Goal: Transaction & Acquisition: Purchase product/service

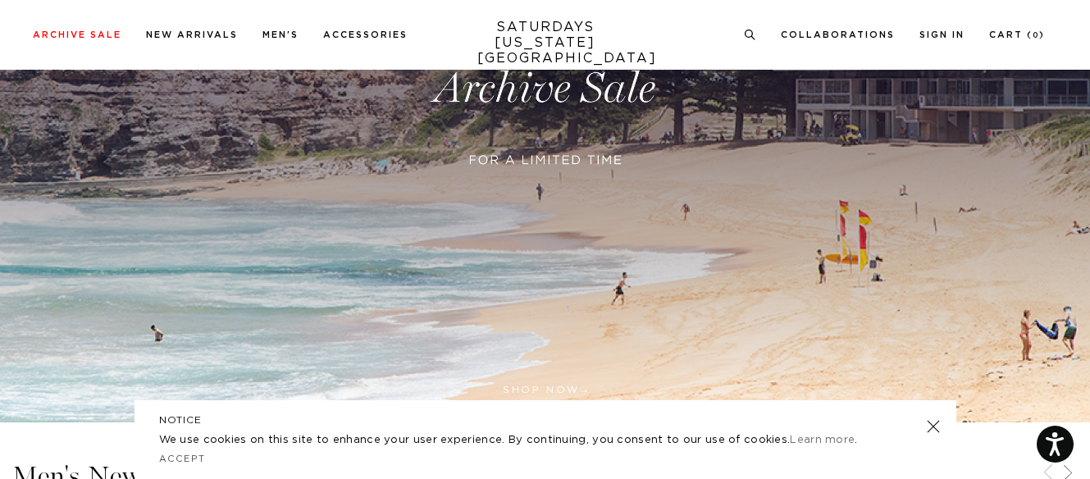
scroll to position [410, 0]
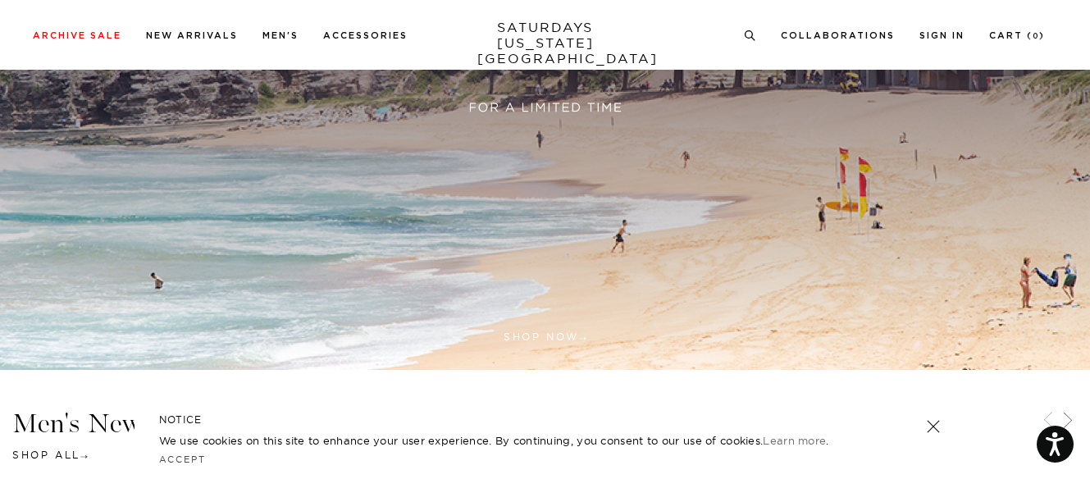
click at [600, 102] on link at bounding box center [545, 35] width 1090 height 667
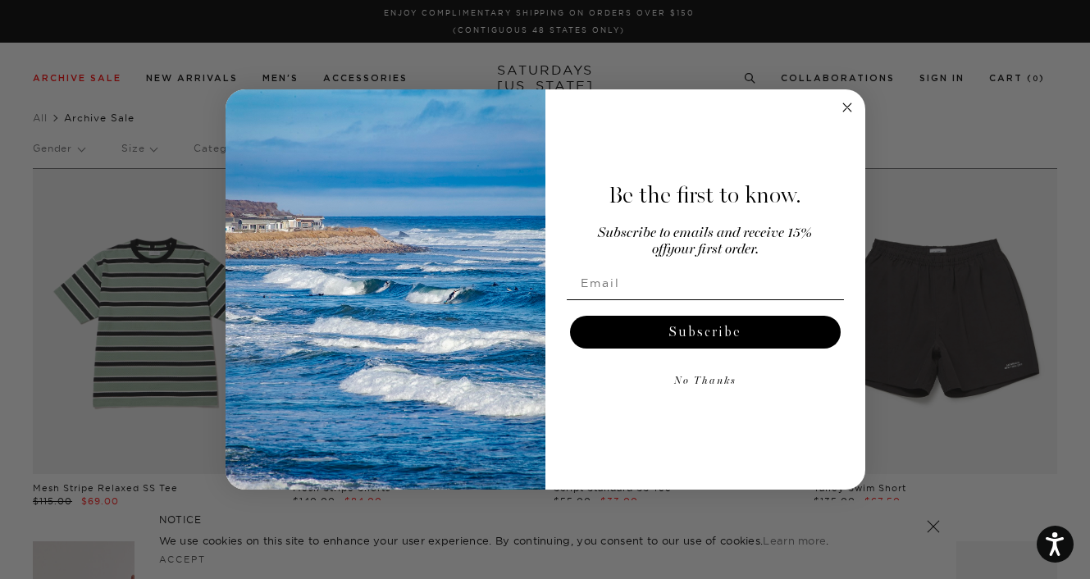
click at [843, 107] on circle "Close dialog" at bounding box center [846, 107] width 19 height 19
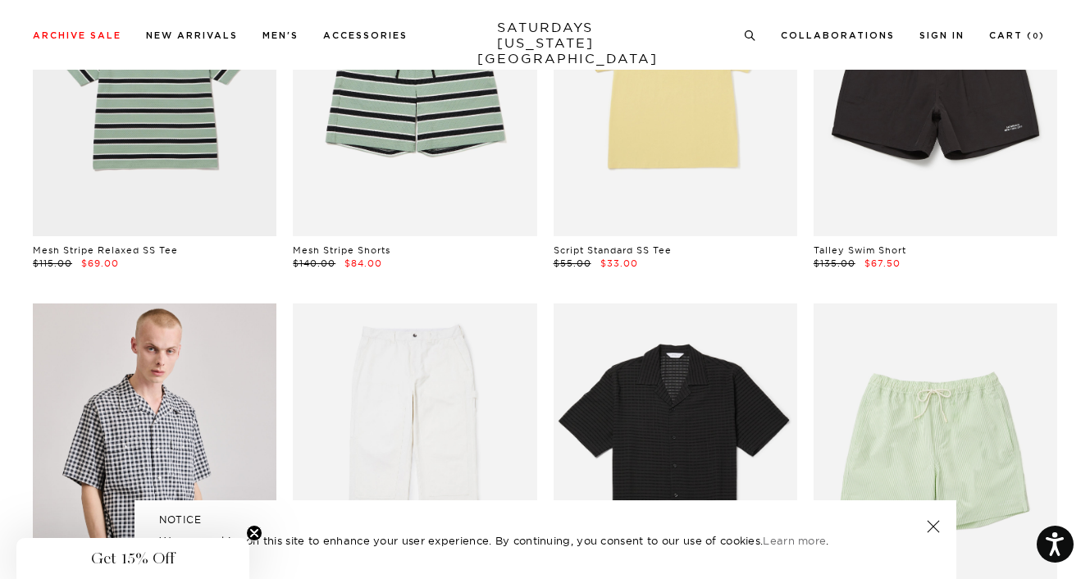
scroll to position [410, 0]
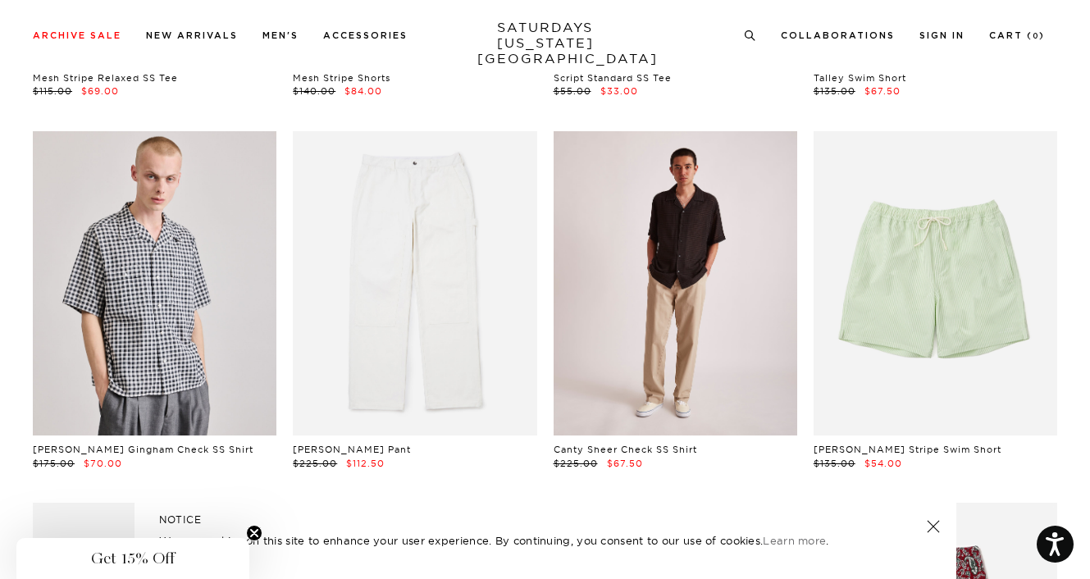
click at [626, 292] on link at bounding box center [675, 283] width 244 height 305
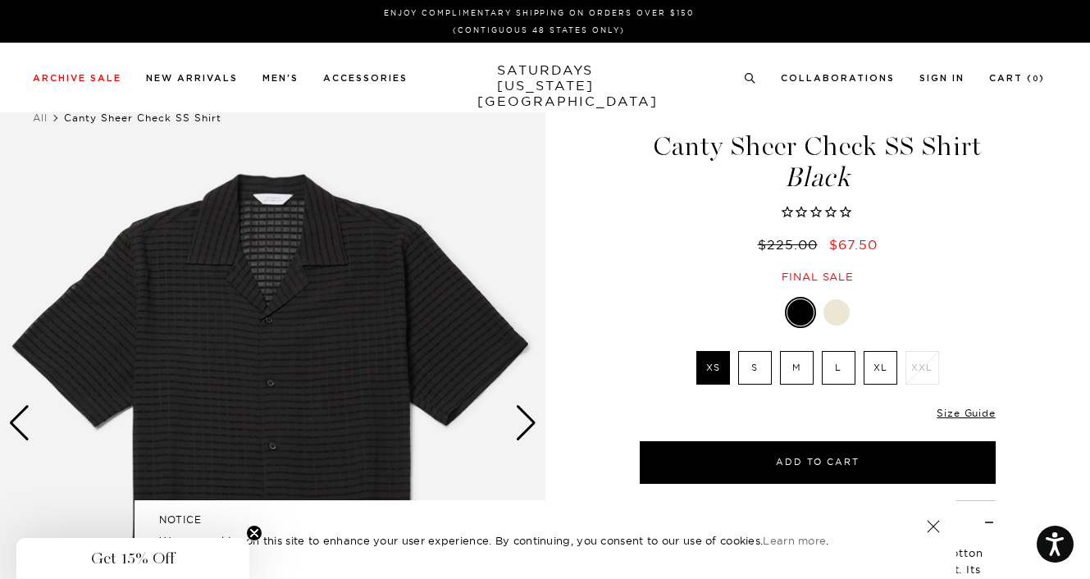
click at [517, 428] on div "Next slide" at bounding box center [526, 423] width 22 height 36
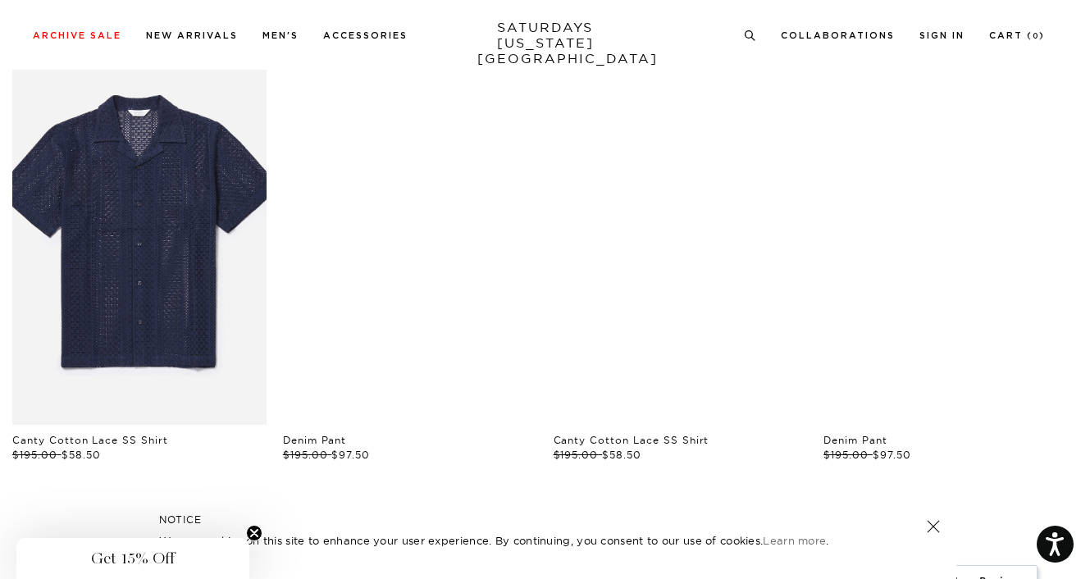
scroll to position [820, 0]
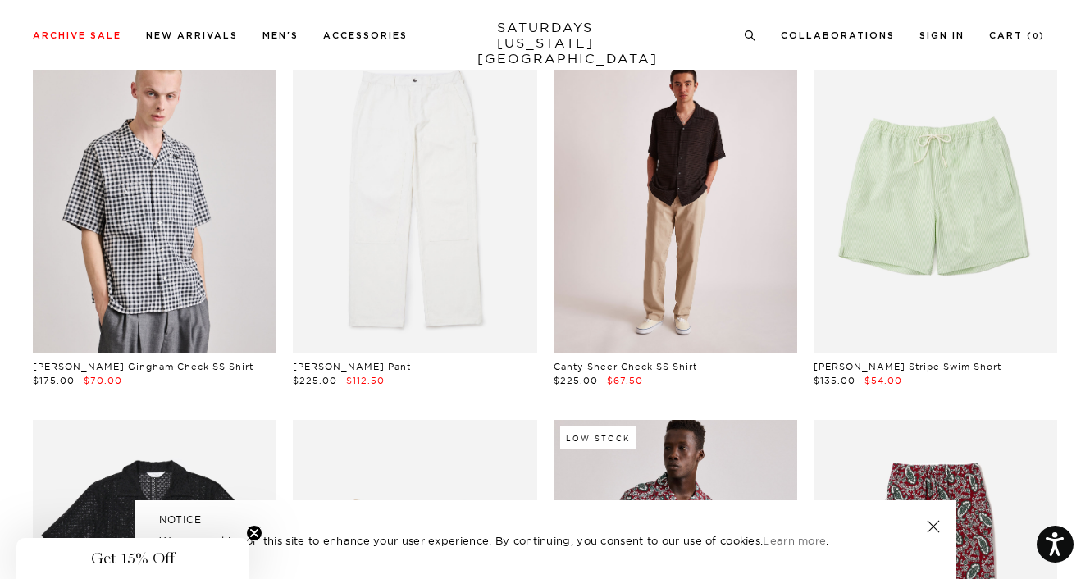
scroll to position [492, 0]
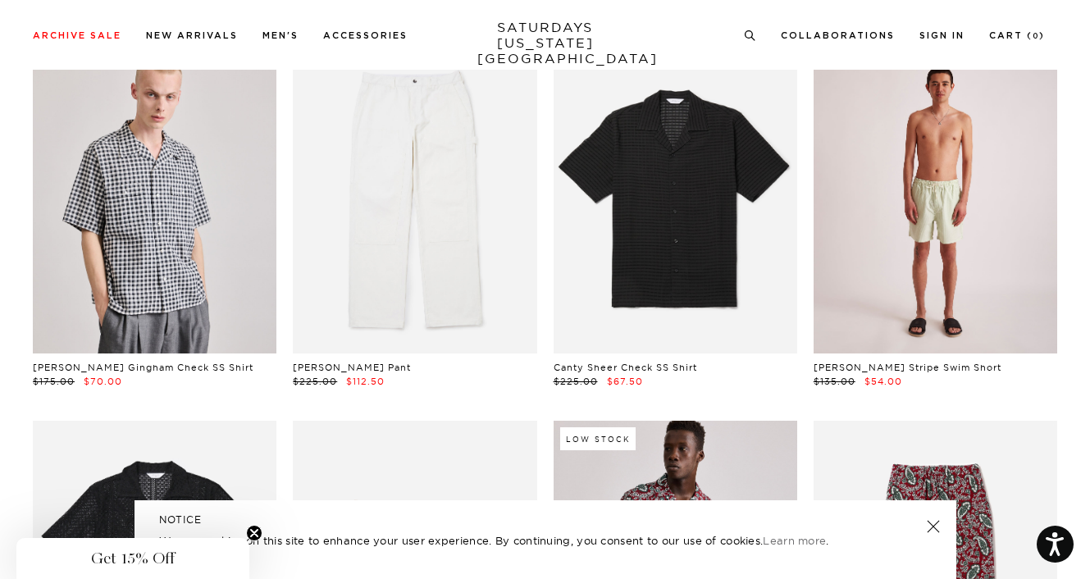
click at [904, 232] on link at bounding box center [935, 201] width 244 height 305
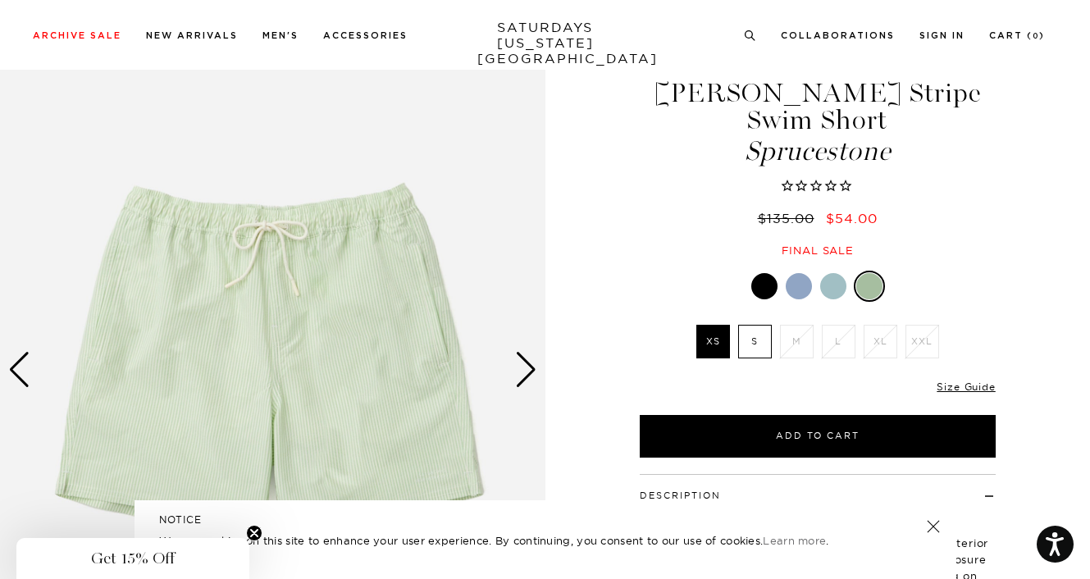
scroll to position [82, 0]
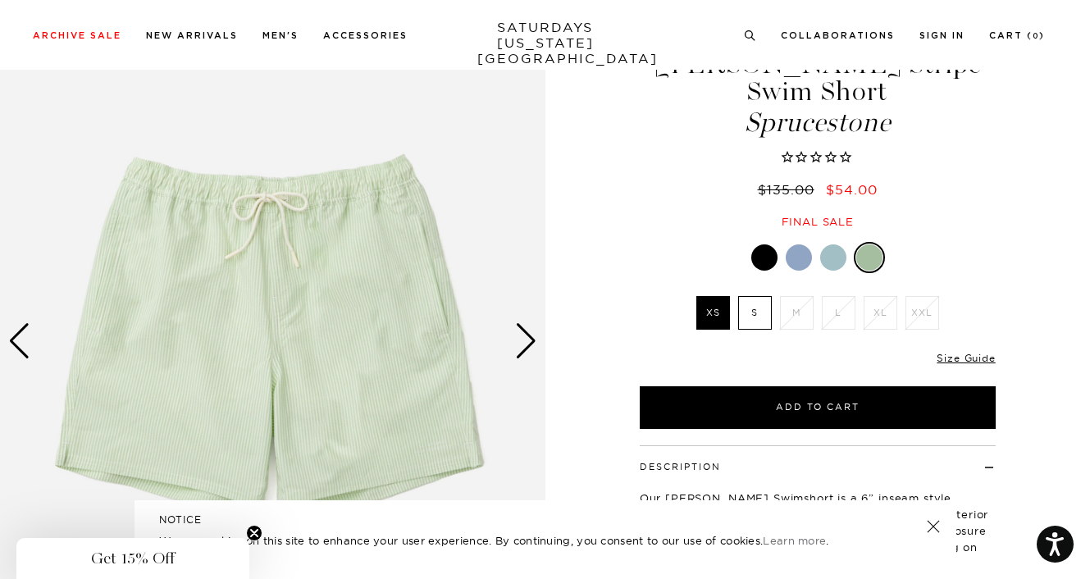
click at [825, 258] on div at bounding box center [833, 257] width 26 height 26
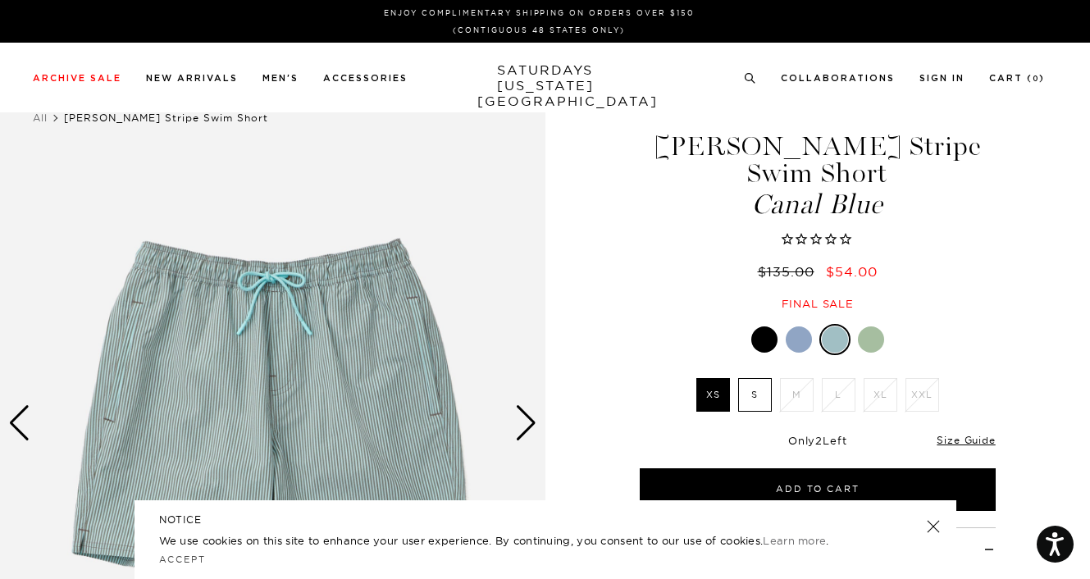
click at [800, 334] on div at bounding box center [798, 339] width 26 height 26
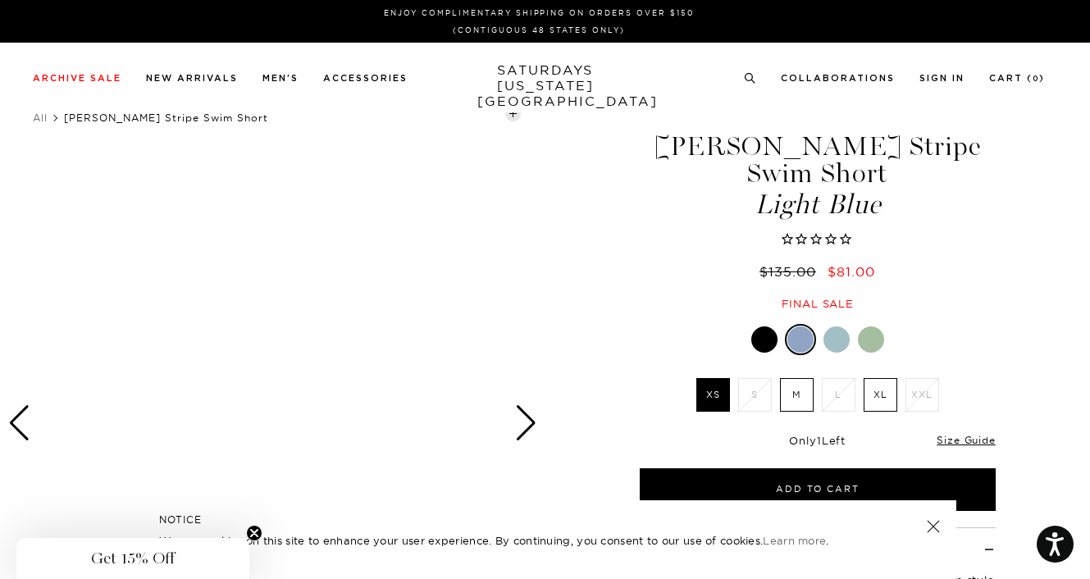
click at [764, 337] on div at bounding box center [764, 339] width 26 height 26
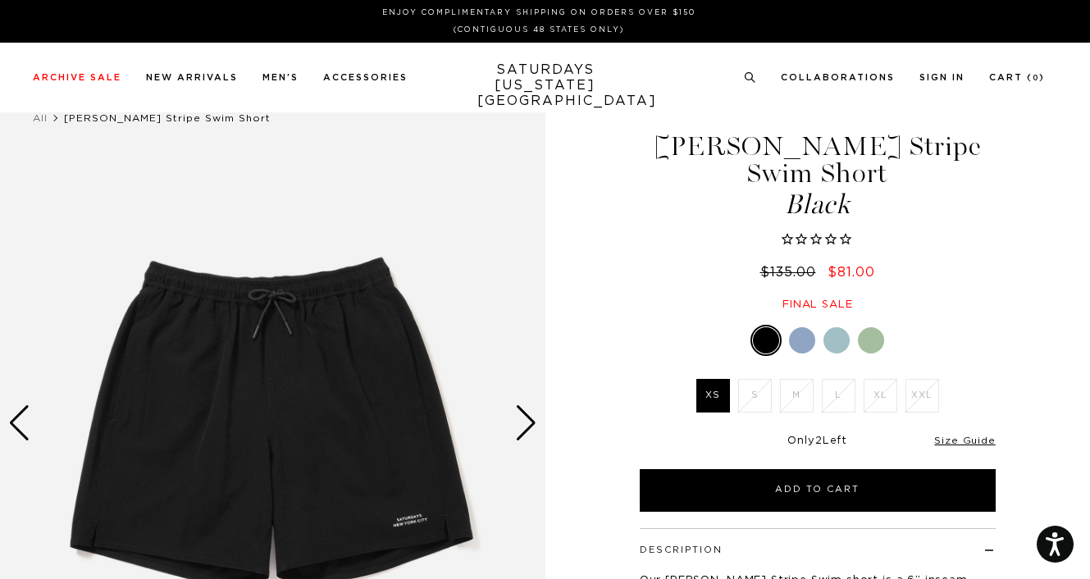
click at [804, 332] on div at bounding box center [802, 340] width 26 height 26
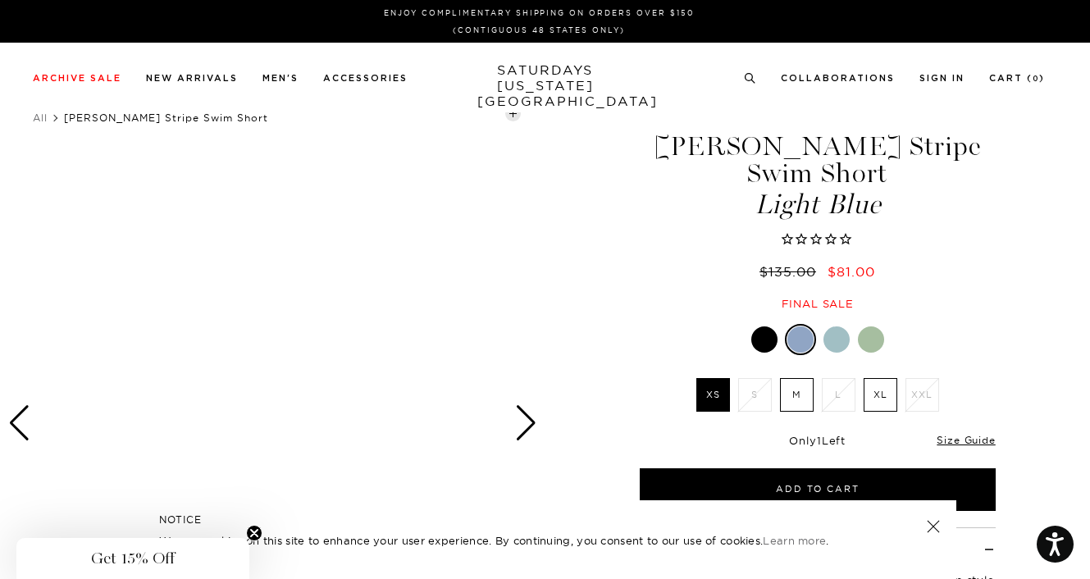
click at [872, 398] on label "XL" at bounding box center [880, 395] width 34 height 34
click at [0, 0] on input "XL" at bounding box center [0, 0] width 0 height 0
click at [942, 442] on link "Size Guide" at bounding box center [965, 440] width 58 height 12
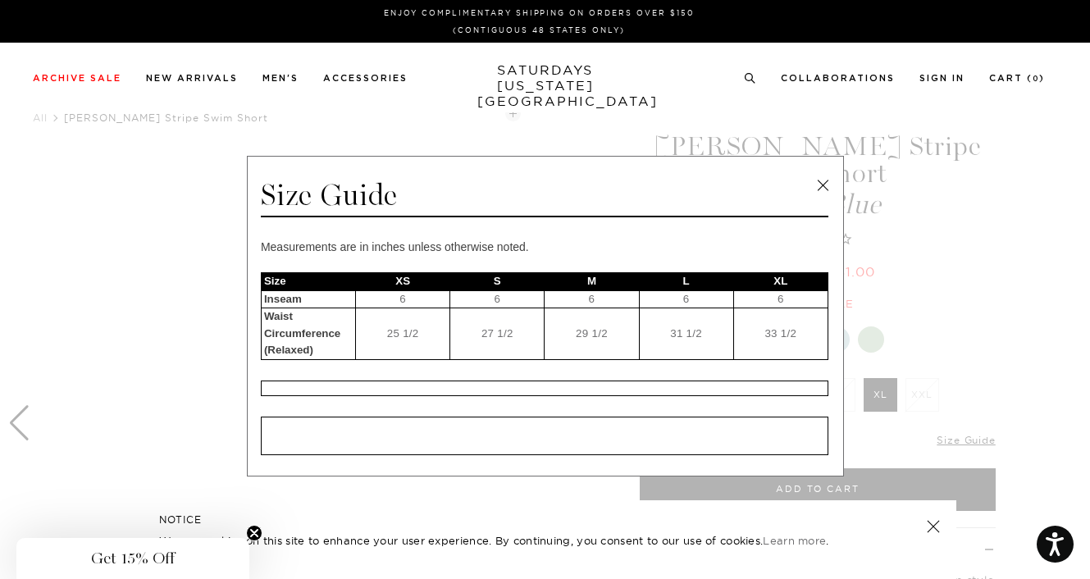
click at [813, 192] on link at bounding box center [822, 185] width 25 height 25
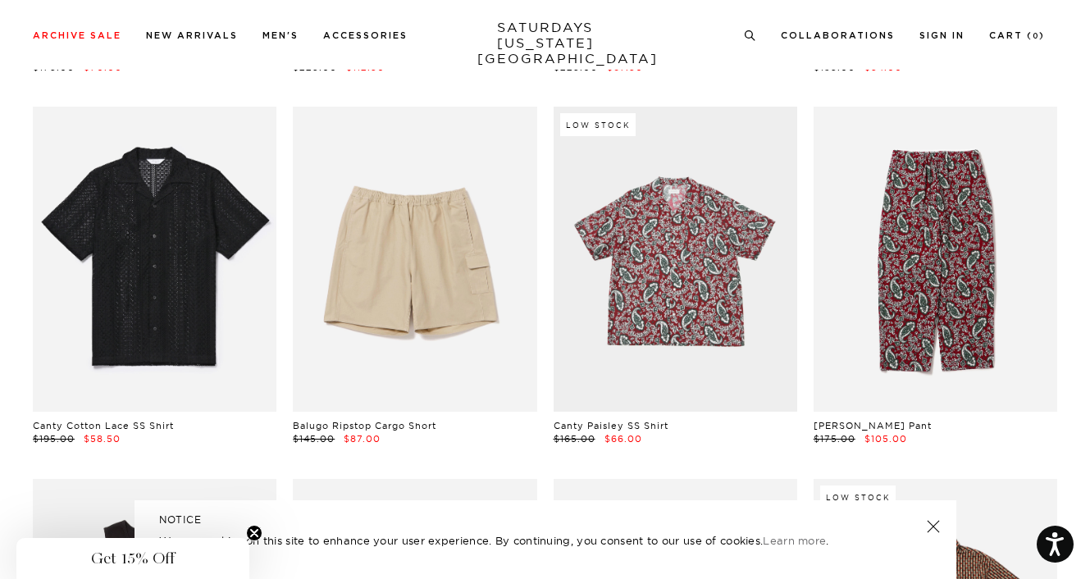
scroll to position [820, 0]
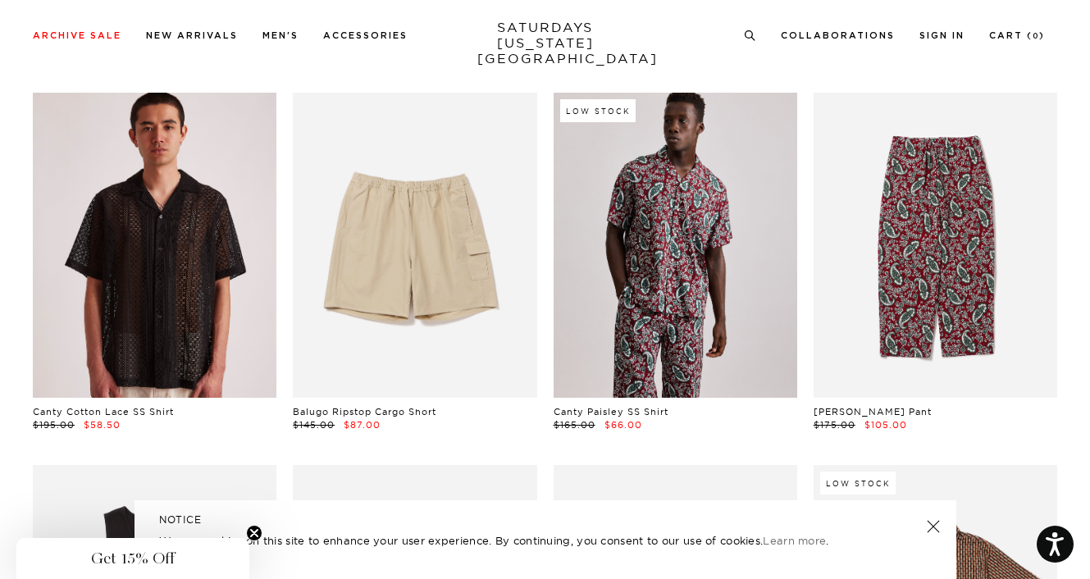
click at [193, 239] on link at bounding box center [155, 245] width 244 height 305
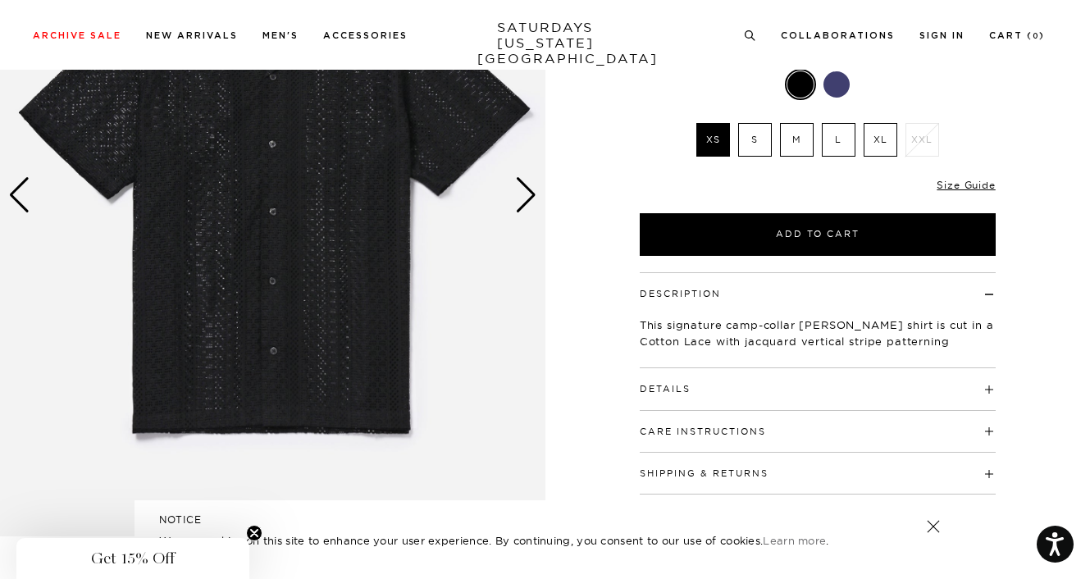
scroll to position [246, 0]
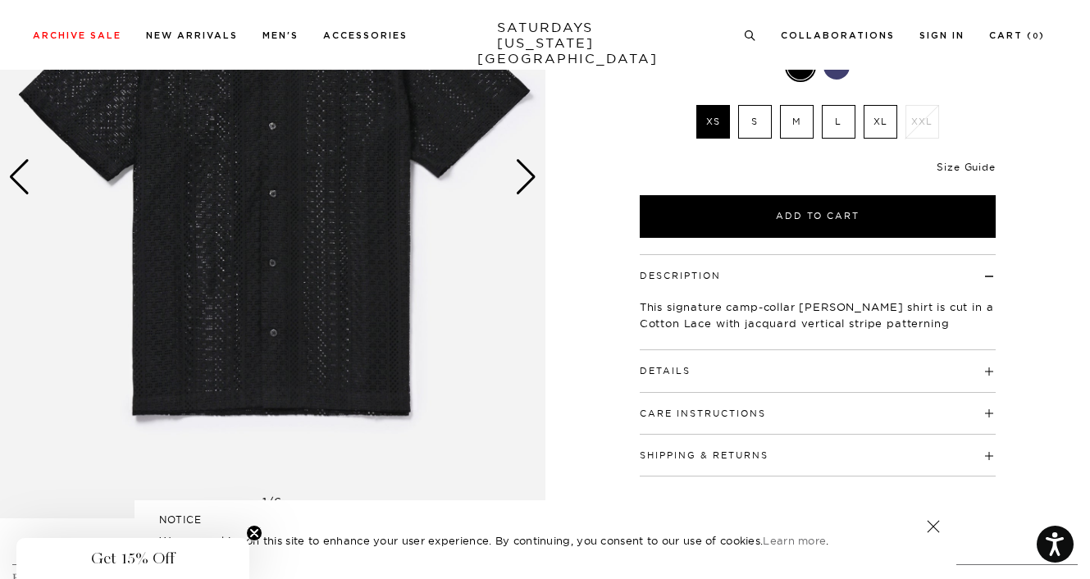
click at [964, 167] on link "Size Guide" at bounding box center [965, 167] width 58 height 12
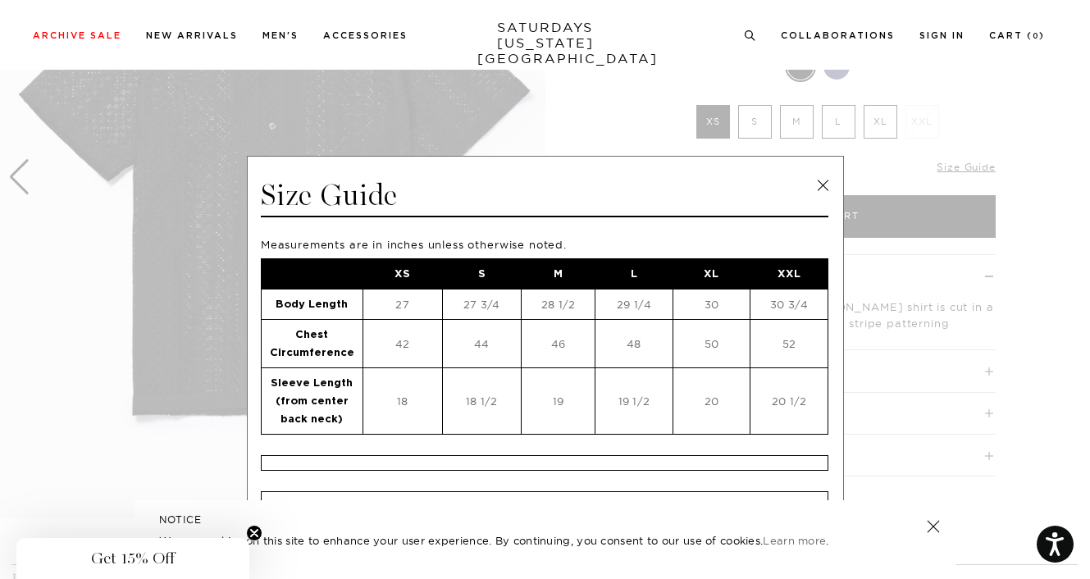
click at [813, 185] on link at bounding box center [822, 185] width 25 height 25
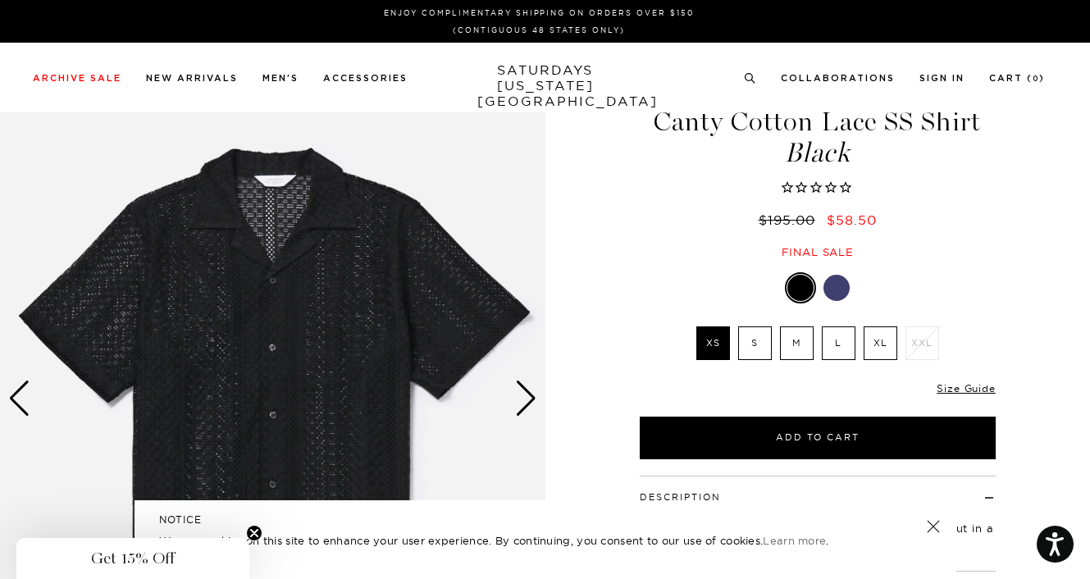
scroll to position [0, 0]
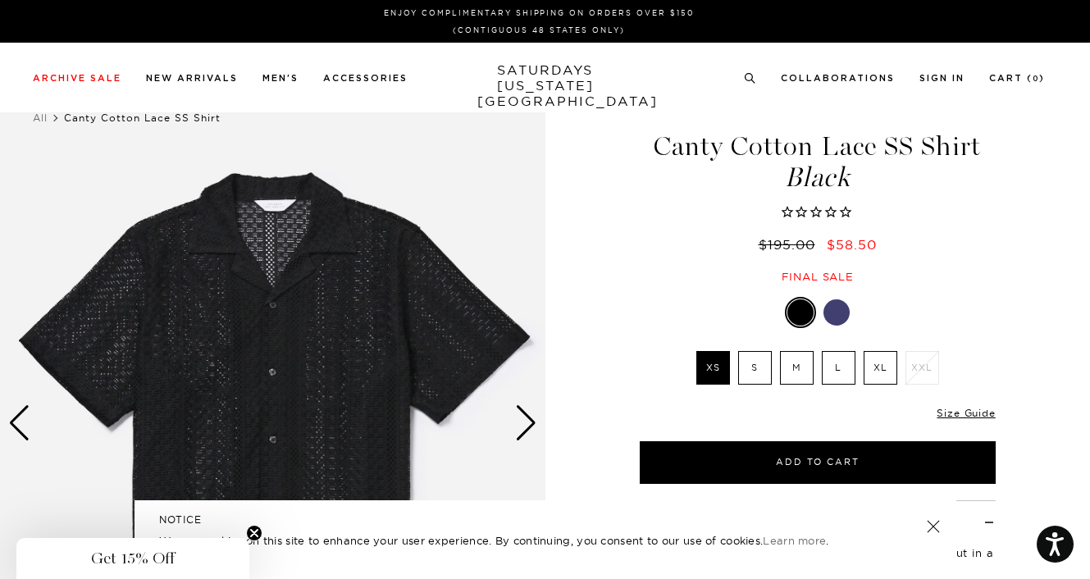
click at [836, 308] on div at bounding box center [836, 312] width 26 height 26
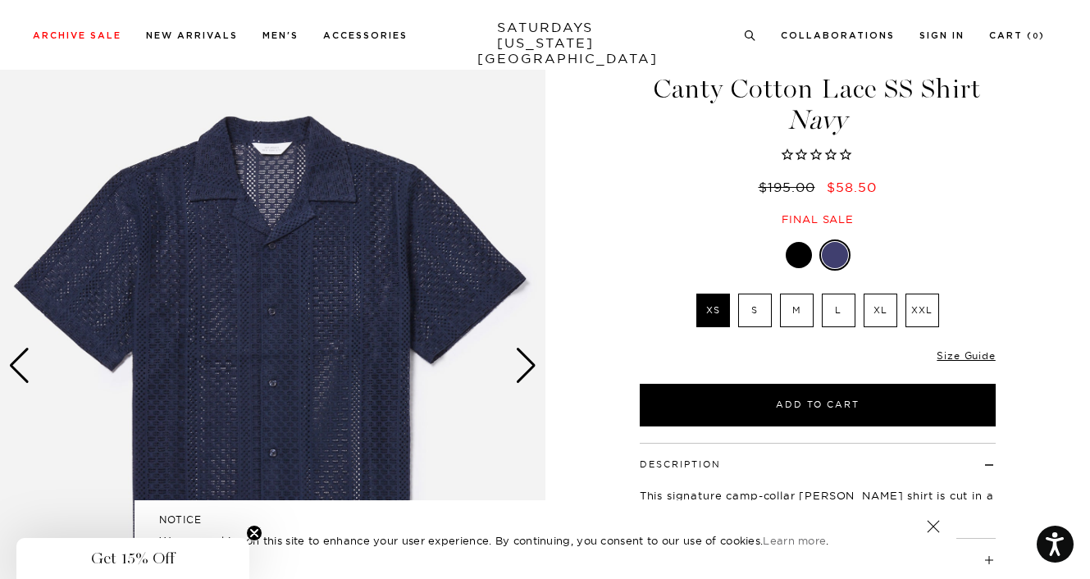
scroll to position [82, 0]
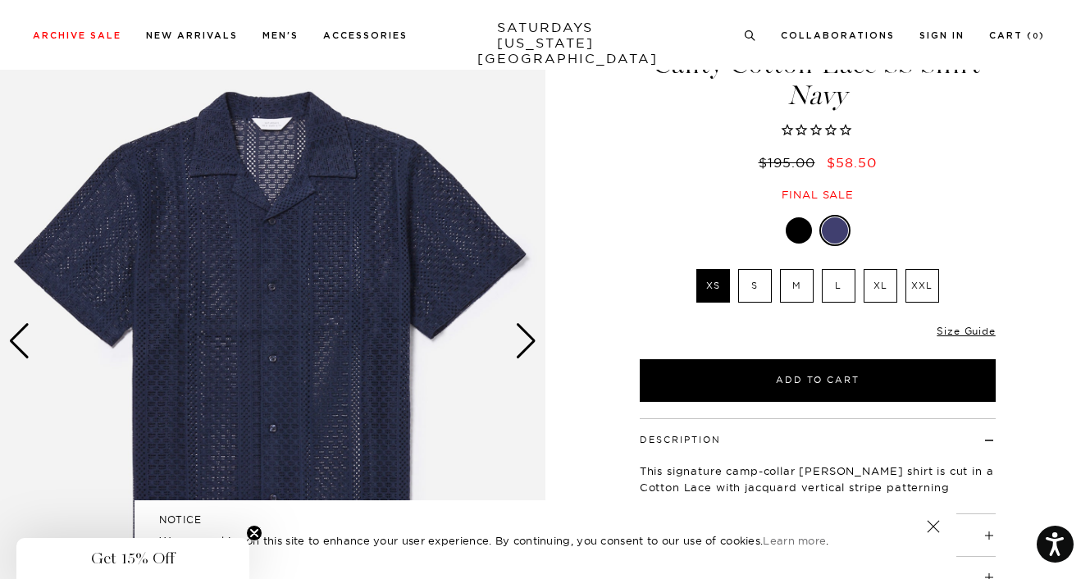
click at [527, 346] on div "Next slide" at bounding box center [526, 341] width 22 height 36
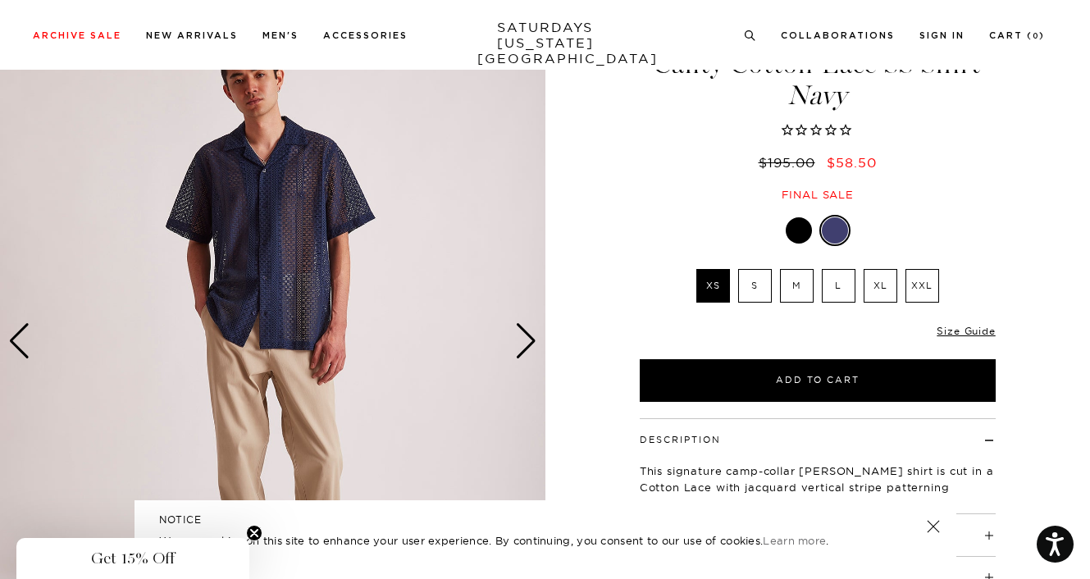
click at [527, 346] on div "Next slide" at bounding box center [526, 341] width 22 height 36
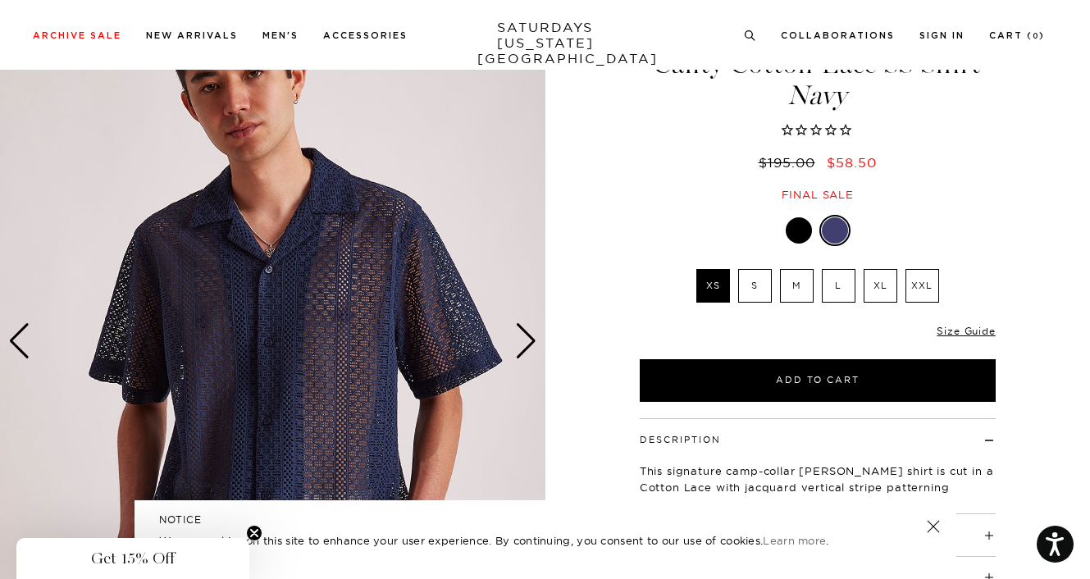
click at [526, 336] on div "Next slide" at bounding box center [526, 341] width 22 height 36
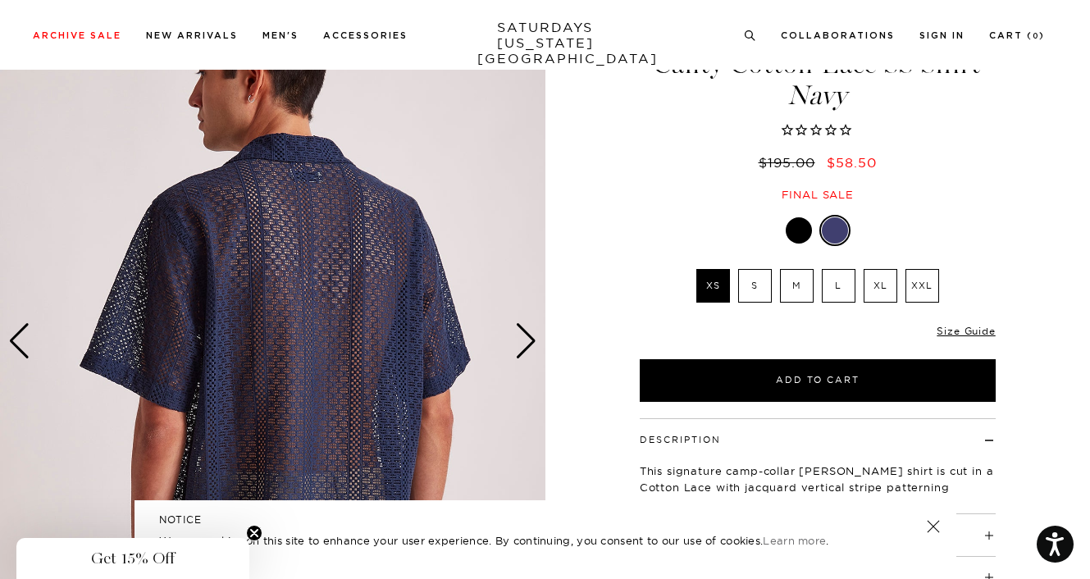
click at [526, 336] on div "Next slide" at bounding box center [526, 341] width 22 height 36
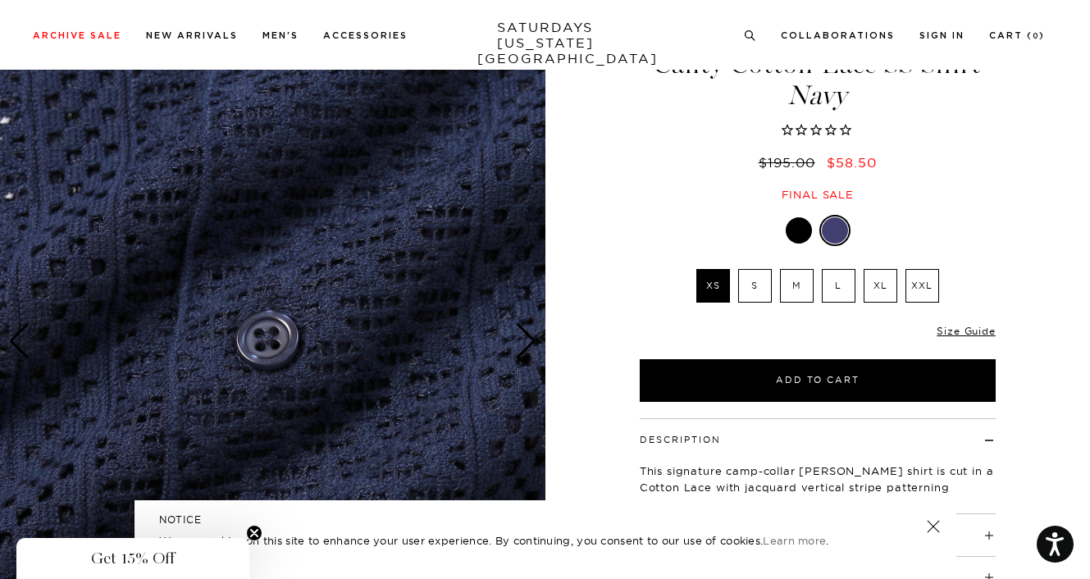
click at [526, 336] on div "Next slide" at bounding box center [526, 341] width 22 height 36
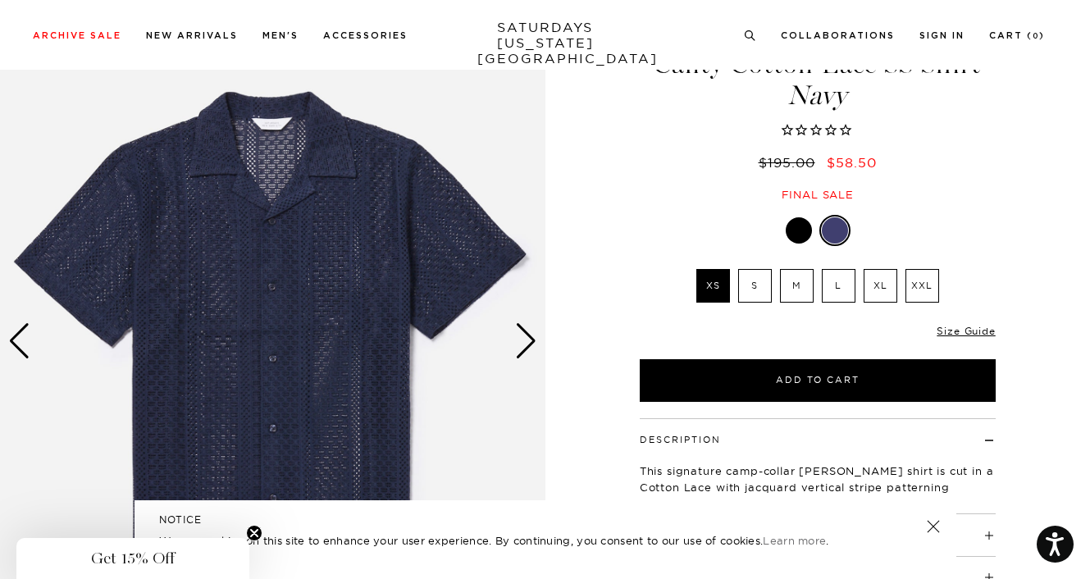
click at [526, 336] on div "Next slide" at bounding box center [526, 341] width 22 height 36
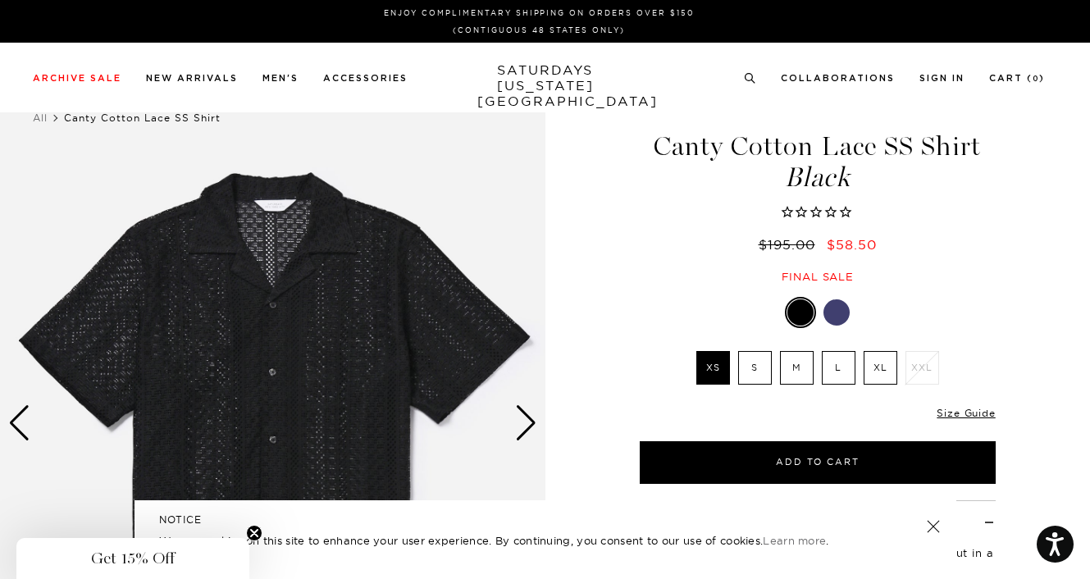
click at [874, 357] on label "XL" at bounding box center [880, 368] width 34 height 34
click at [0, 0] on input "XL" at bounding box center [0, 0] width 0 height 0
click at [842, 311] on div at bounding box center [836, 312] width 26 height 26
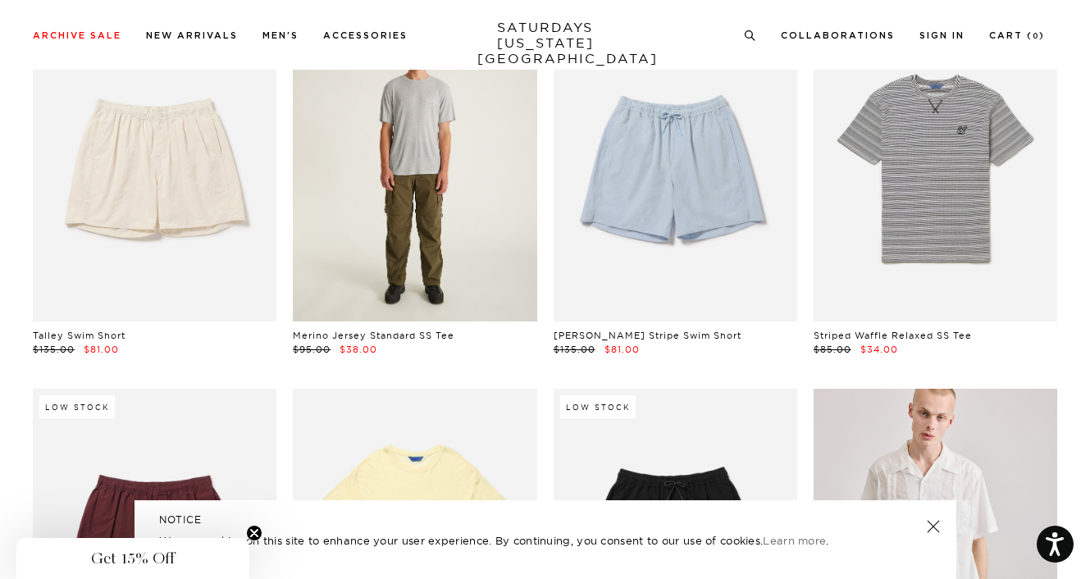
scroll to position [1558, 0]
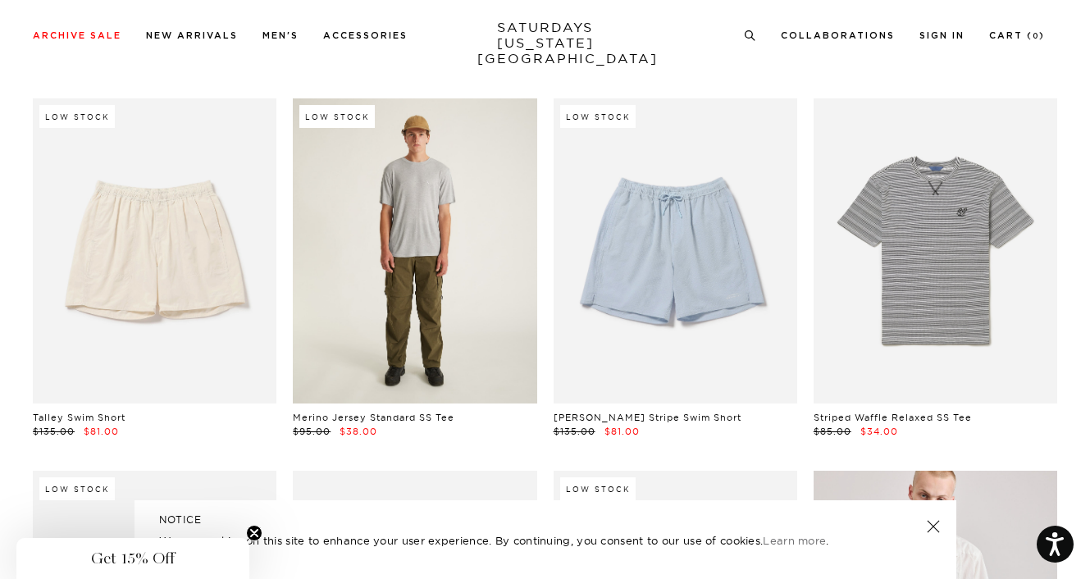
click at [424, 318] on link at bounding box center [415, 250] width 244 height 305
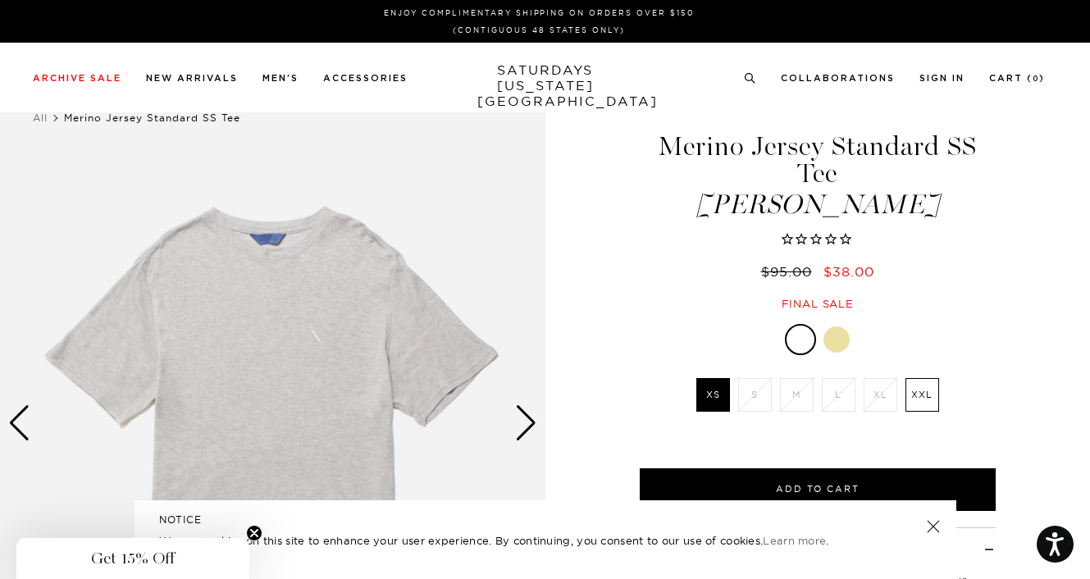
click at [541, 421] on img at bounding box center [272, 423] width 545 height 681
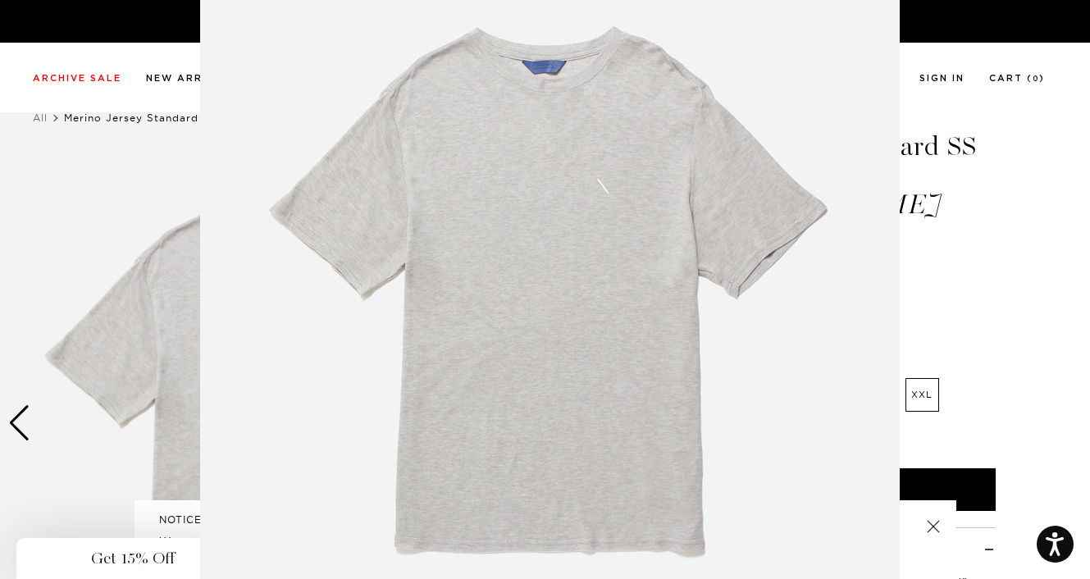
click at [533, 422] on img at bounding box center [549, 295] width 699 height 840
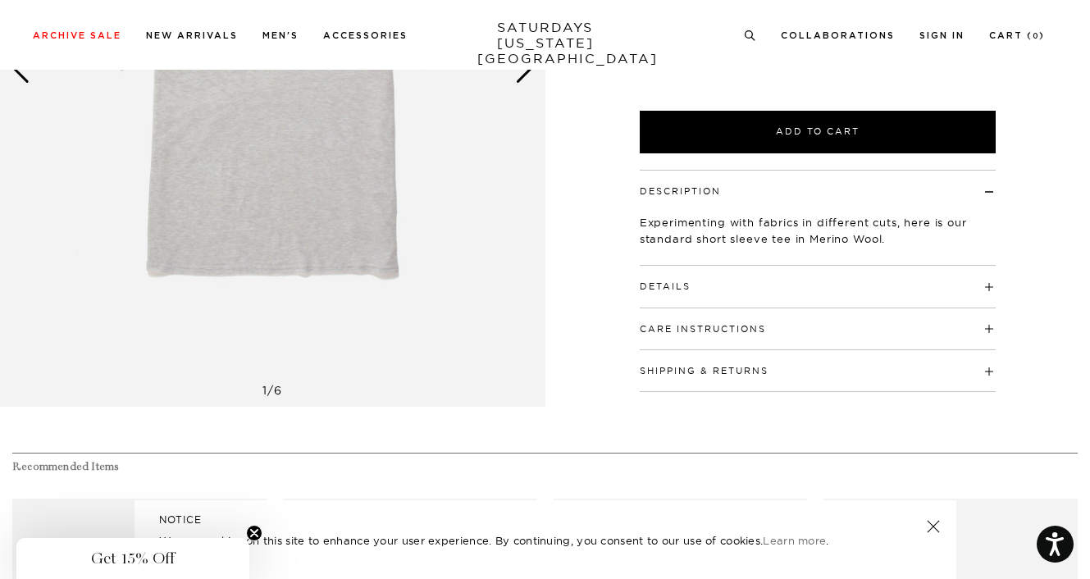
scroll to position [410, 0]
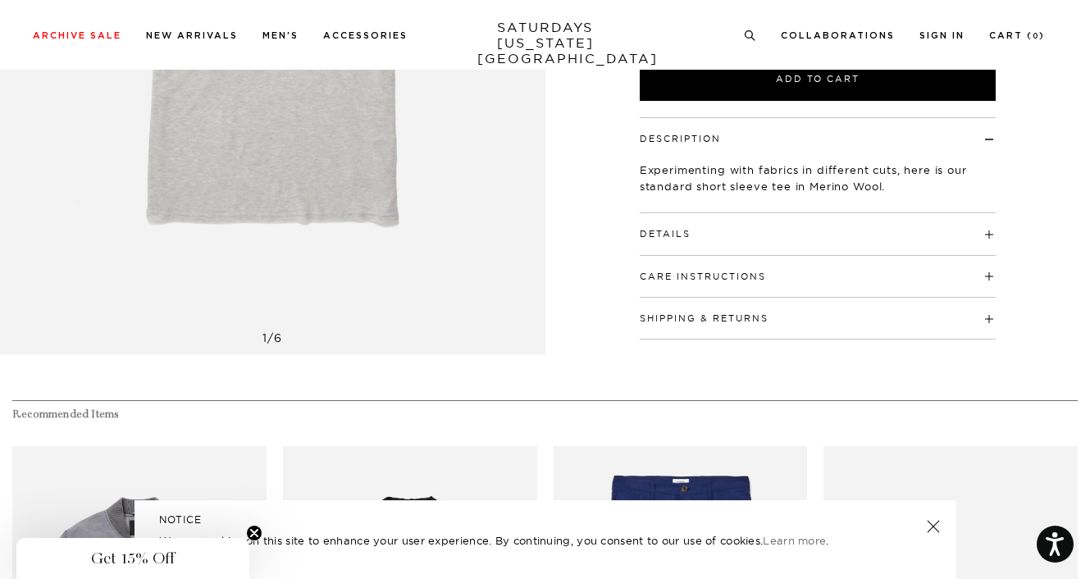
click at [670, 222] on h4 "Details" at bounding box center [818, 226] width 356 height 27
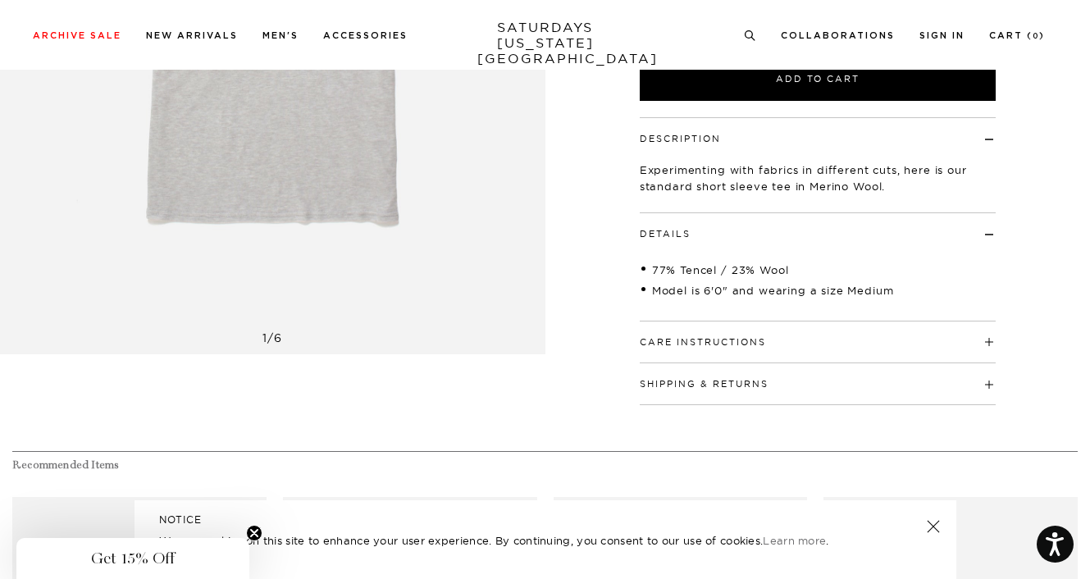
click at [674, 338] on button "Care Instructions" at bounding box center [703, 342] width 126 height 9
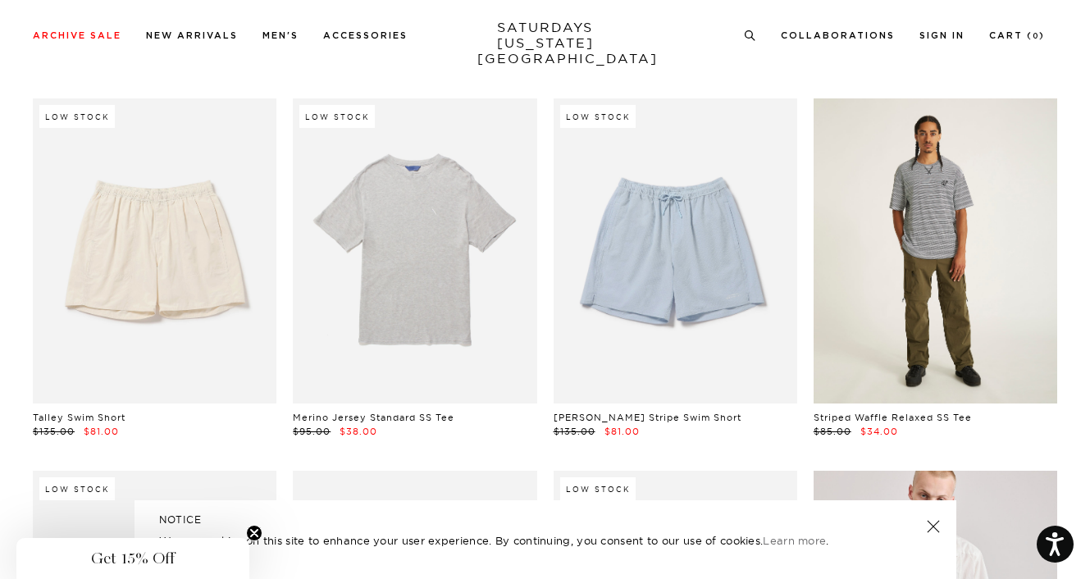
click at [962, 282] on link at bounding box center [935, 250] width 244 height 305
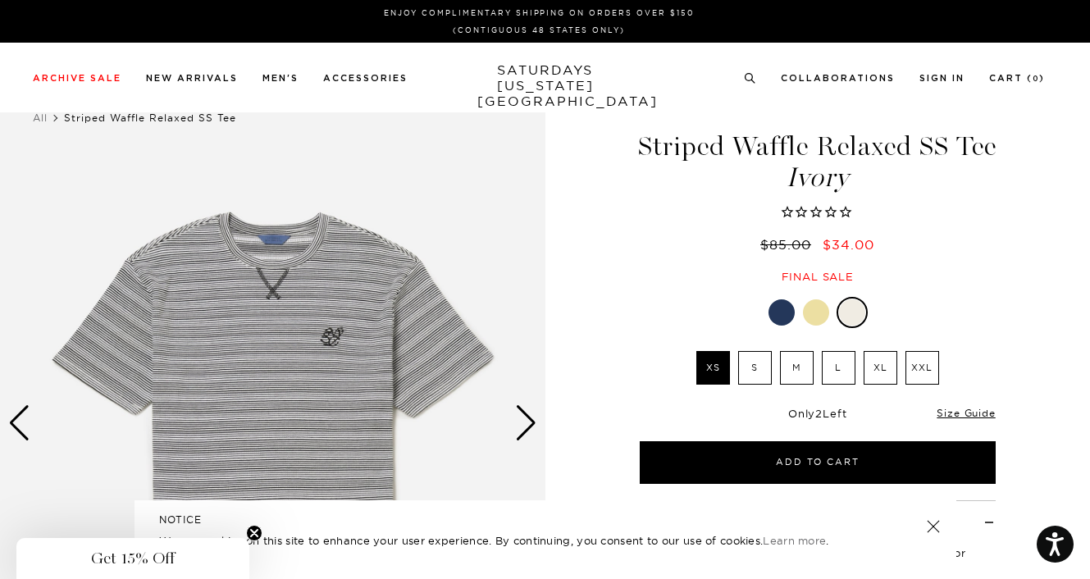
click at [528, 412] on div "Next slide" at bounding box center [526, 423] width 22 height 36
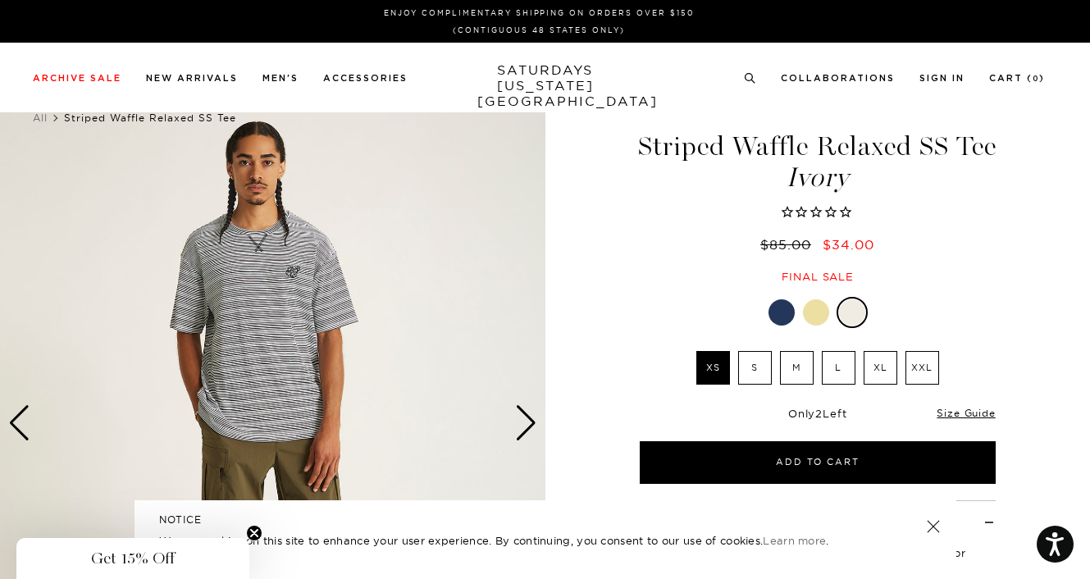
click at [528, 412] on div "Next slide" at bounding box center [526, 423] width 22 height 36
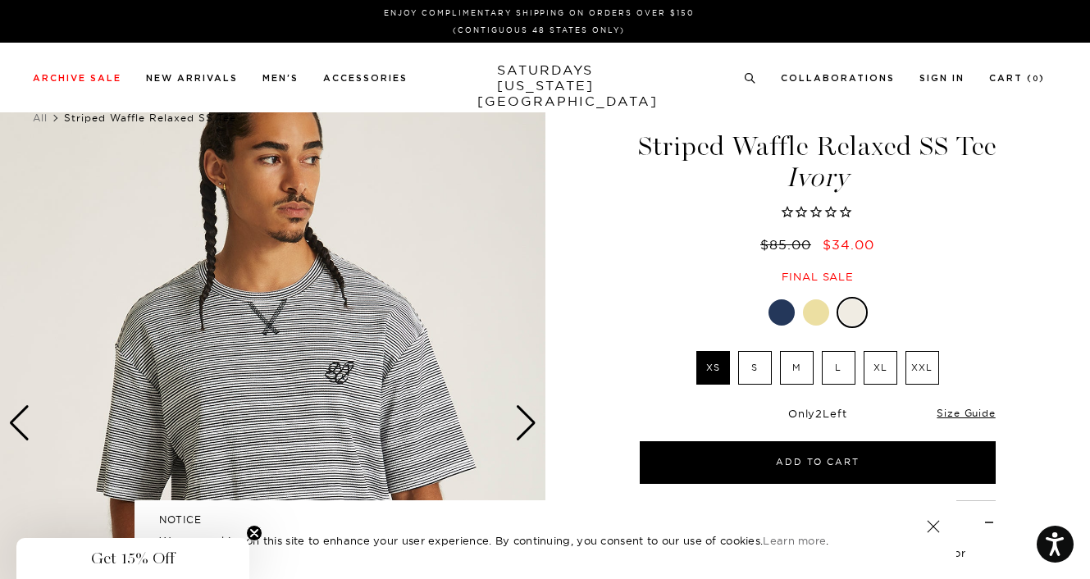
click at [529, 412] on div "Next slide" at bounding box center [526, 423] width 22 height 36
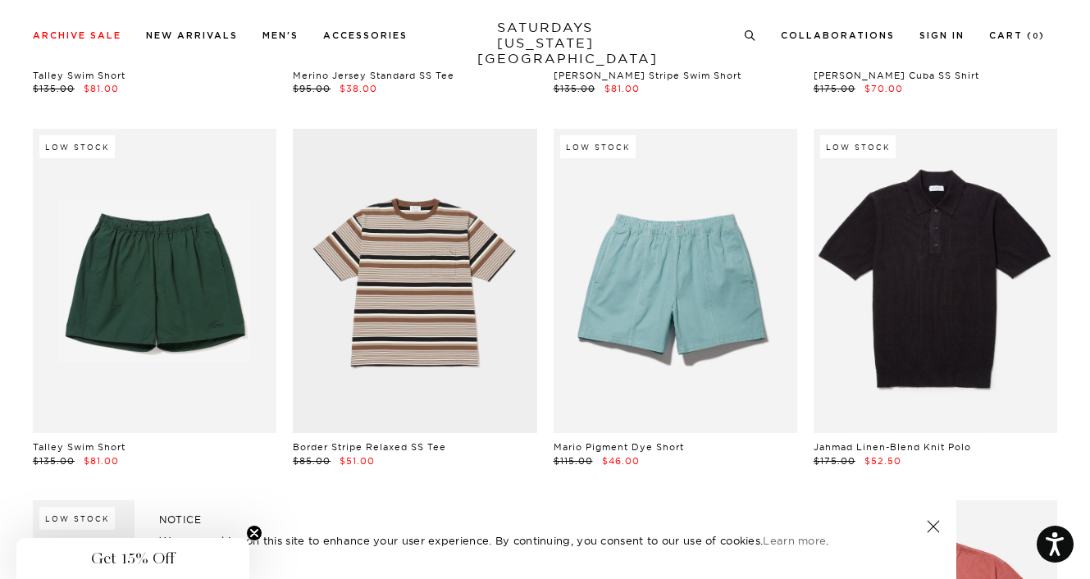
scroll to position [2296, 0]
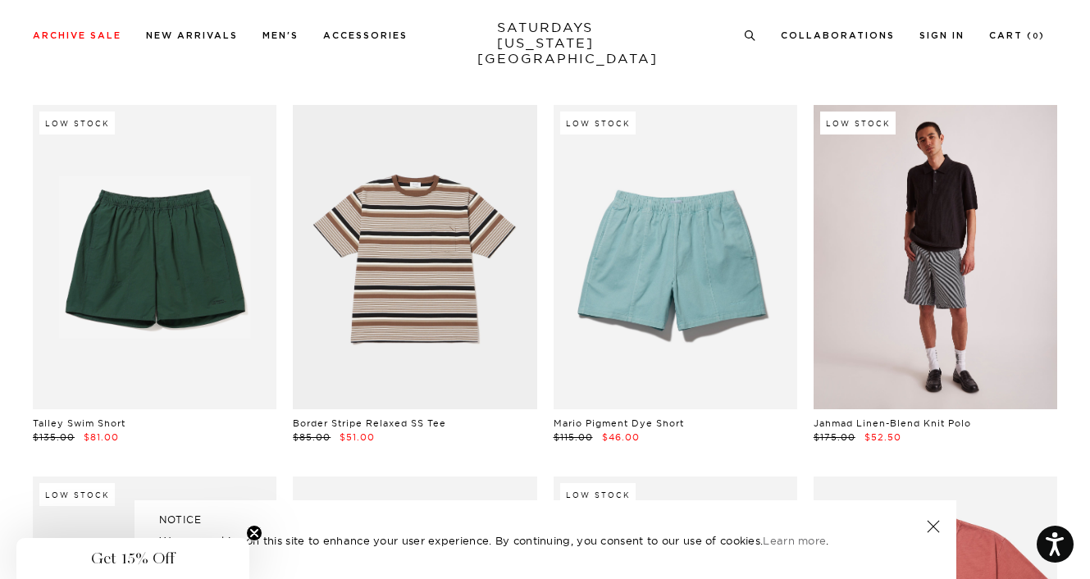
click at [972, 312] on link at bounding box center [935, 257] width 244 height 305
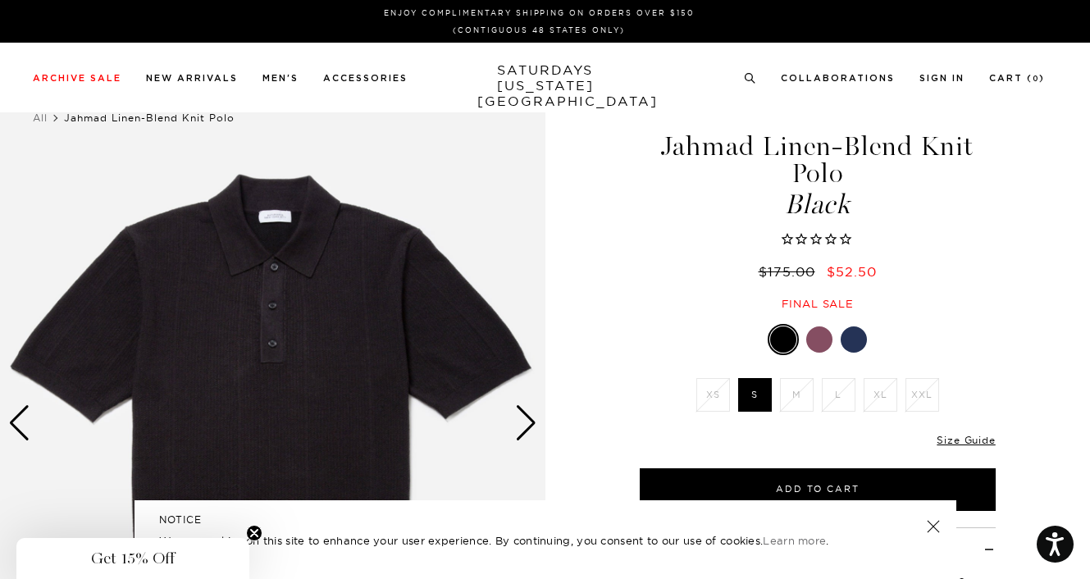
click at [822, 343] on div at bounding box center [819, 339] width 26 height 26
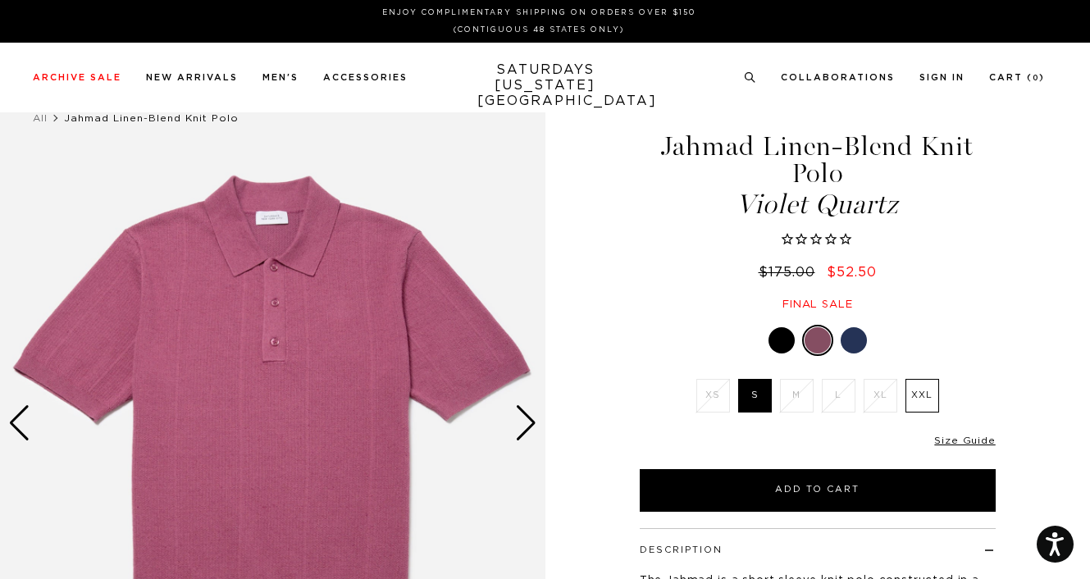
click at [854, 337] on div at bounding box center [853, 340] width 26 height 26
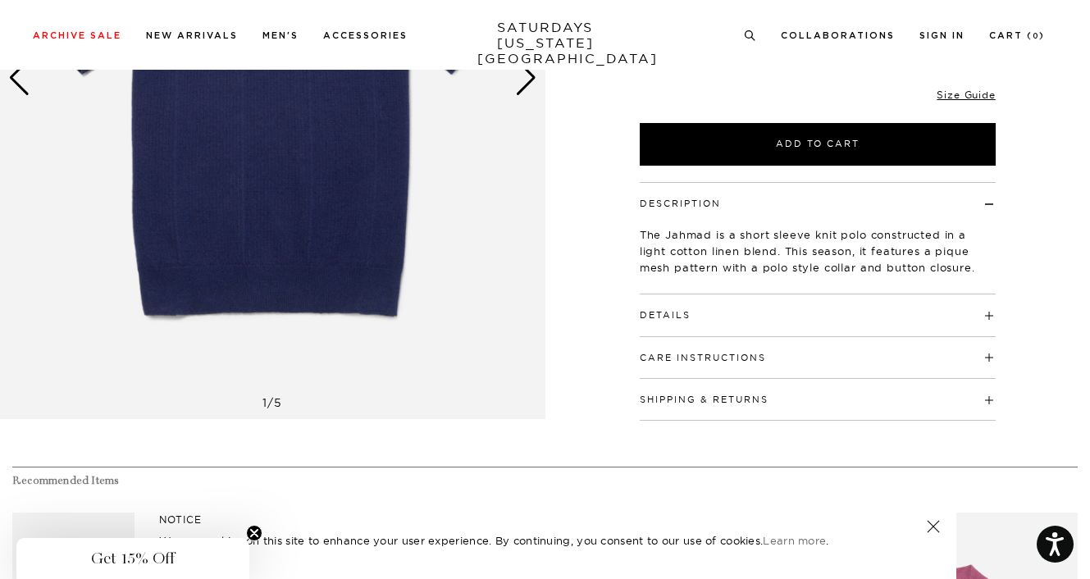
scroll to position [164, 0]
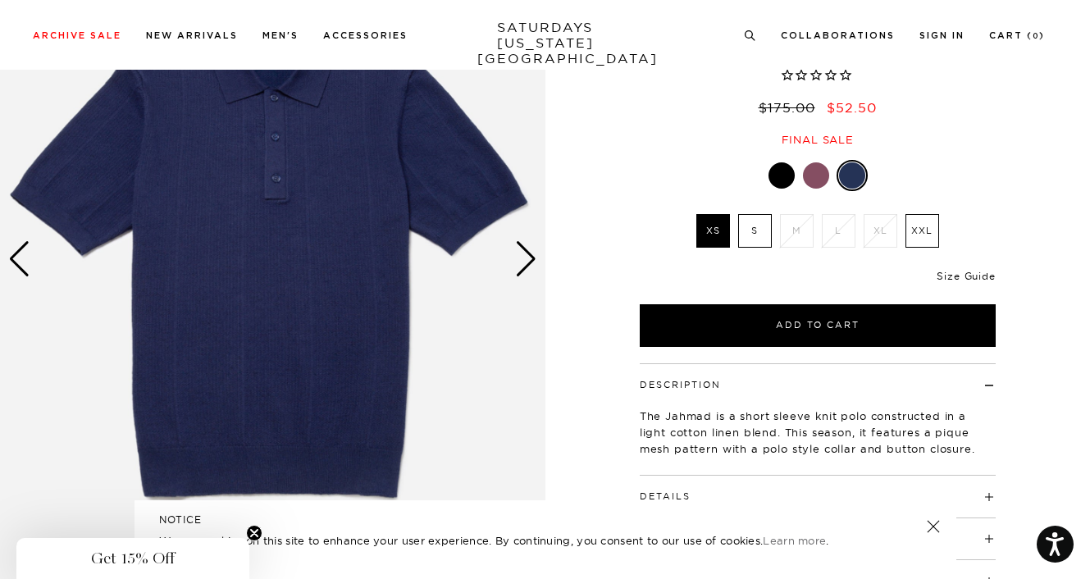
click at [977, 271] on link "Size Guide" at bounding box center [965, 276] width 58 height 12
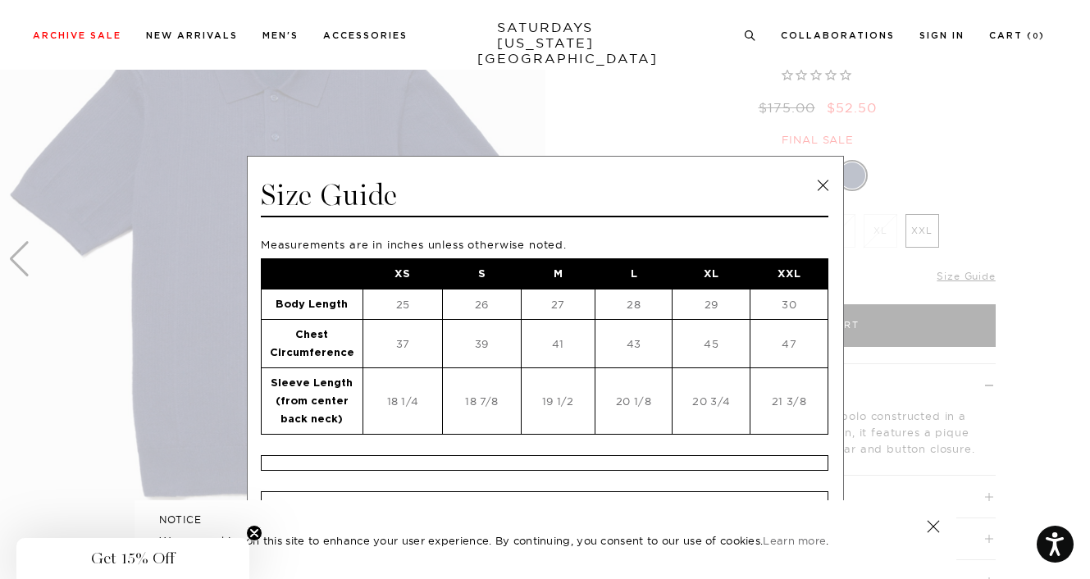
click at [812, 179] on link at bounding box center [822, 185] width 25 height 25
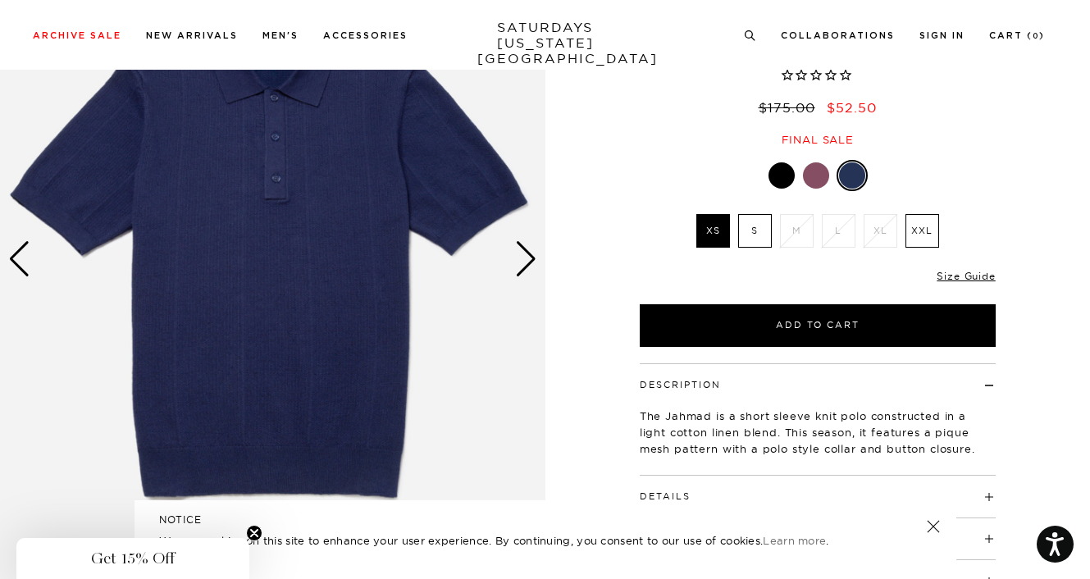
click at [526, 257] on div "Next slide" at bounding box center [526, 259] width 22 height 36
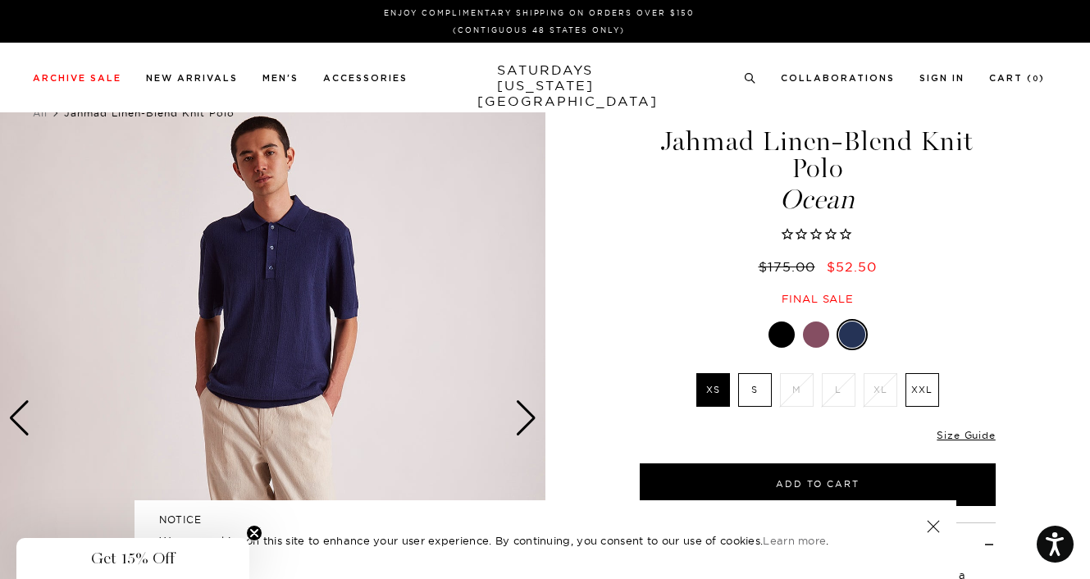
scroll to position [0, 0]
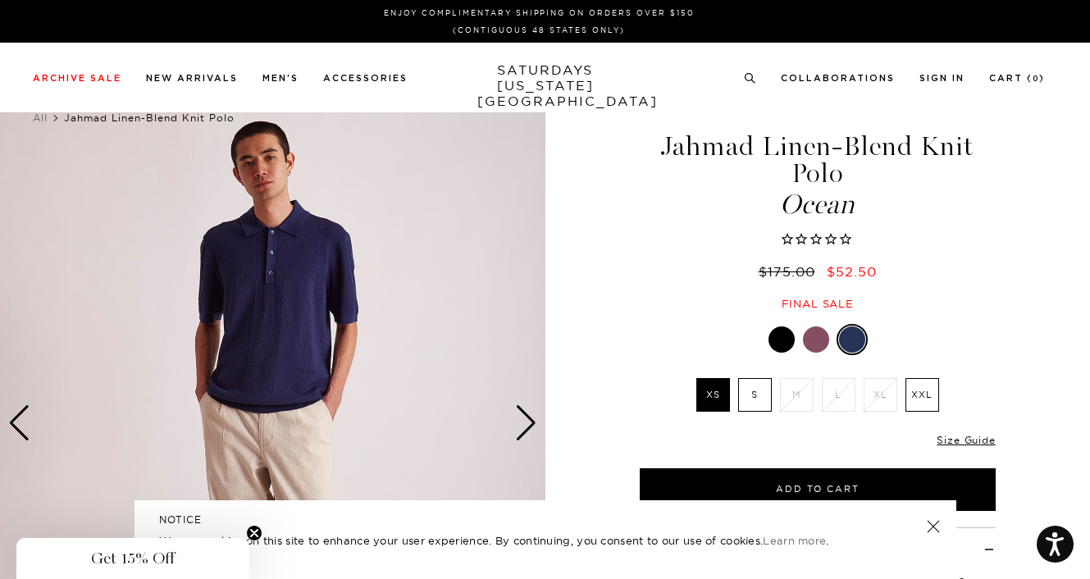
click at [521, 418] on div "Next slide" at bounding box center [526, 423] width 22 height 36
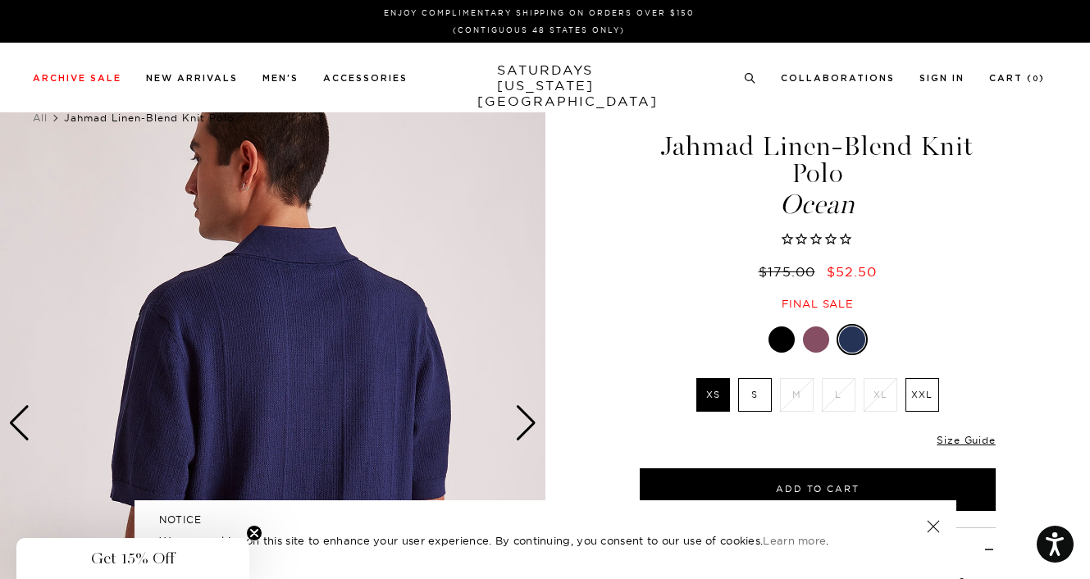
click at [521, 418] on div "Next slide" at bounding box center [526, 423] width 22 height 36
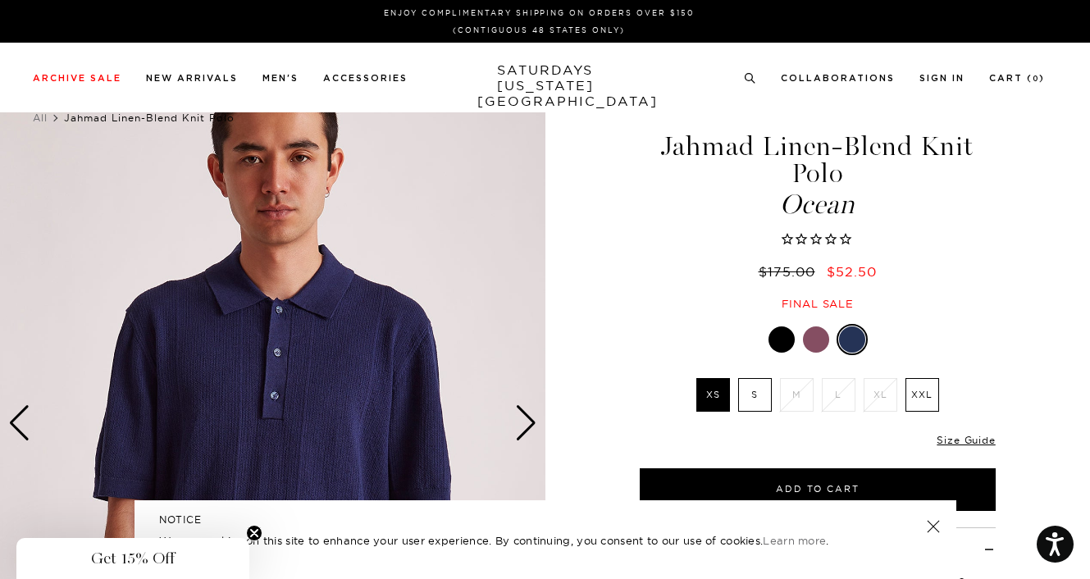
click at [917, 398] on label "XXL" at bounding box center [922, 395] width 34 height 34
click at [0, 0] on input "XXL" at bounding box center [0, 0] width 0 height 0
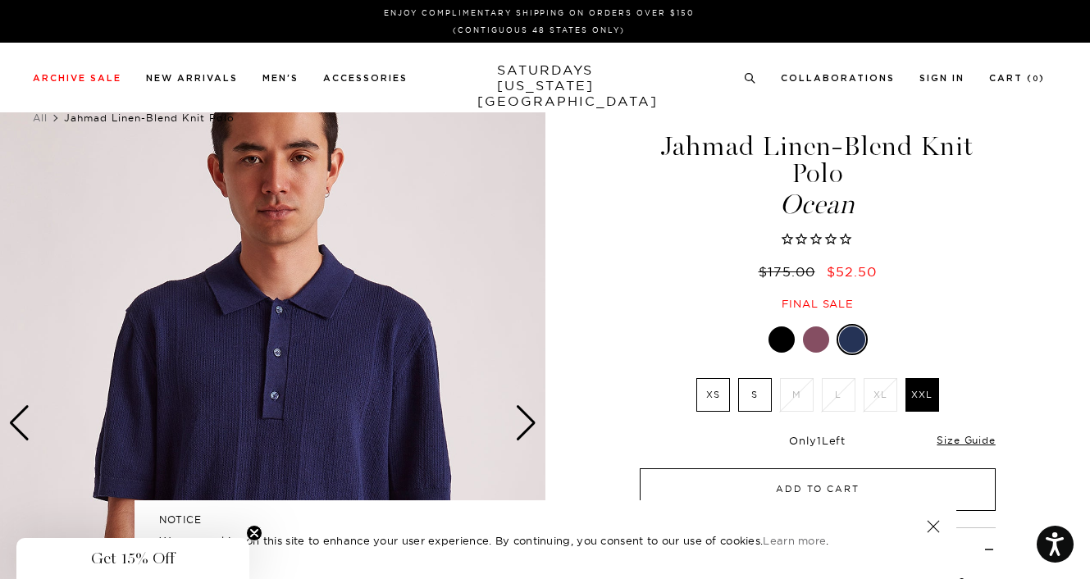
click at [837, 483] on button "Add to Cart" at bounding box center [818, 489] width 356 height 43
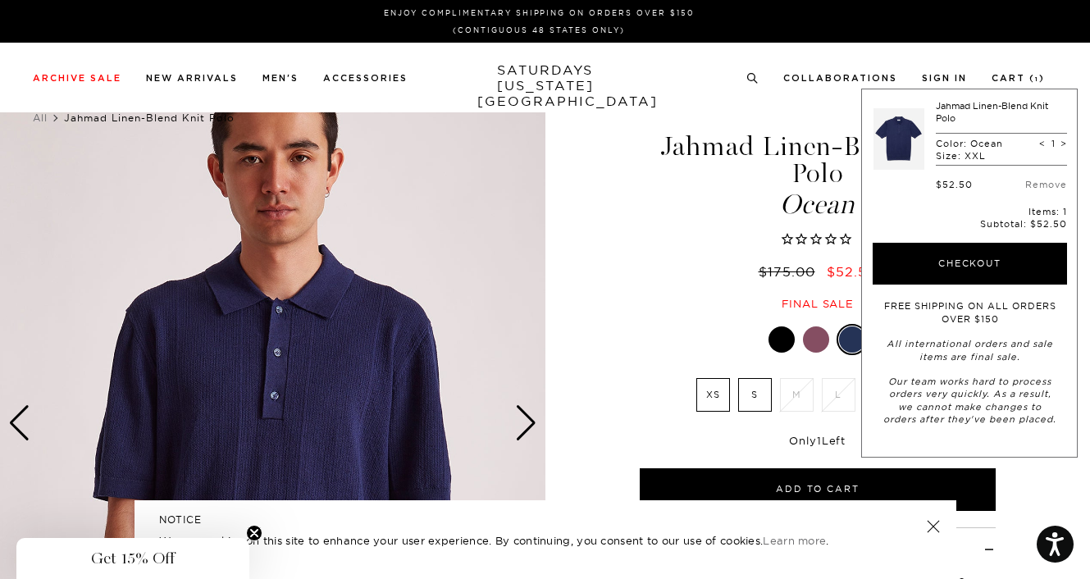
click at [622, 284] on div "Jahmad Linen-Blend Knit Polo Ocean $175.00 $52.50 Final sale" at bounding box center [817, 205] width 410 height 212
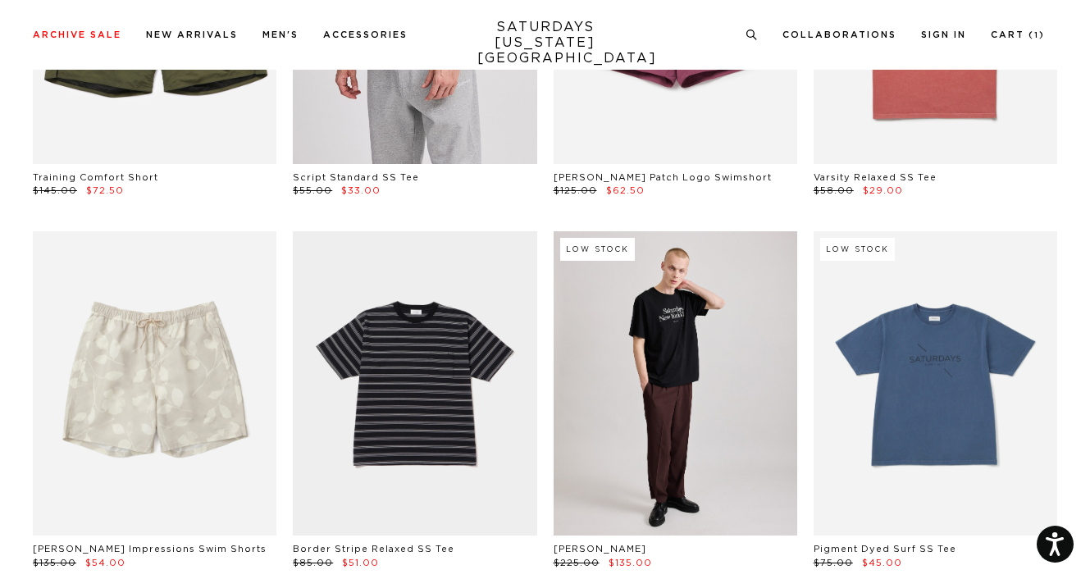
scroll to position [2952, 0]
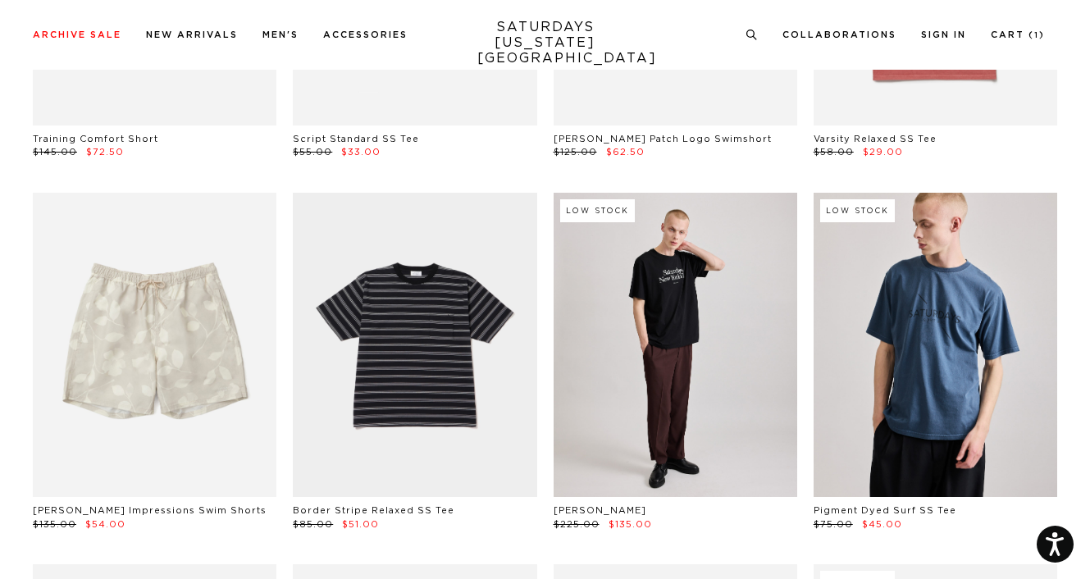
click at [945, 385] on link at bounding box center [935, 345] width 244 height 305
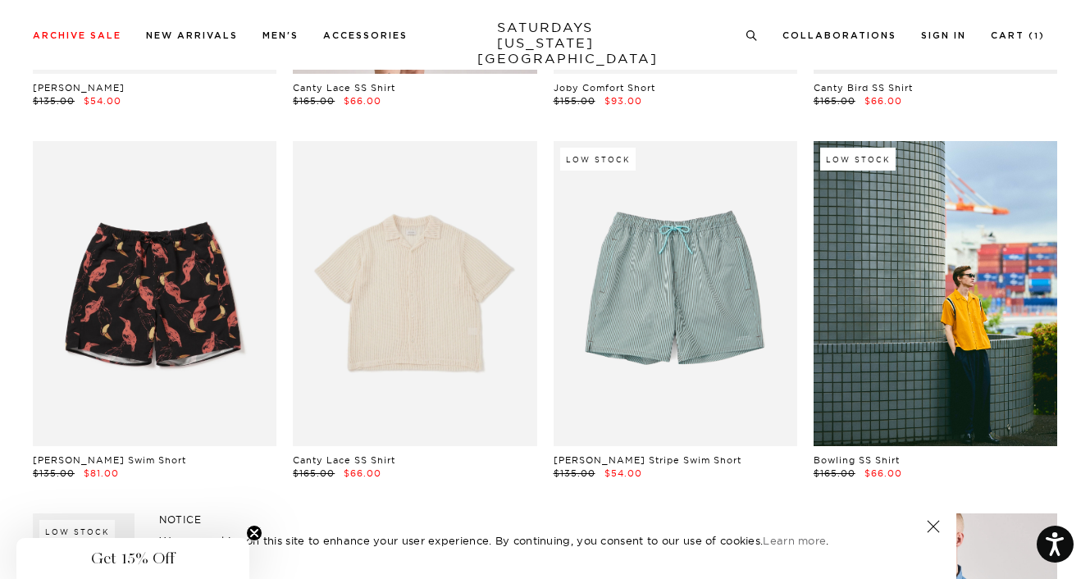
scroll to position [4510, 0]
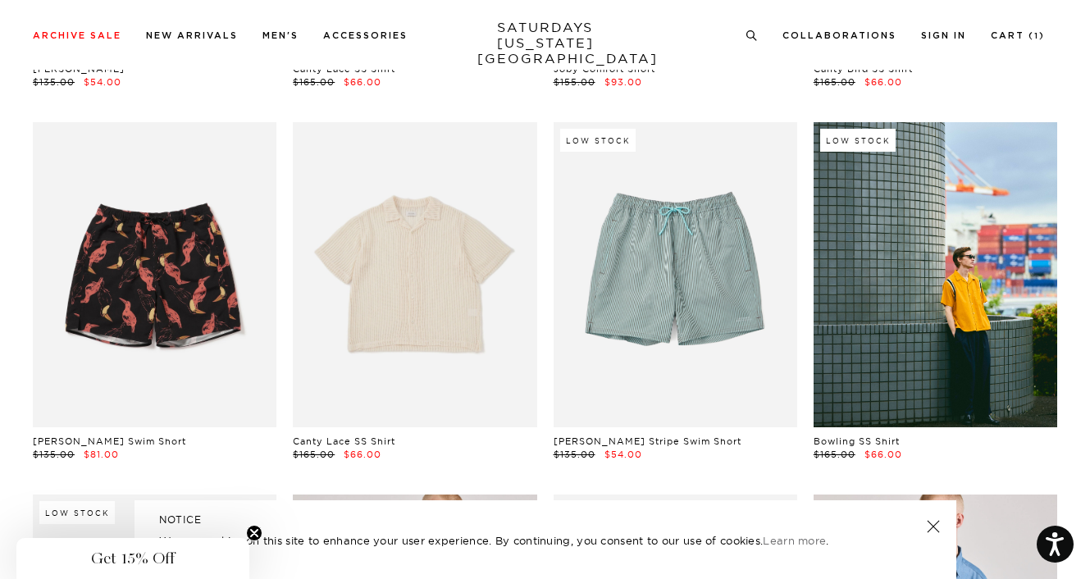
click at [385, 306] on link at bounding box center [415, 274] width 244 height 305
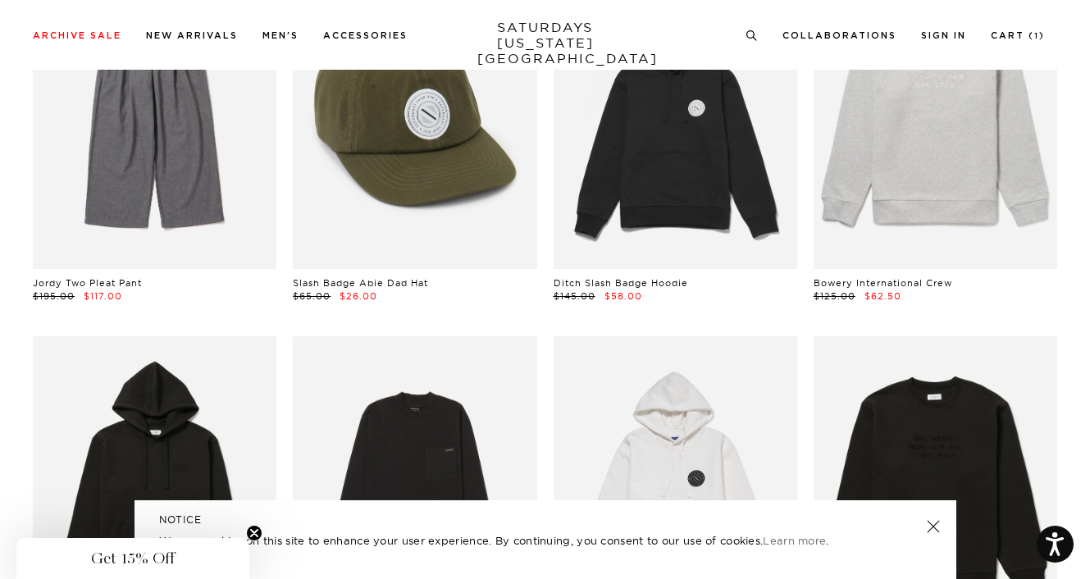
scroll to position [5330, 0]
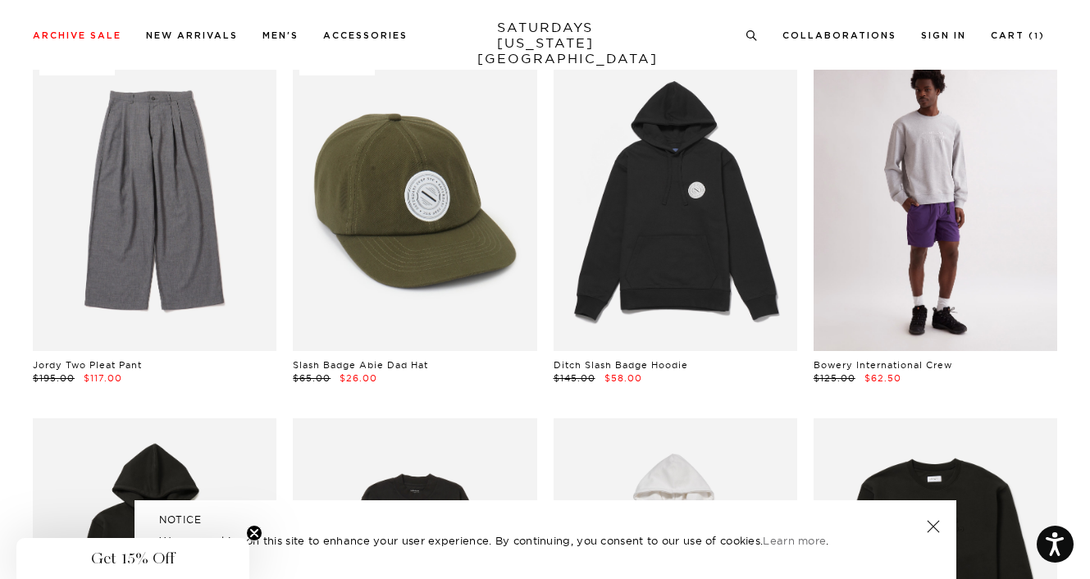
click at [942, 242] on link at bounding box center [935, 198] width 244 height 305
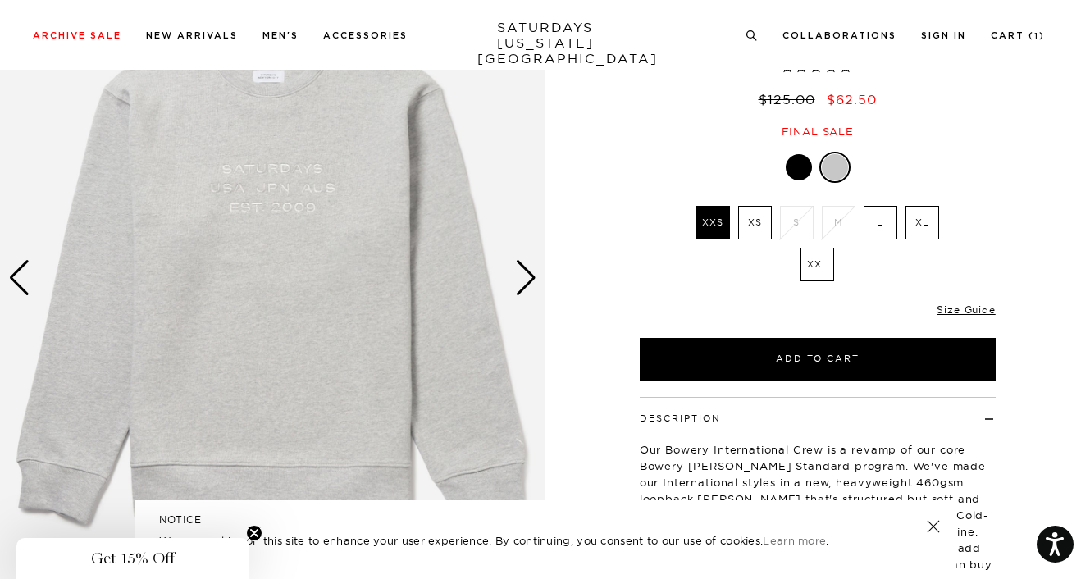
scroll to position [82, 0]
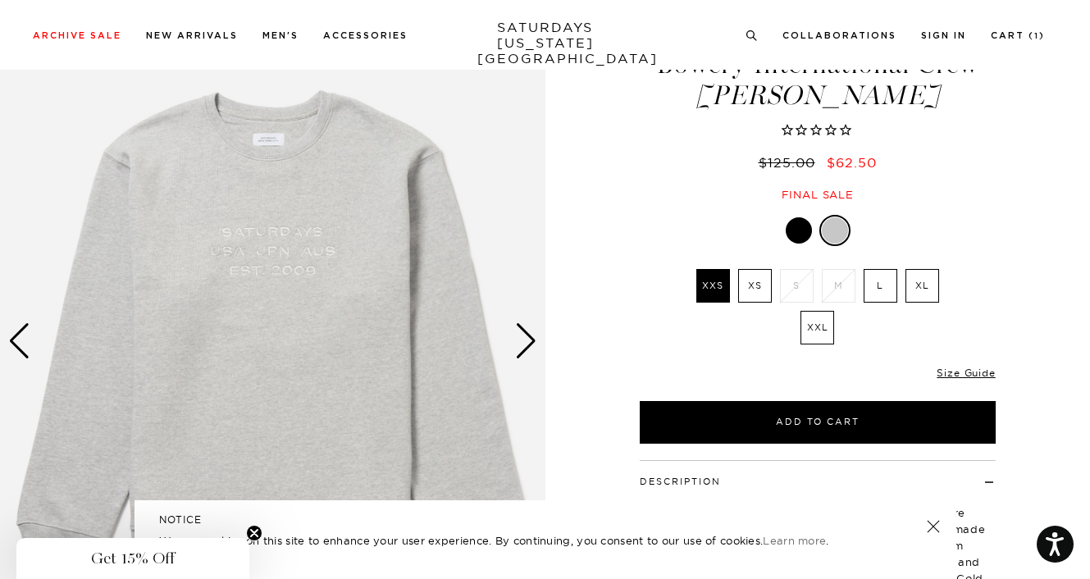
click at [973, 365] on div "Only 0 Left Size Guide" at bounding box center [818, 379] width 356 height 44
click at [972, 372] on link "Size Guide" at bounding box center [965, 373] width 58 height 12
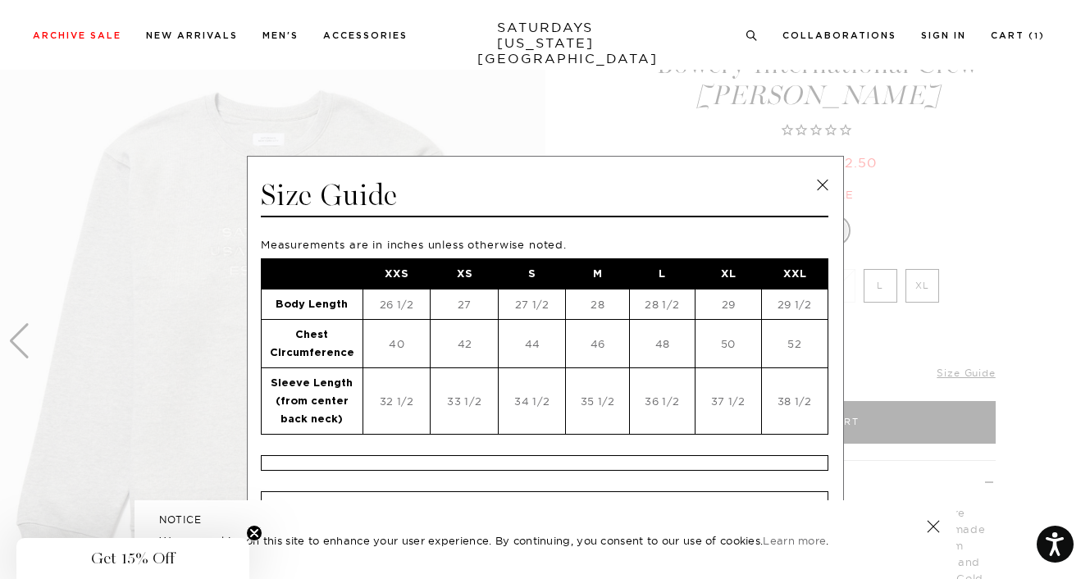
click at [773, 307] on td "29 1/2" at bounding box center [794, 304] width 66 height 30
click at [810, 184] on link at bounding box center [822, 185] width 25 height 25
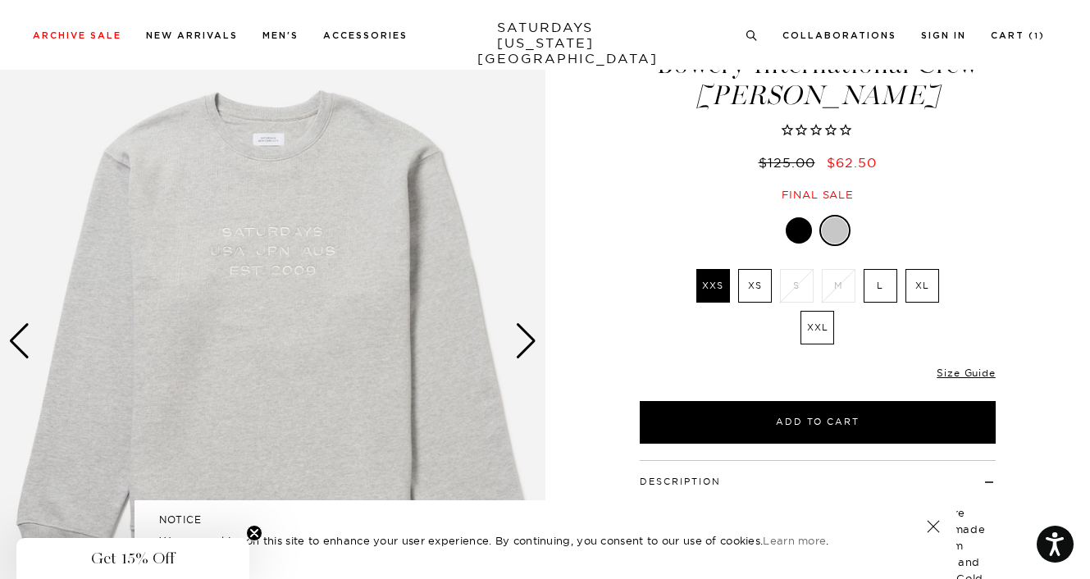
click at [823, 334] on label "XXL" at bounding box center [817, 328] width 34 height 34
click at [0, 0] on input "XXL" at bounding box center [0, 0] width 0 height 0
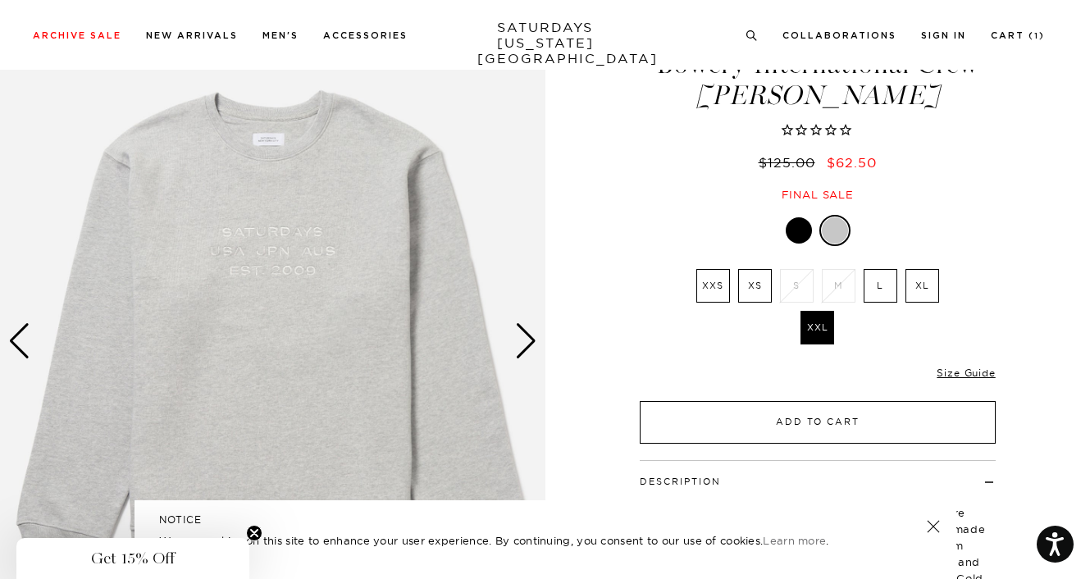
click at [816, 426] on button "Add to Cart" at bounding box center [818, 422] width 356 height 43
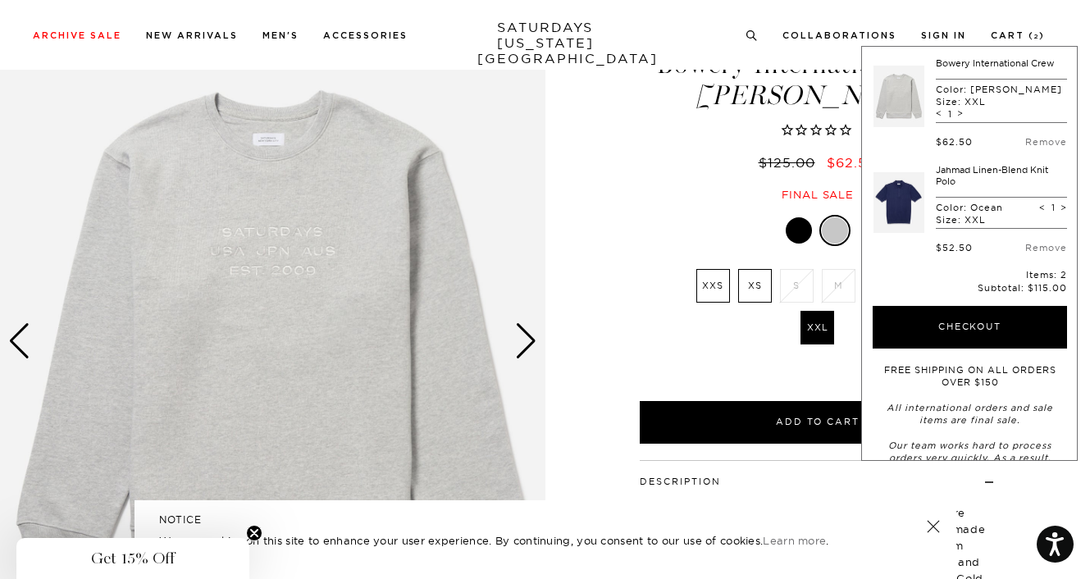
click at [522, 334] on div "Next slide" at bounding box center [526, 341] width 22 height 36
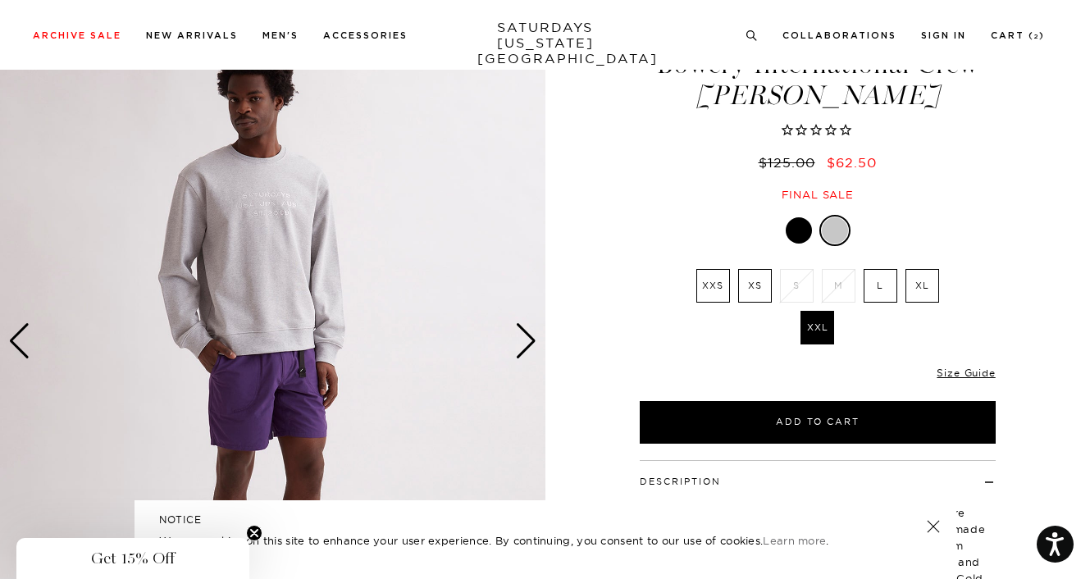
click at [522, 334] on div "Next slide" at bounding box center [526, 341] width 22 height 36
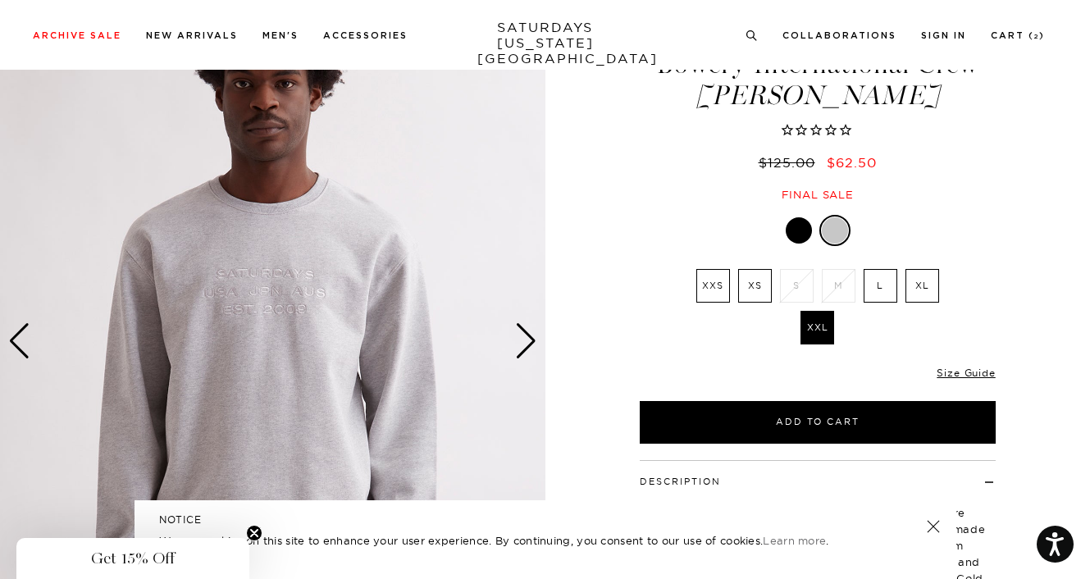
click at [522, 334] on div "Next slide" at bounding box center [526, 341] width 22 height 36
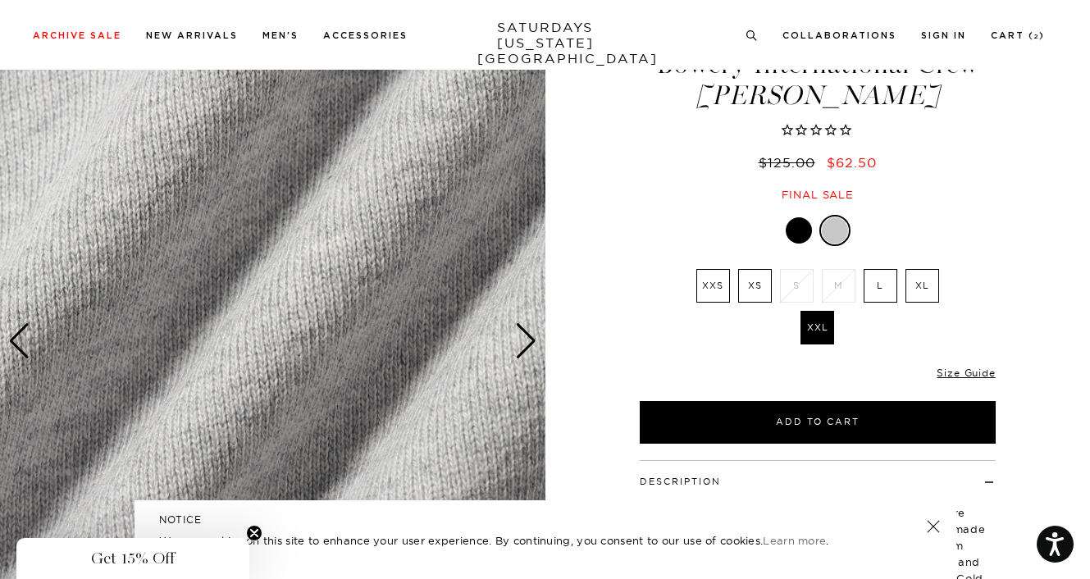
click at [522, 334] on div "Next slide" at bounding box center [526, 341] width 22 height 36
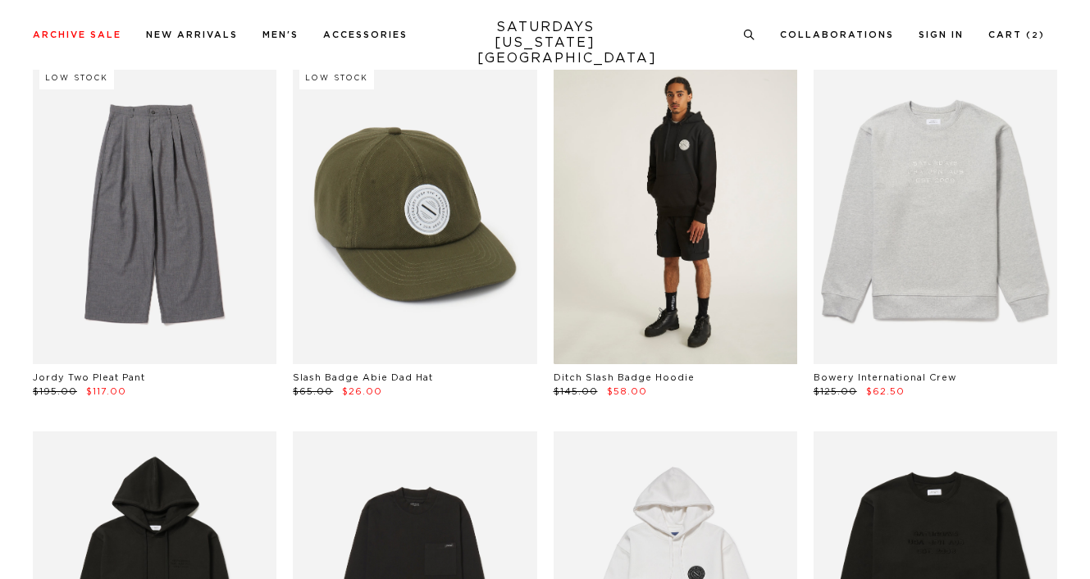
click at [645, 229] on link at bounding box center [675, 212] width 244 height 305
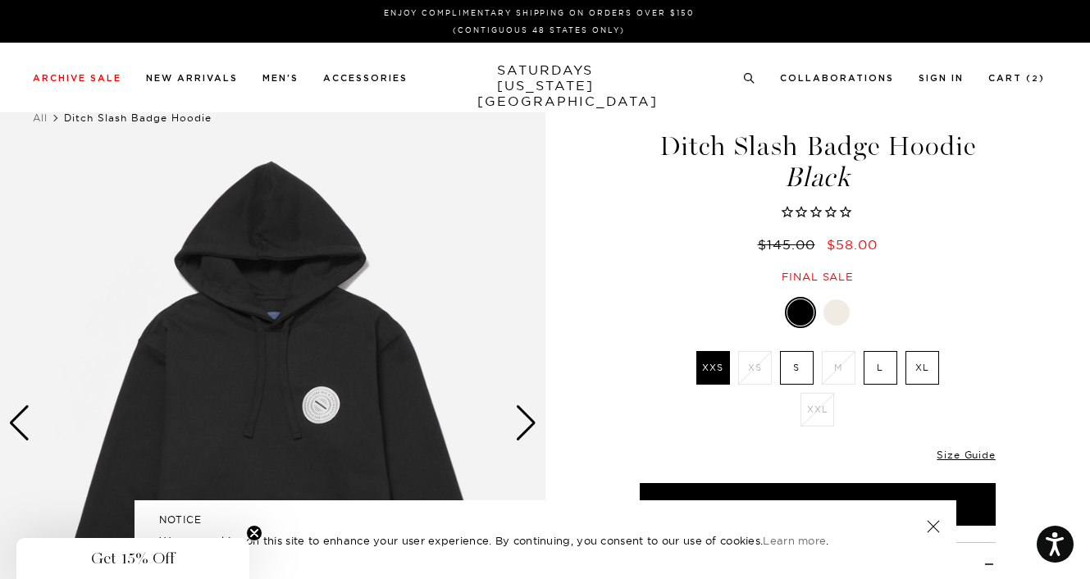
click at [522, 426] on div "Next slide" at bounding box center [526, 423] width 22 height 36
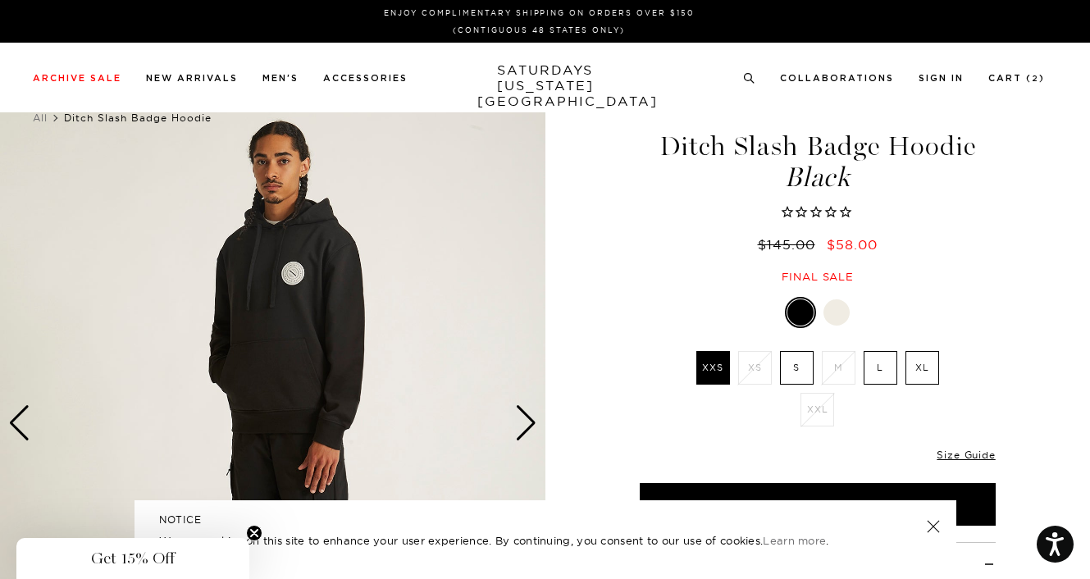
click at [522, 426] on div "Next slide" at bounding box center [526, 423] width 22 height 36
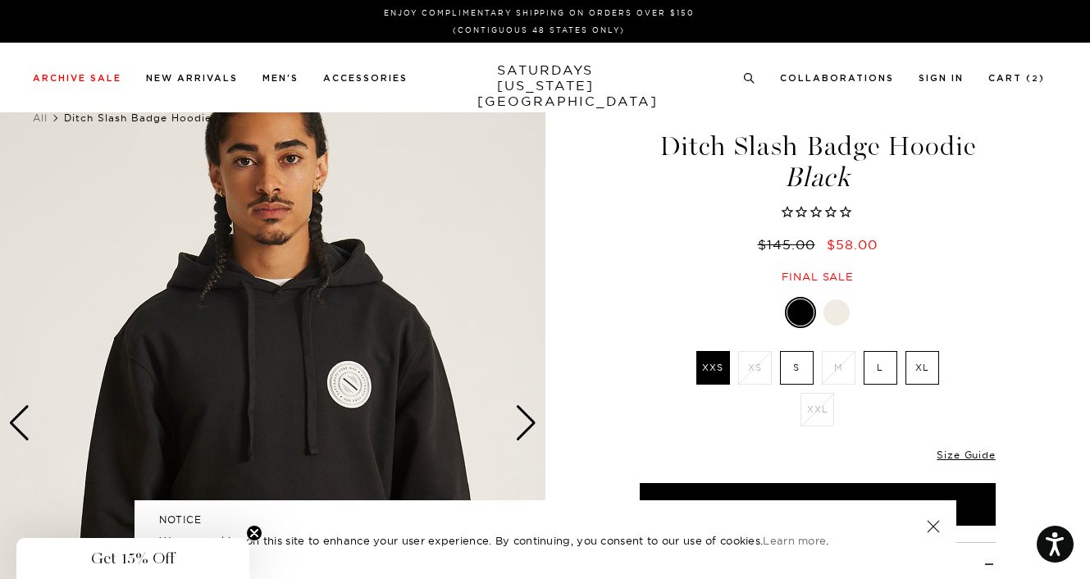
click at [522, 426] on div "Next slide" at bounding box center [526, 423] width 22 height 36
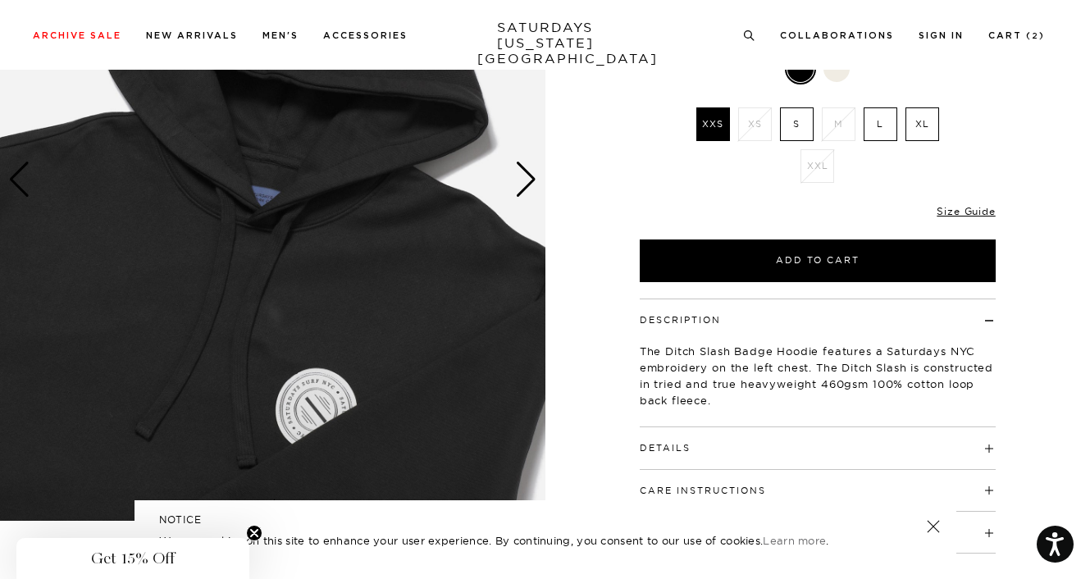
scroll to position [328, 0]
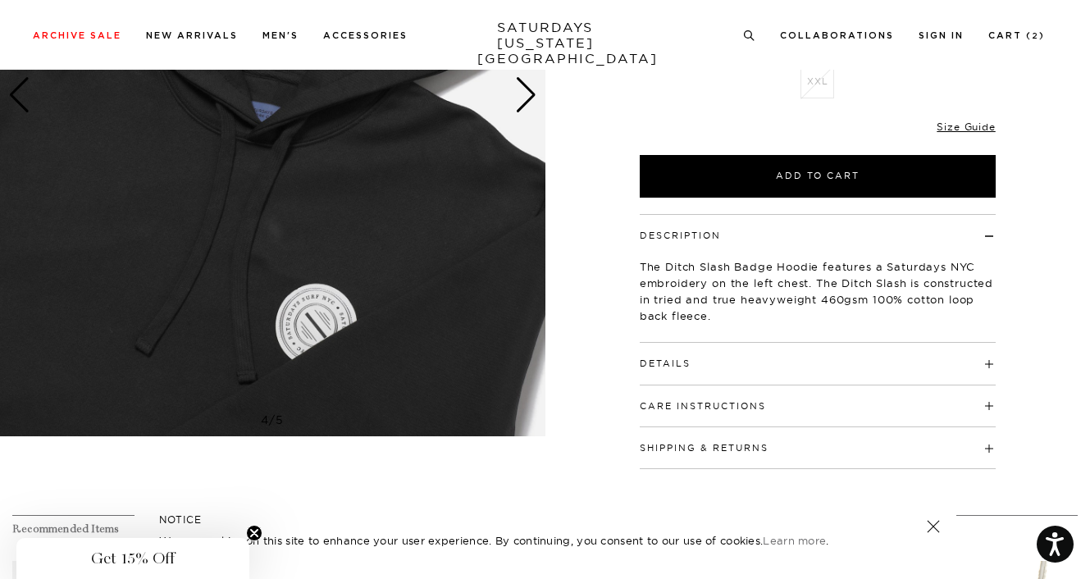
click at [527, 108] on div "Next slide" at bounding box center [526, 95] width 22 height 36
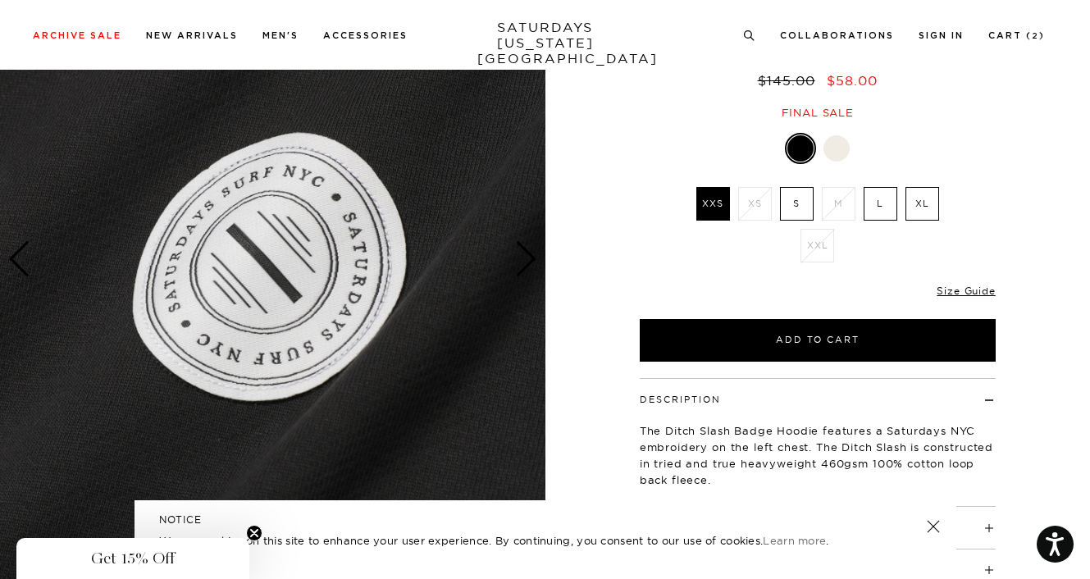
scroll to position [410, 0]
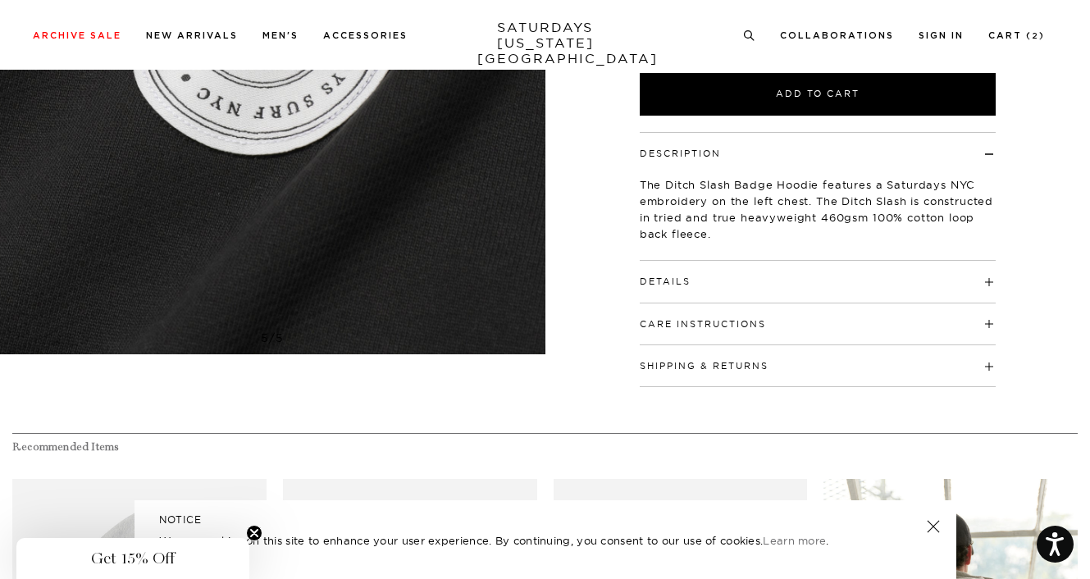
click at [398, 193] on img at bounding box center [272, 13] width 545 height 681
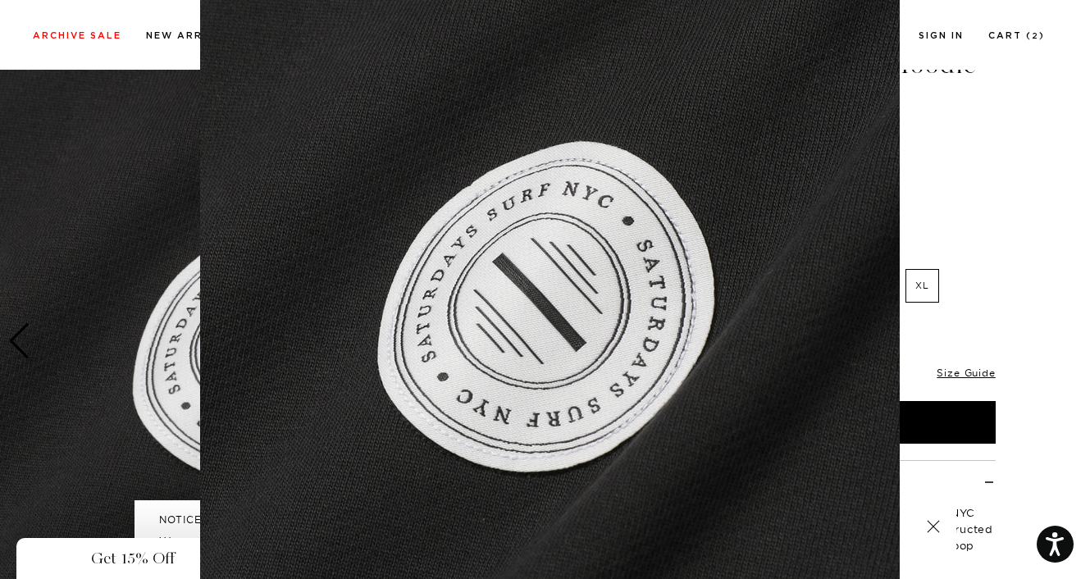
scroll to position [124, 0]
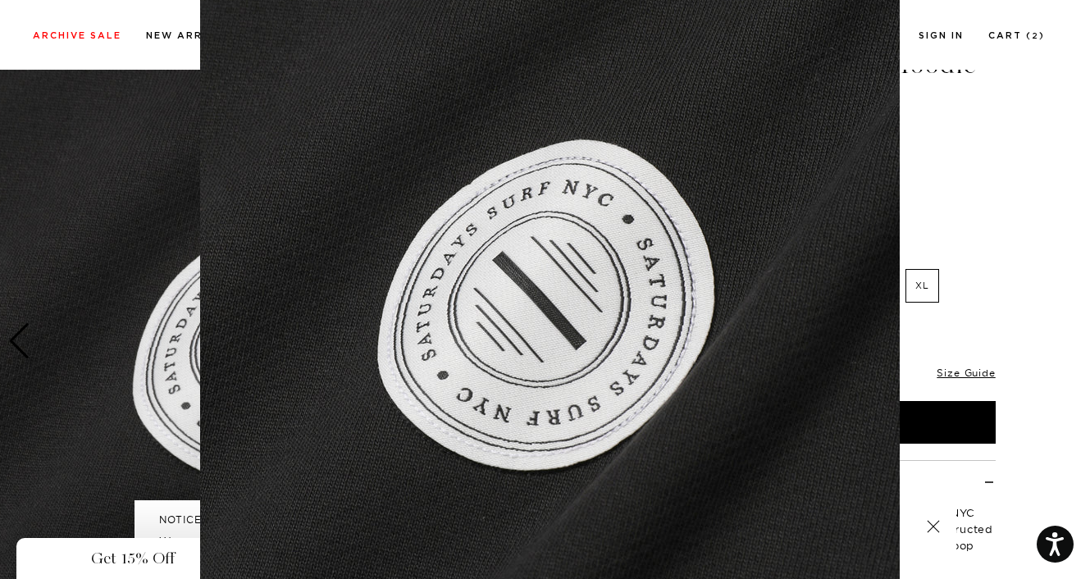
click at [280, 302] on img at bounding box center [549, 296] width 699 height 840
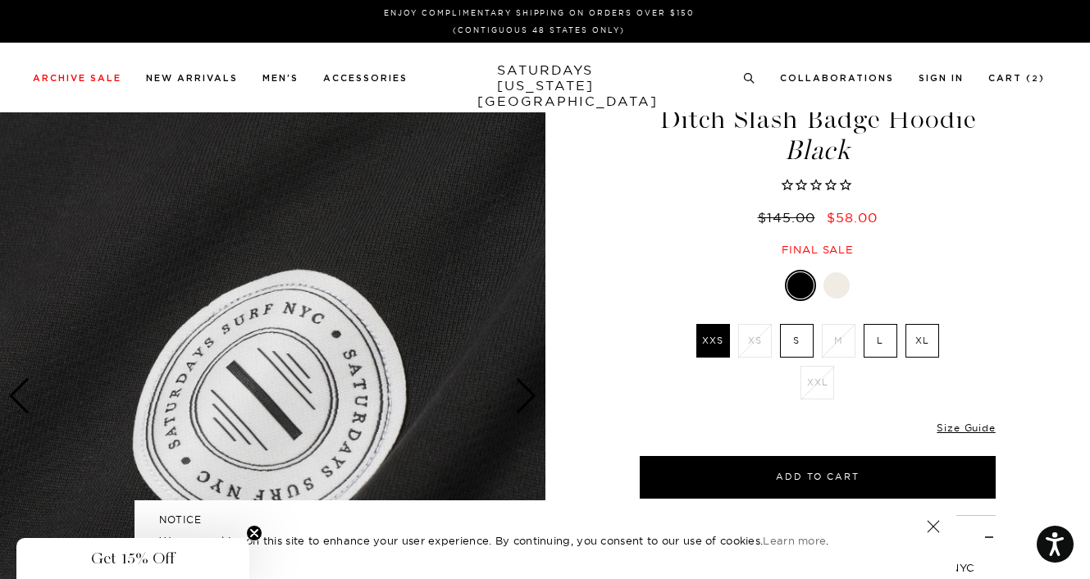
scroll to position [0, 0]
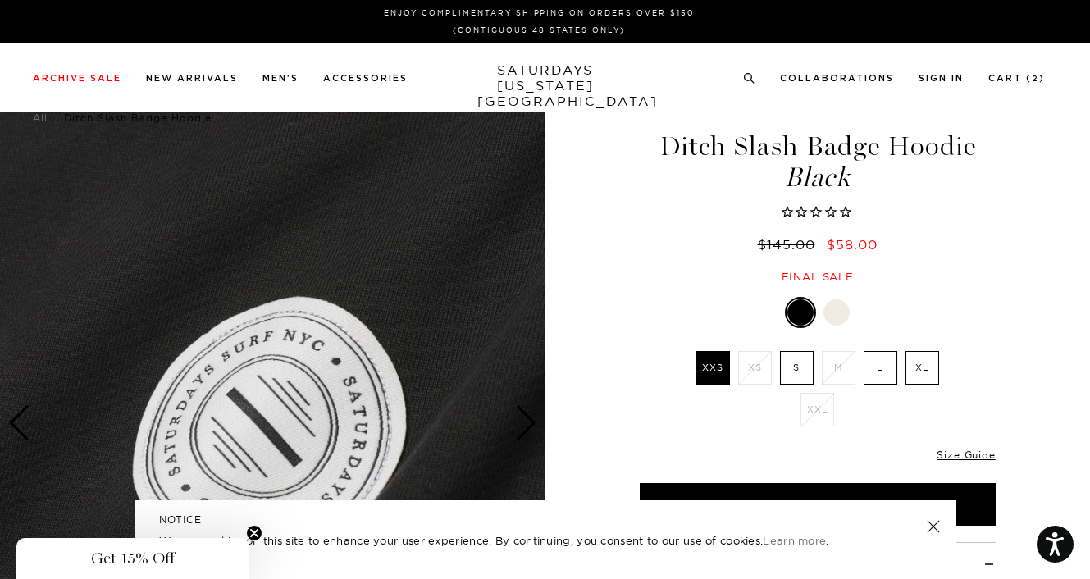
click at [849, 305] on link at bounding box center [836, 312] width 28 height 28
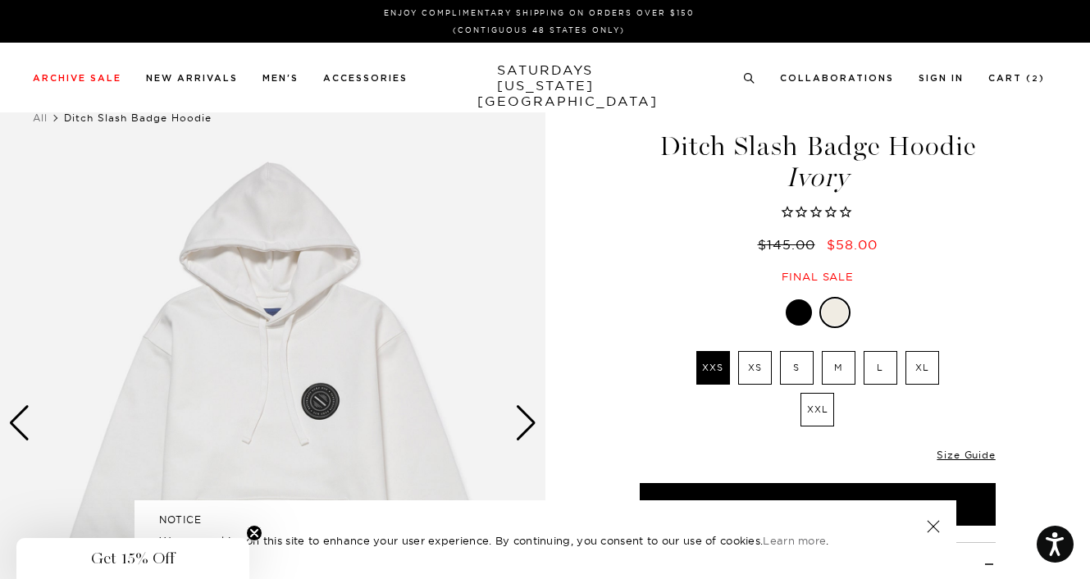
click at [815, 408] on label "XXL" at bounding box center [817, 410] width 34 height 34
click at [0, 0] on input "XXL" at bounding box center [0, 0] width 0 height 0
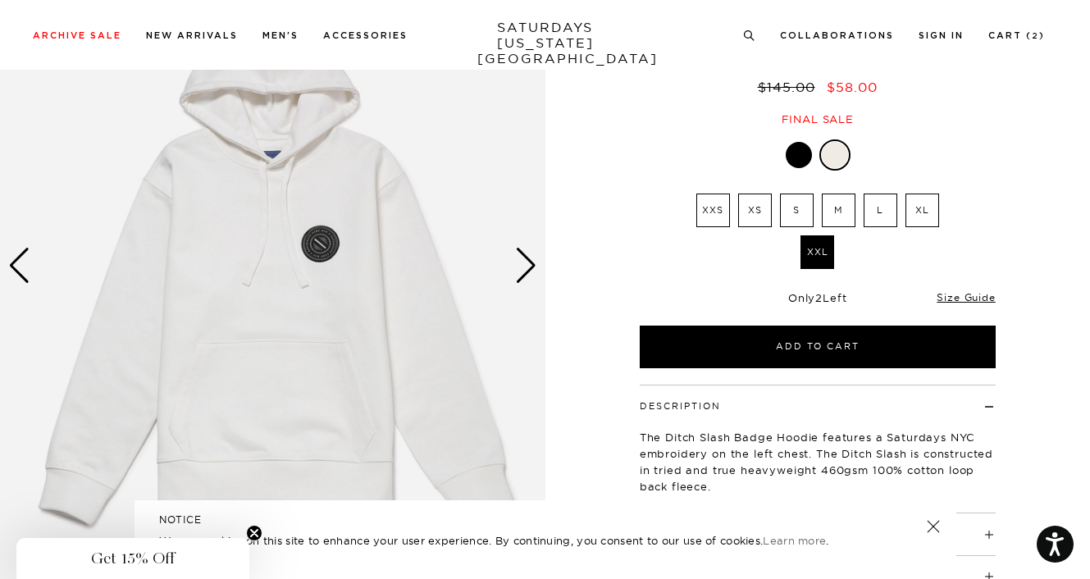
scroll to position [164, 0]
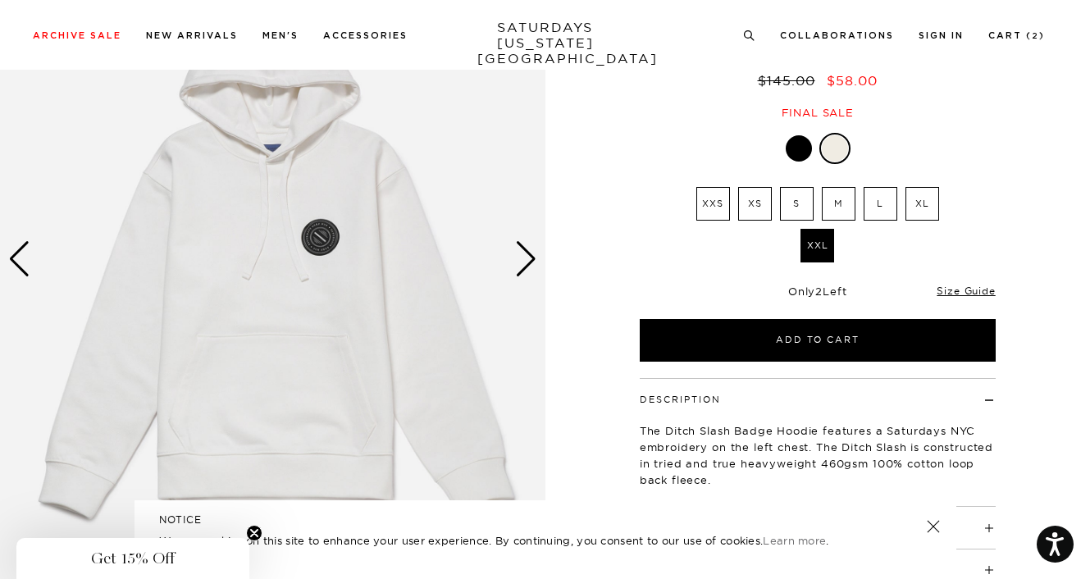
click at [526, 253] on div "Next slide" at bounding box center [526, 259] width 22 height 36
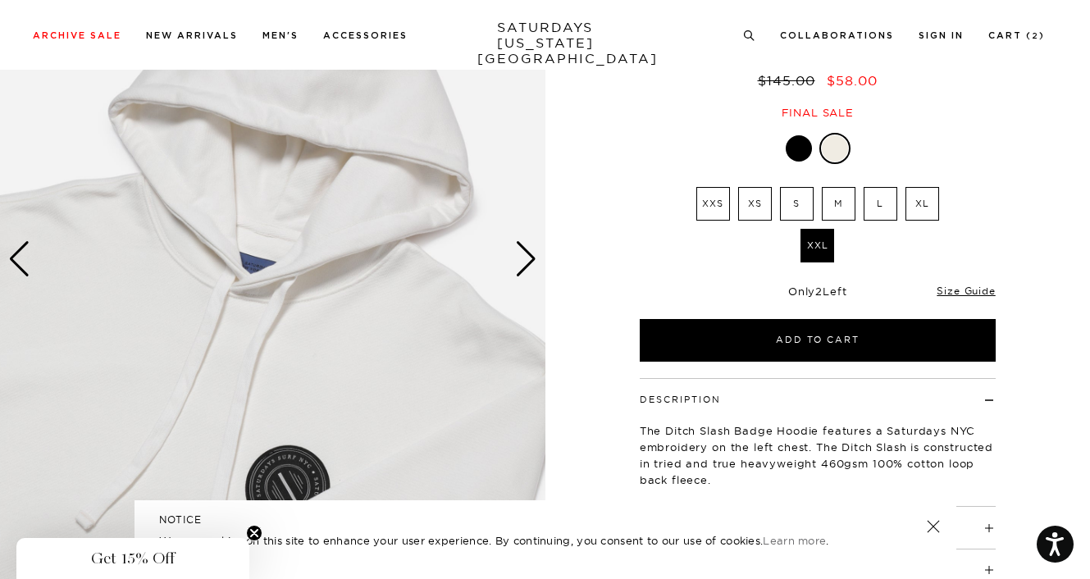
click at [528, 256] on div "Next slide" at bounding box center [526, 259] width 22 height 36
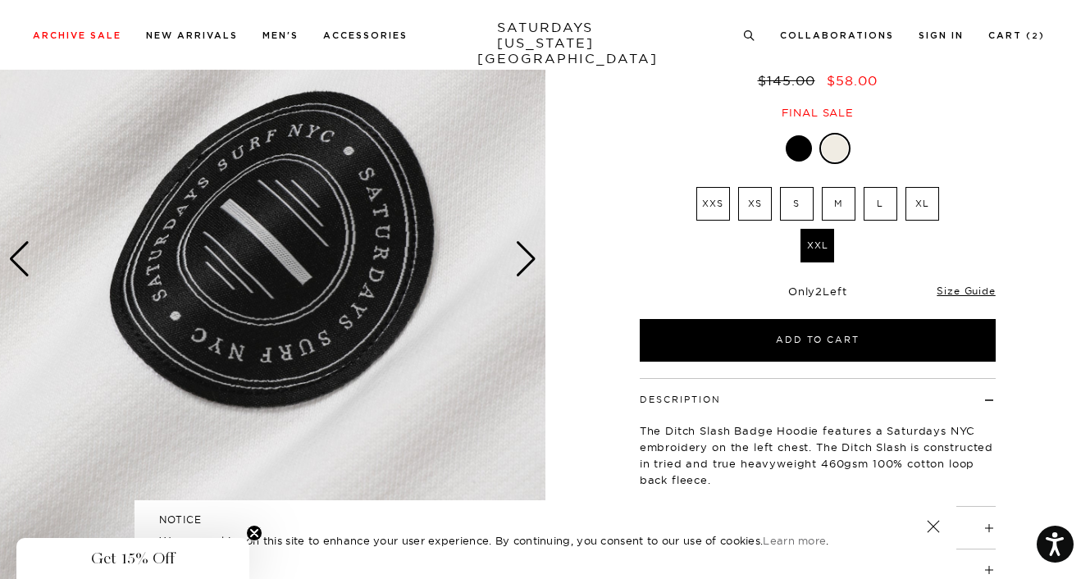
click at [528, 256] on div "Next slide" at bounding box center [526, 259] width 22 height 36
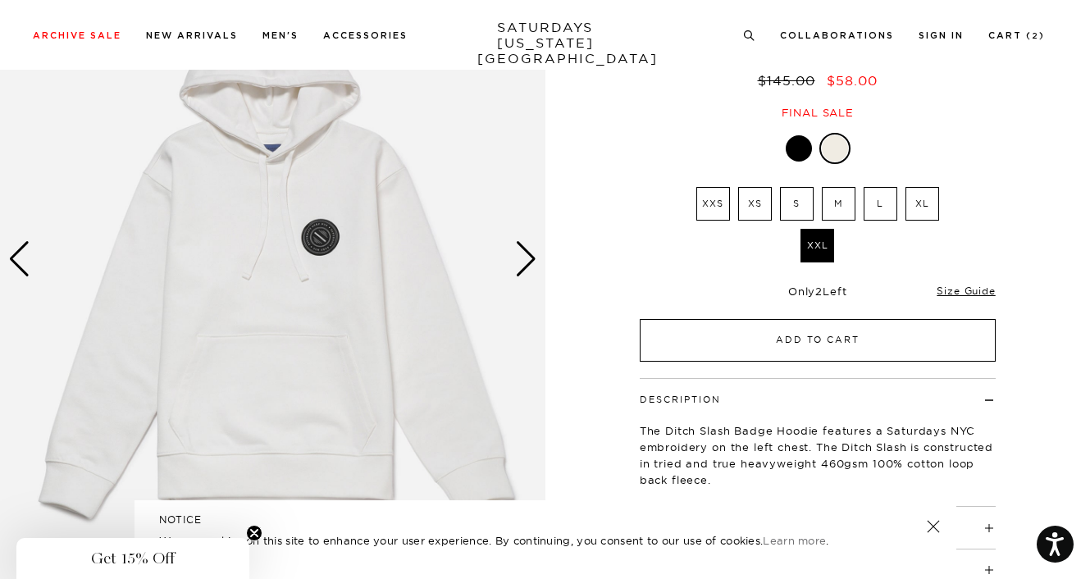
click at [719, 349] on button "Add to Cart" at bounding box center [818, 340] width 356 height 43
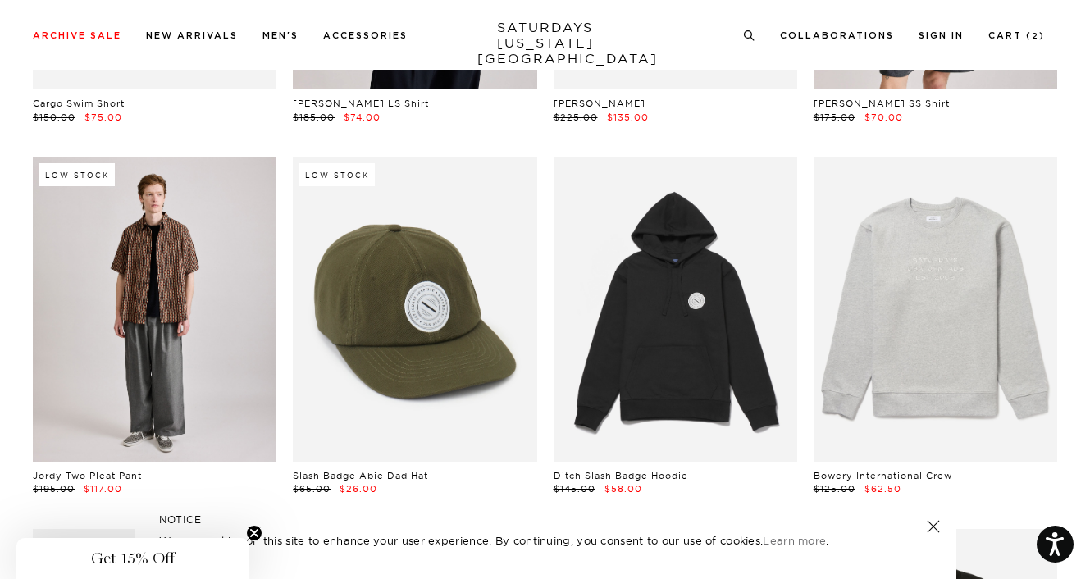
scroll to position [5248, 0]
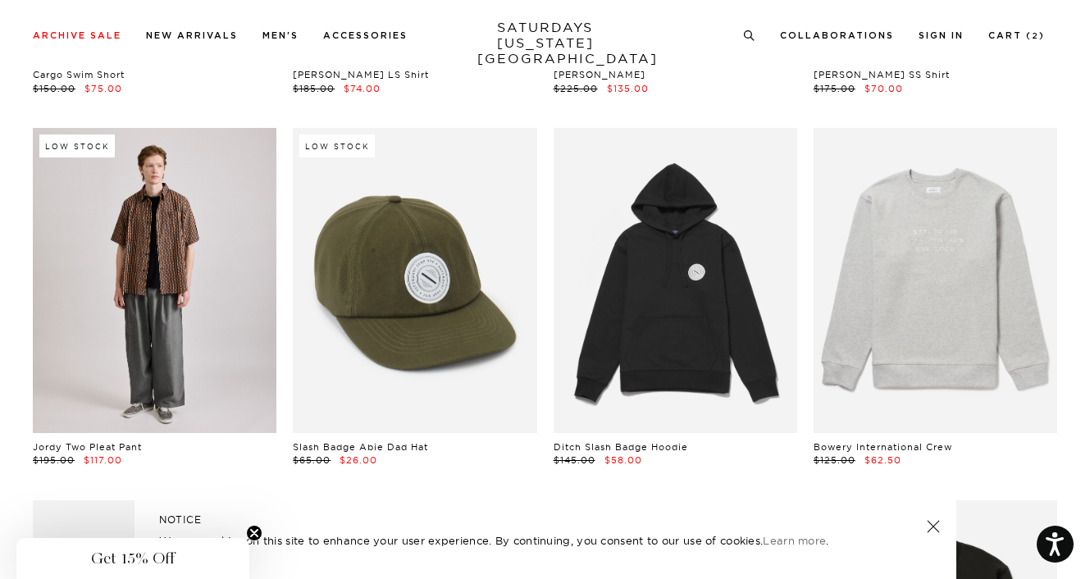
click at [172, 335] on link at bounding box center [155, 280] width 244 height 305
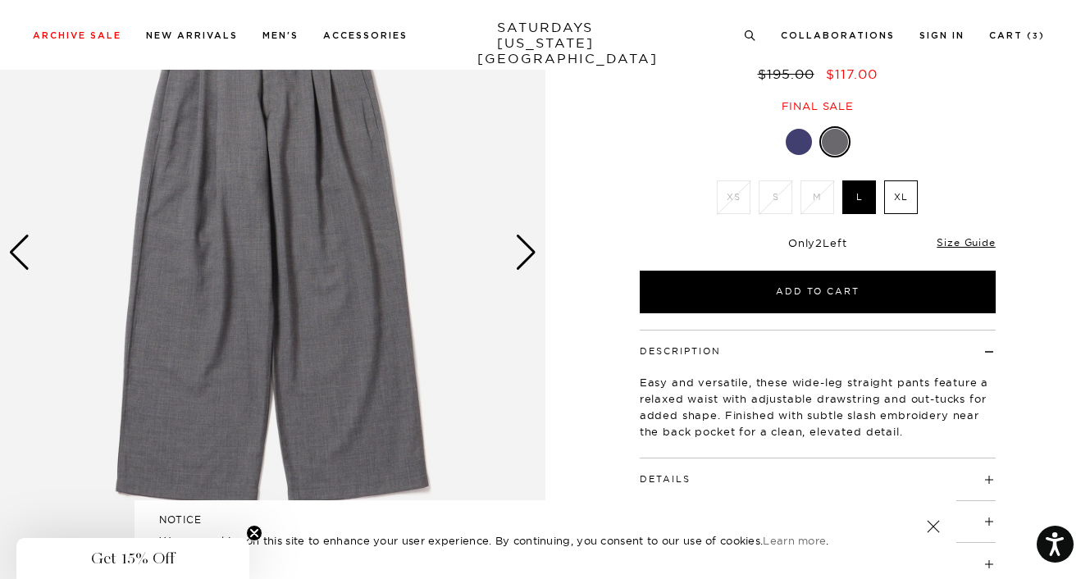
scroll to position [246, 0]
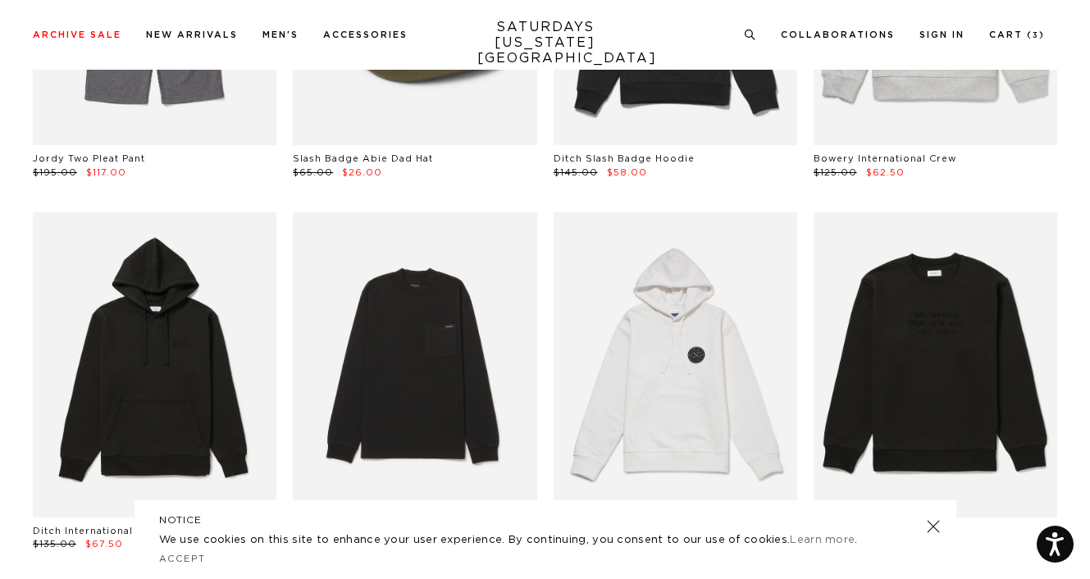
scroll to position [5576, 0]
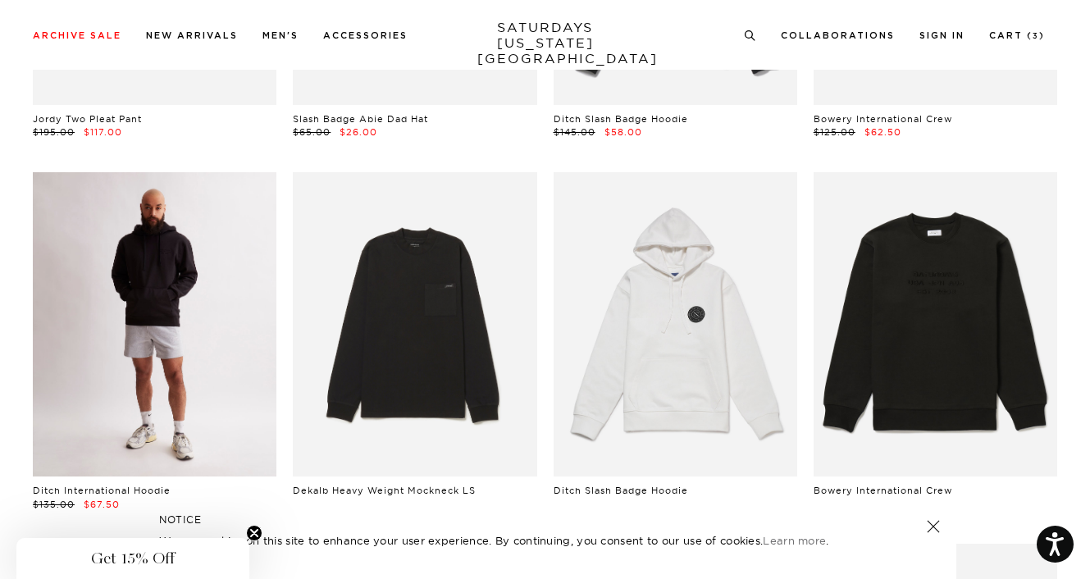
click at [143, 352] on link at bounding box center [155, 324] width 244 height 305
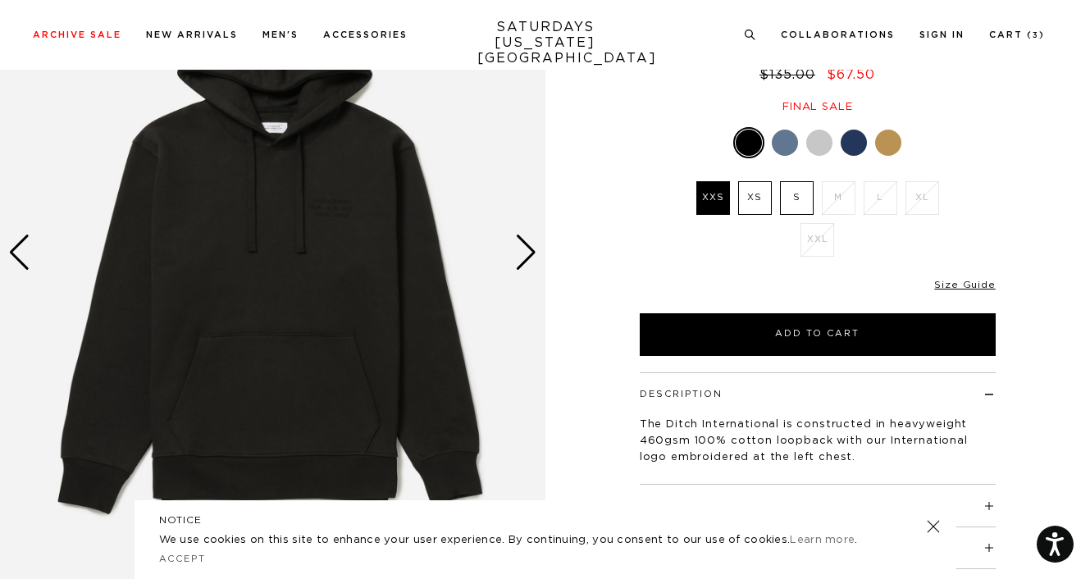
scroll to position [164, 0]
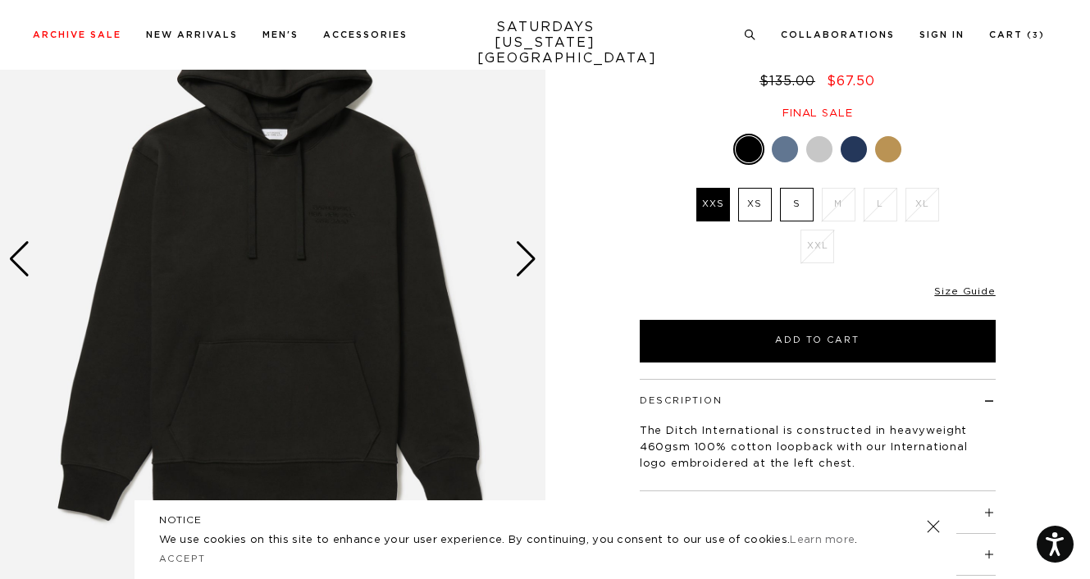
click at [817, 152] on div at bounding box center [819, 149] width 26 height 26
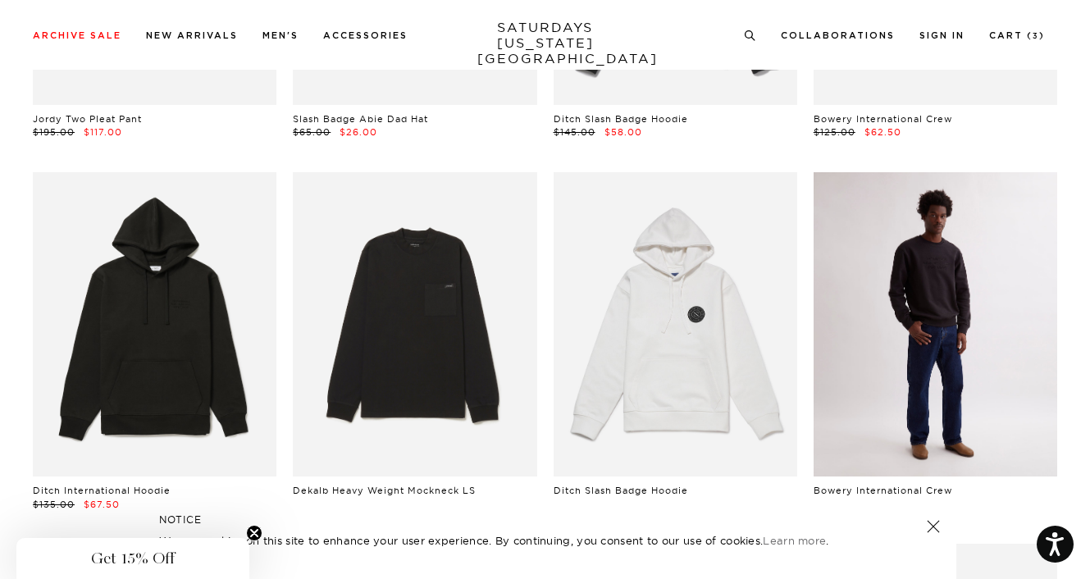
click at [972, 383] on link at bounding box center [935, 324] width 244 height 305
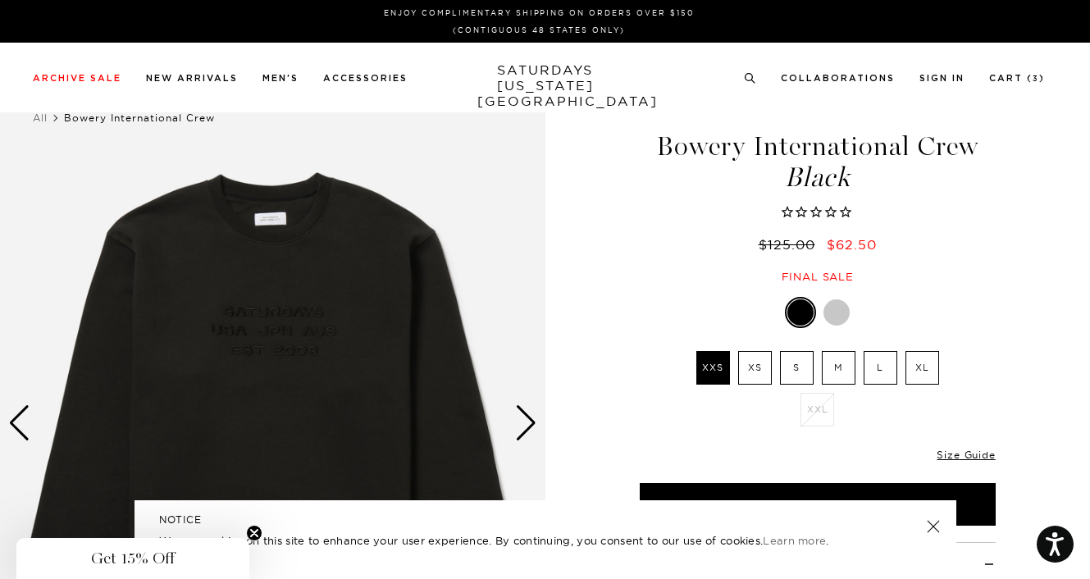
click at [844, 309] on div at bounding box center [836, 312] width 26 height 26
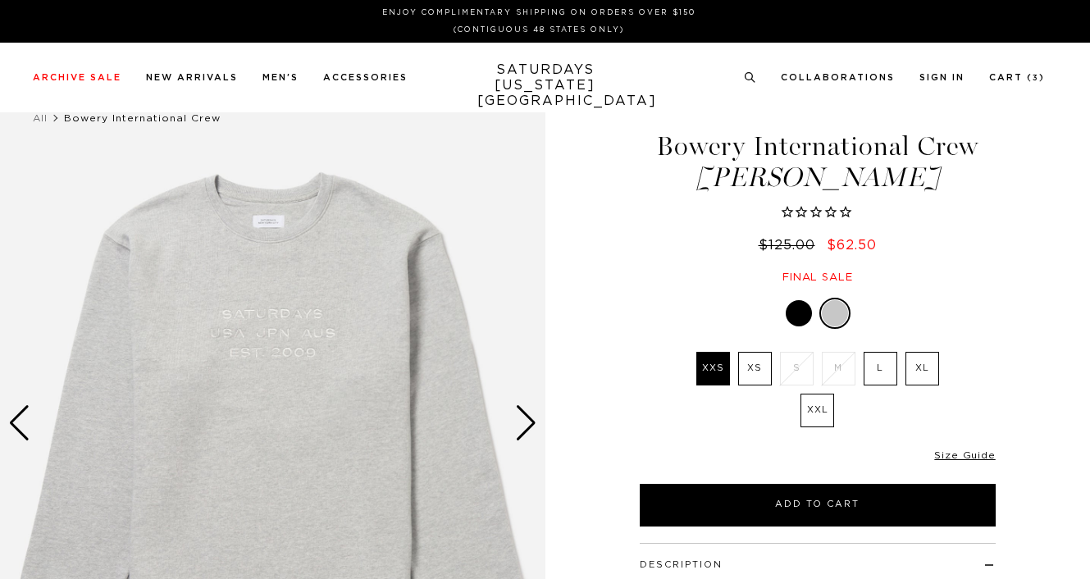
click at [928, 367] on label "XL" at bounding box center [922, 369] width 34 height 34
click at [0, 0] on input "XL" at bounding box center [0, 0] width 0 height 0
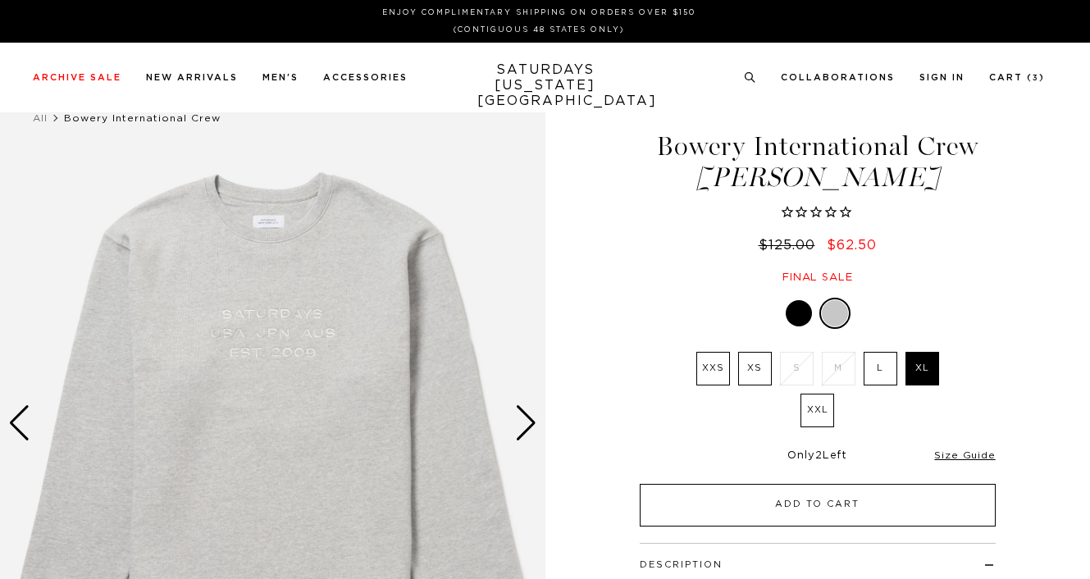
click at [842, 494] on button "Add to Cart" at bounding box center [818, 505] width 356 height 43
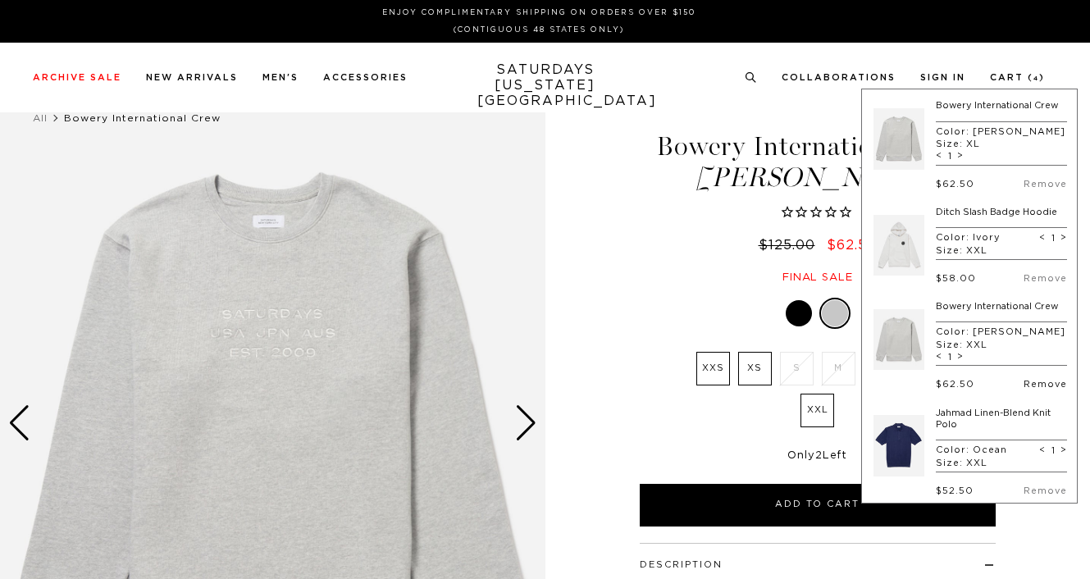
click at [1038, 387] on link "Remove" at bounding box center [1044, 384] width 43 height 9
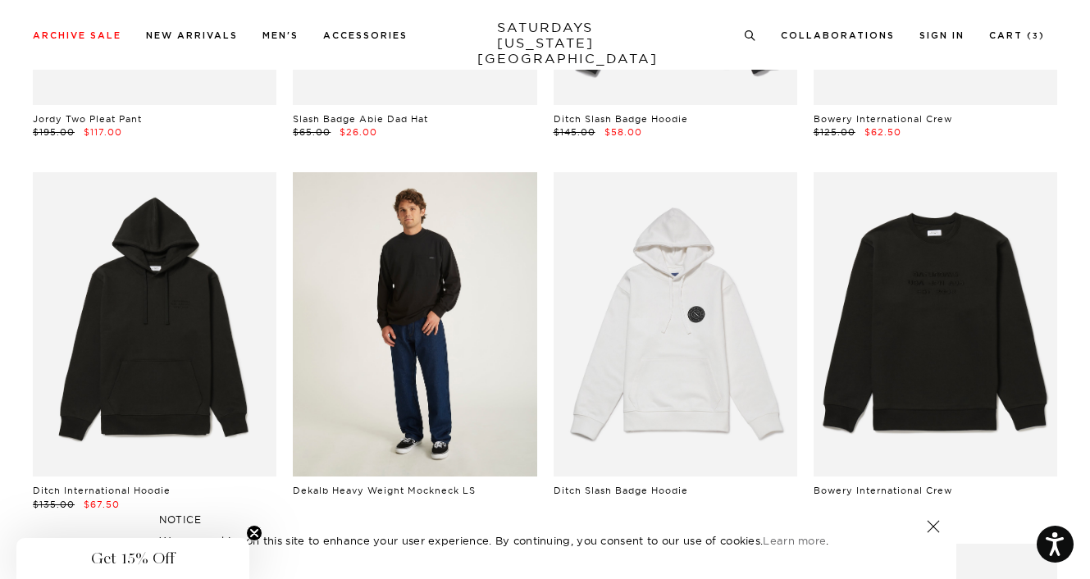
click at [400, 344] on link at bounding box center [415, 324] width 244 height 305
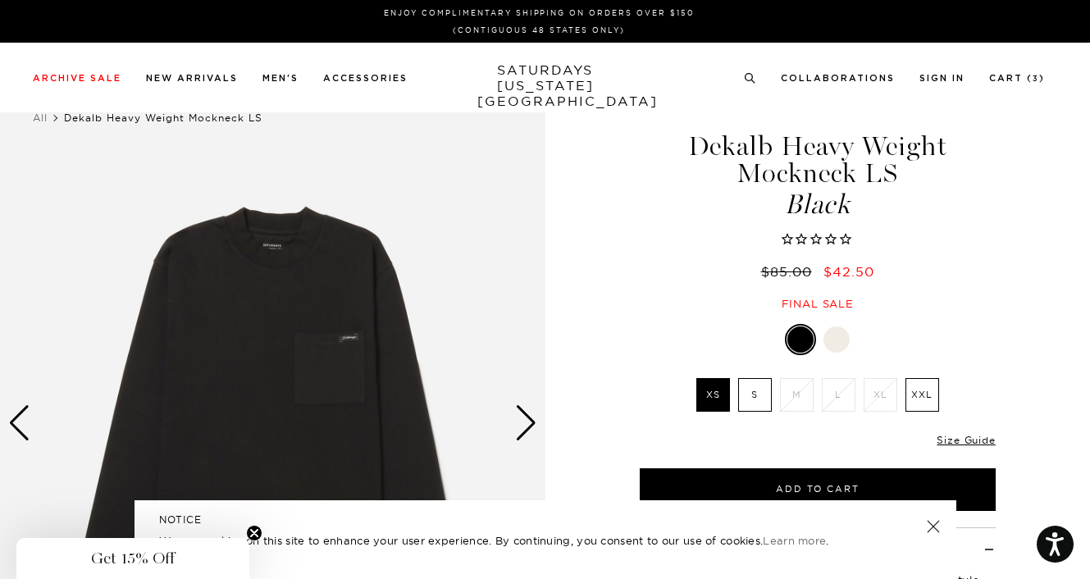
click at [525, 425] on div "Next slide" at bounding box center [526, 423] width 22 height 36
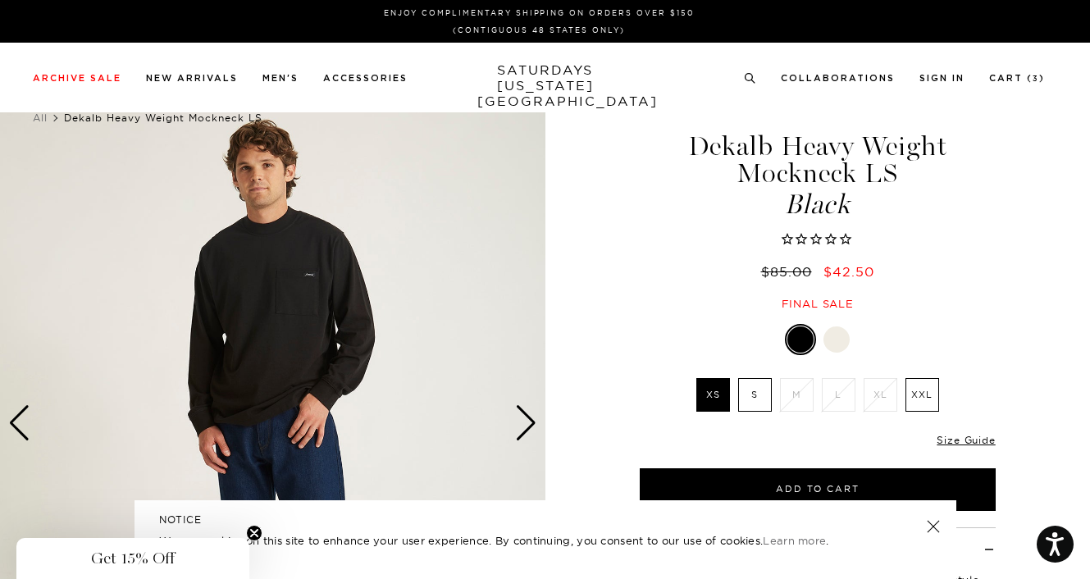
click at [525, 425] on div "Next slide" at bounding box center [526, 423] width 22 height 36
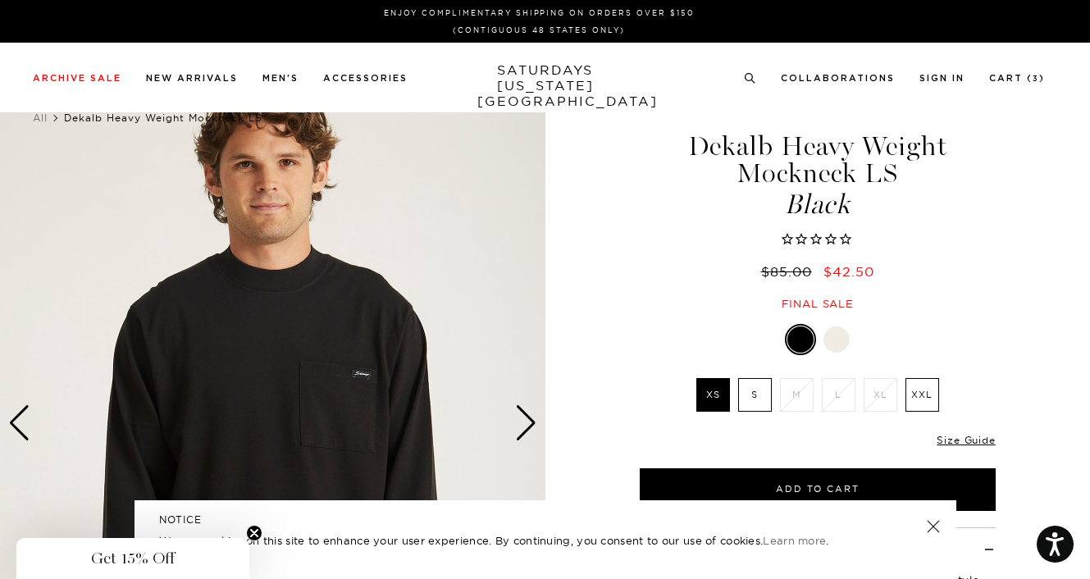
click at [940, 531] on div "NOTICE We use cookies on this site to enhance your user experience. By continui…" at bounding box center [545, 539] width 822 height 79
click at [936, 526] on link at bounding box center [932, 526] width 23 height 23
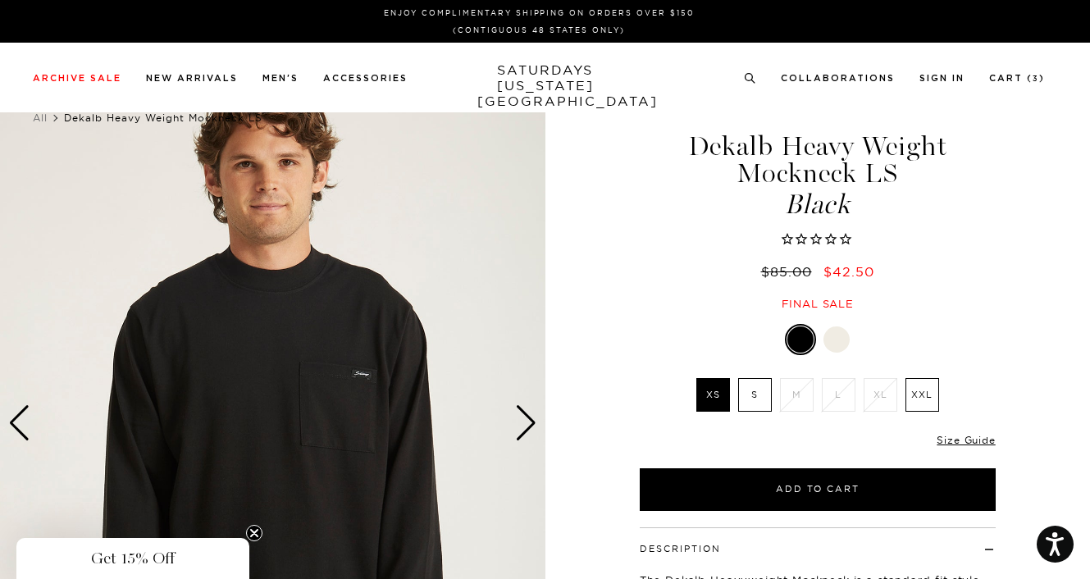
click at [540, 430] on img at bounding box center [272, 423] width 545 height 681
click at [530, 426] on div "Next slide" at bounding box center [526, 423] width 22 height 36
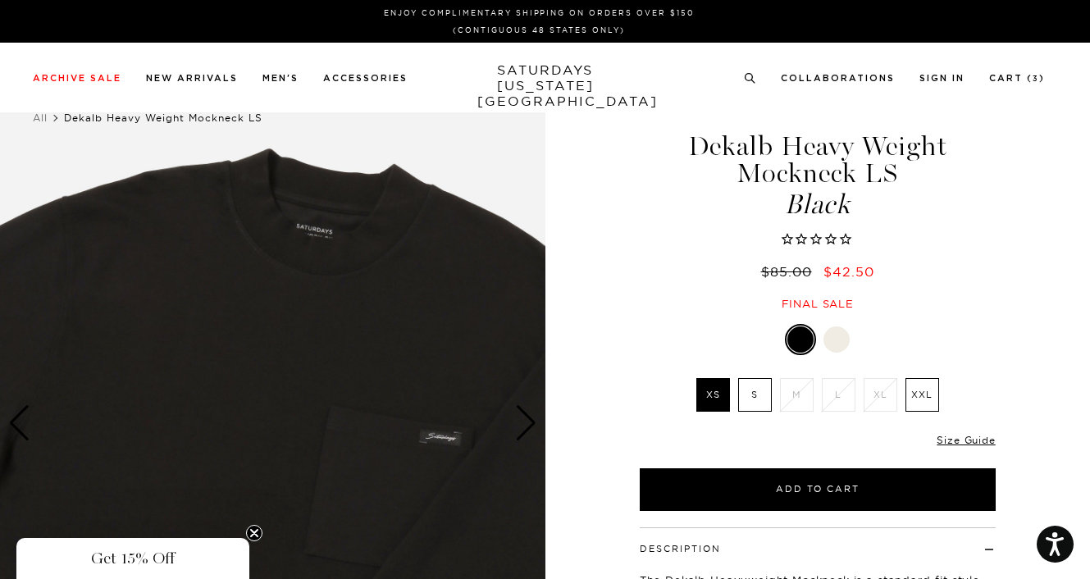
scroll to position [125, 0]
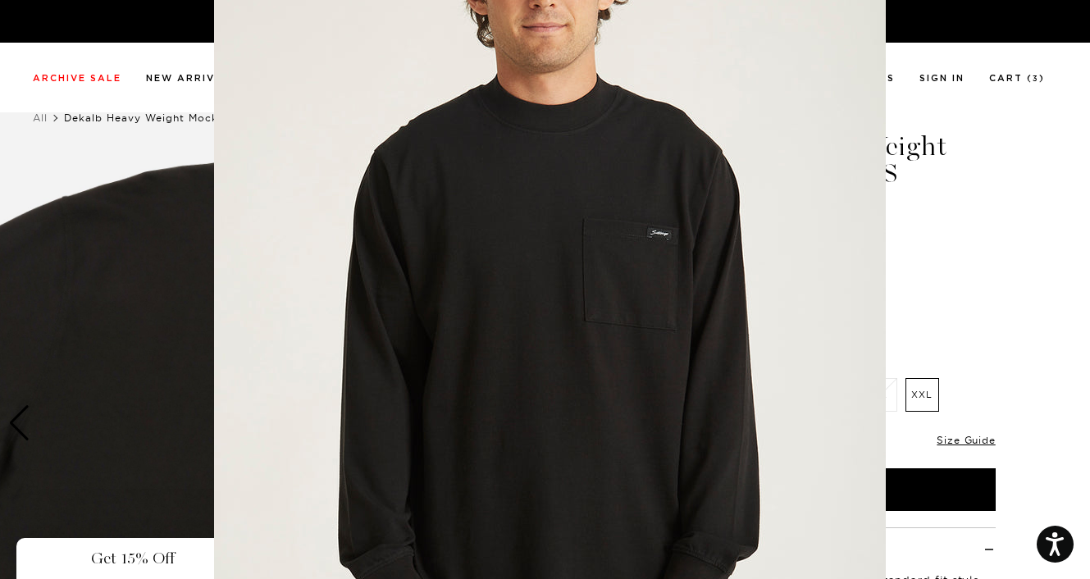
click at [530, 426] on img at bounding box center [550, 295] width 672 height 840
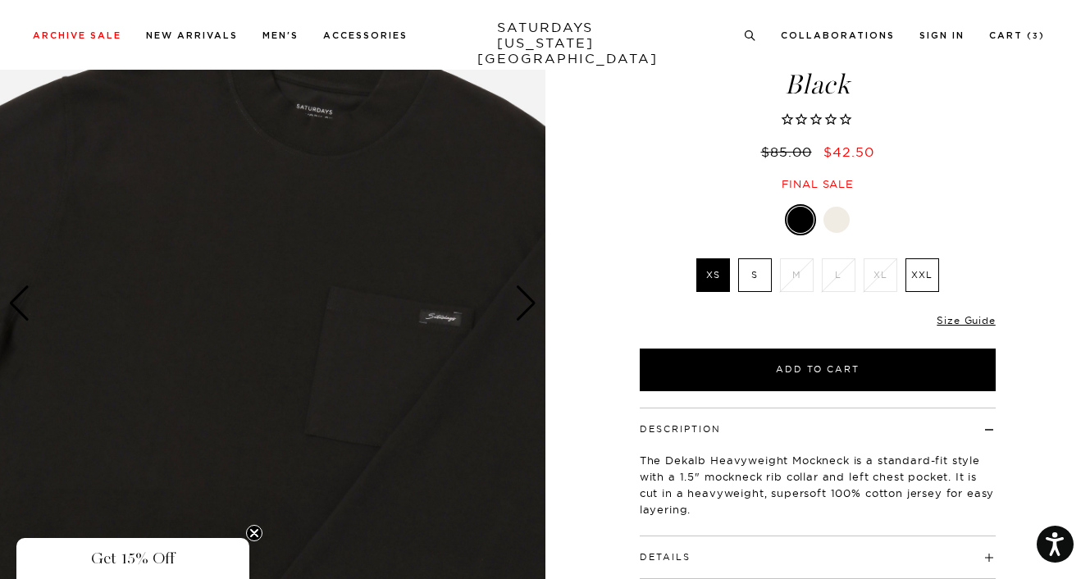
scroll to position [164, 0]
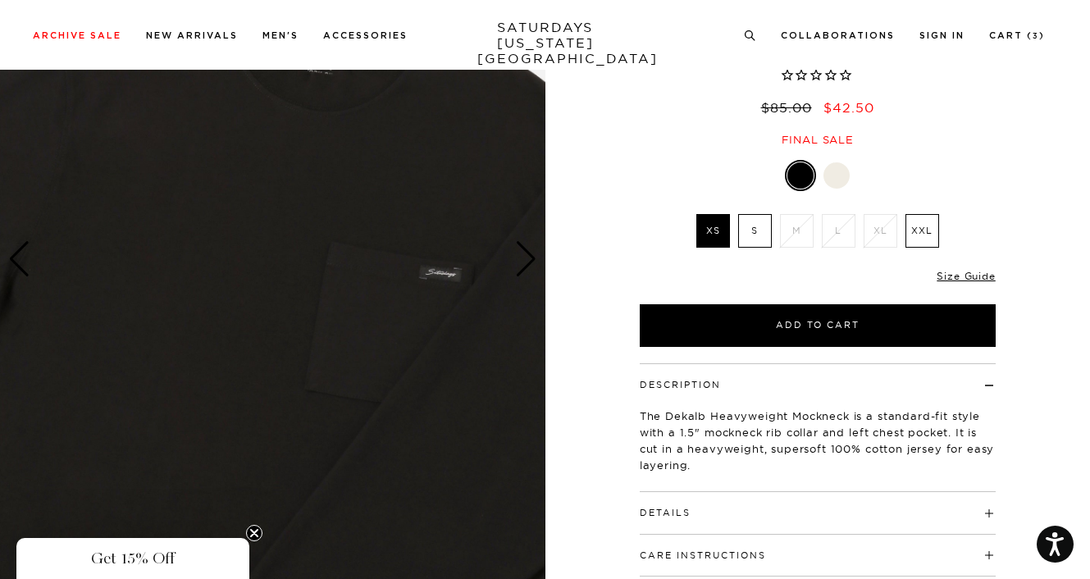
click at [526, 262] on div "Next slide" at bounding box center [526, 259] width 22 height 36
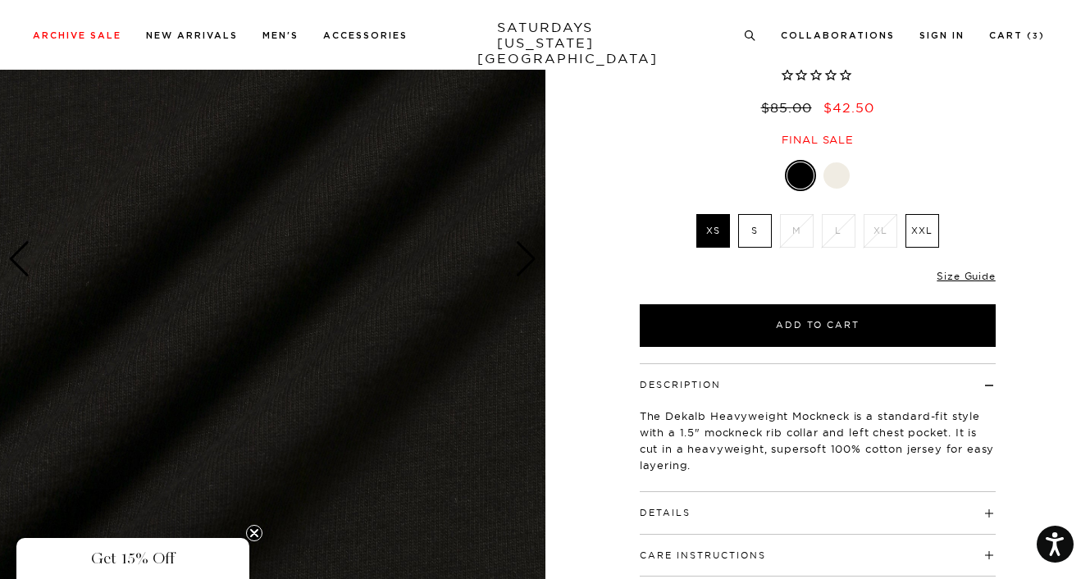
click at [526, 262] on div "Next slide" at bounding box center [526, 259] width 22 height 36
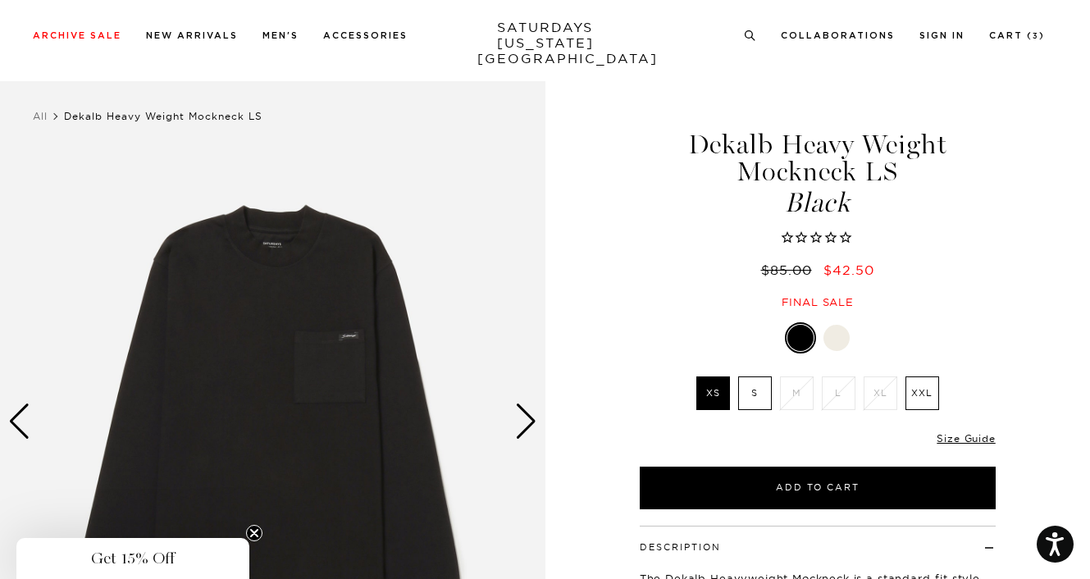
scroll to position [0, 0]
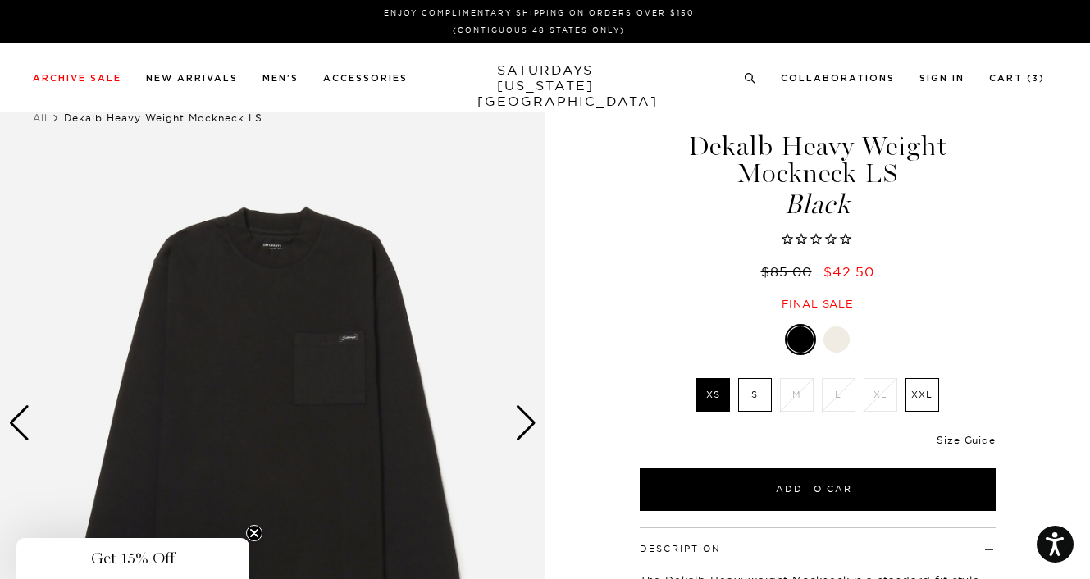
click at [838, 334] on div at bounding box center [836, 339] width 26 height 26
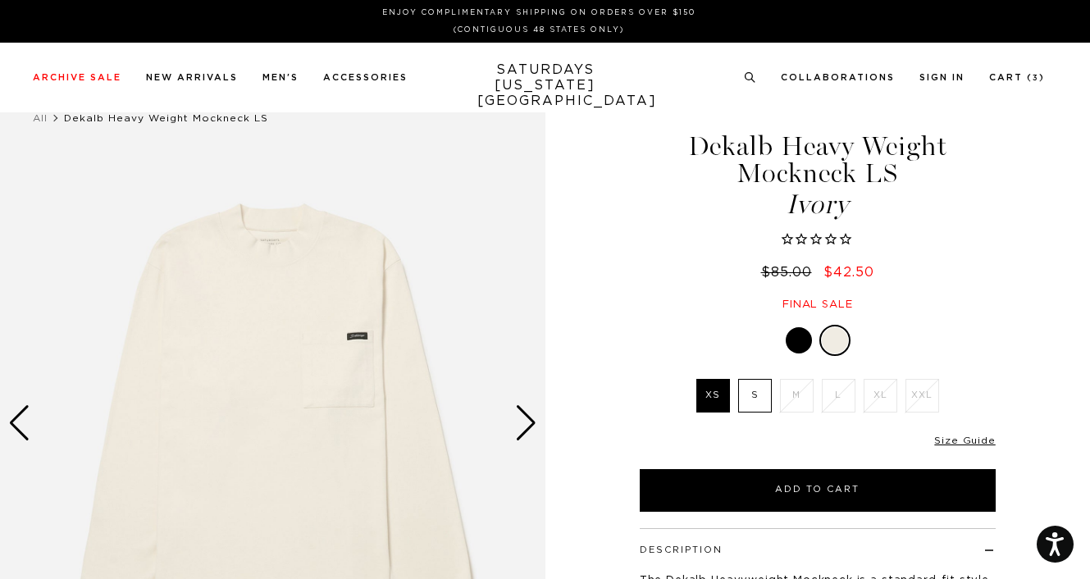
click at [792, 344] on div at bounding box center [798, 340] width 26 height 26
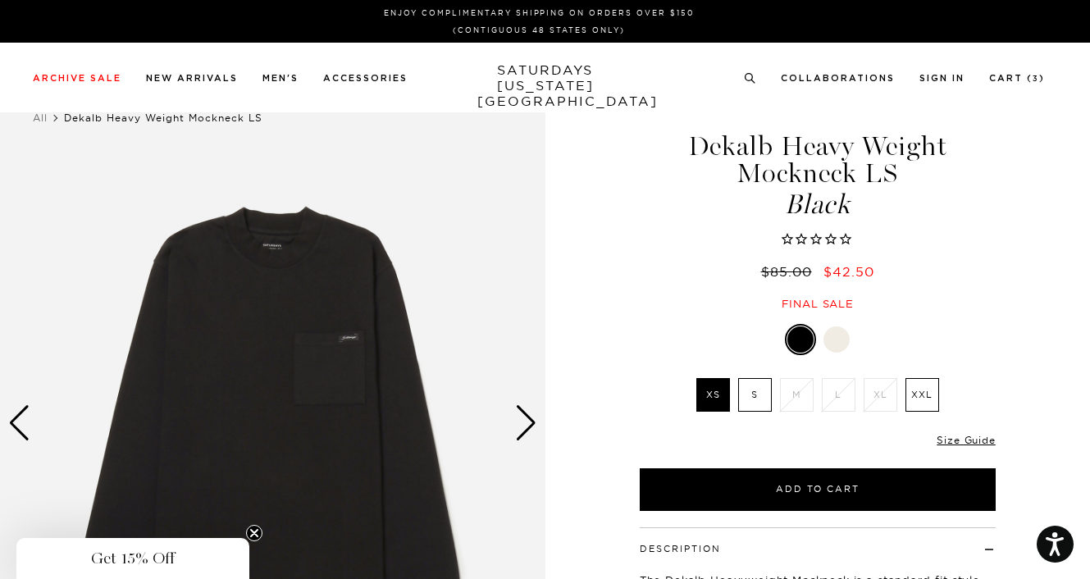
click at [927, 389] on label "XXL" at bounding box center [922, 395] width 34 height 34
click at [0, 0] on input "XXL" at bounding box center [0, 0] width 0 height 0
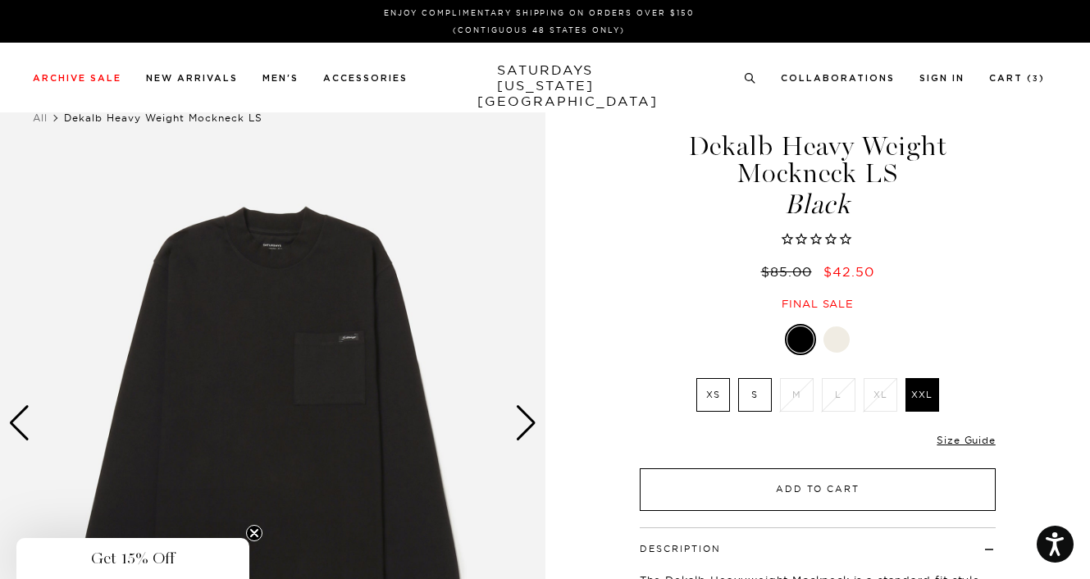
click at [850, 501] on button "Add to Cart" at bounding box center [818, 489] width 356 height 43
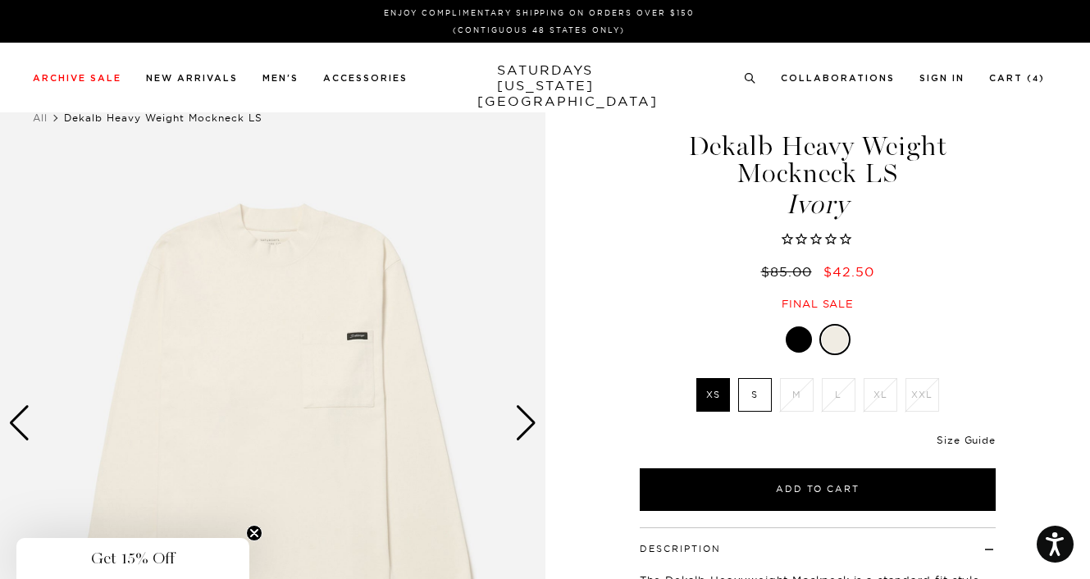
click at [964, 442] on link "Size Guide" at bounding box center [965, 440] width 58 height 12
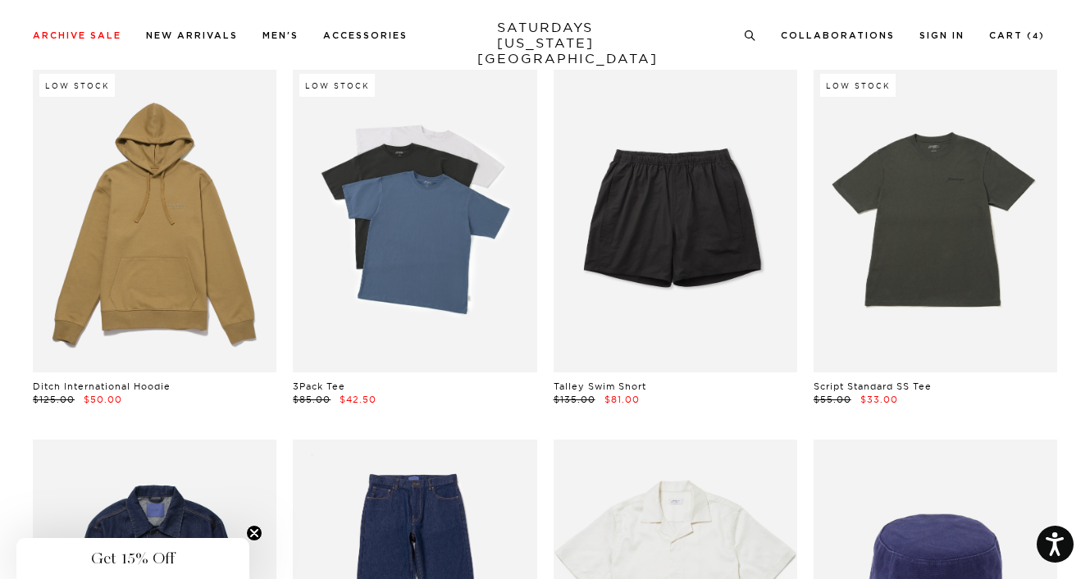
scroll to position [6067, 0]
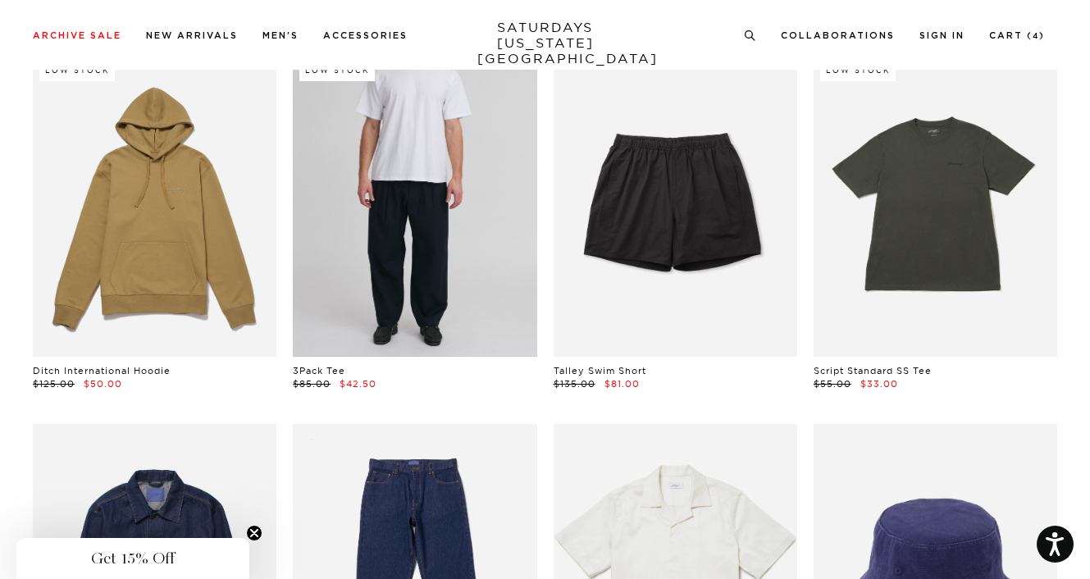
click at [433, 267] on link at bounding box center [415, 204] width 244 height 305
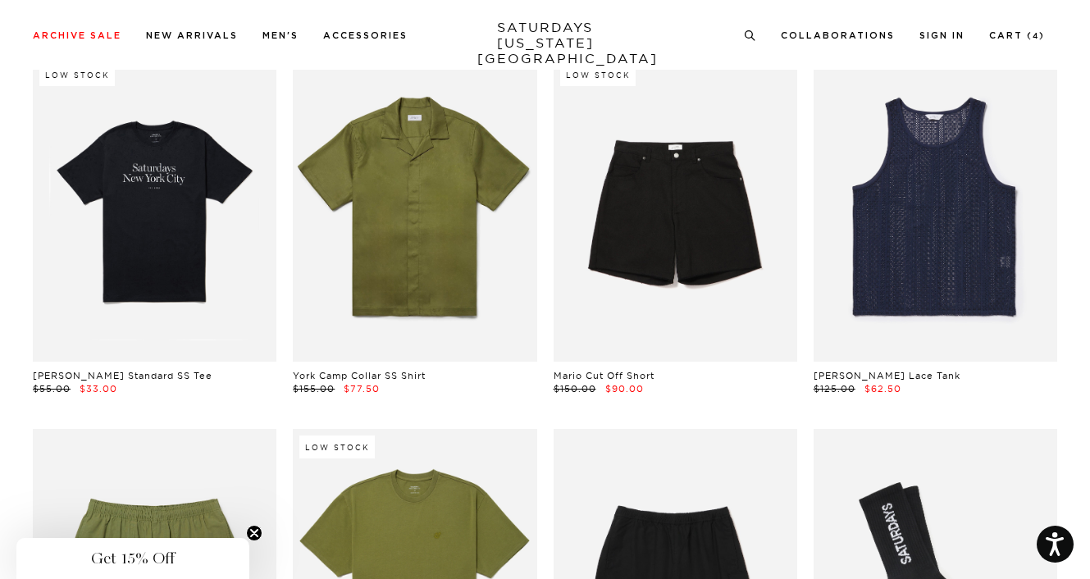
scroll to position [6805, 0]
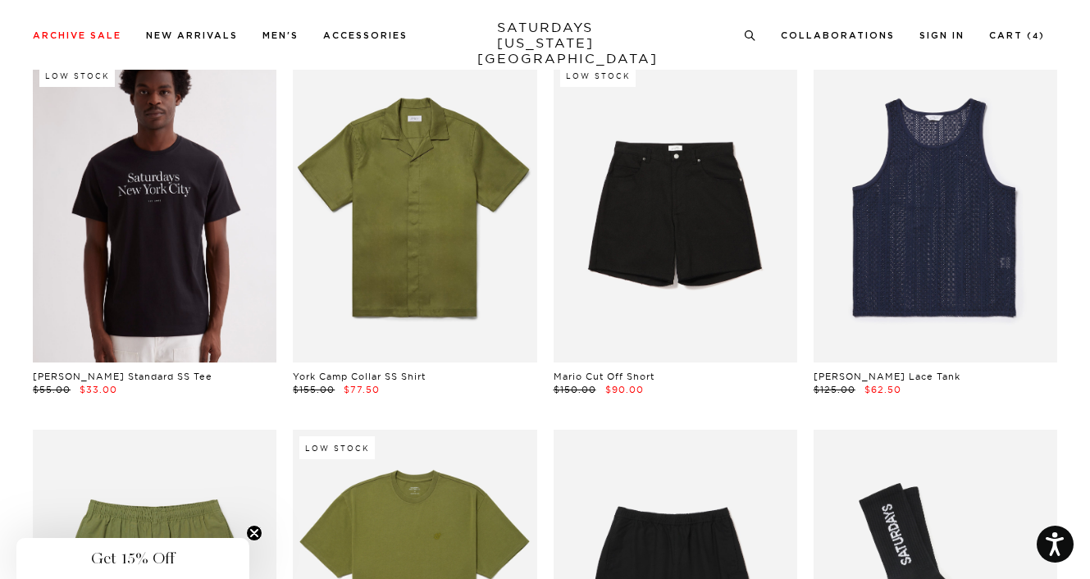
click at [143, 246] on link at bounding box center [155, 209] width 244 height 305
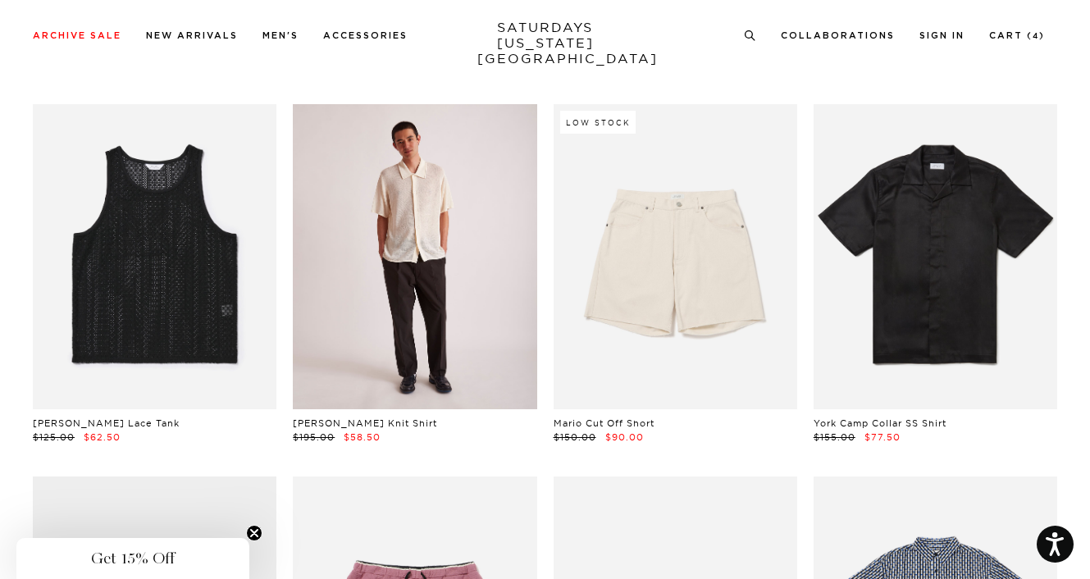
scroll to position [7461, 0]
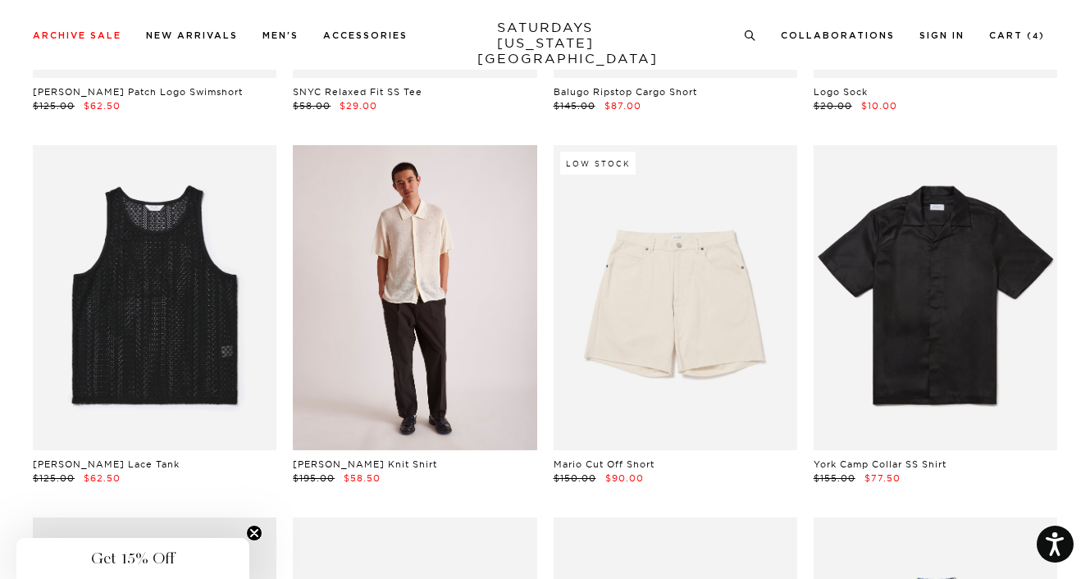
click at [357, 243] on link at bounding box center [415, 297] width 244 height 305
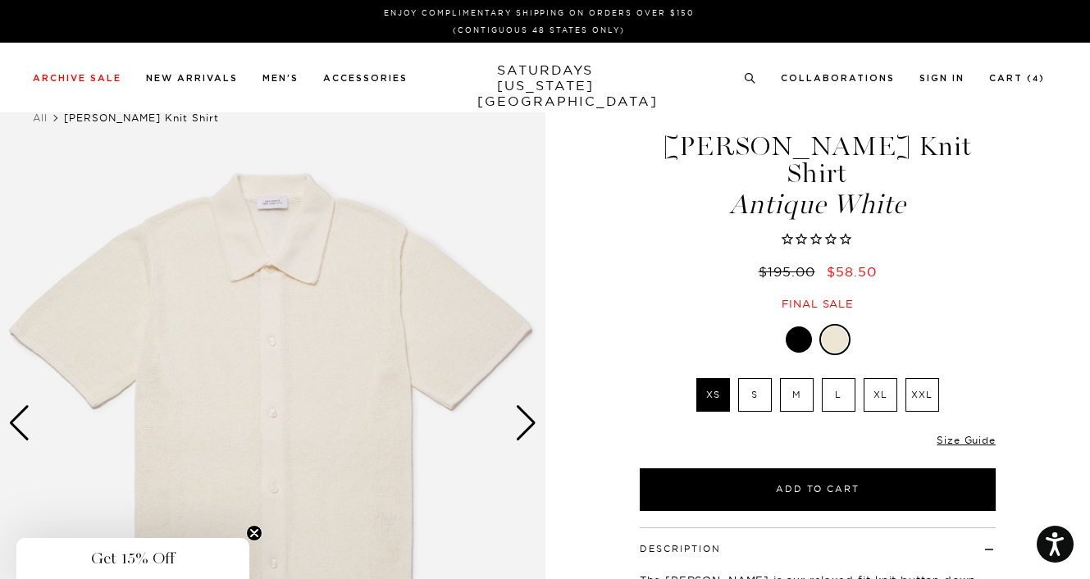
click at [530, 413] on div "Next slide" at bounding box center [526, 423] width 22 height 36
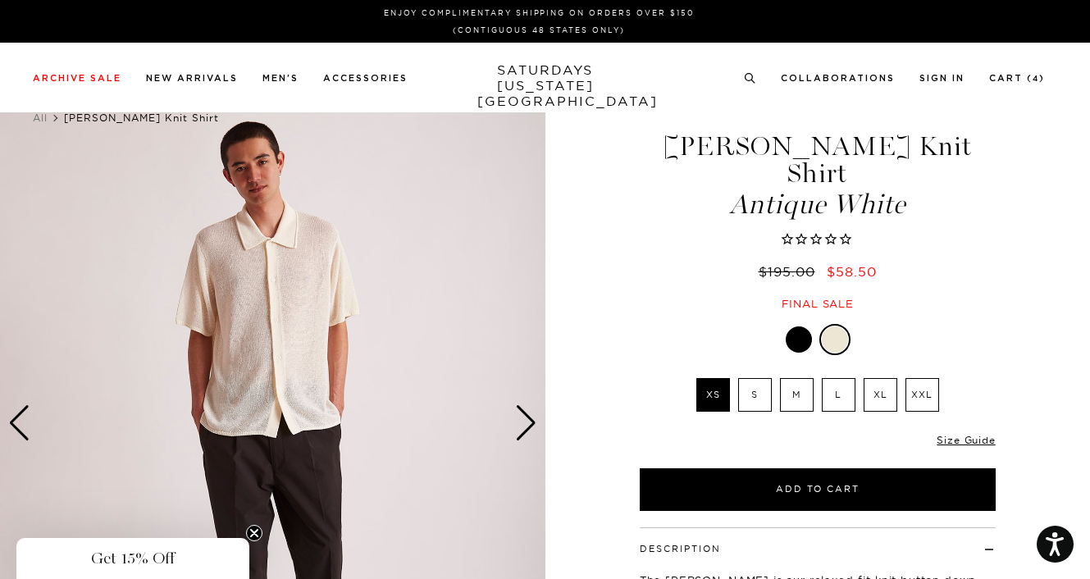
click at [530, 413] on div "Next slide" at bounding box center [526, 423] width 22 height 36
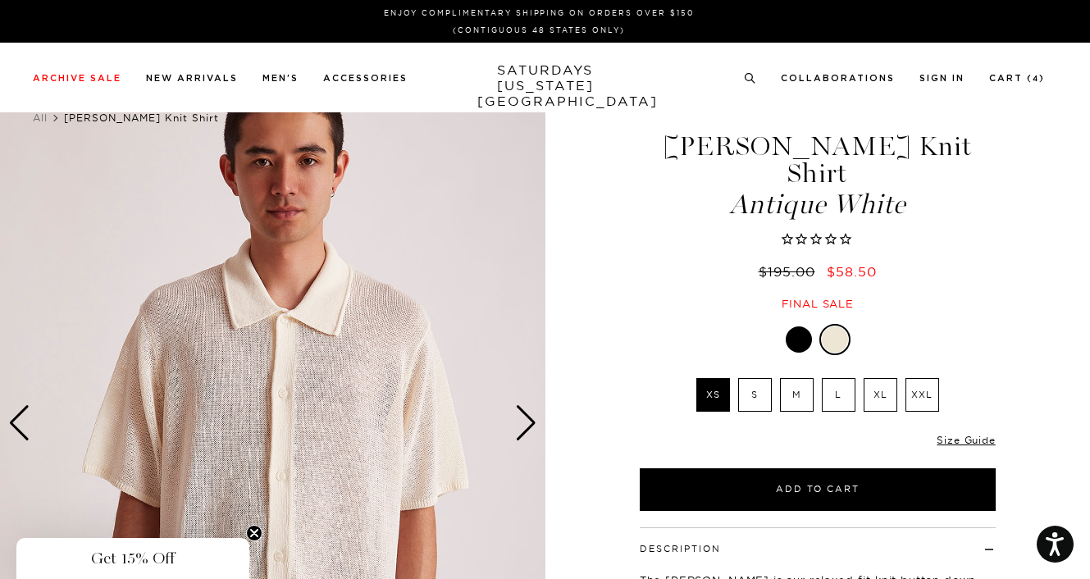
click at [527, 425] on div "Next slide" at bounding box center [526, 423] width 22 height 36
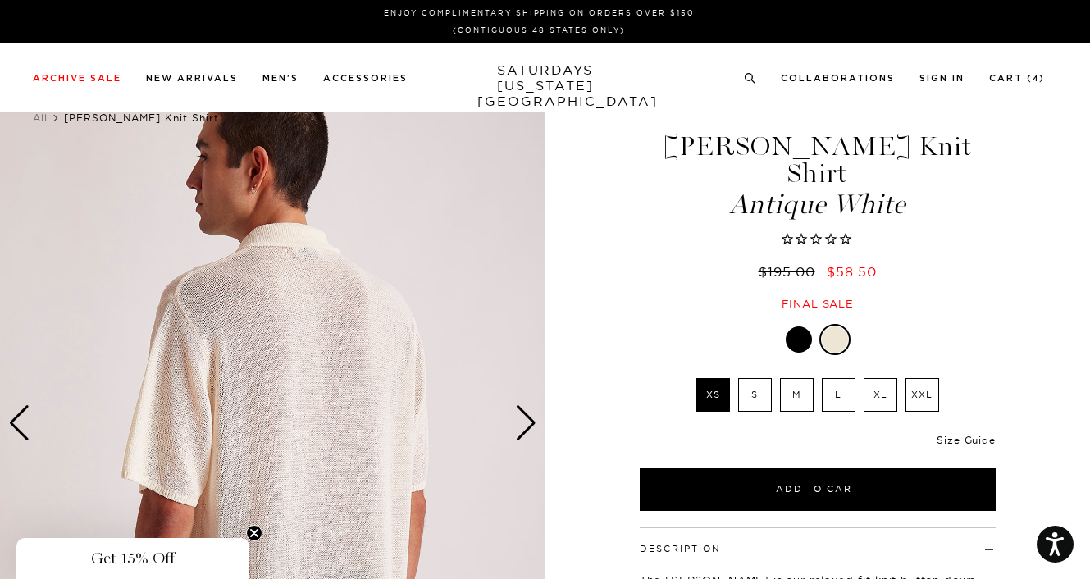
click at [527, 425] on div "Next slide" at bounding box center [526, 423] width 22 height 36
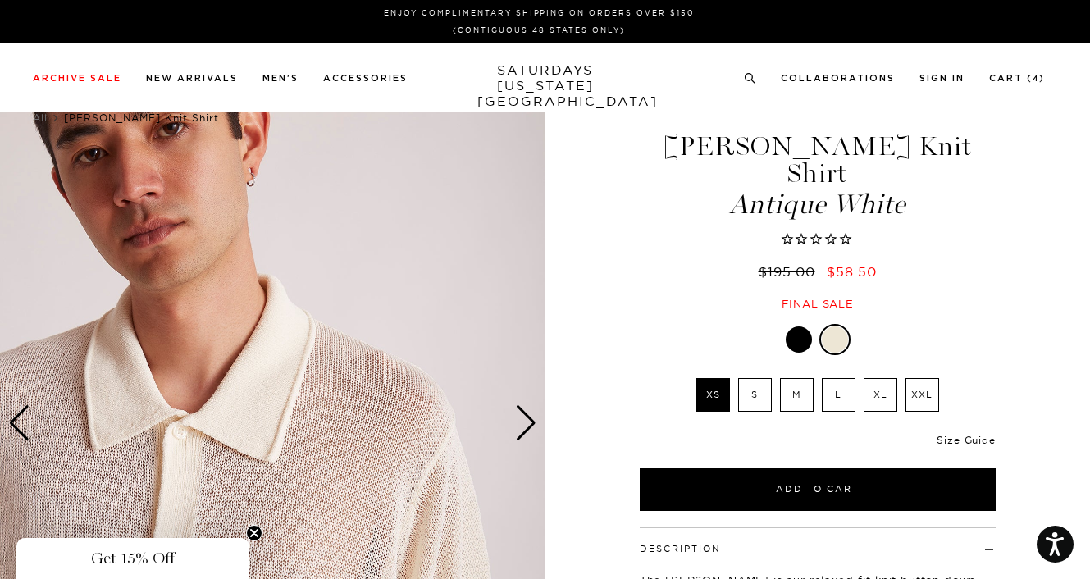
click at [527, 425] on div "Next slide" at bounding box center [526, 423] width 22 height 36
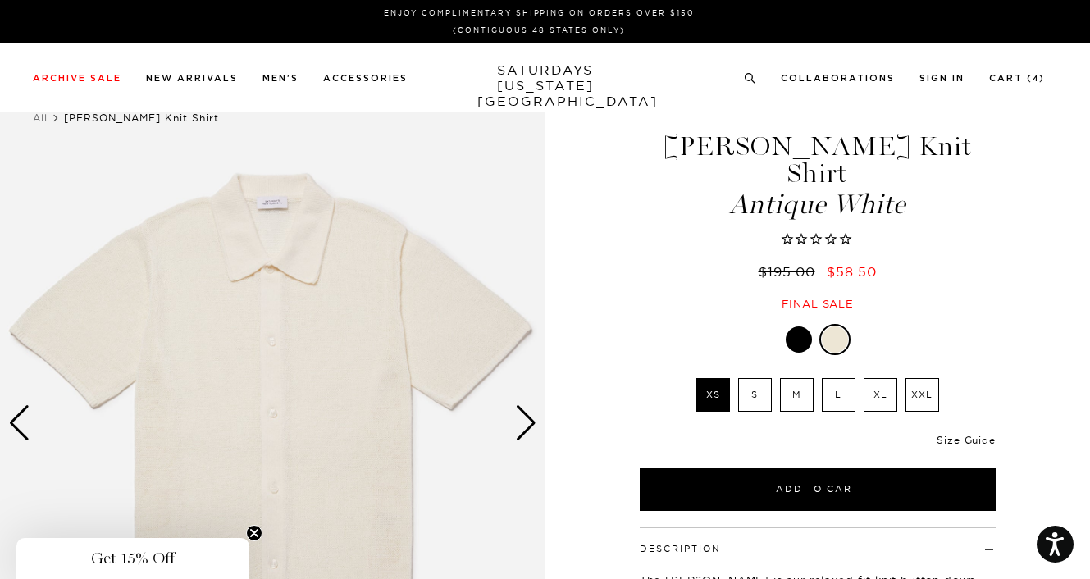
click at [527, 425] on div "Next slide" at bounding box center [526, 423] width 22 height 36
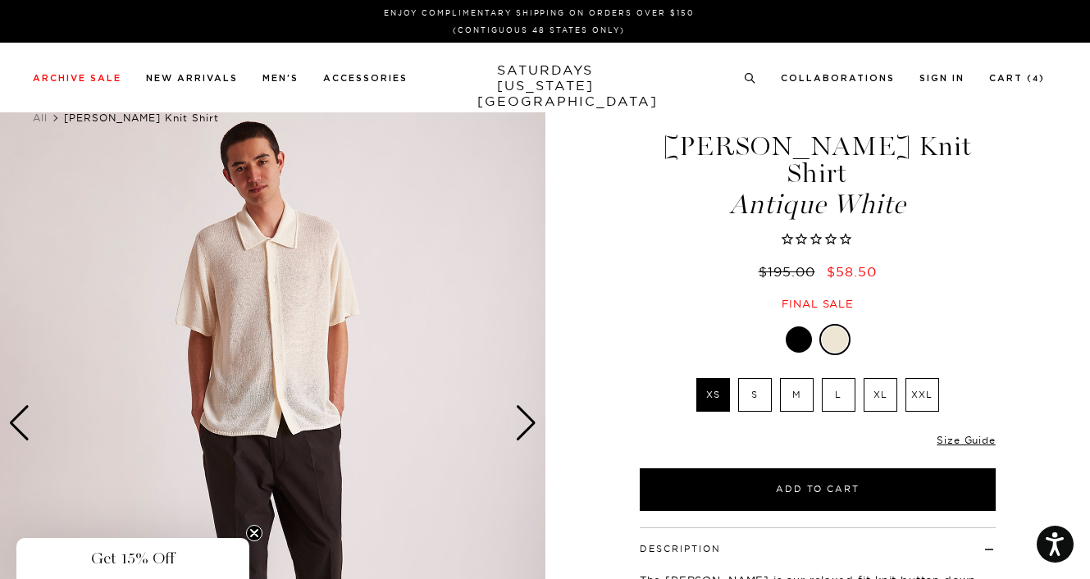
click at [527, 425] on div "Next slide" at bounding box center [526, 423] width 22 height 36
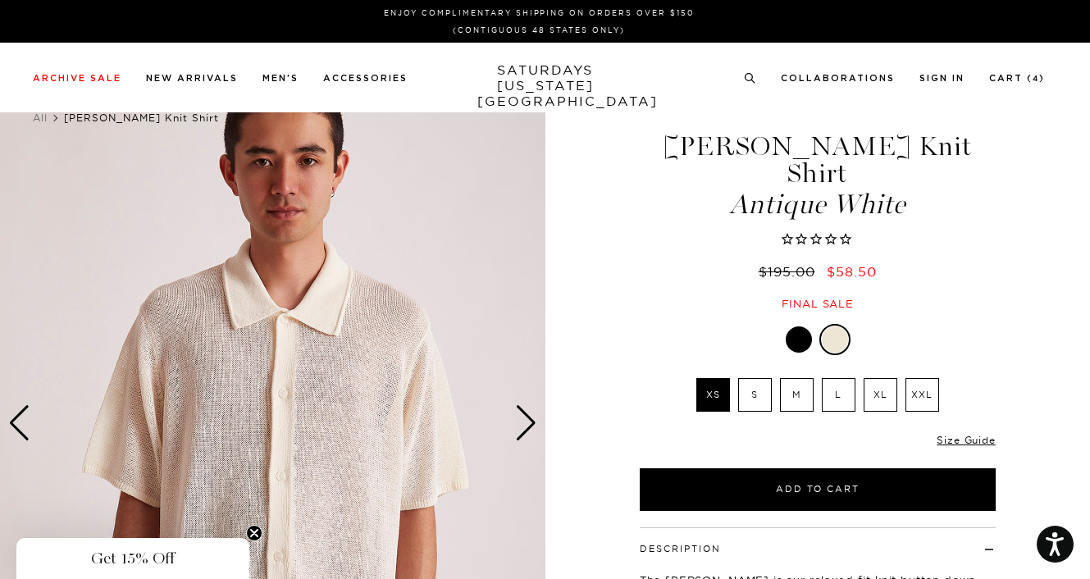
click at [794, 326] on div at bounding box center [798, 339] width 26 height 26
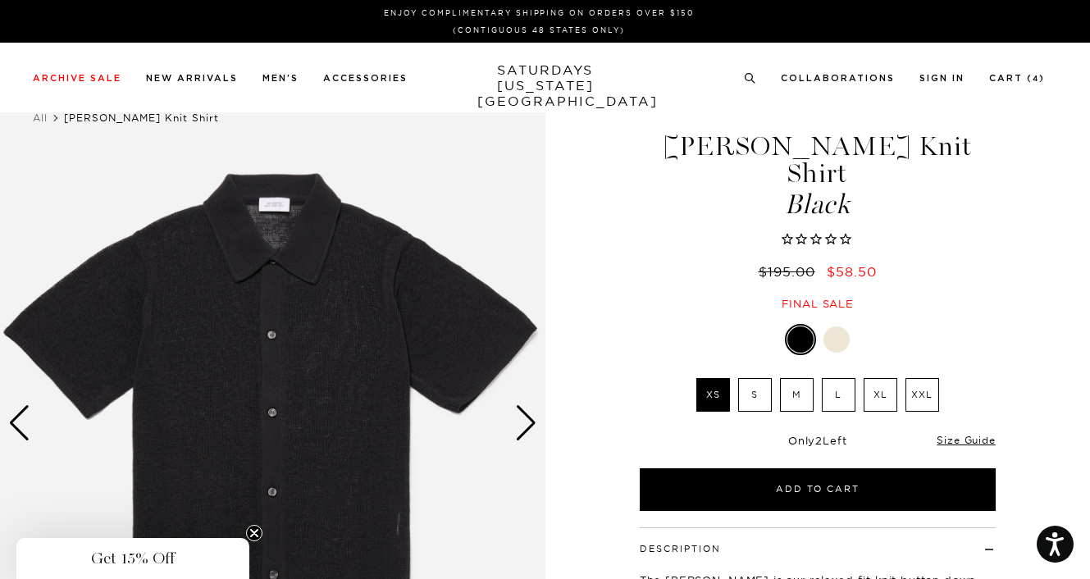
click at [525, 416] on div "Next slide" at bounding box center [526, 423] width 22 height 36
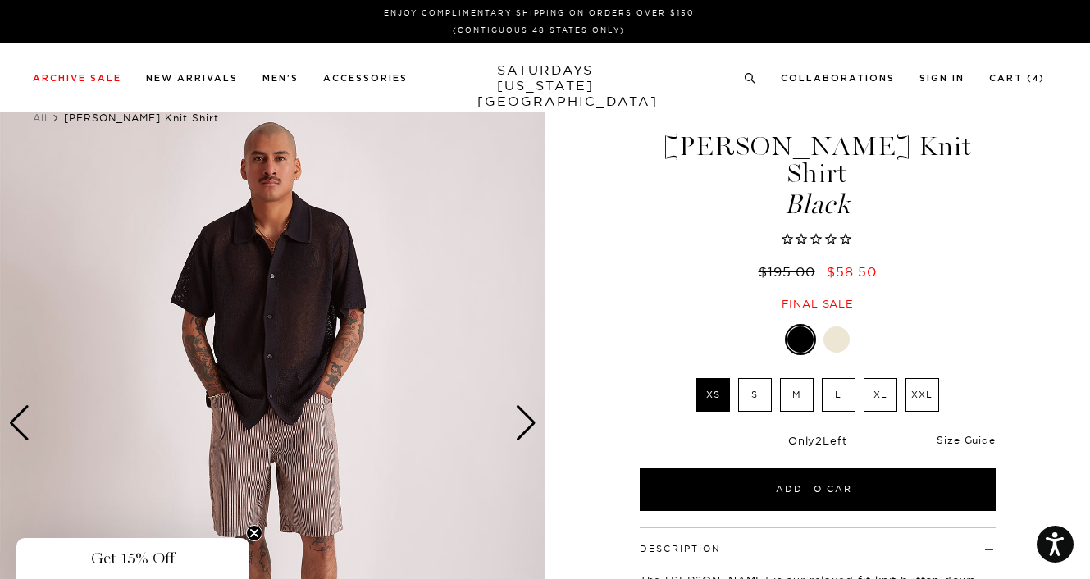
click at [525, 416] on div "Next slide" at bounding box center [526, 423] width 22 height 36
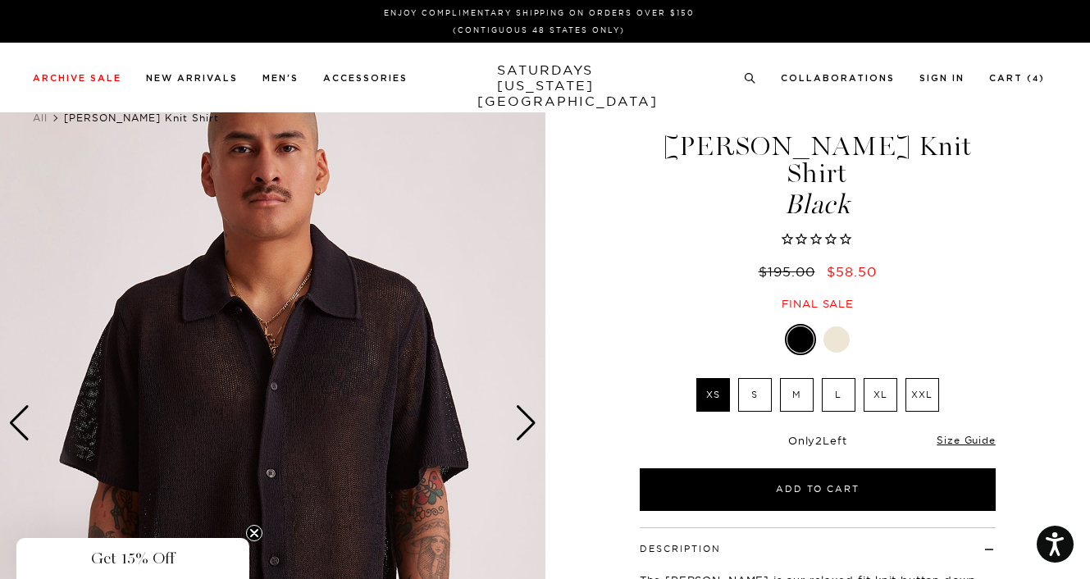
click at [525, 416] on div "Next slide" at bounding box center [526, 423] width 22 height 36
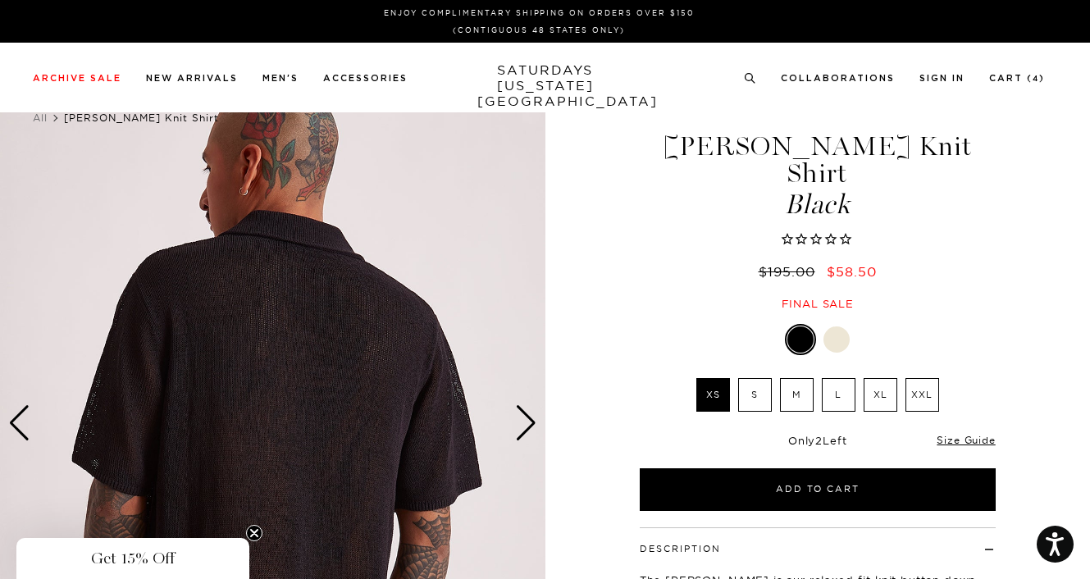
click at [525, 416] on div "Next slide" at bounding box center [526, 423] width 22 height 36
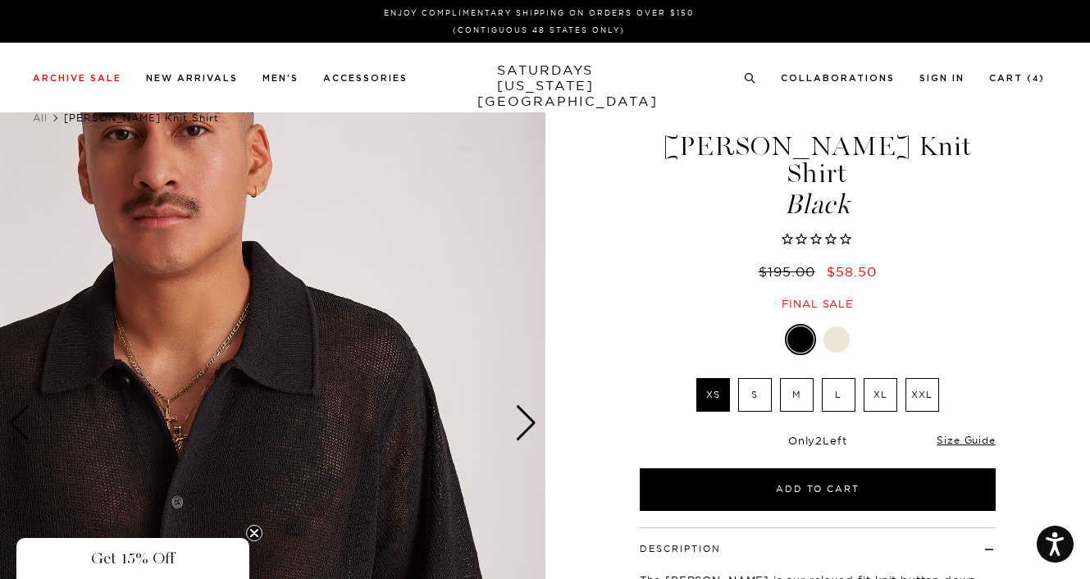
click at [525, 416] on div "Next slide" at bounding box center [526, 423] width 22 height 36
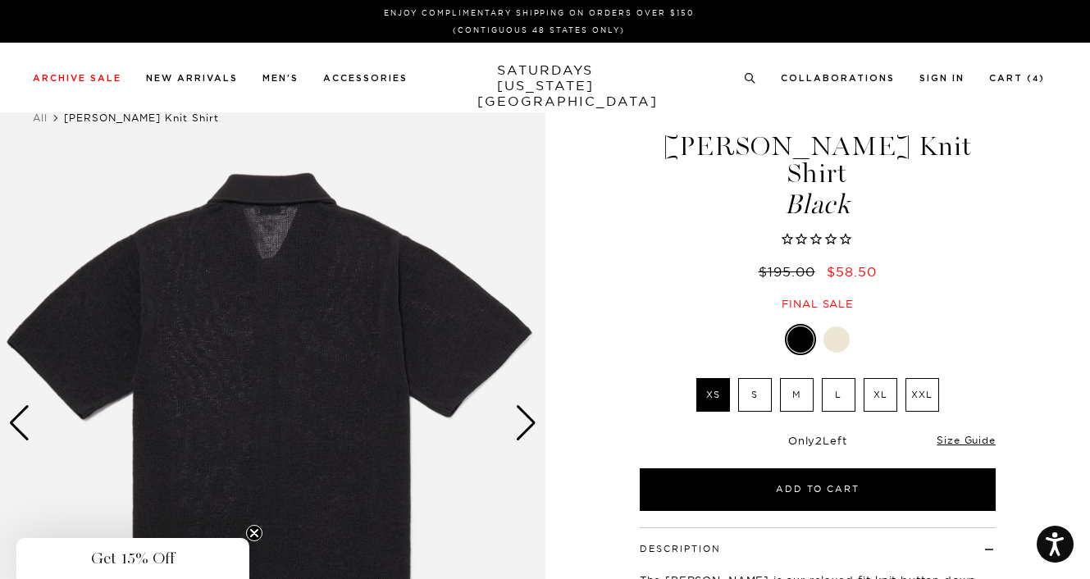
click at [525, 416] on div "Next slide" at bounding box center [526, 423] width 22 height 36
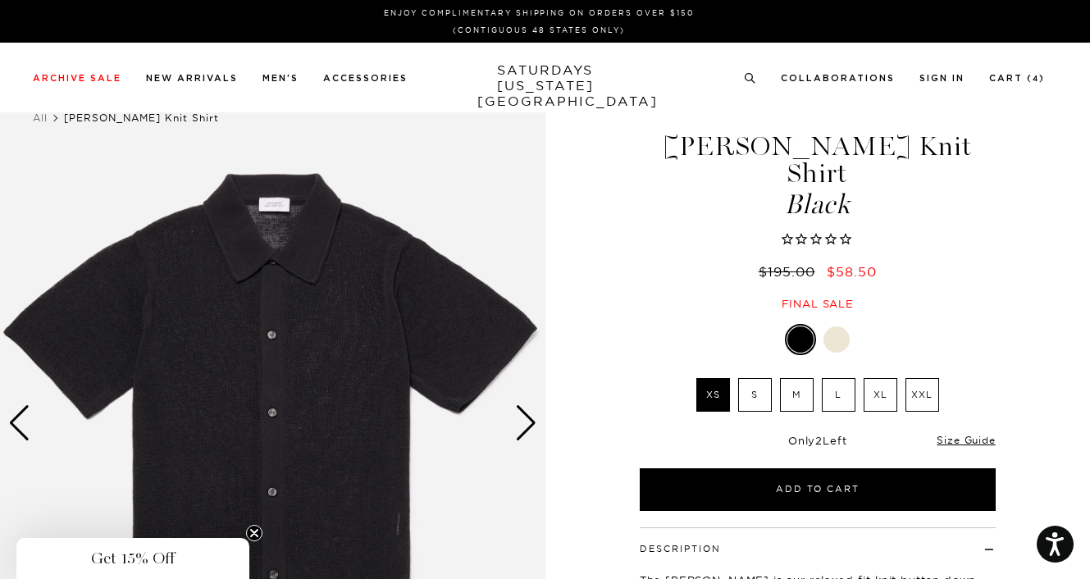
click at [884, 378] on label "XL" at bounding box center [880, 395] width 34 height 34
click at [0, 0] on input "XL" at bounding box center [0, 0] width 0 height 0
click at [968, 434] on link "Size Guide" at bounding box center [965, 440] width 58 height 12
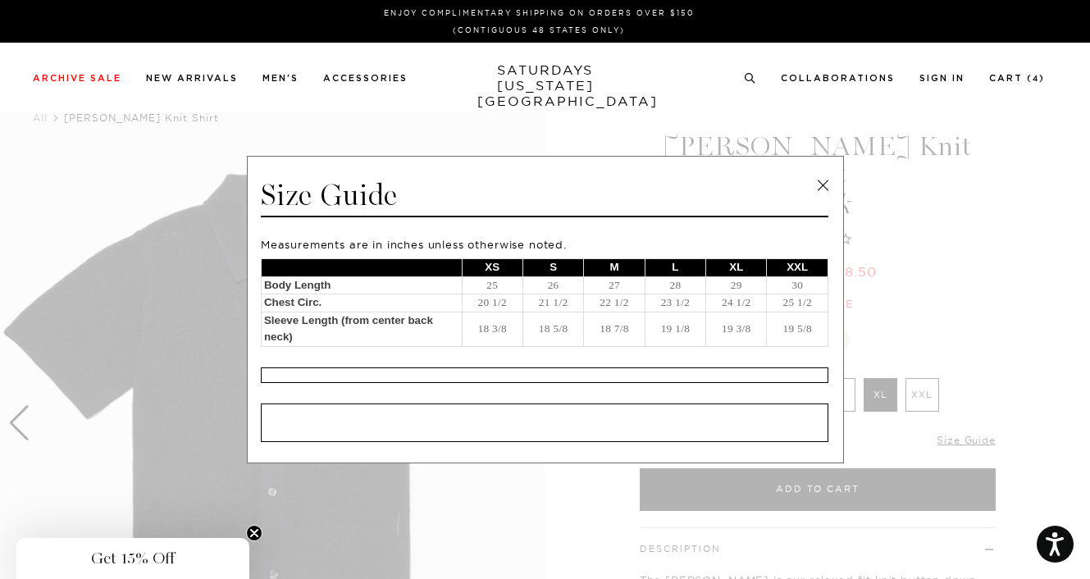
click at [817, 185] on link at bounding box center [822, 185] width 25 height 25
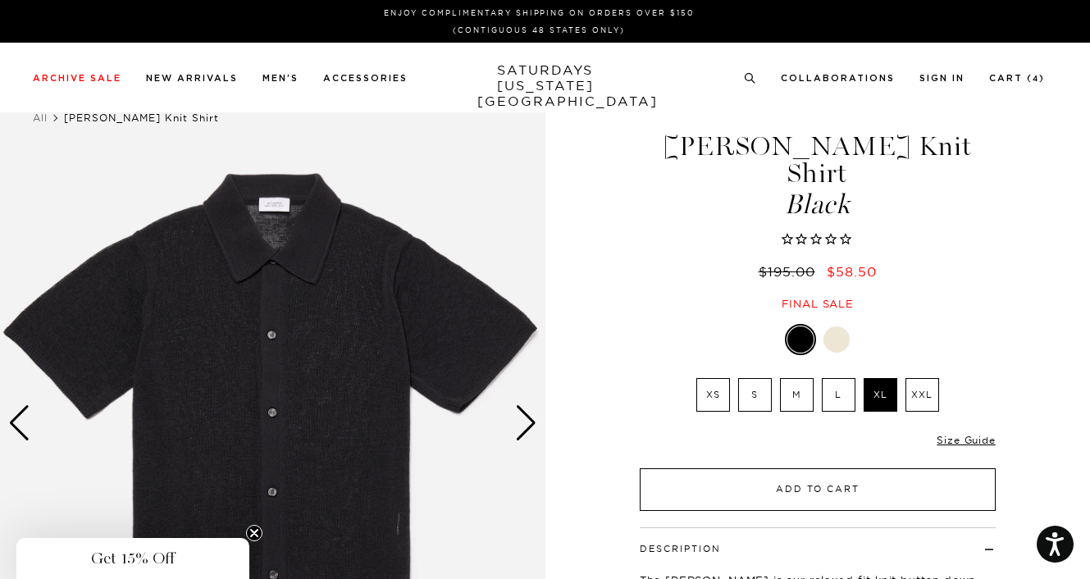
click at [839, 468] on button "Add to Cart" at bounding box center [818, 489] width 356 height 43
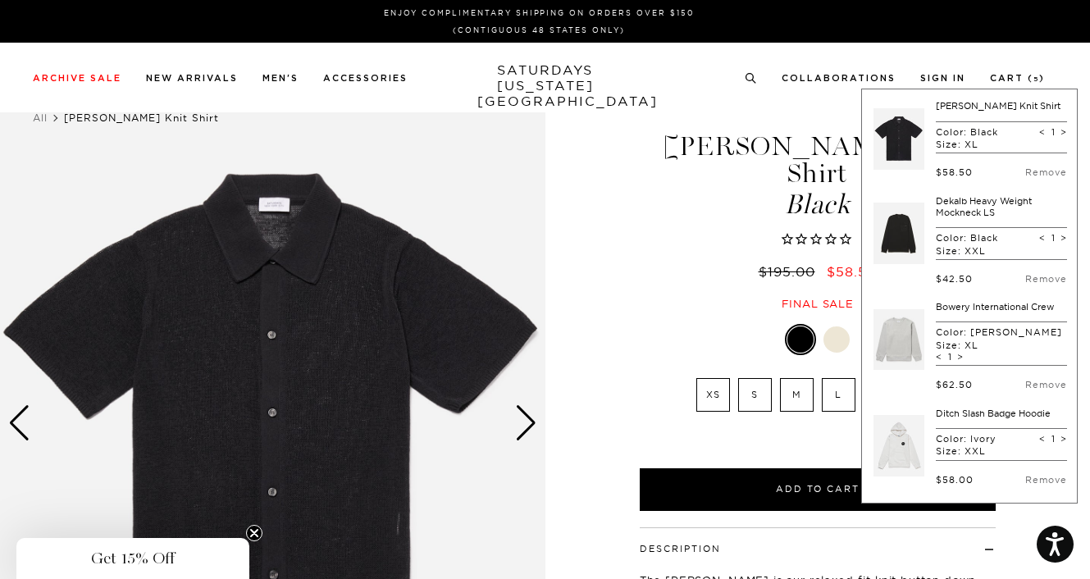
click at [668, 263] on div "$195.00 $58.50" at bounding box center [817, 271] width 361 height 17
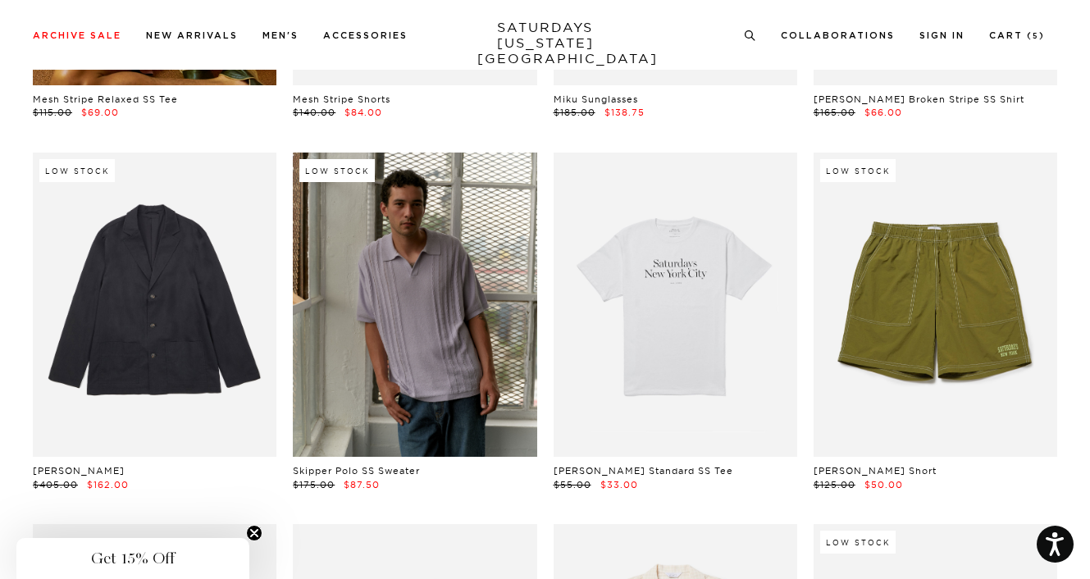
scroll to position [8199, 0]
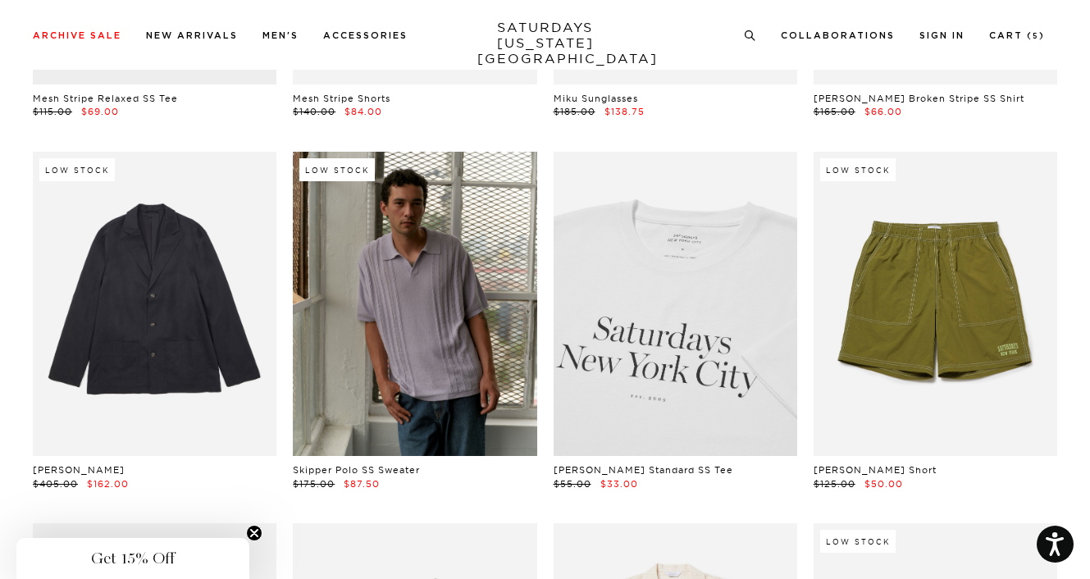
click at [631, 299] on link at bounding box center [675, 304] width 244 height 305
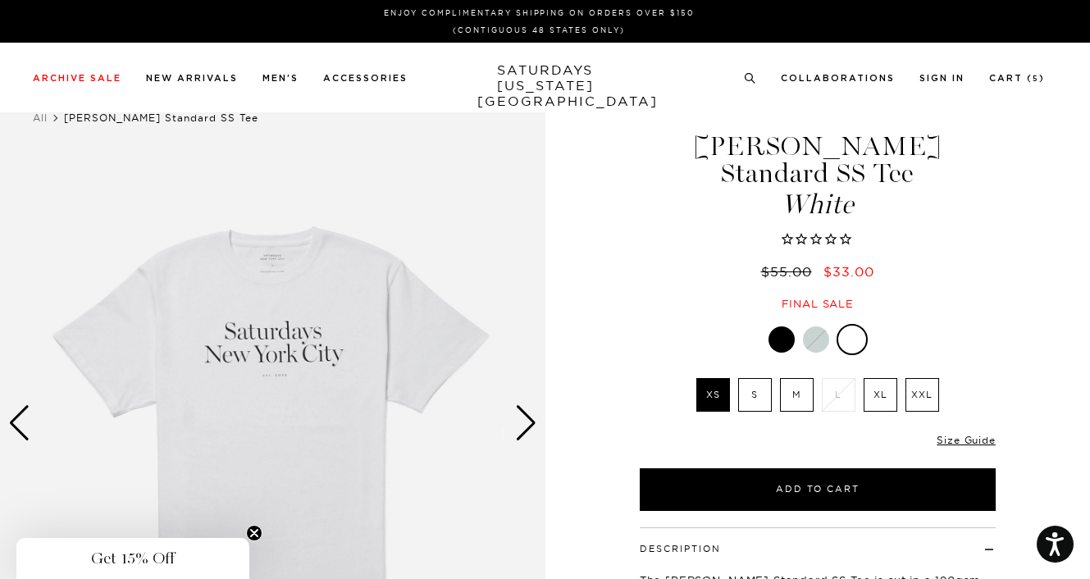
click at [878, 378] on label "XL" at bounding box center [880, 395] width 34 height 34
click at [0, 0] on input "XL" at bounding box center [0, 0] width 0 height 0
click at [945, 434] on link "Size Guide" at bounding box center [965, 440] width 58 height 12
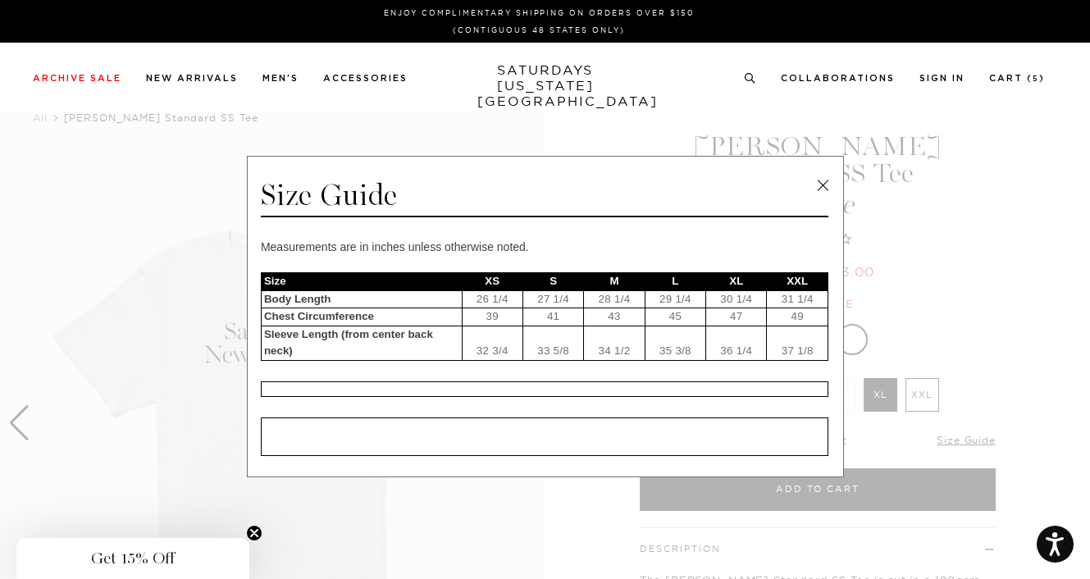
click at [817, 183] on link at bounding box center [822, 185] width 25 height 25
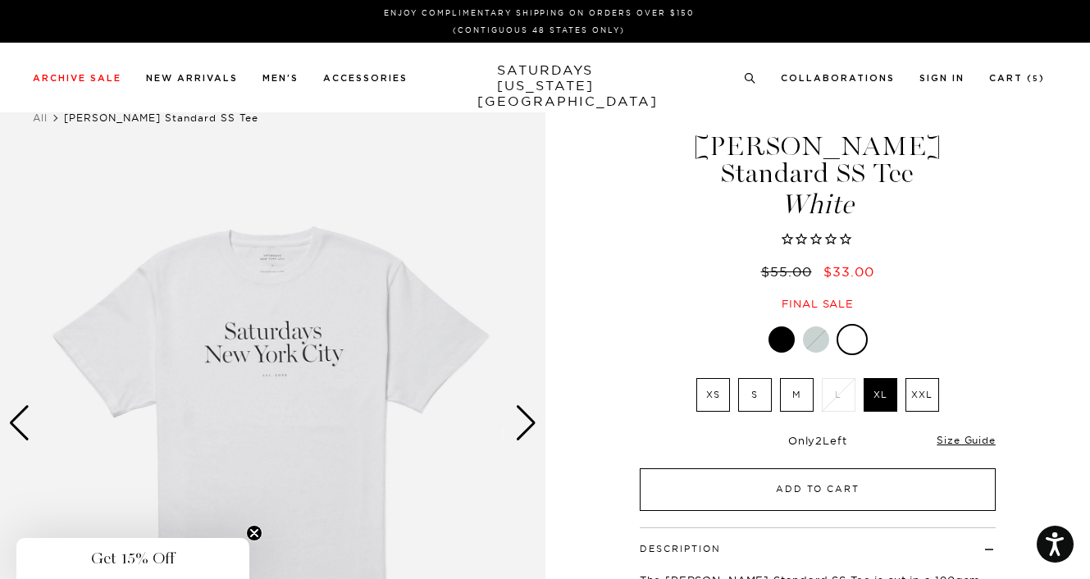
click at [794, 468] on button "Add to Cart" at bounding box center [818, 489] width 356 height 43
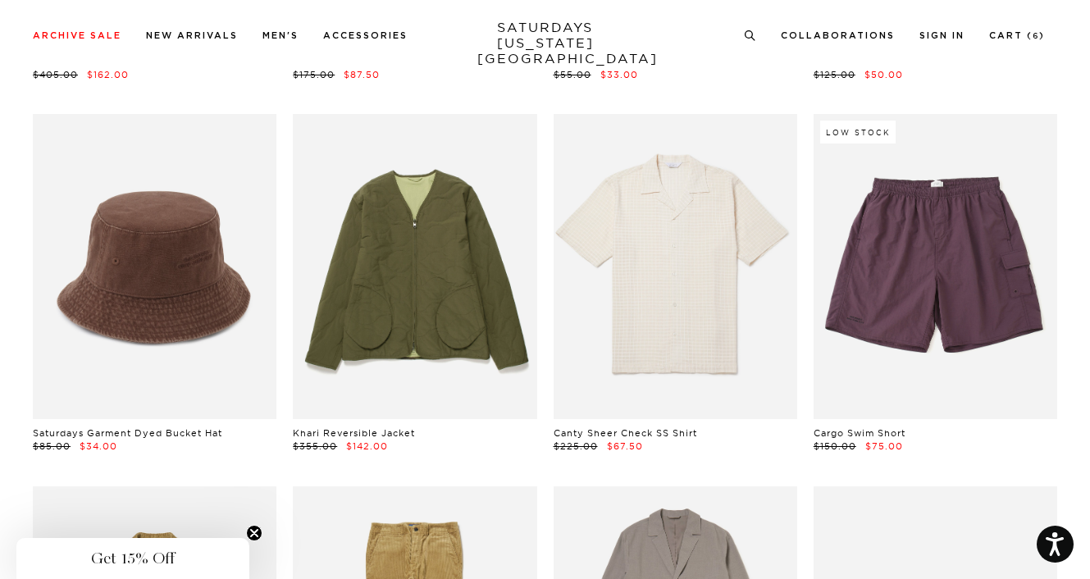
scroll to position [8609, 0]
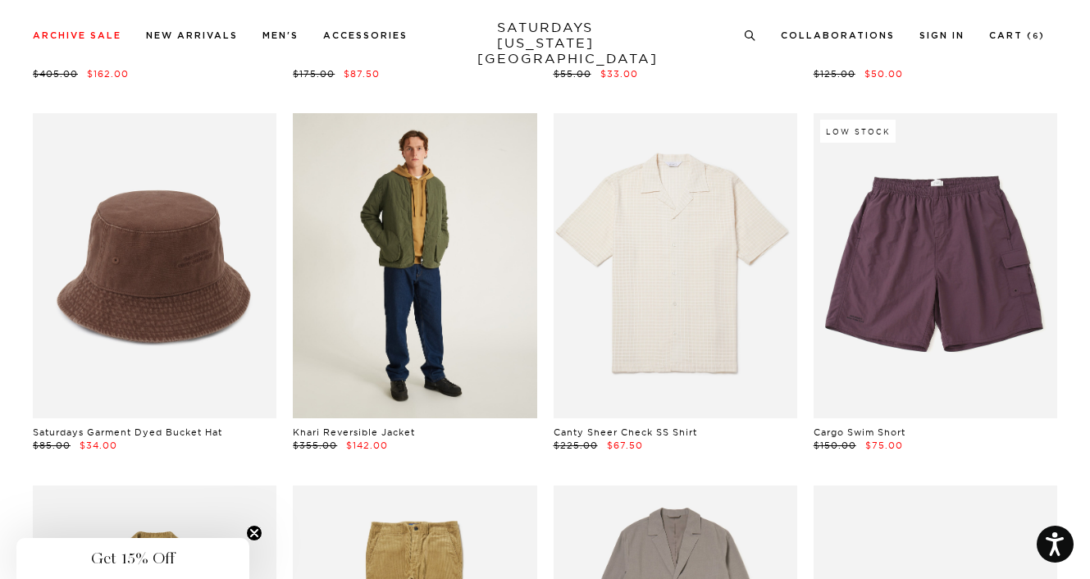
click at [350, 272] on link at bounding box center [415, 265] width 244 height 305
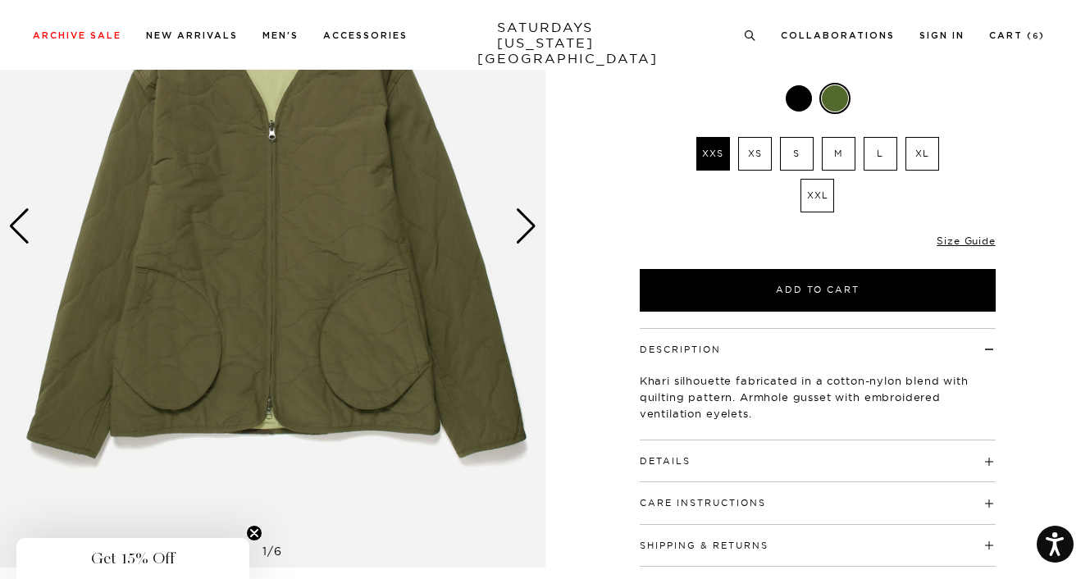
scroll to position [82, 0]
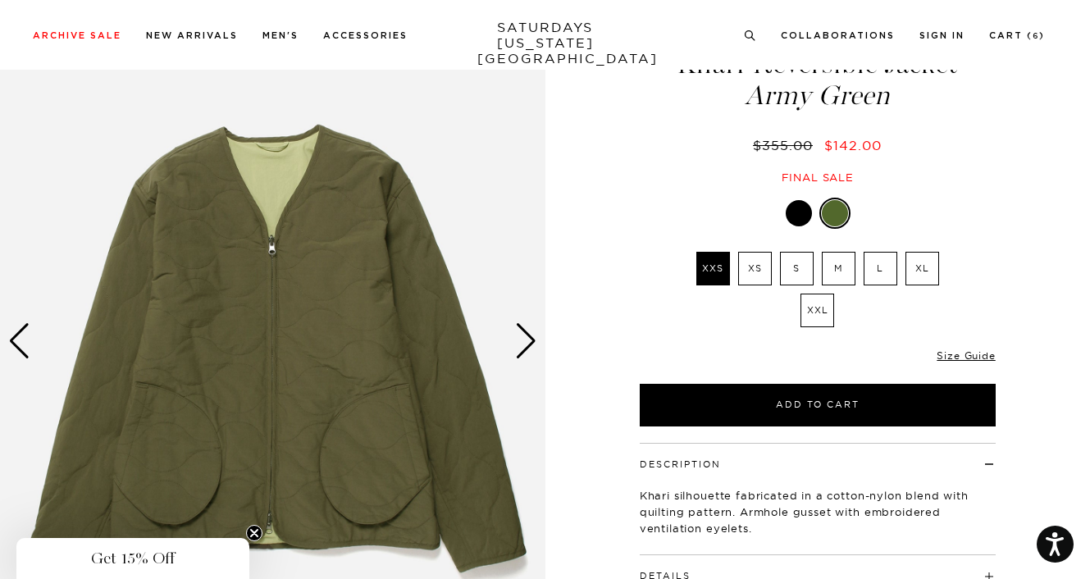
click at [532, 334] on div "Next slide" at bounding box center [526, 341] width 22 height 36
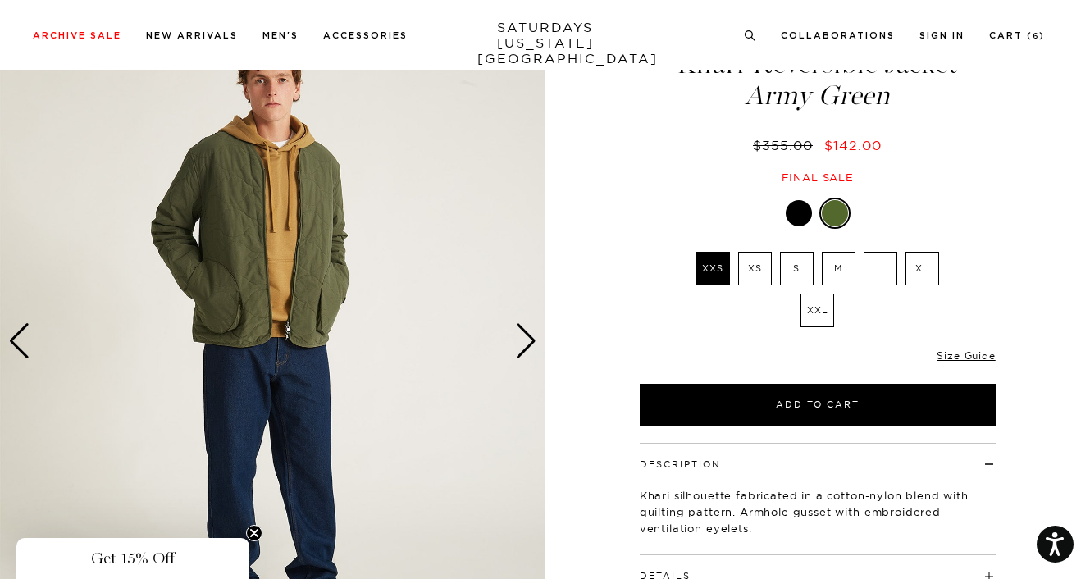
click at [532, 334] on div "Next slide" at bounding box center [526, 341] width 22 height 36
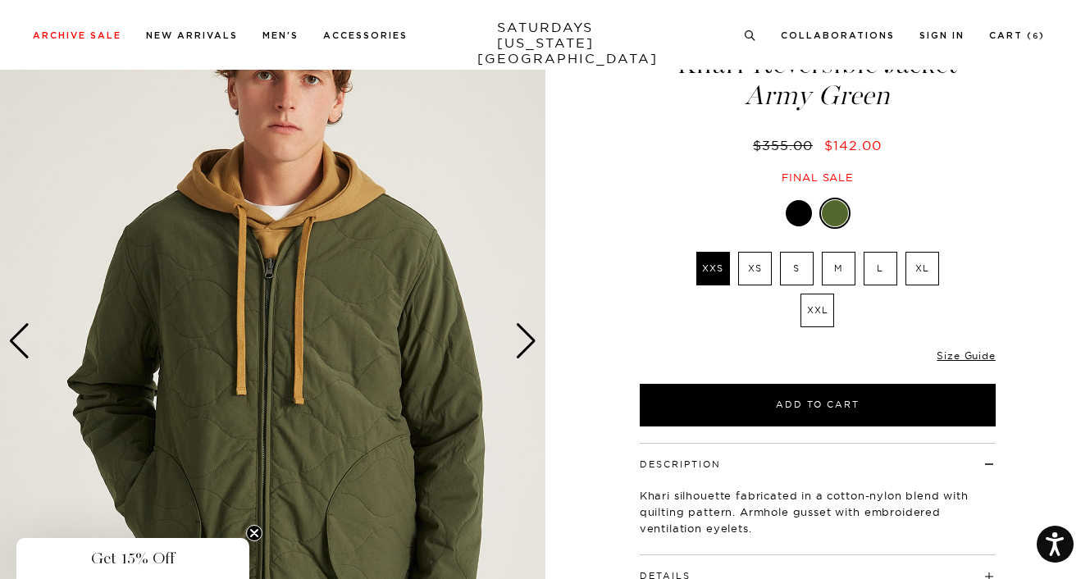
click at [532, 334] on div "Next slide" at bounding box center [526, 341] width 22 height 36
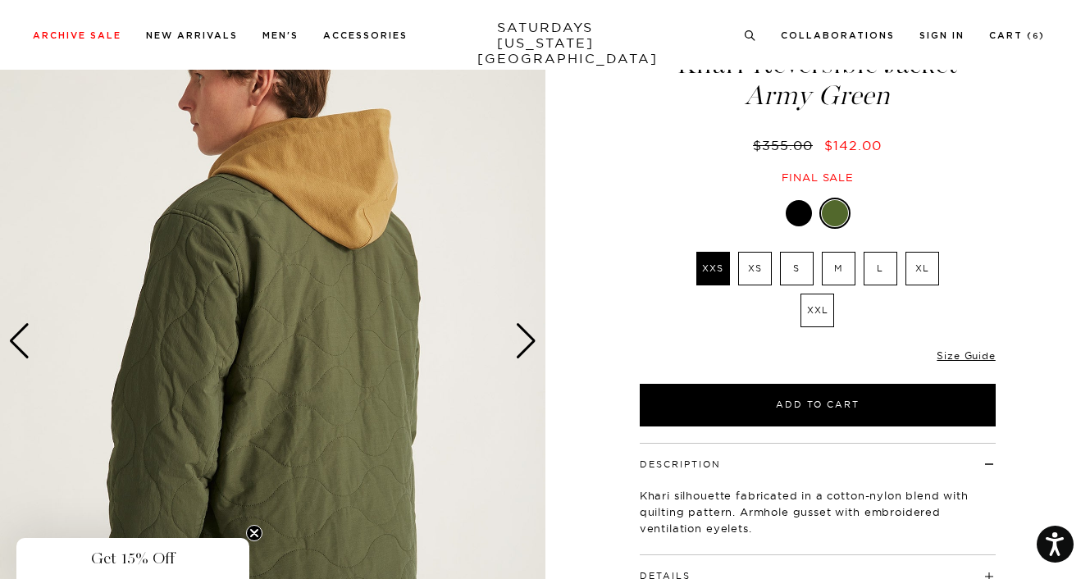
click at [532, 334] on div "Next slide" at bounding box center [526, 341] width 22 height 36
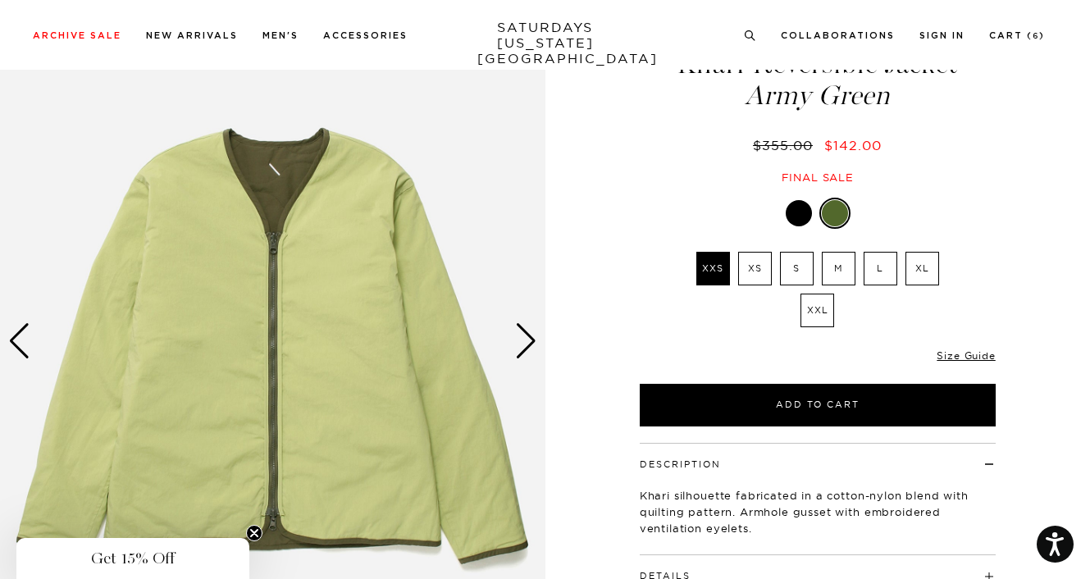
click at [532, 334] on div "Next slide" at bounding box center [526, 341] width 22 height 36
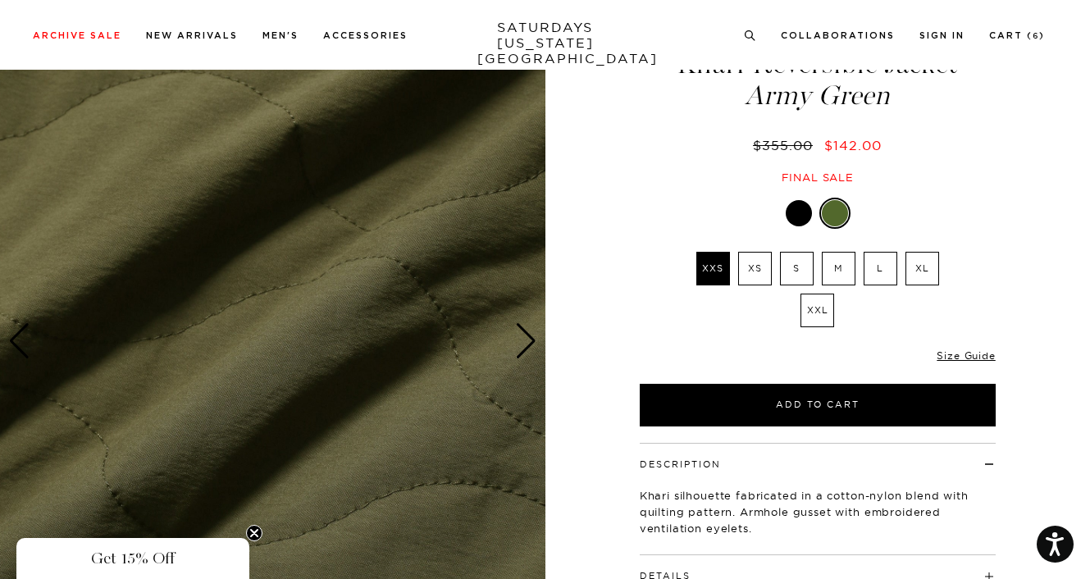
click at [532, 334] on div "Next slide" at bounding box center [526, 341] width 22 height 36
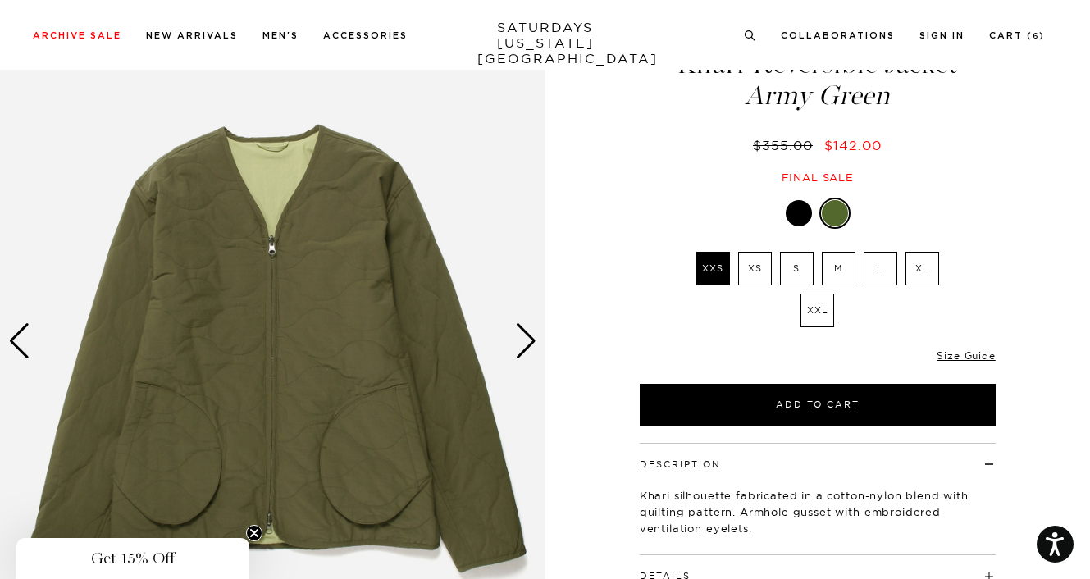
click at [800, 212] on div at bounding box center [798, 213] width 26 height 26
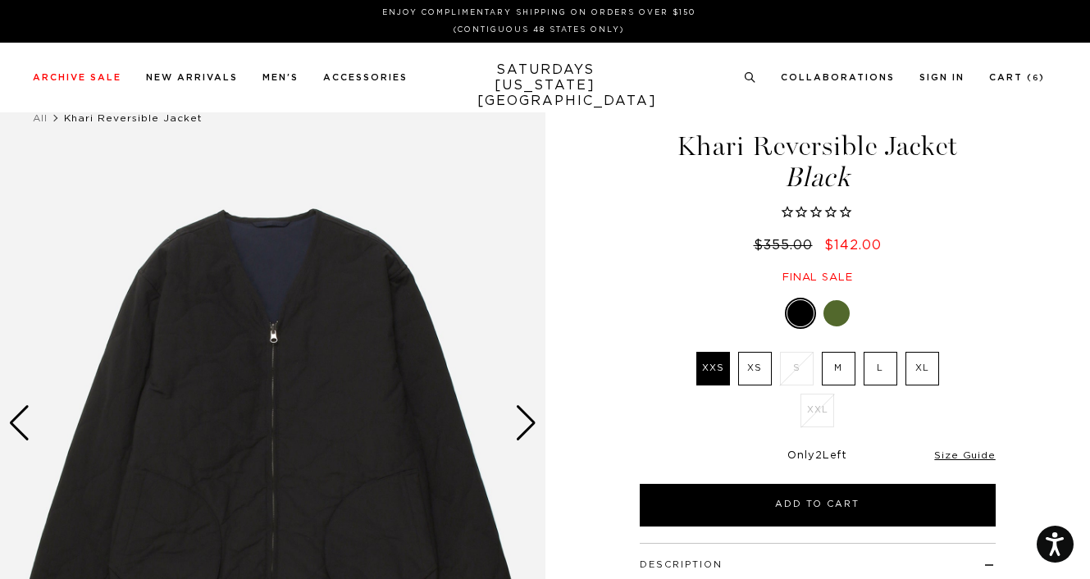
click at [521, 426] on div "Next slide" at bounding box center [526, 423] width 22 height 36
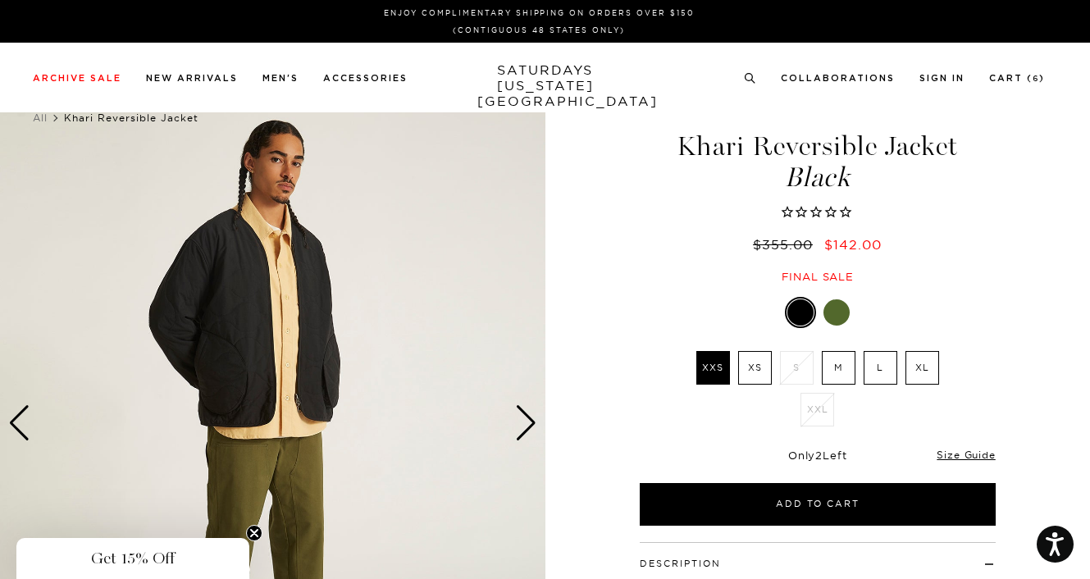
click at [523, 423] on div "Next slide" at bounding box center [526, 423] width 22 height 36
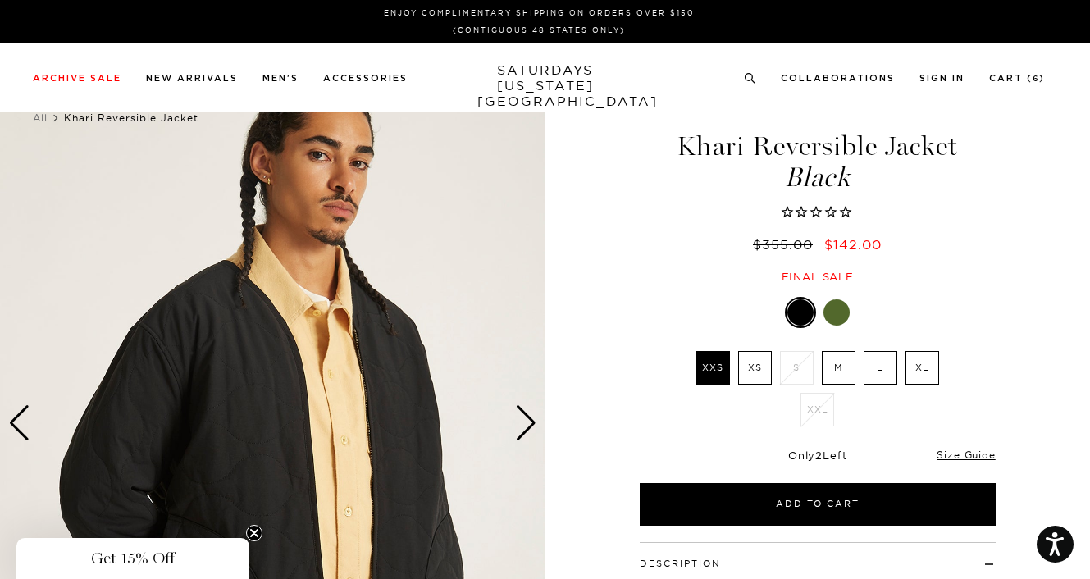
click at [523, 423] on div "Next slide" at bounding box center [526, 423] width 22 height 36
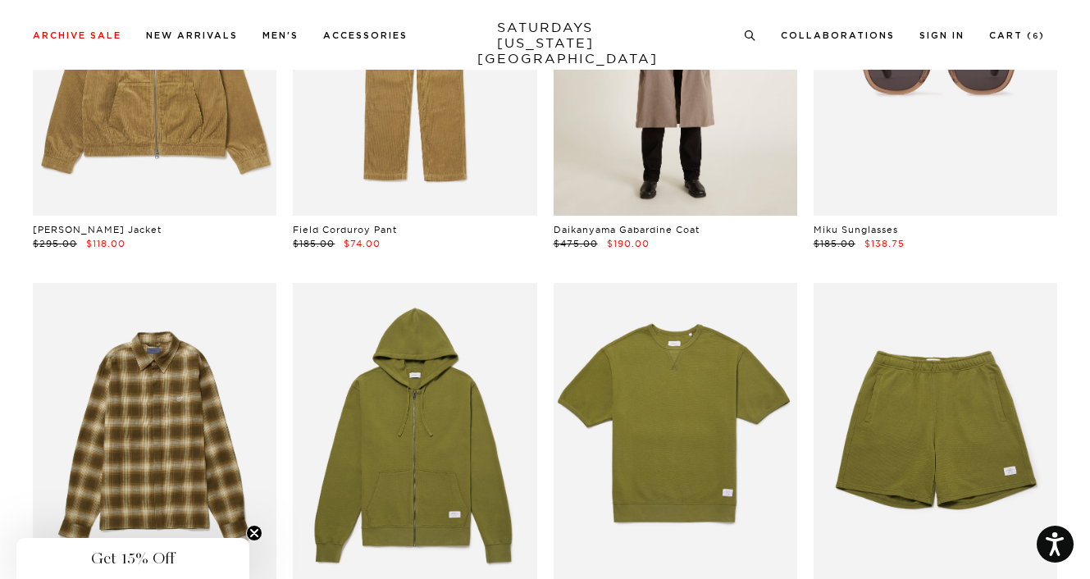
scroll to position [9347, 0]
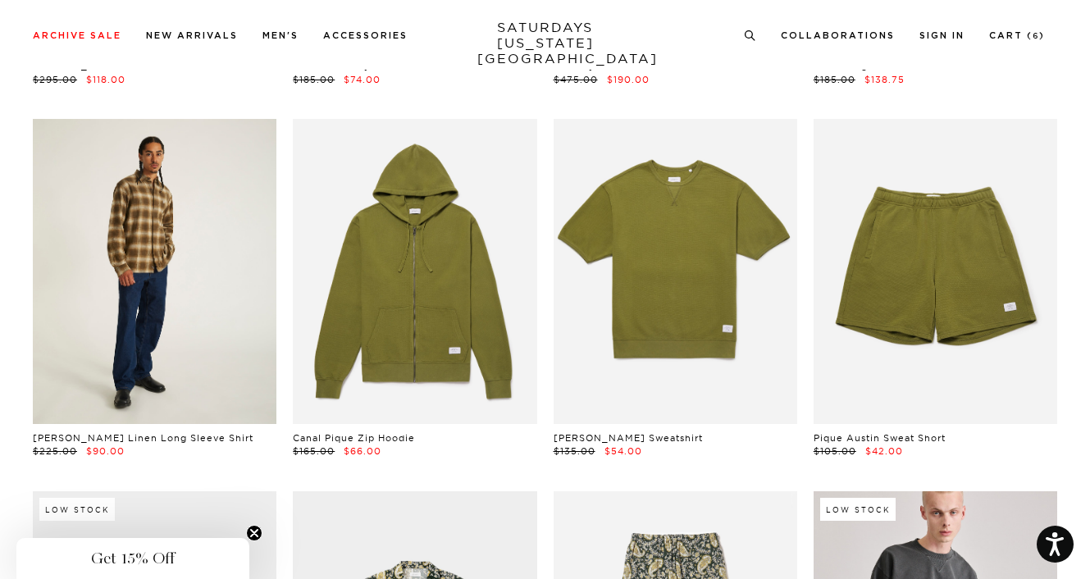
click at [163, 357] on link at bounding box center [155, 271] width 244 height 305
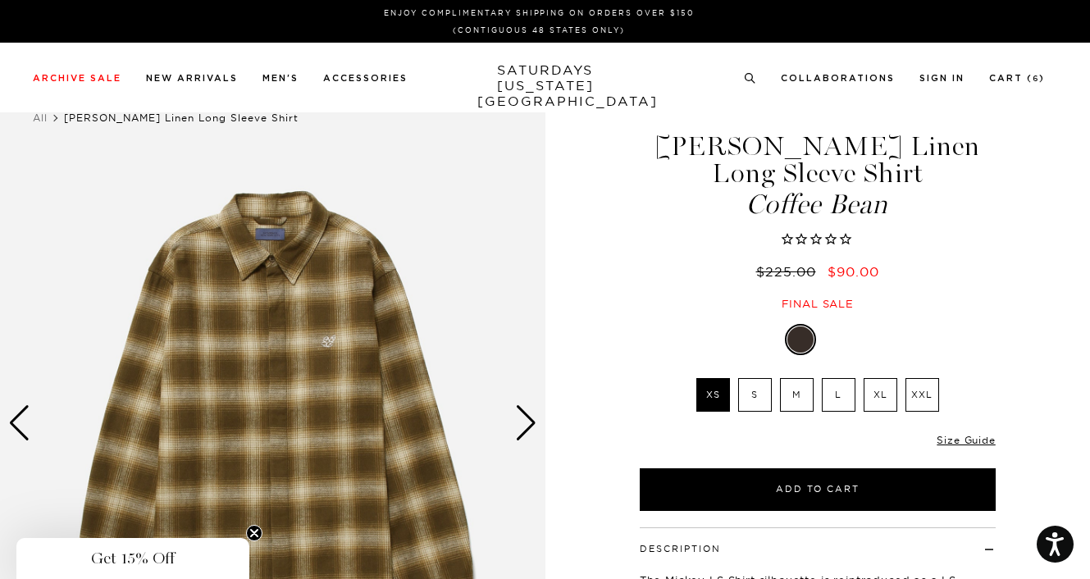
click at [530, 420] on div "Next slide" at bounding box center [526, 423] width 22 height 36
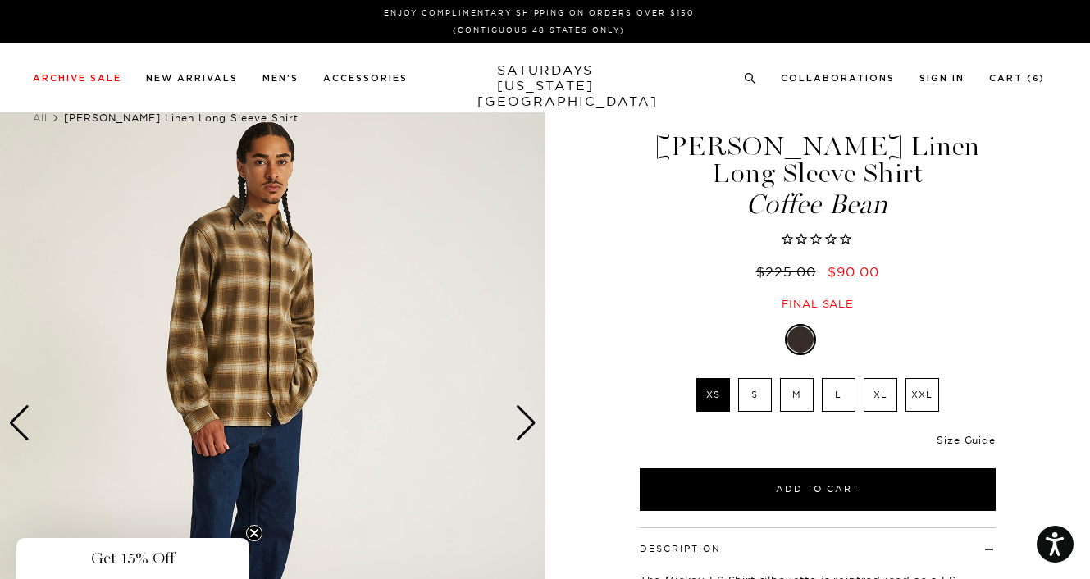
click at [530, 420] on div "Next slide" at bounding box center [526, 423] width 22 height 36
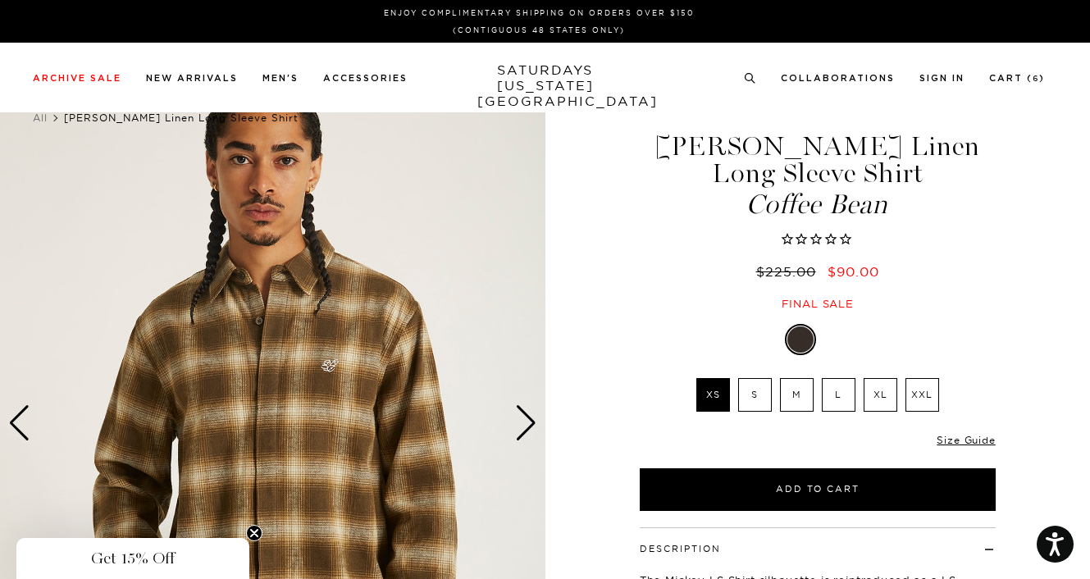
click at [530, 420] on div "Next slide" at bounding box center [526, 423] width 22 height 36
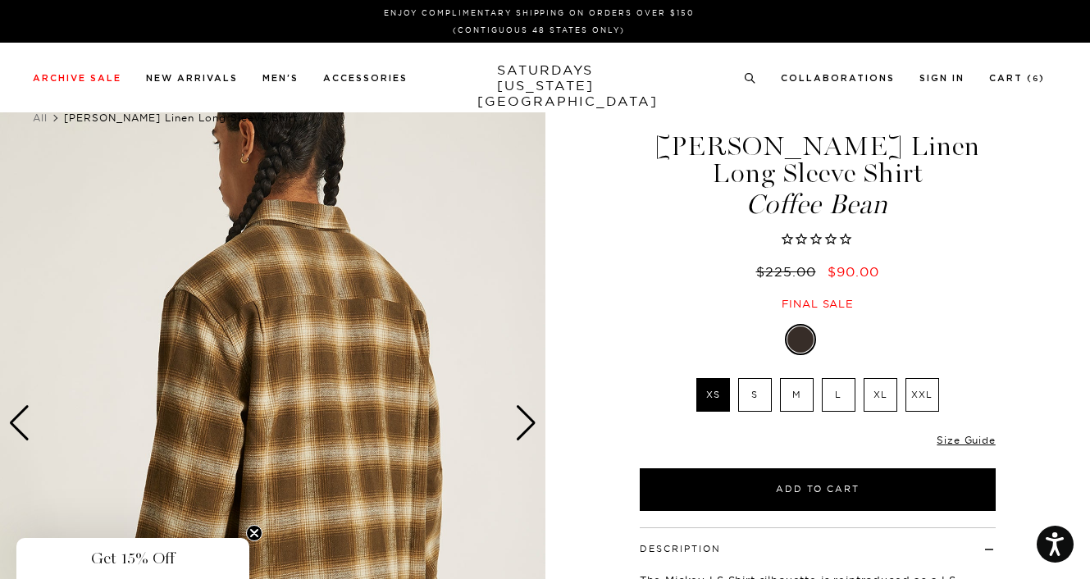
click at [530, 420] on div "Next slide" at bounding box center [526, 423] width 22 height 36
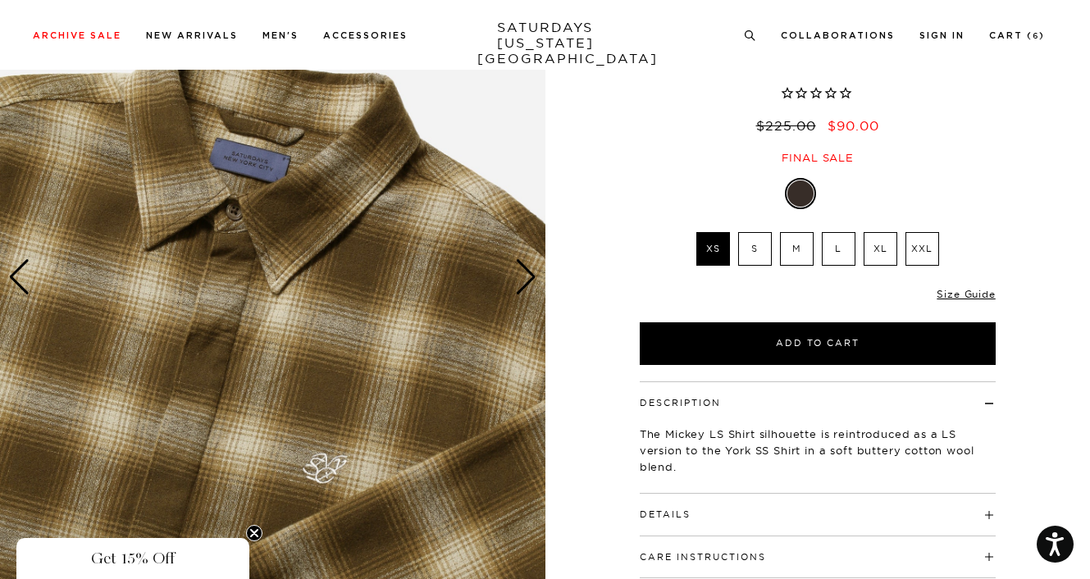
scroll to position [164, 0]
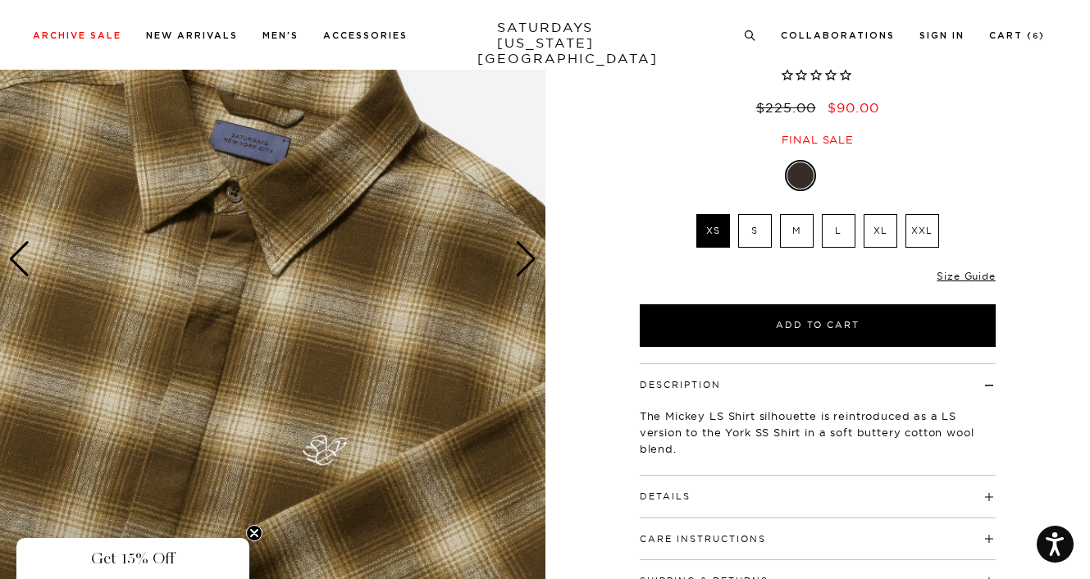
click at [527, 267] on div "Next slide" at bounding box center [526, 259] width 22 height 36
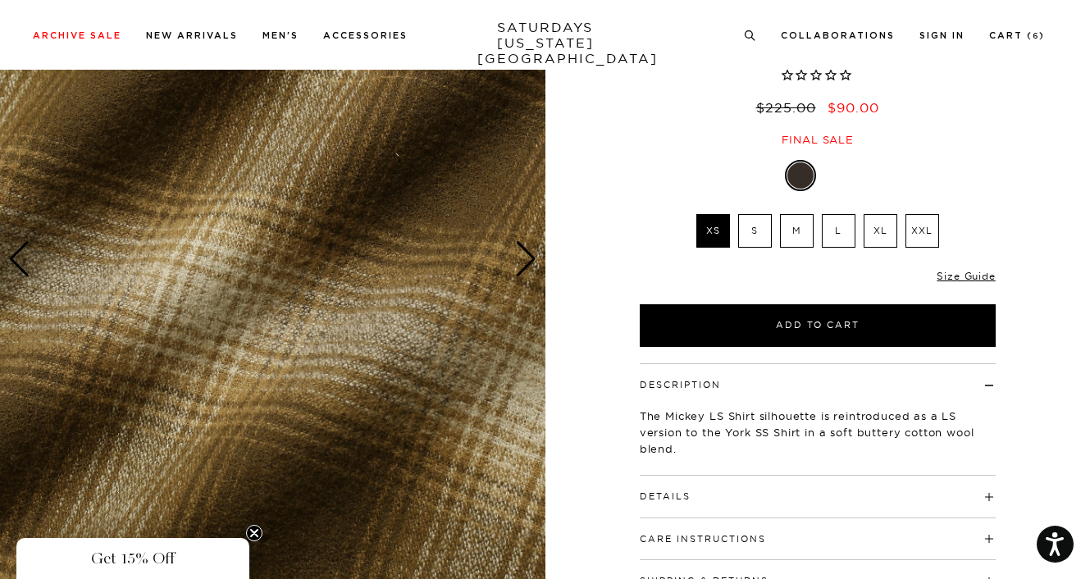
click at [530, 253] on div "Next slide" at bounding box center [526, 259] width 22 height 36
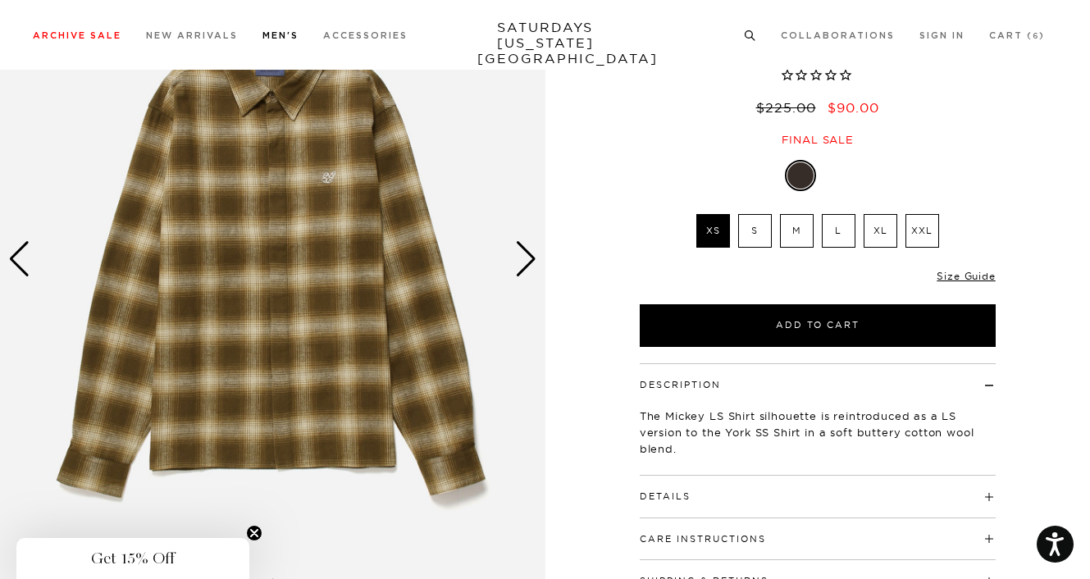
scroll to position [246, 0]
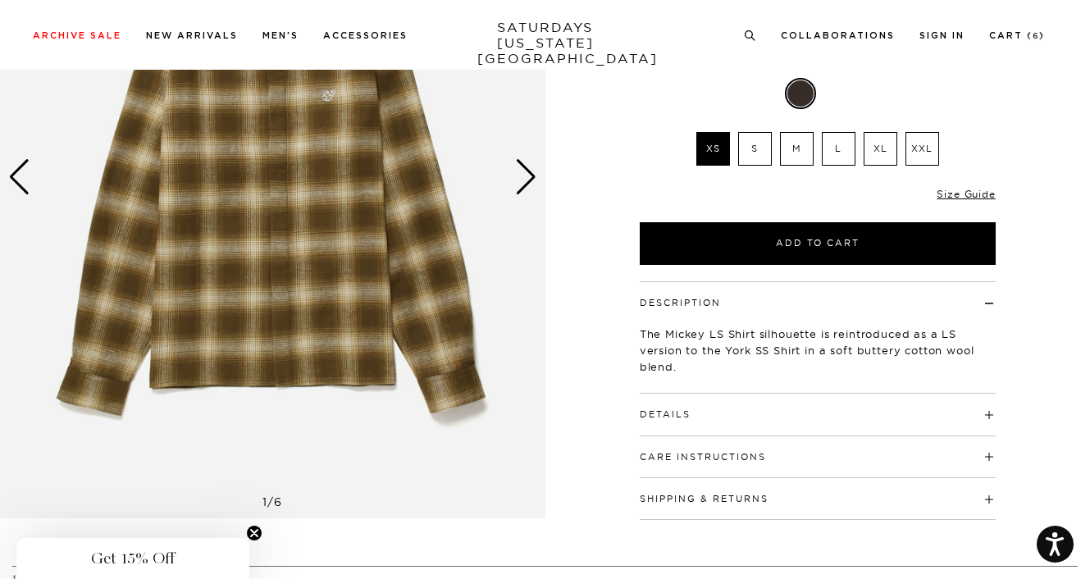
click at [677, 418] on button "Details" at bounding box center [665, 414] width 51 height 9
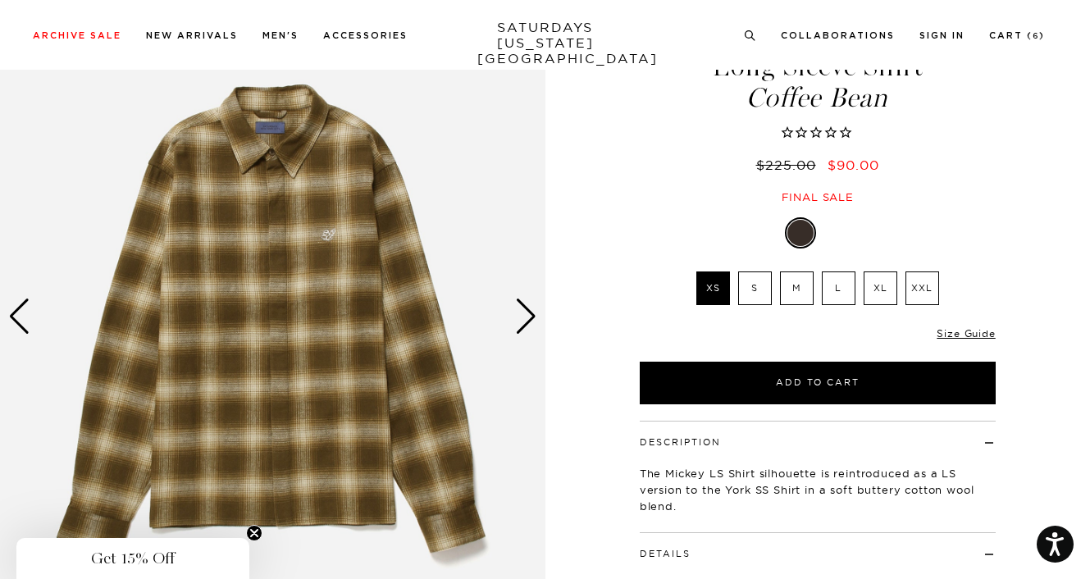
scroll to position [0, 0]
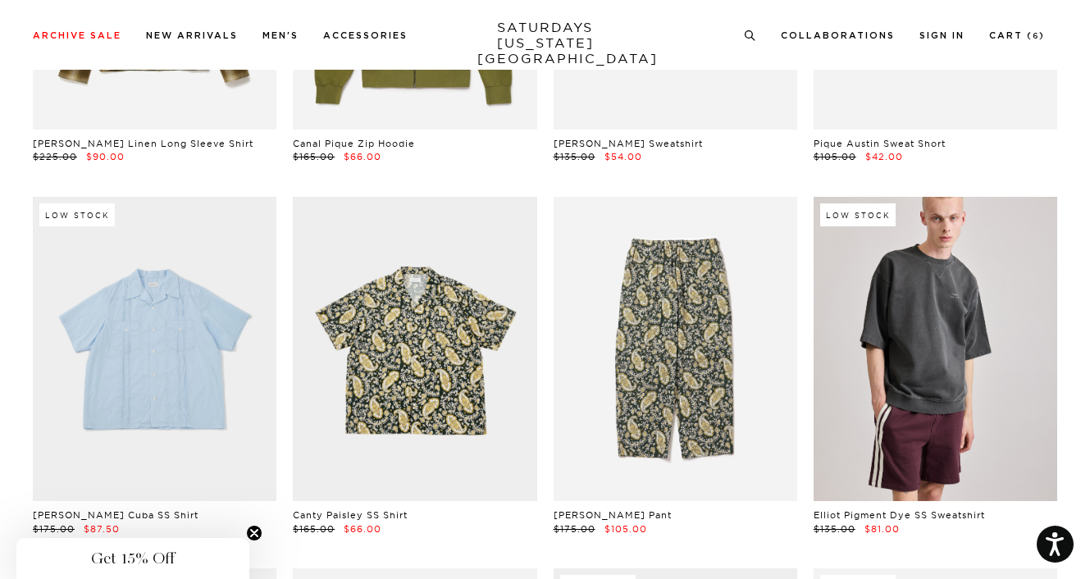
scroll to position [9675, 0]
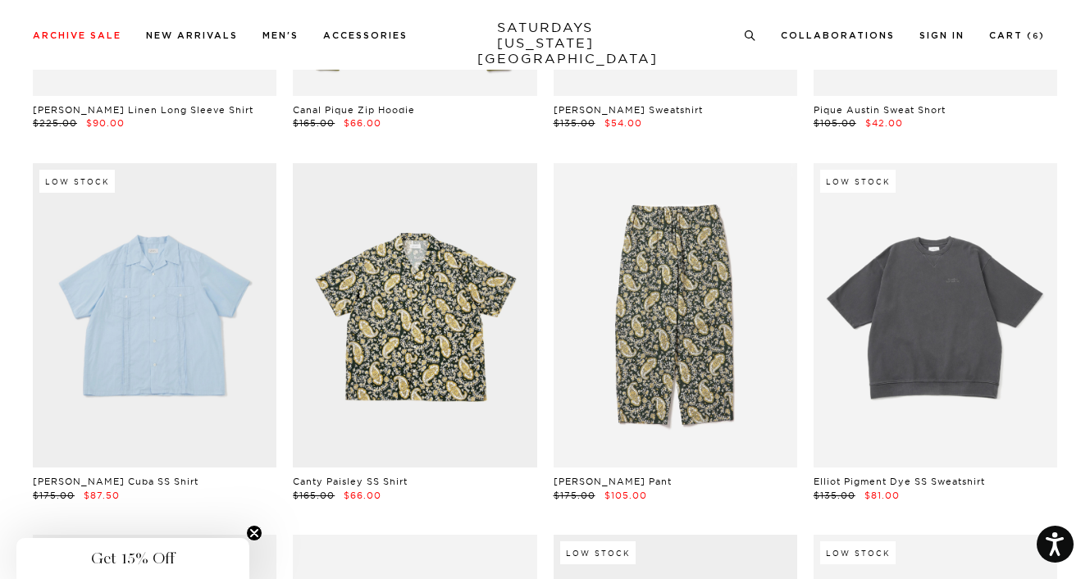
click at [908, 326] on link at bounding box center [935, 315] width 244 height 305
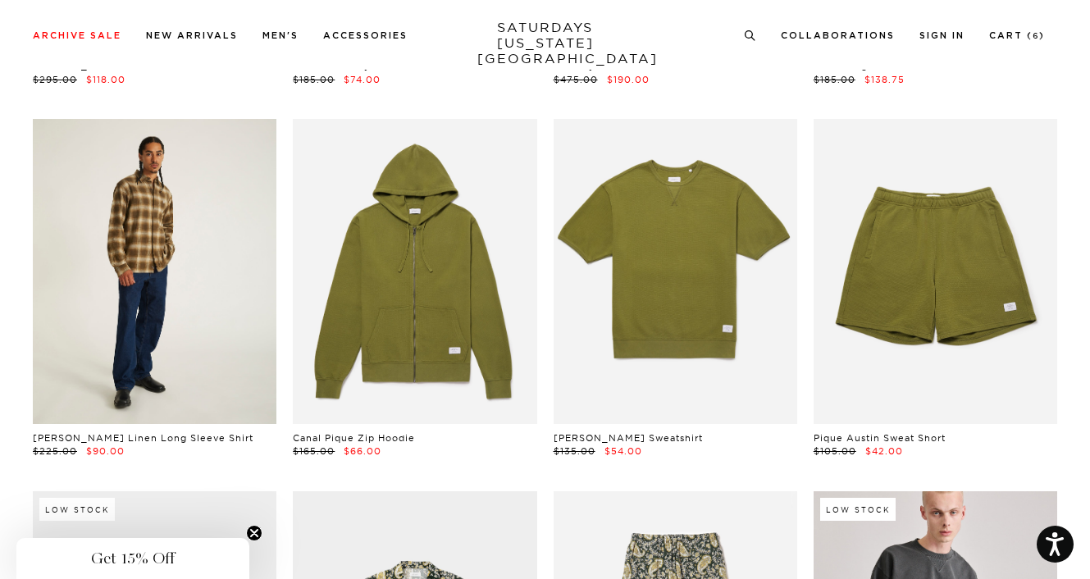
click at [137, 264] on link at bounding box center [155, 271] width 244 height 305
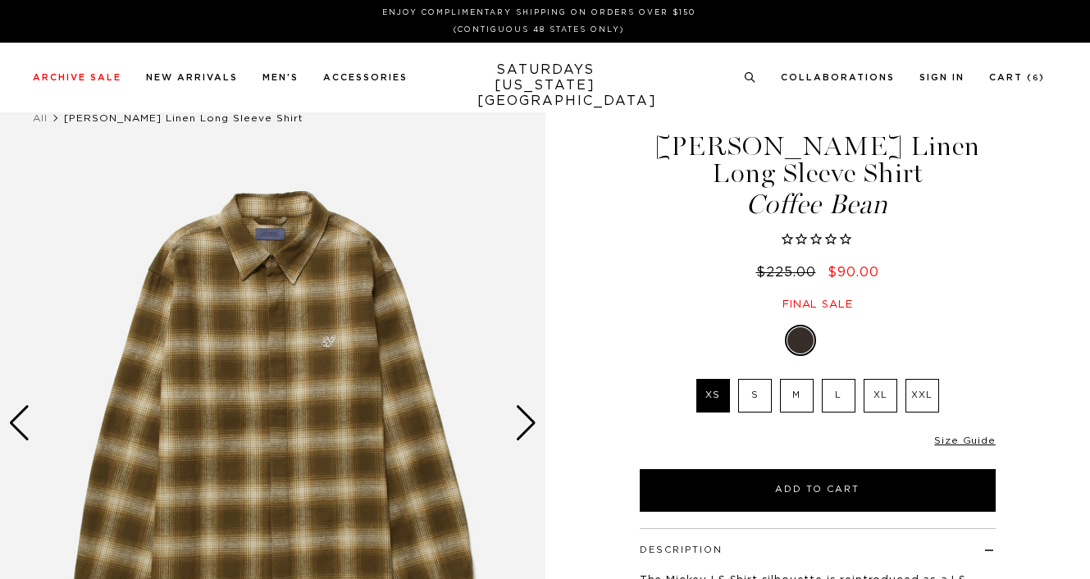
click at [922, 384] on label "XXL" at bounding box center [922, 396] width 34 height 34
click at [0, 0] on input "XXL" at bounding box center [0, 0] width 0 height 0
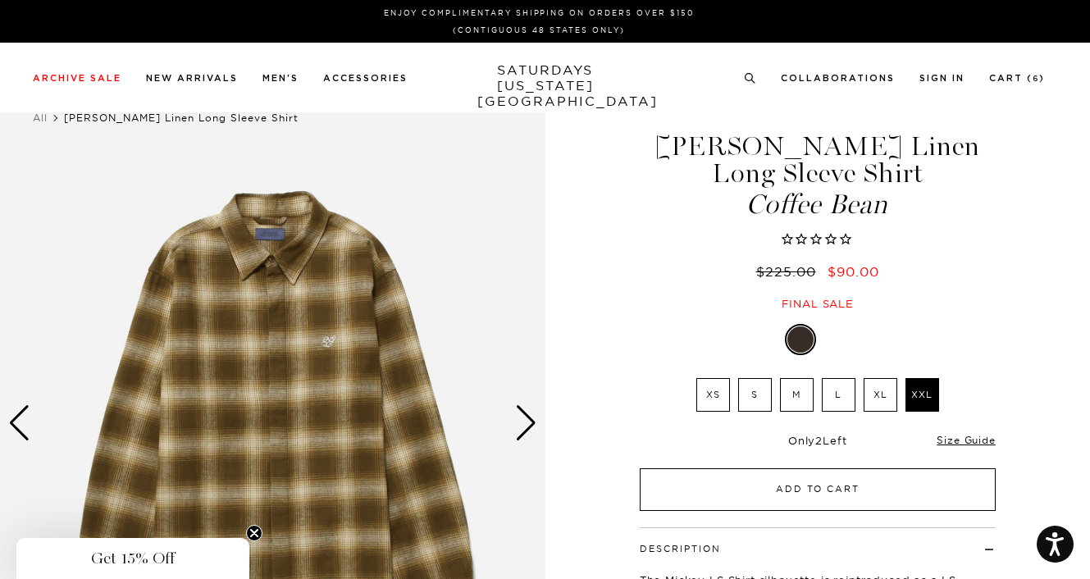
click at [872, 484] on button "Add to Cart" at bounding box center [818, 489] width 356 height 43
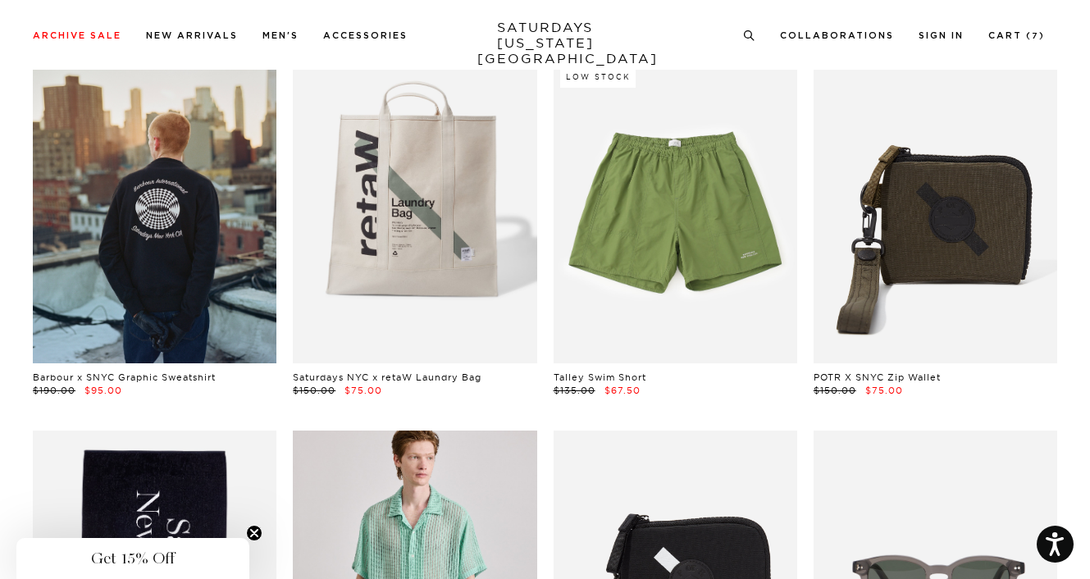
scroll to position [10495, 0]
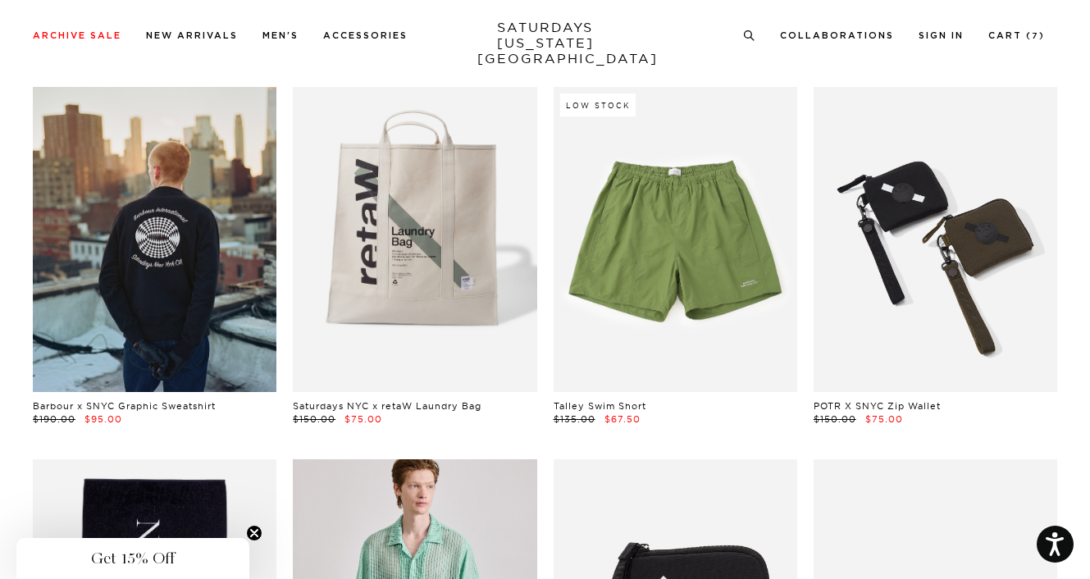
click at [971, 271] on link at bounding box center [935, 239] width 244 height 305
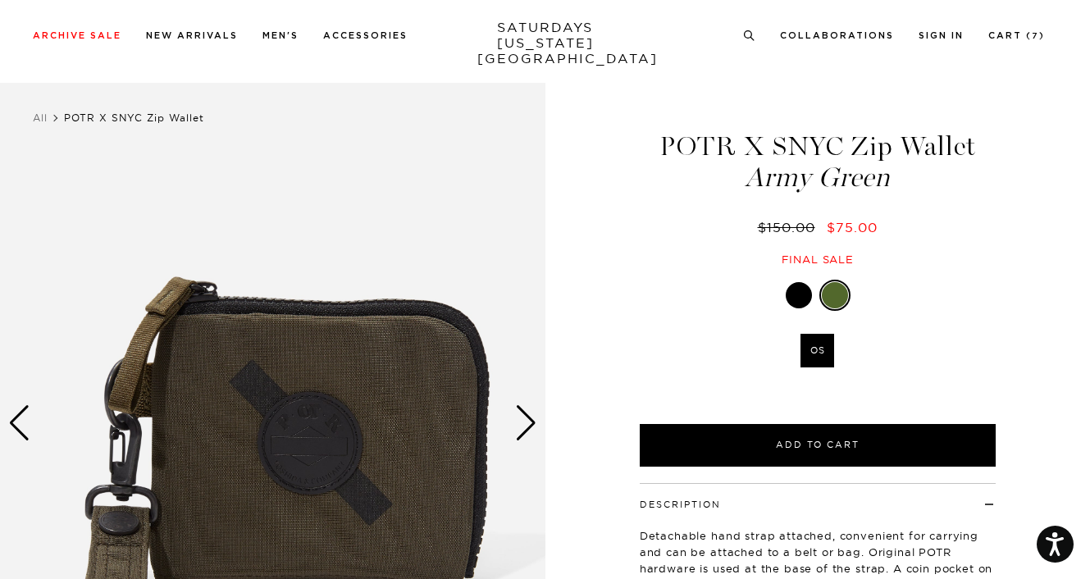
scroll to position [164, 0]
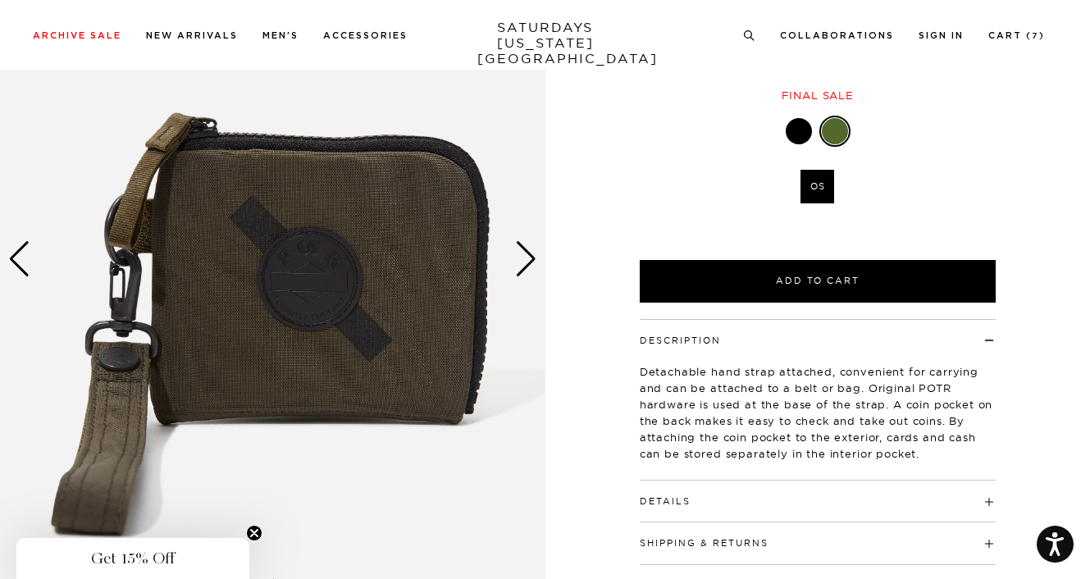
click at [526, 266] on div "Next slide" at bounding box center [526, 259] width 22 height 36
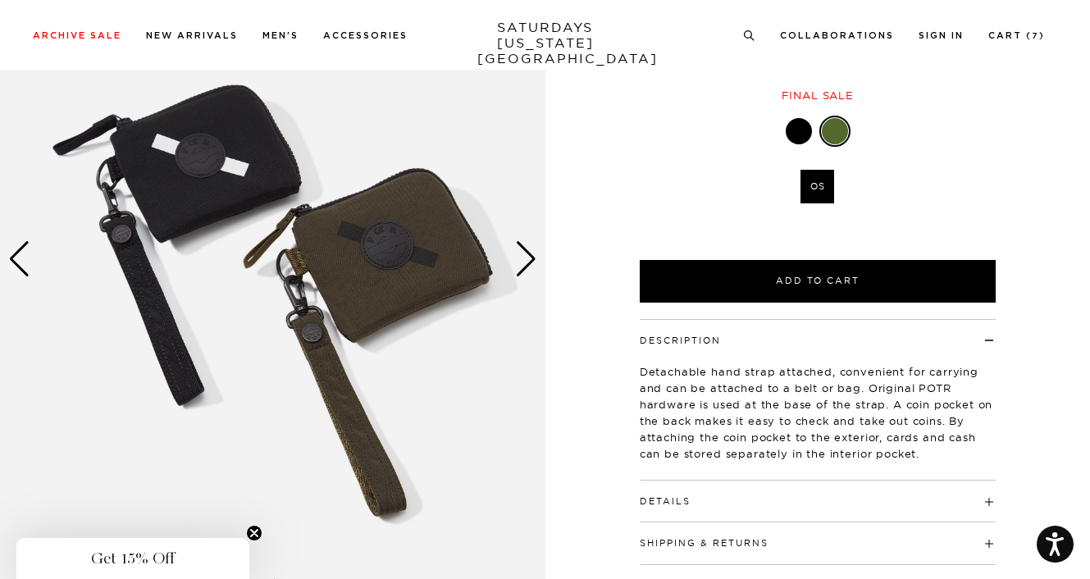
click at [527, 266] on div "Next slide" at bounding box center [526, 259] width 22 height 36
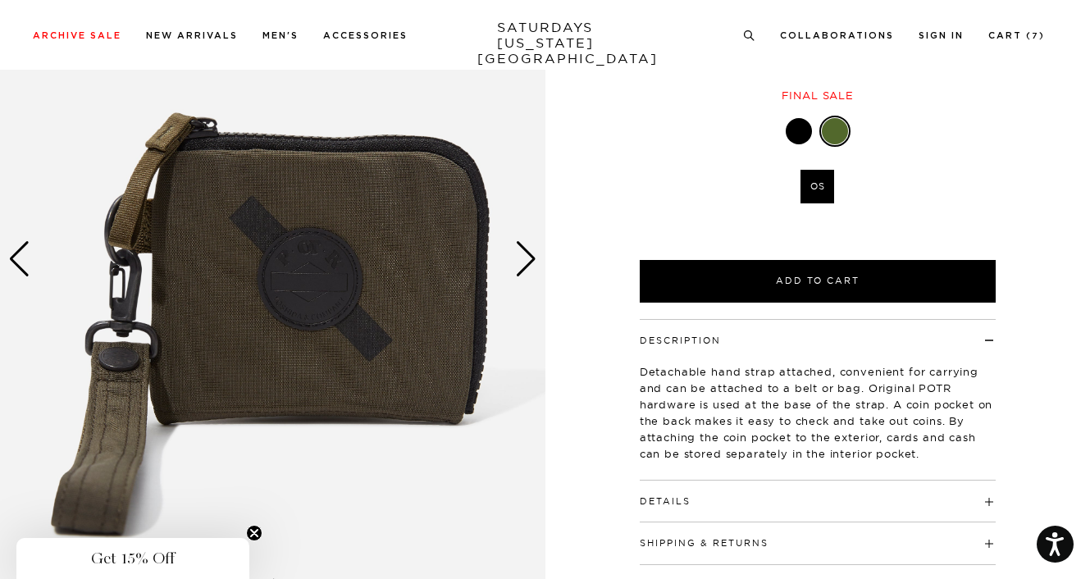
click at [528, 266] on div "Next slide" at bounding box center [526, 259] width 22 height 36
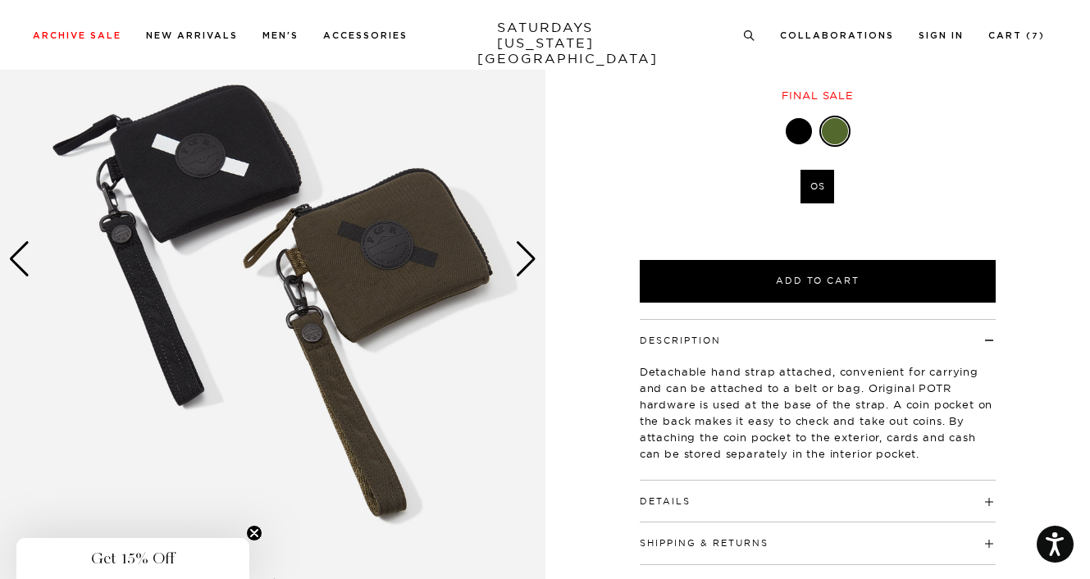
click at [528, 266] on div "Next slide" at bounding box center [526, 259] width 22 height 36
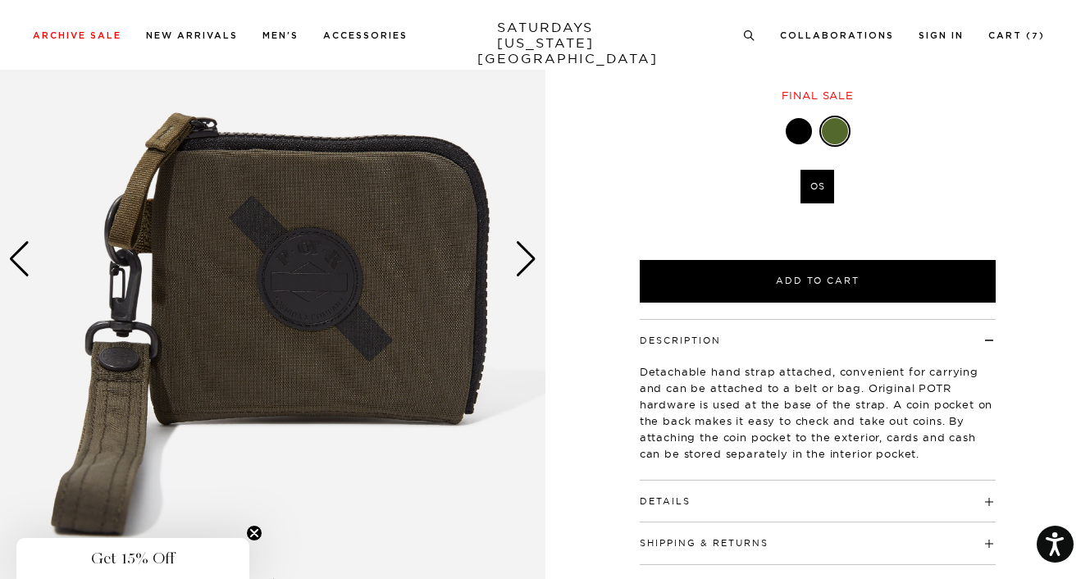
click at [528, 266] on div "Next slide" at bounding box center [526, 259] width 22 height 36
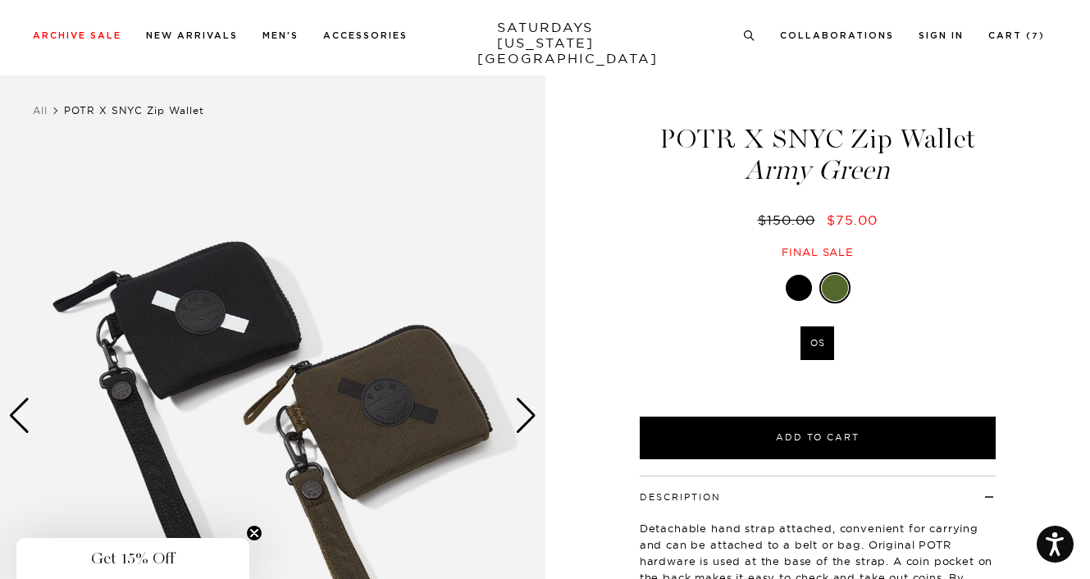
scroll to position [0, 0]
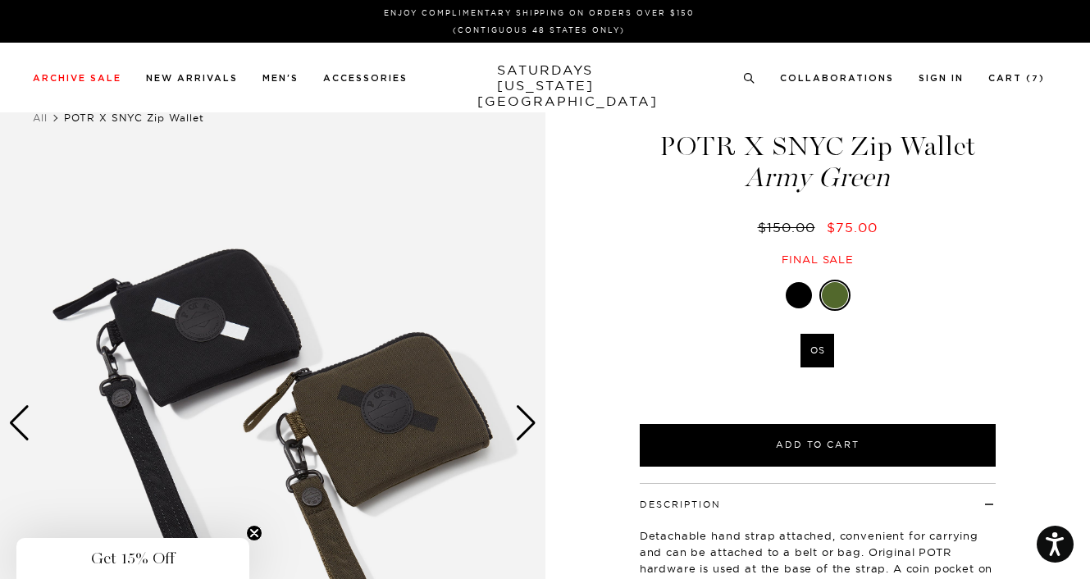
click at [790, 292] on div at bounding box center [798, 295] width 26 height 26
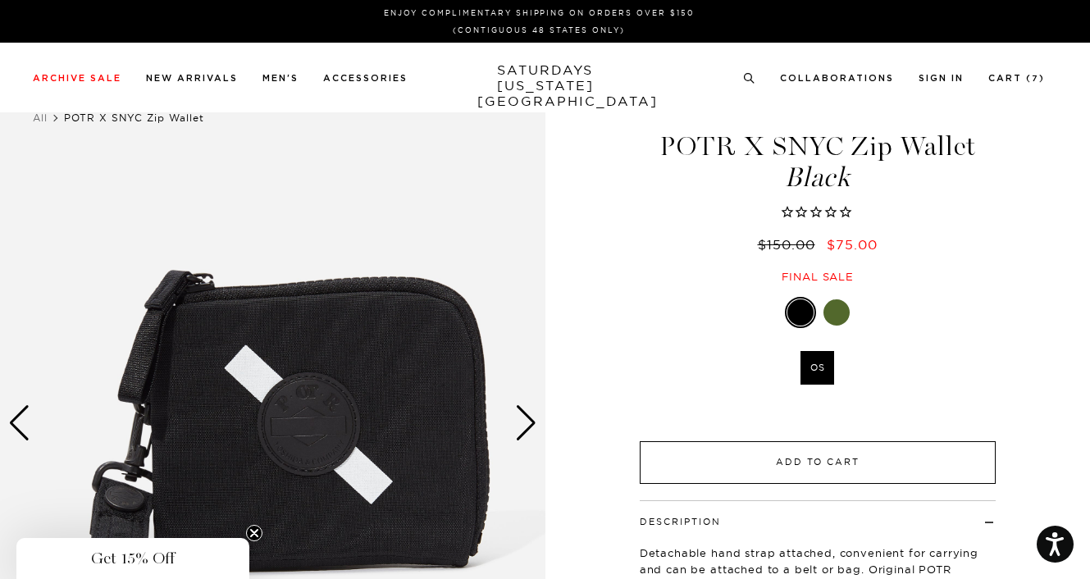
click at [728, 455] on button "Add to Cart" at bounding box center [818, 462] width 356 height 43
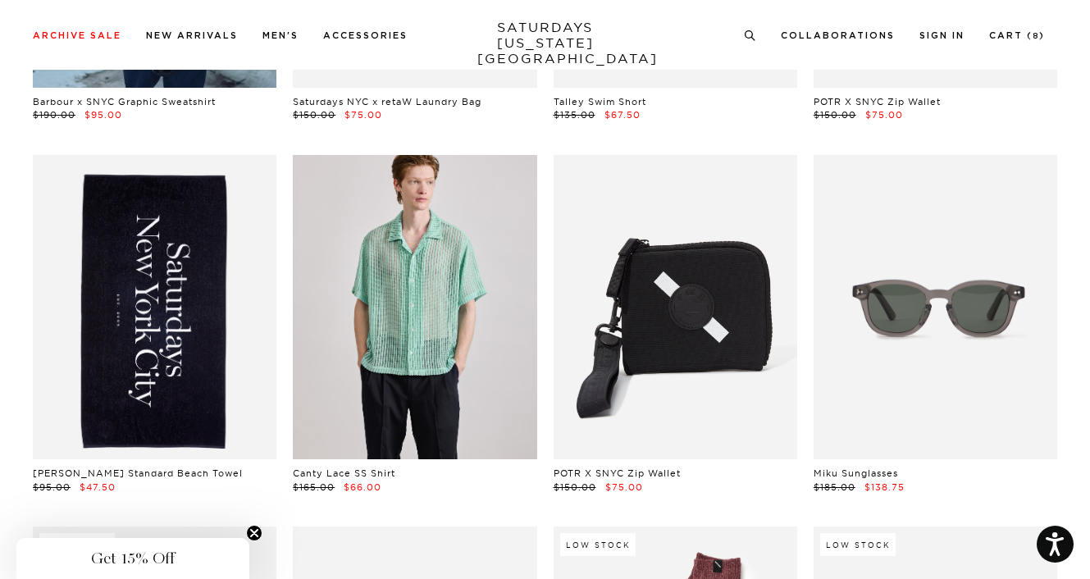
scroll to position [10823, 0]
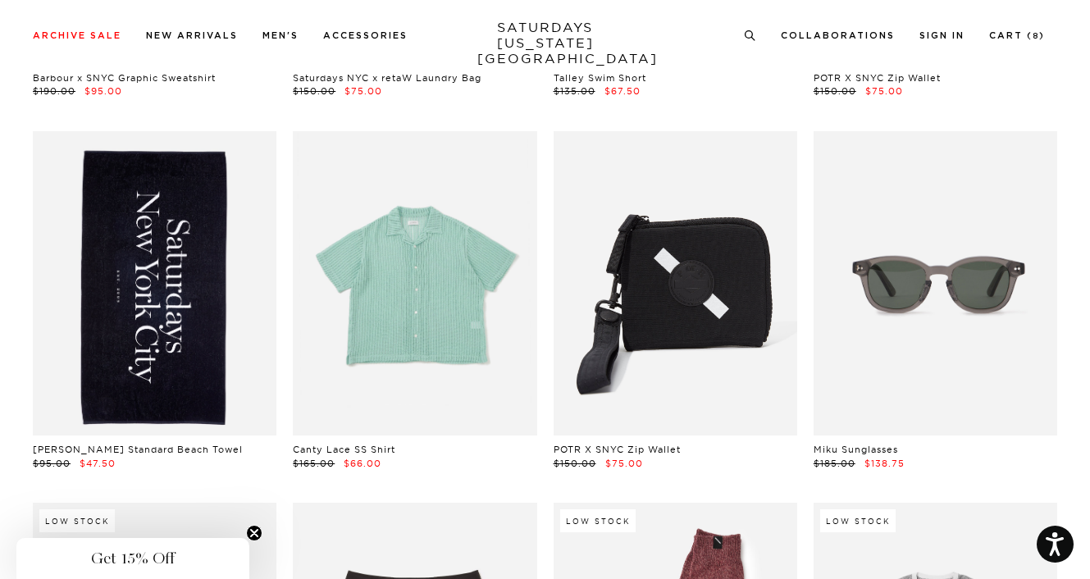
click at [462, 311] on link at bounding box center [415, 283] width 244 height 305
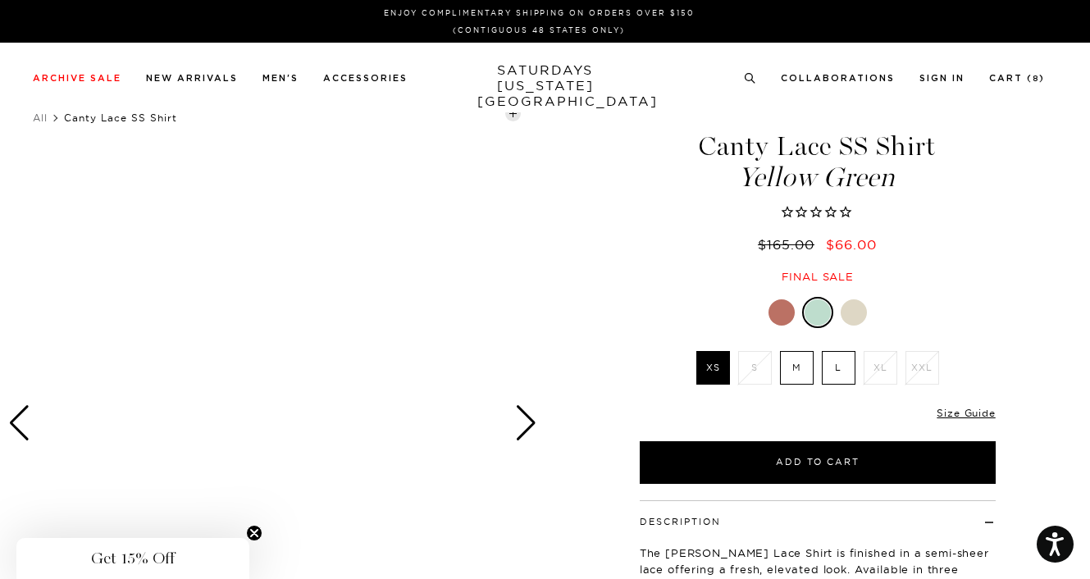
click at [849, 317] on div at bounding box center [853, 312] width 26 height 26
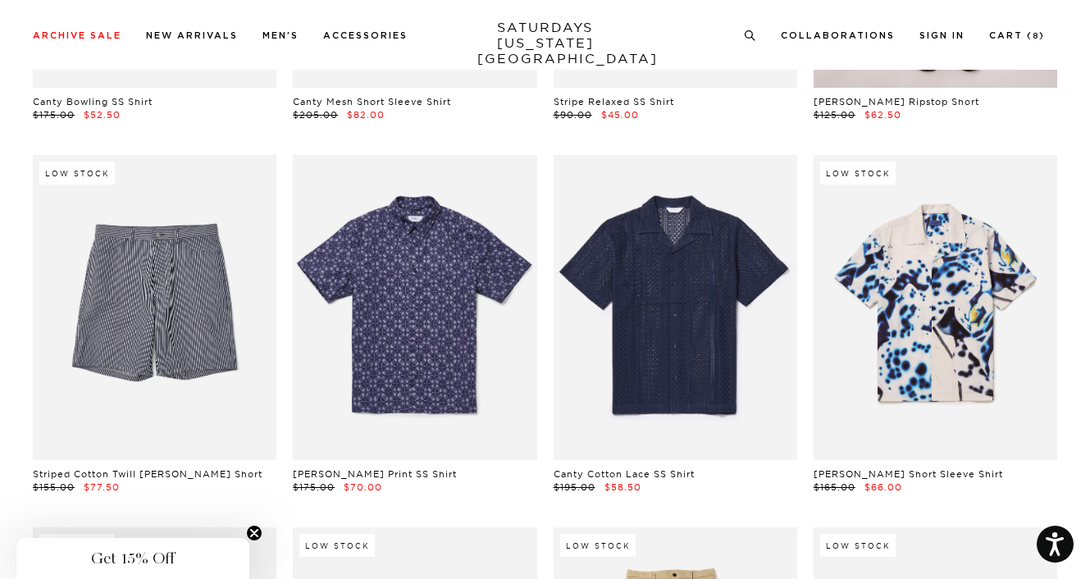
scroll to position [13447, 0]
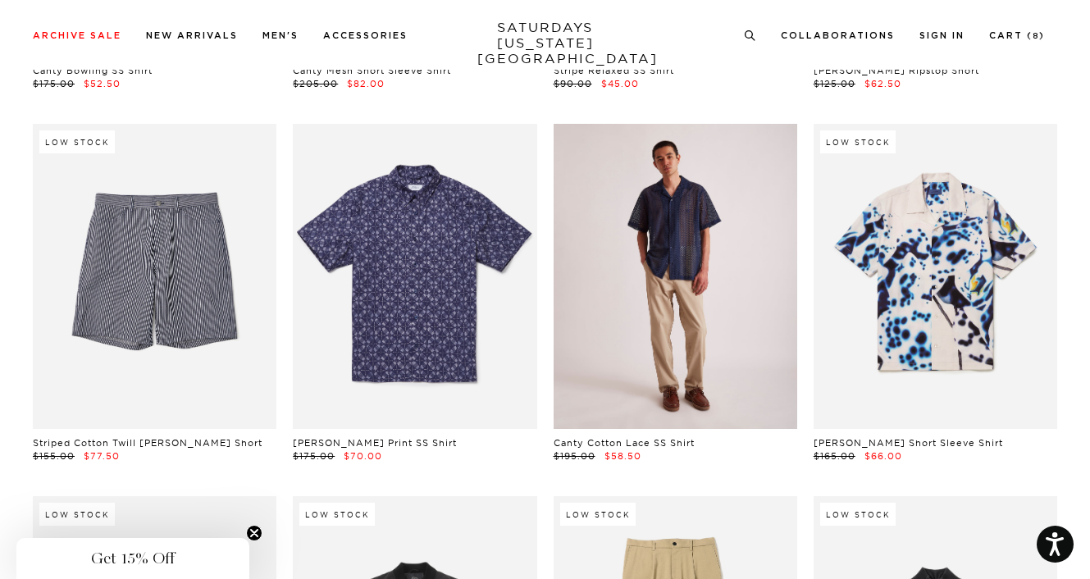
click at [669, 255] on link at bounding box center [675, 276] width 244 height 305
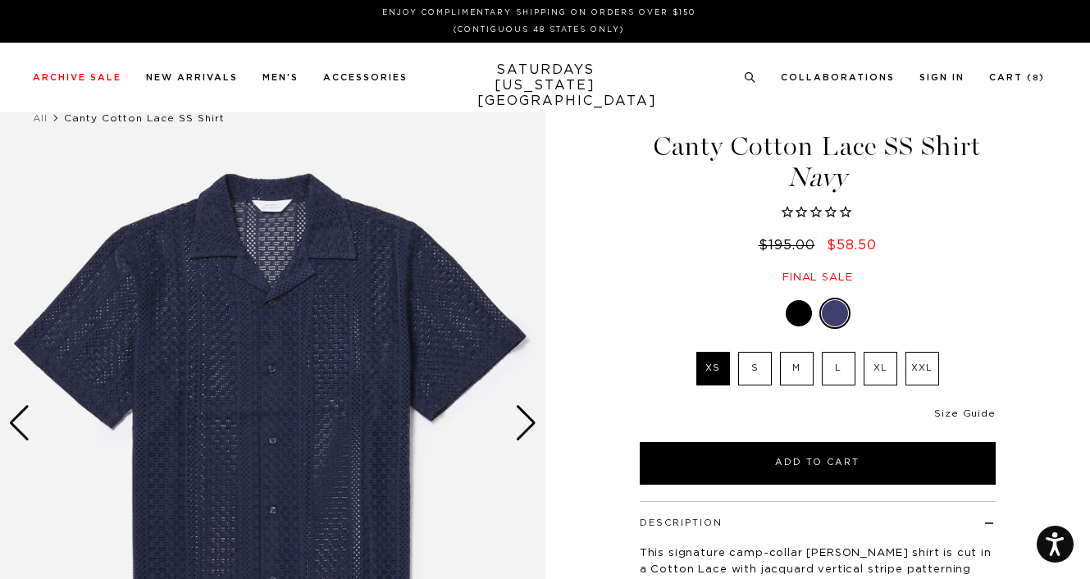
click at [990, 417] on link "Size Guide" at bounding box center [964, 413] width 61 height 10
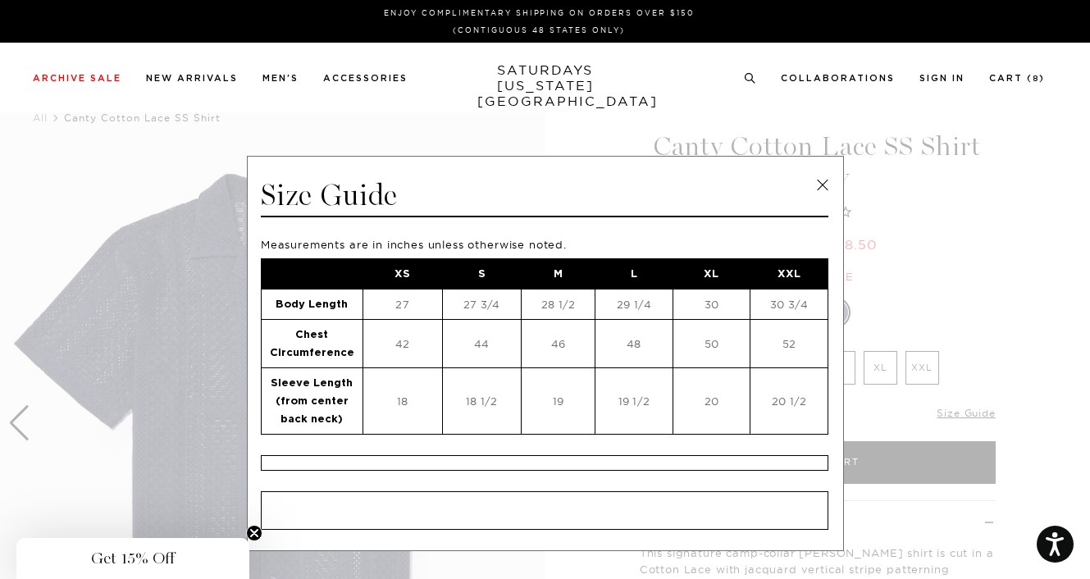
click at [814, 171] on div "Size Guide Measurements are in inches unless otherwise noted. XS S M L XL XXL B…" at bounding box center [545, 353] width 597 height 395
click at [817, 186] on link at bounding box center [822, 185] width 25 height 25
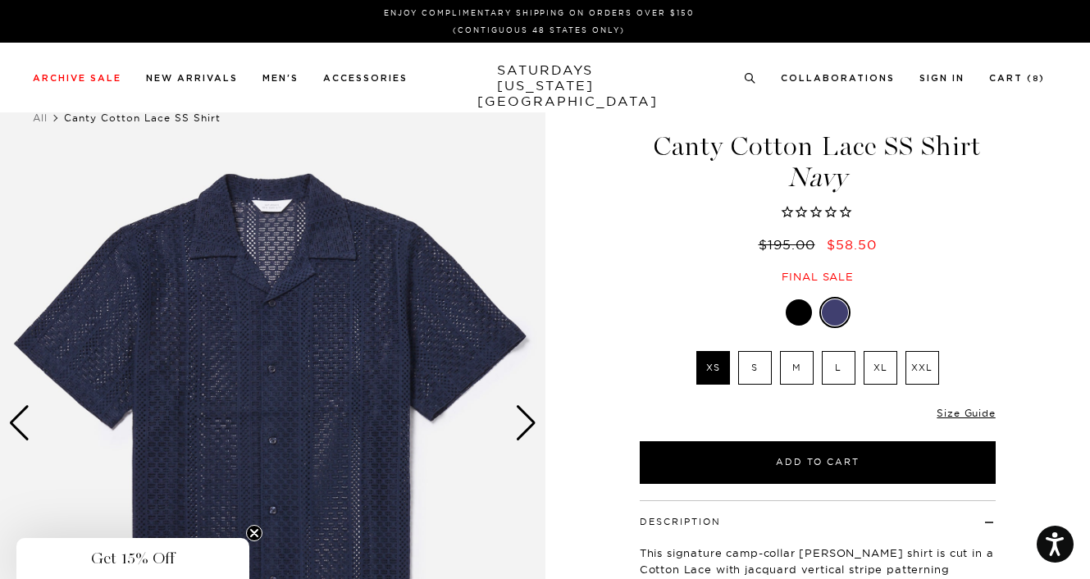
click at [877, 362] on label "XL" at bounding box center [880, 368] width 34 height 34
click at [0, 0] on input "XL" at bounding box center [0, 0] width 0 height 0
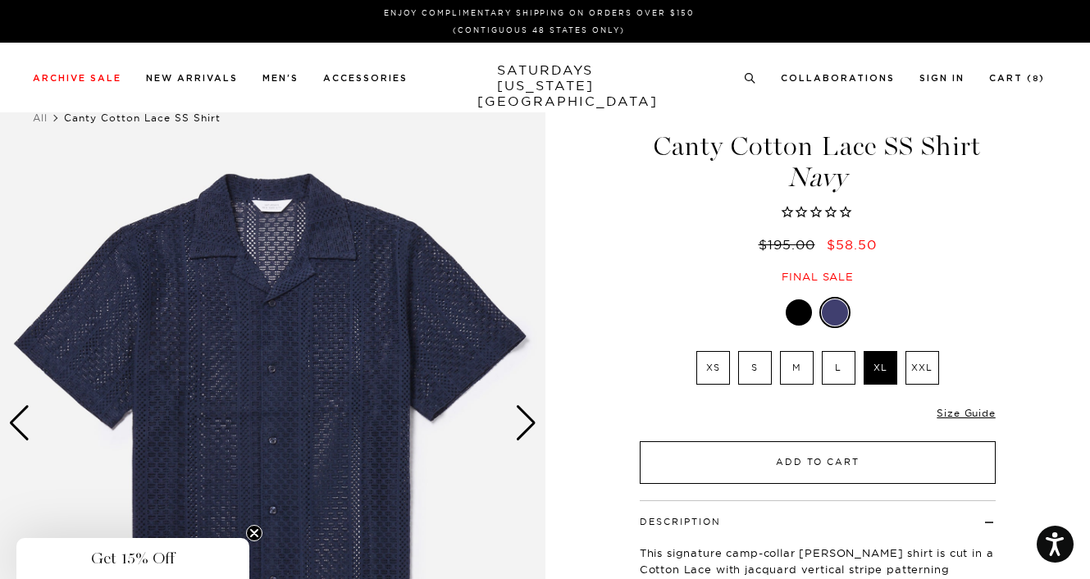
click at [867, 455] on button "Add to Cart" at bounding box center [818, 462] width 356 height 43
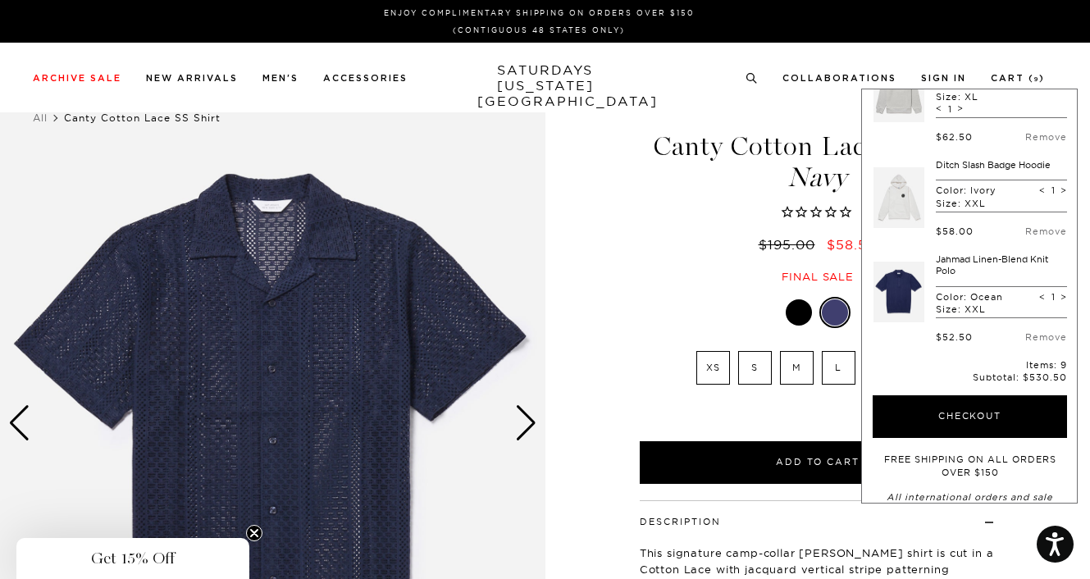
scroll to position [656, 0]
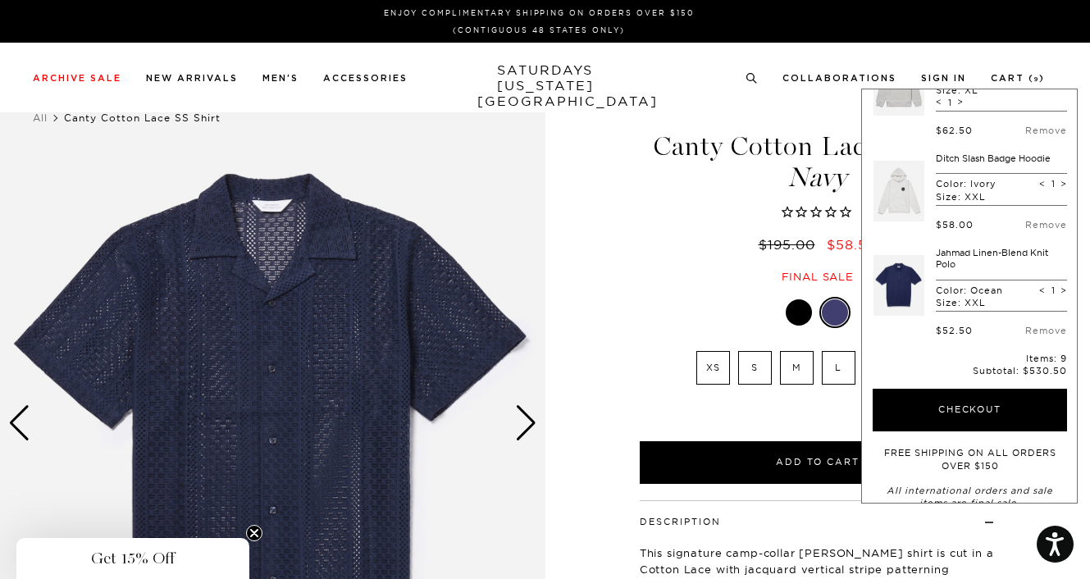
click at [658, 232] on div "[PERSON_NAME] Cotton Lace SS Shirt Navy $195.00 $58.50 Final sale" at bounding box center [817, 191] width 361 height 184
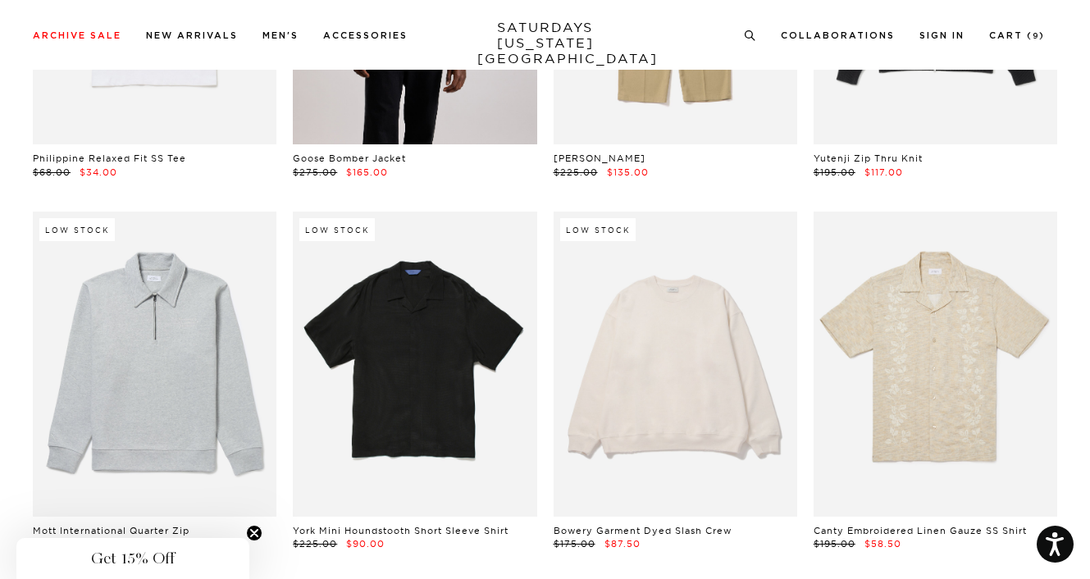
scroll to position [14185, 0]
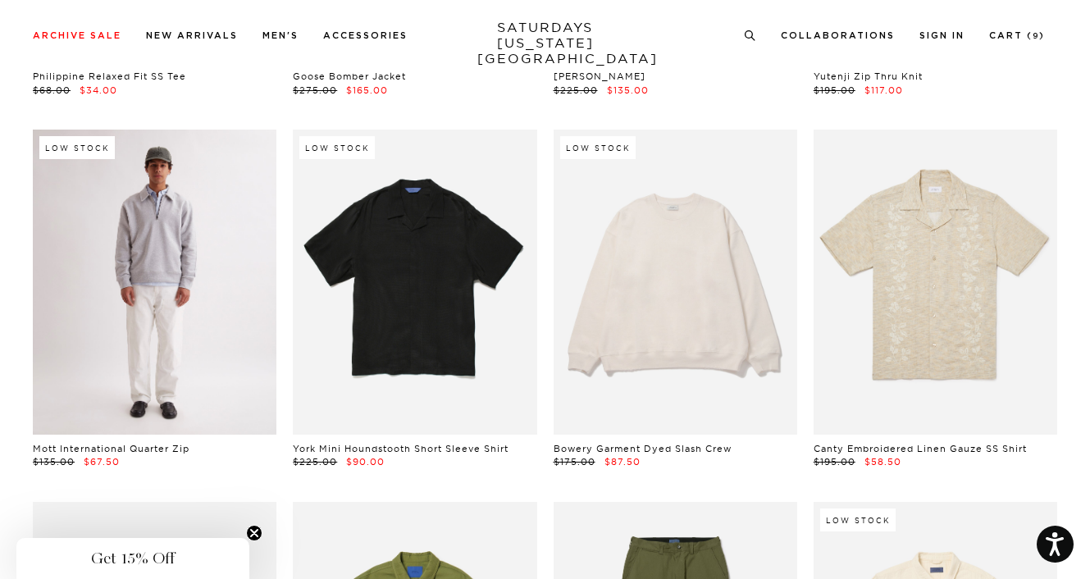
click at [133, 271] on link at bounding box center [155, 282] width 244 height 305
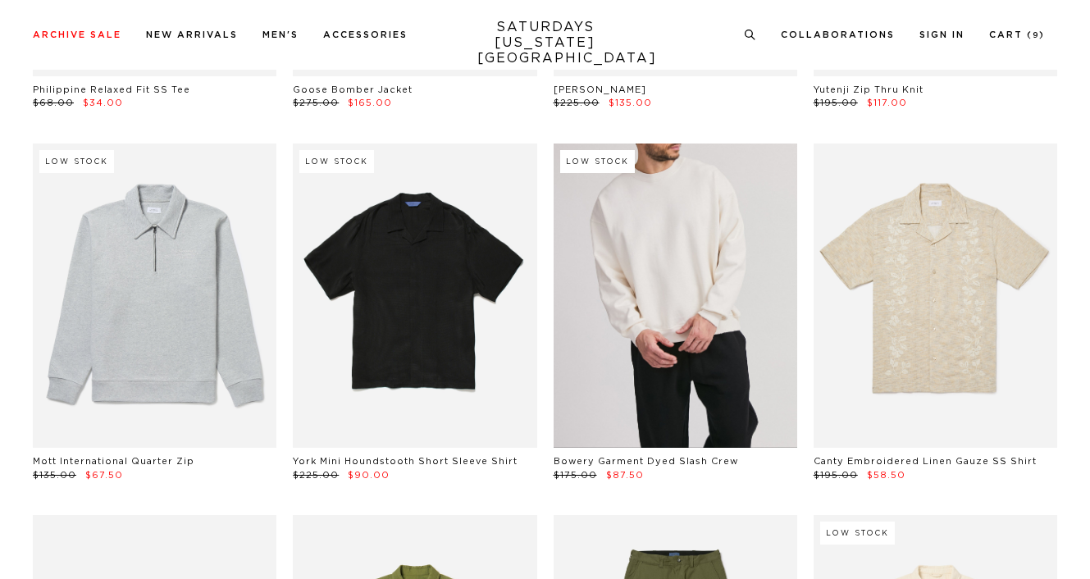
scroll to position [14185, 0]
click at [644, 264] on link at bounding box center [675, 295] width 244 height 305
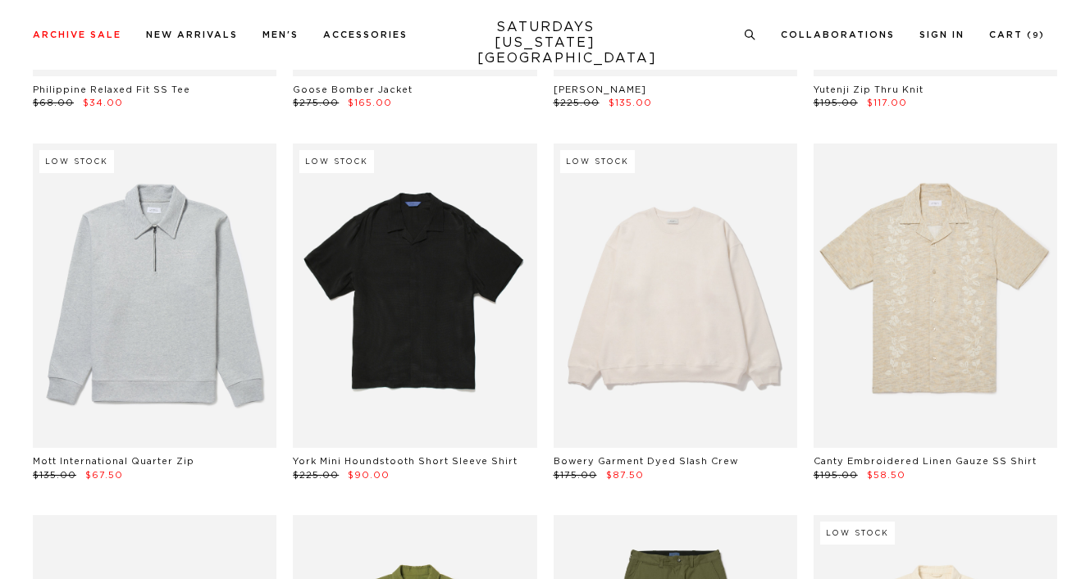
scroll to position [14185, 0]
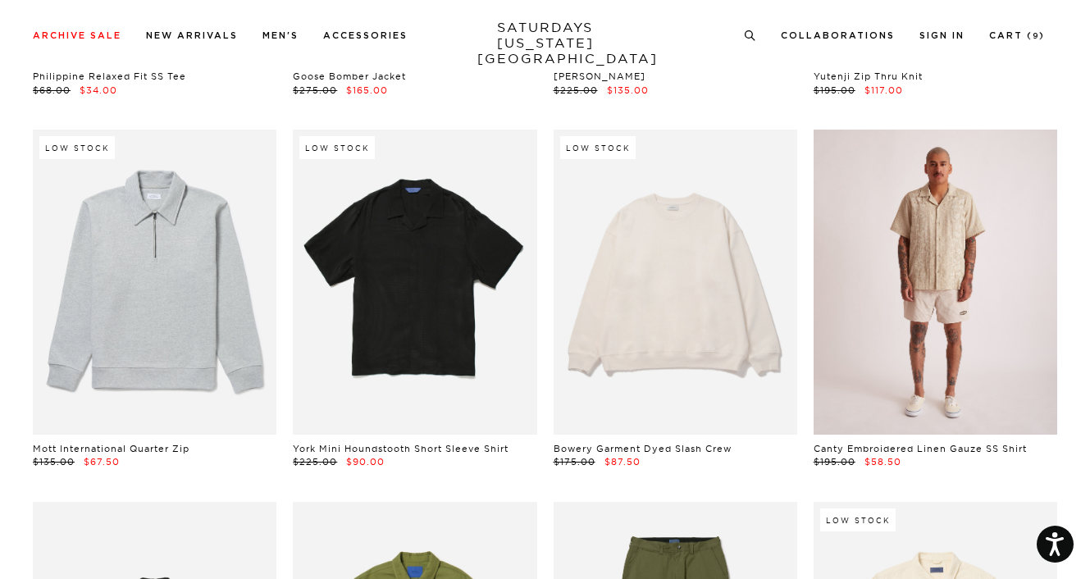
click at [908, 321] on link at bounding box center [935, 282] width 244 height 305
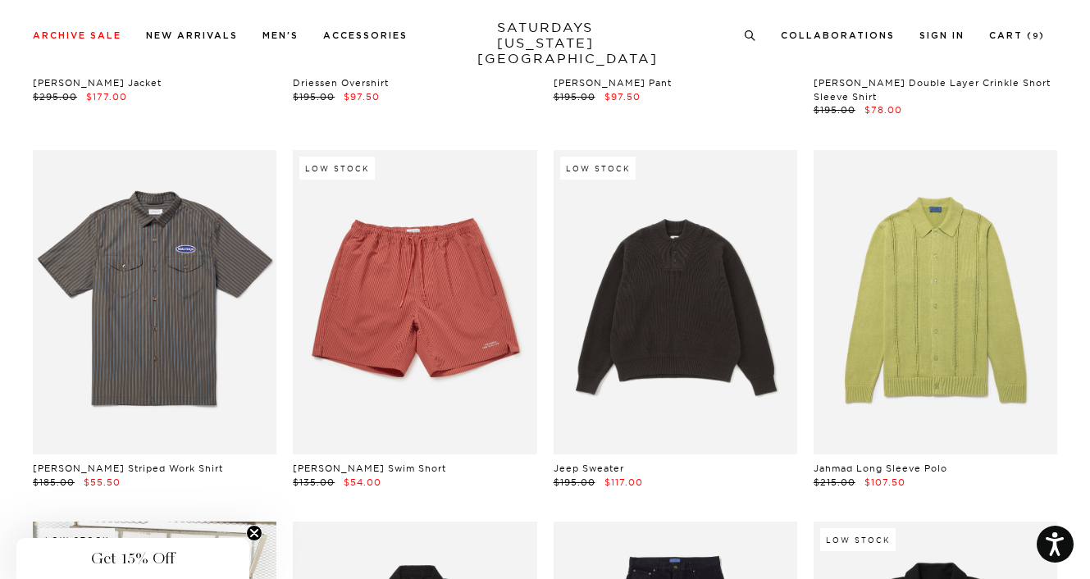
scroll to position [14923, 0]
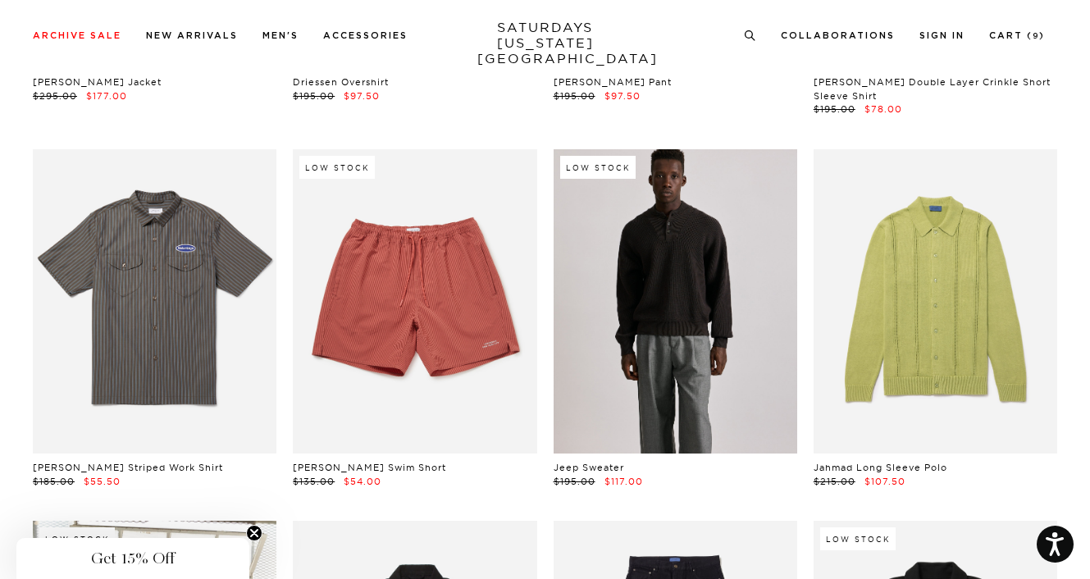
click at [721, 339] on link at bounding box center [675, 301] width 244 height 305
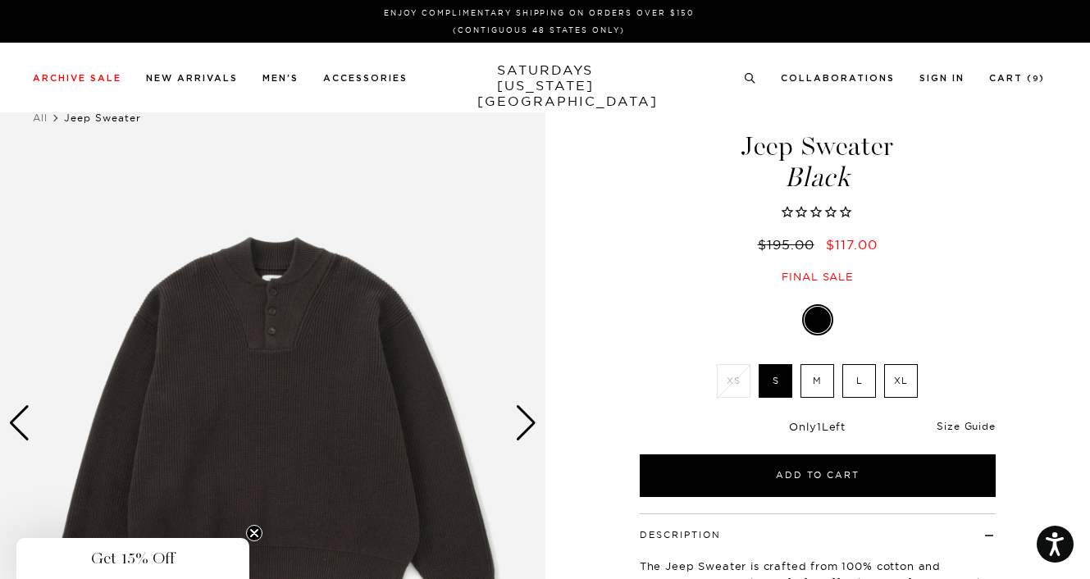
click at [986, 426] on link "Size Guide" at bounding box center [965, 426] width 58 height 12
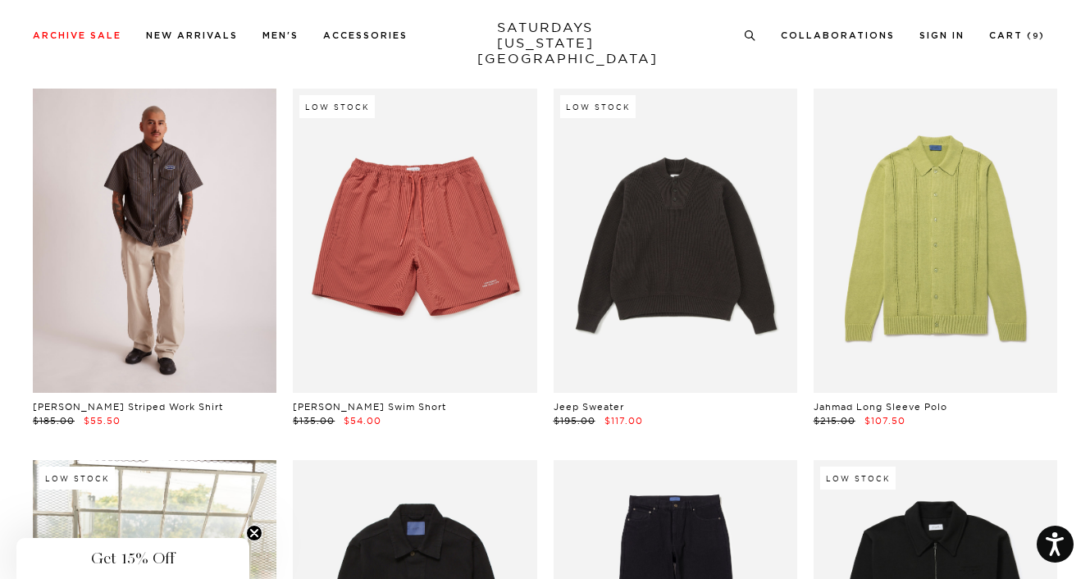
scroll to position [14923, 0]
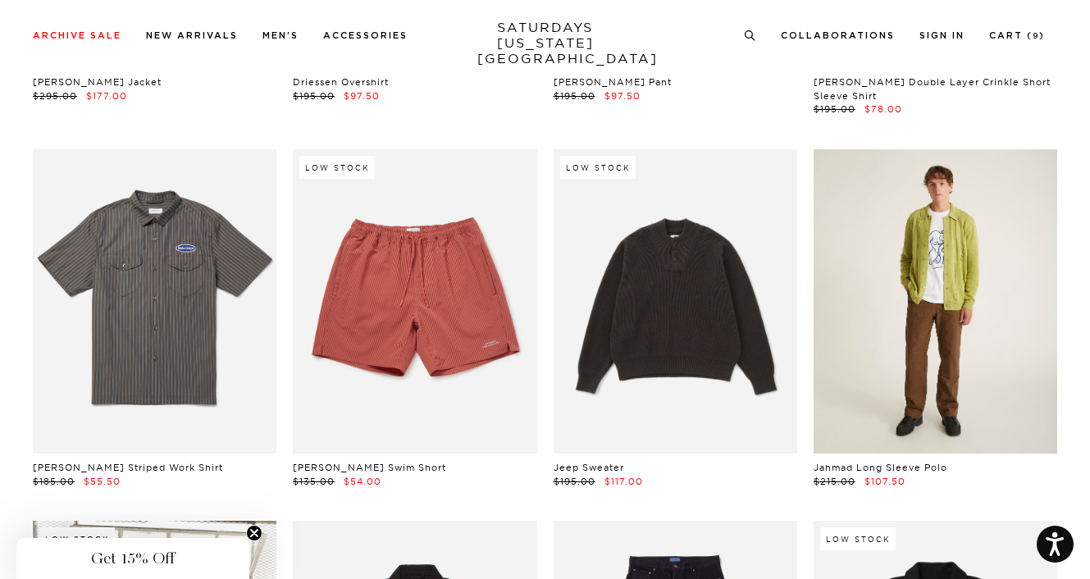
click at [945, 303] on link at bounding box center [935, 301] width 244 height 305
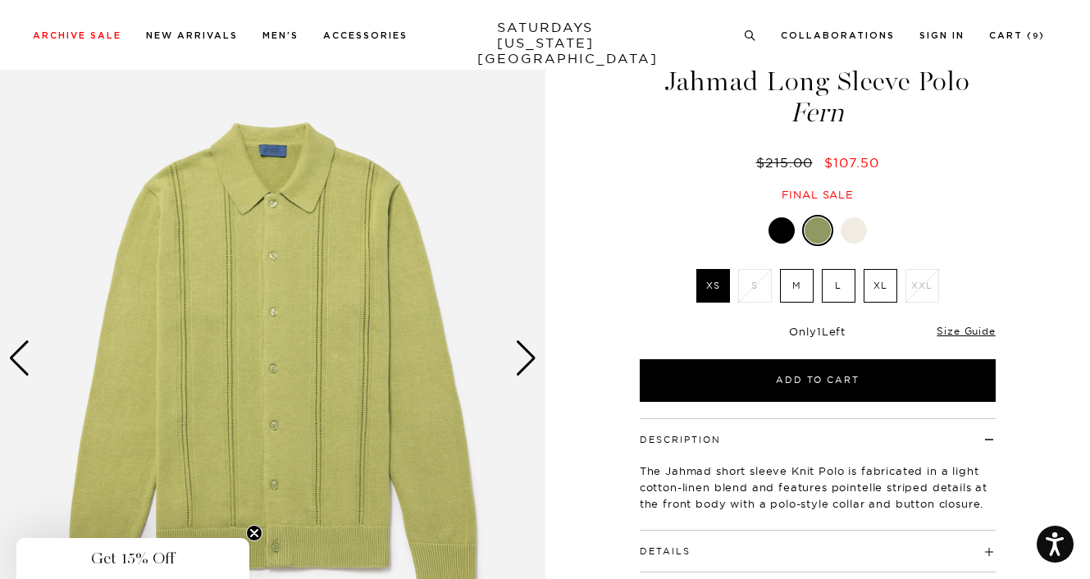
scroll to position [164, 0]
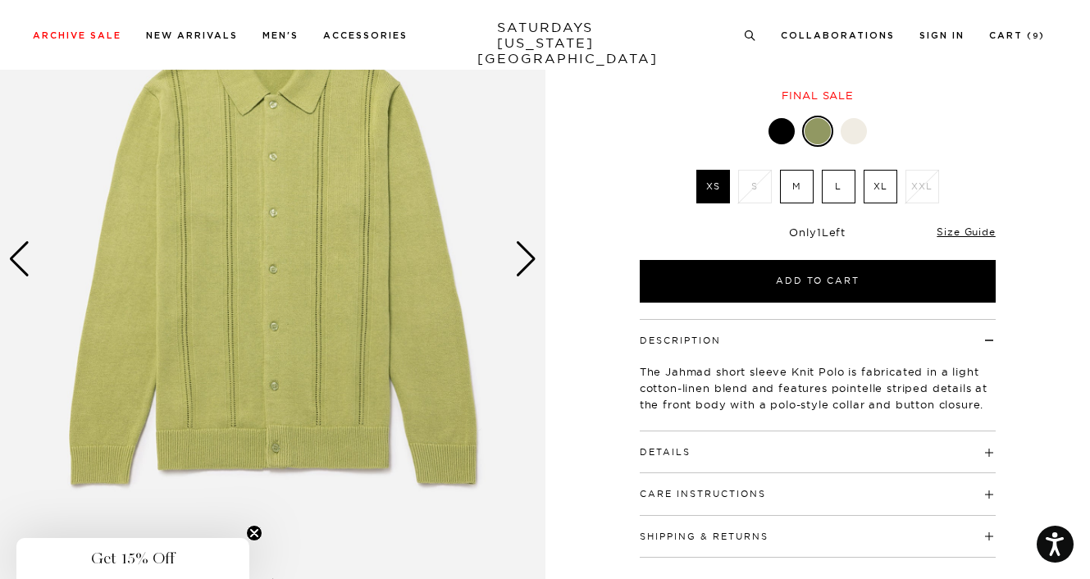
click at [863, 130] on div at bounding box center [853, 131] width 26 height 26
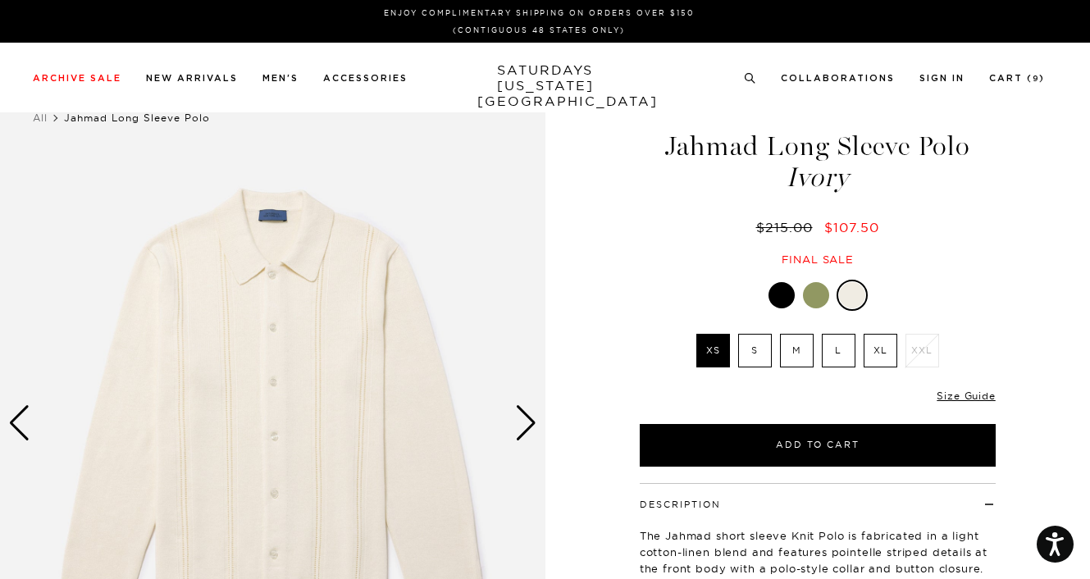
click at [526, 417] on div "Next slide" at bounding box center [526, 423] width 22 height 36
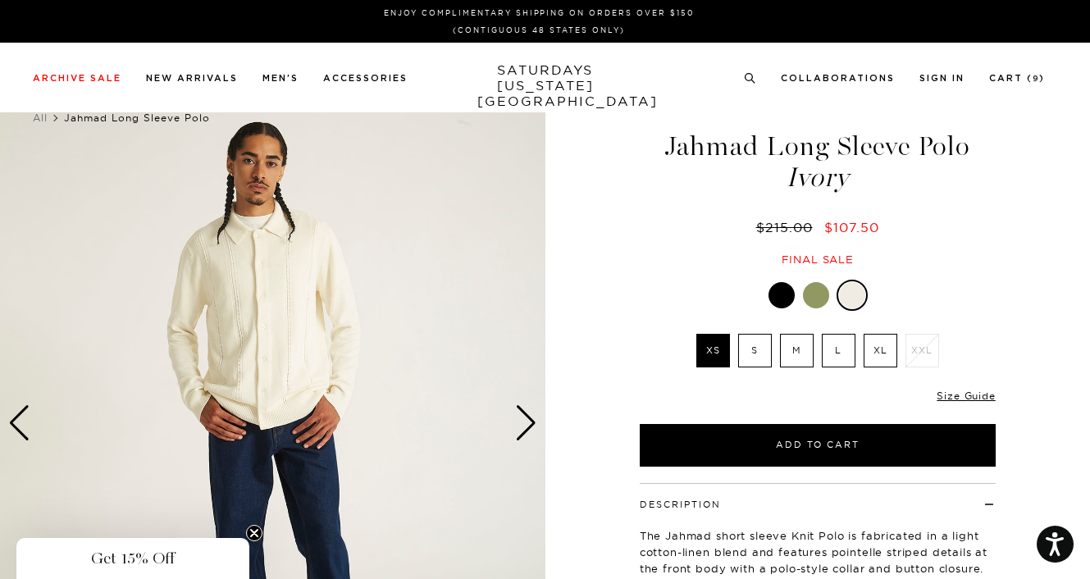
click at [776, 294] on div at bounding box center [781, 295] width 26 height 26
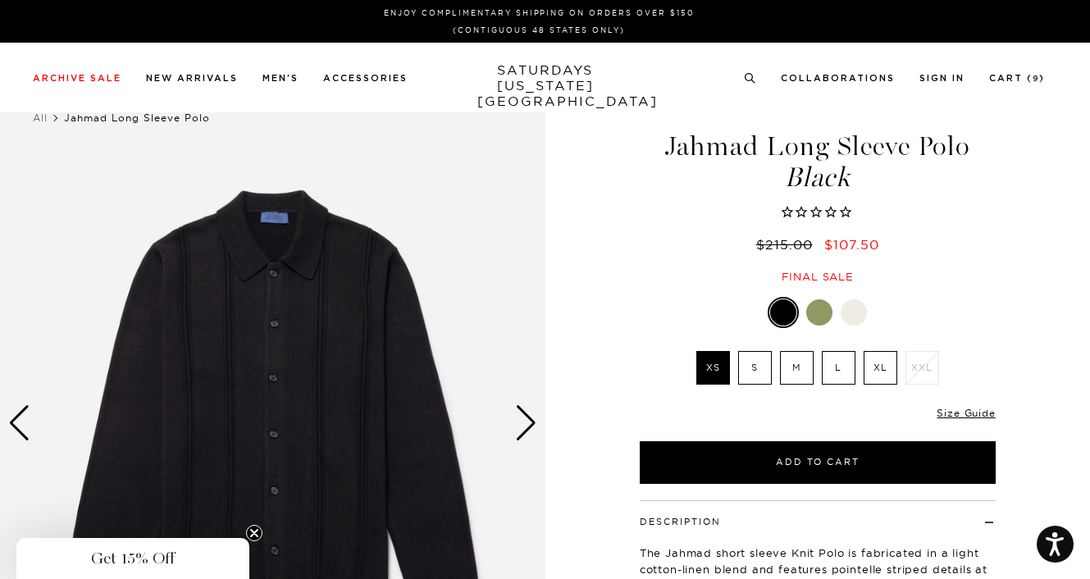
click at [532, 415] on div "Next slide" at bounding box center [526, 423] width 22 height 36
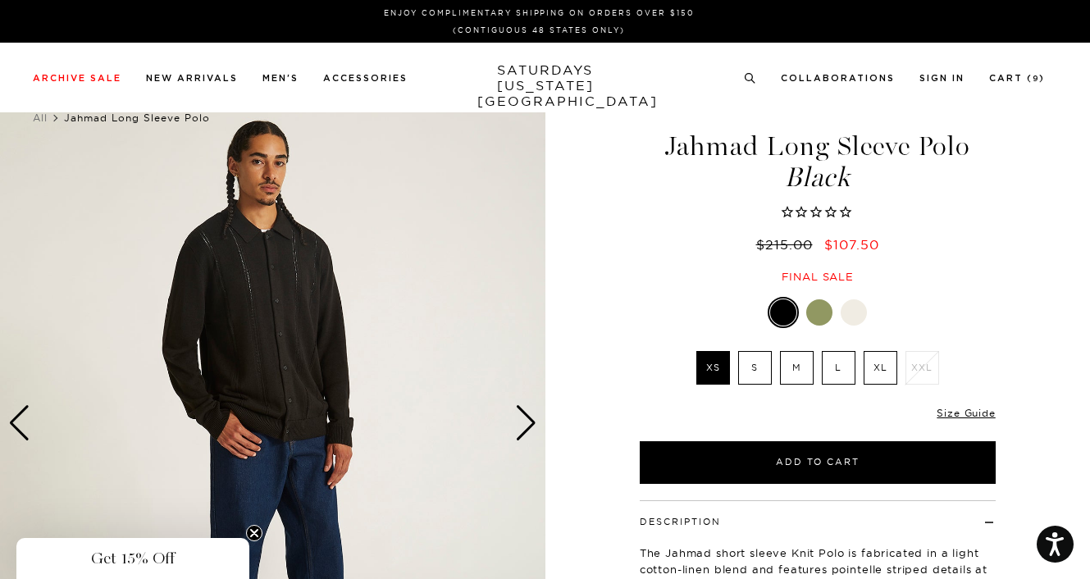
click at [532, 415] on div "Next slide" at bounding box center [526, 423] width 22 height 36
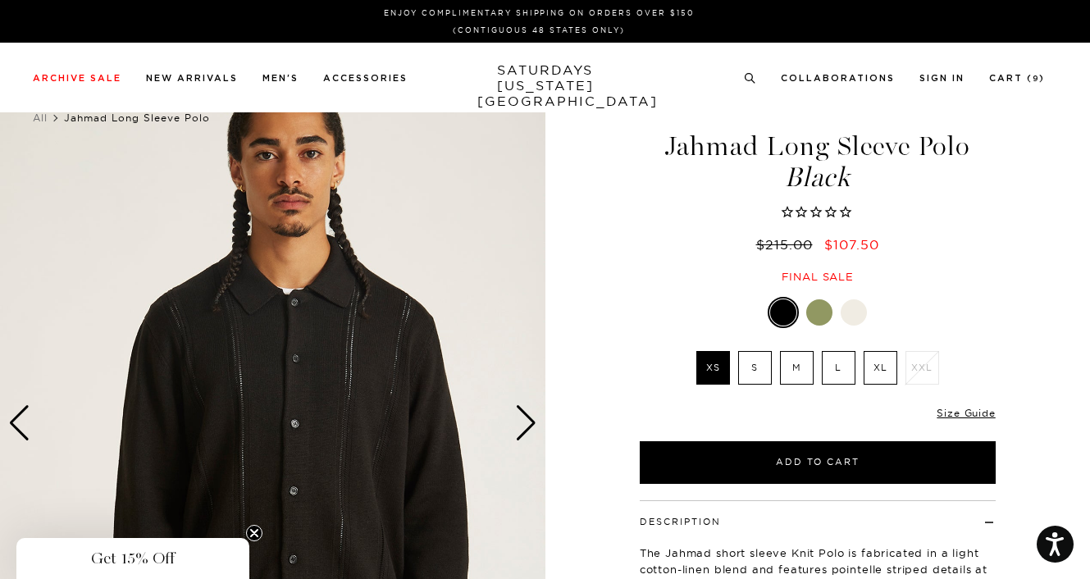
click at [532, 415] on div "Next slide" at bounding box center [526, 423] width 22 height 36
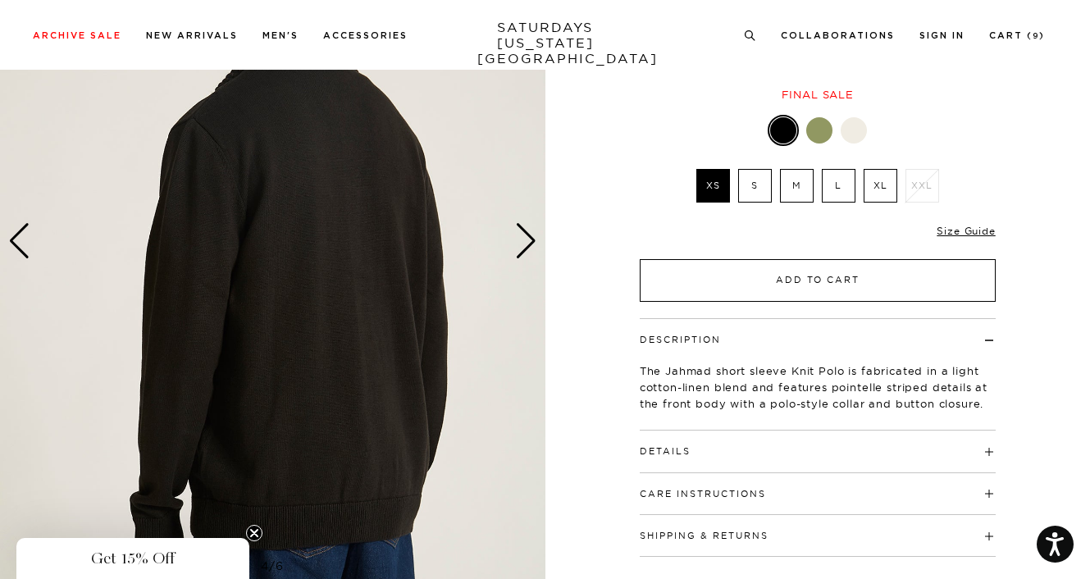
scroll to position [328, 0]
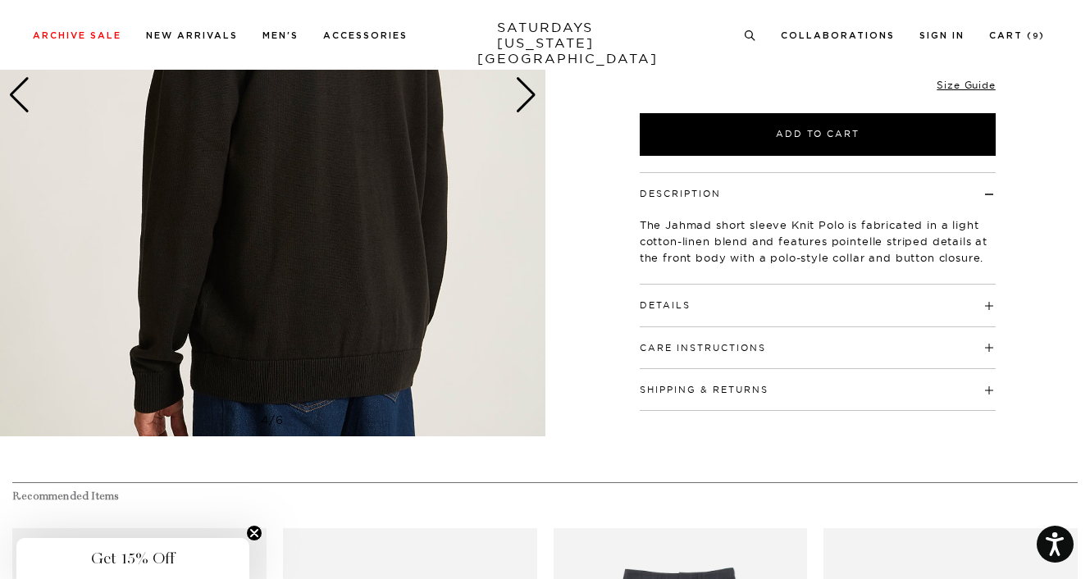
click at [746, 312] on h4 "Details" at bounding box center [818, 298] width 356 height 27
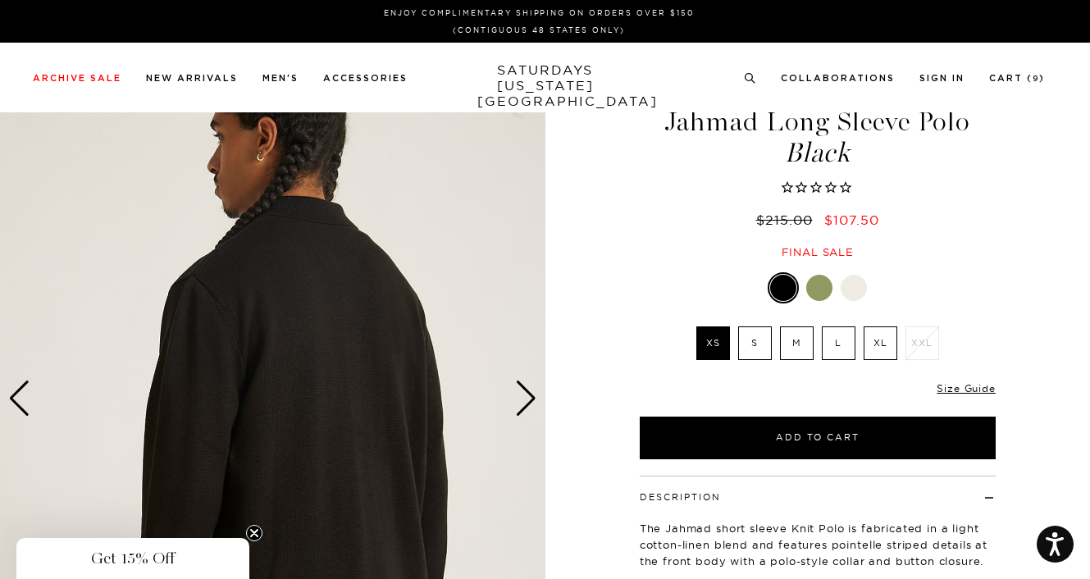
scroll to position [0, 0]
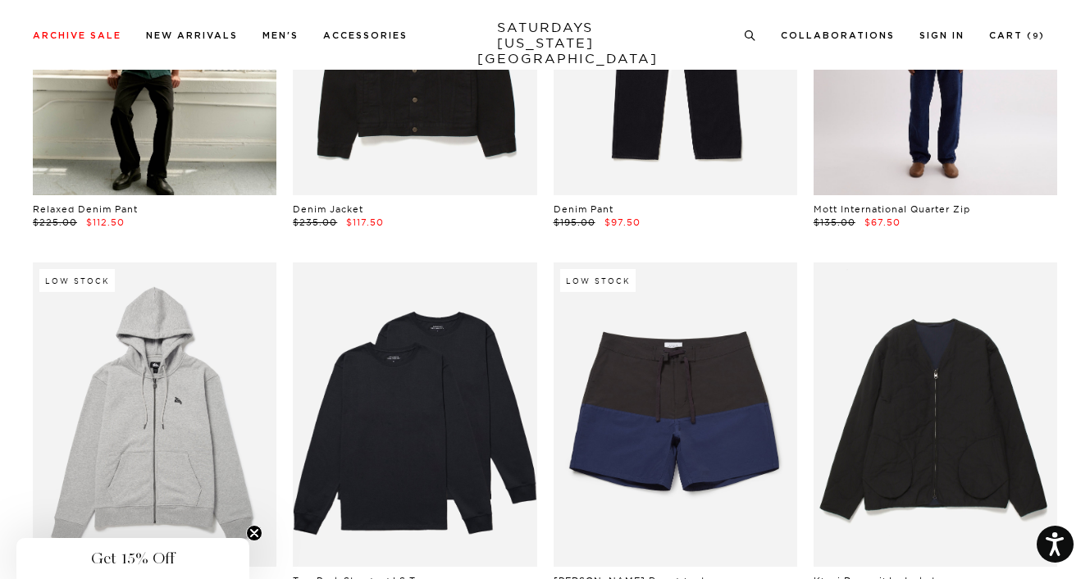
scroll to position [15661, 0]
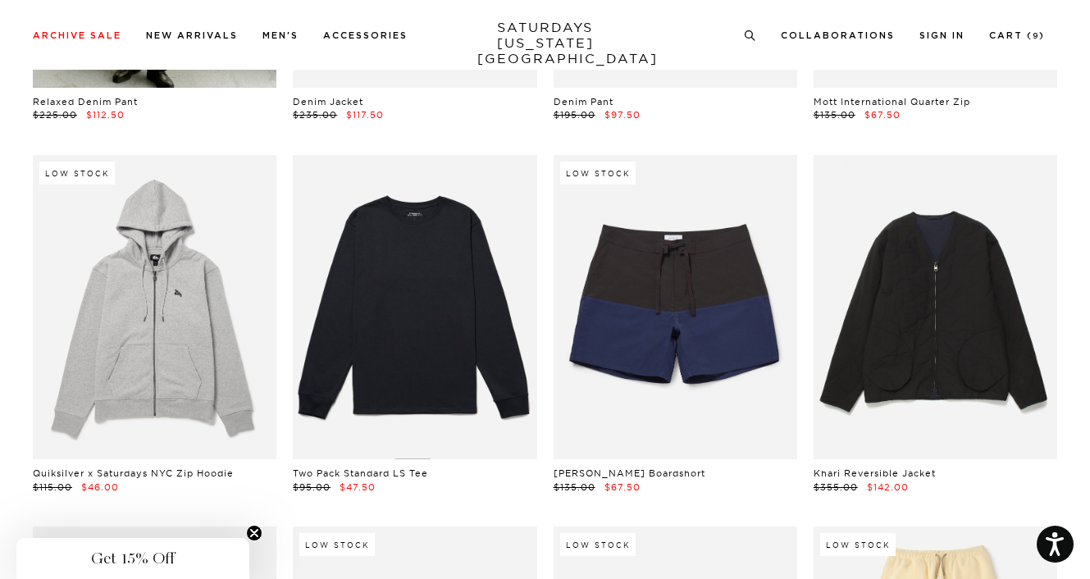
click at [358, 321] on link at bounding box center [415, 307] width 244 height 305
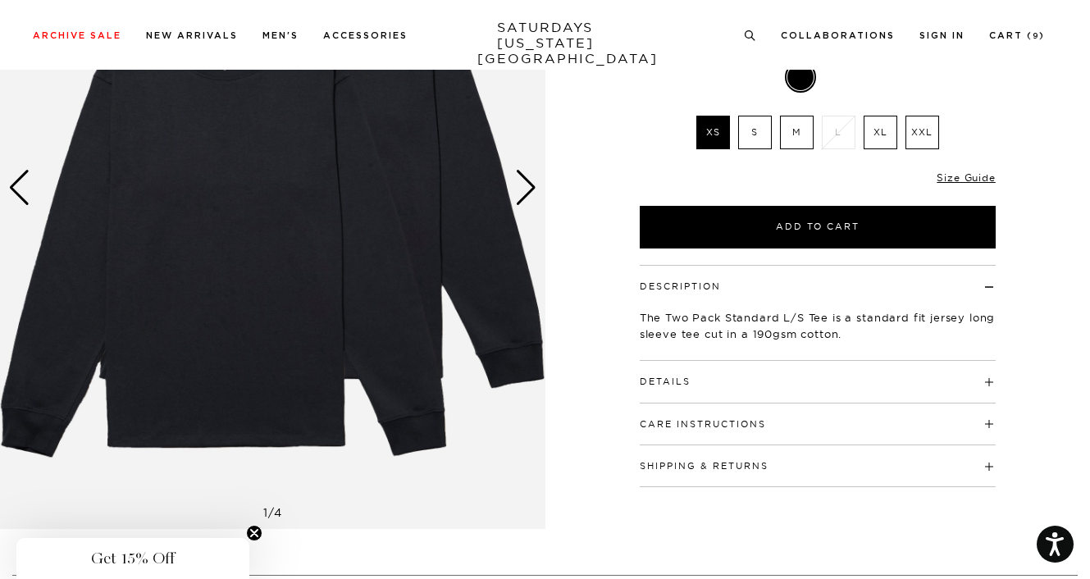
scroll to position [246, 0]
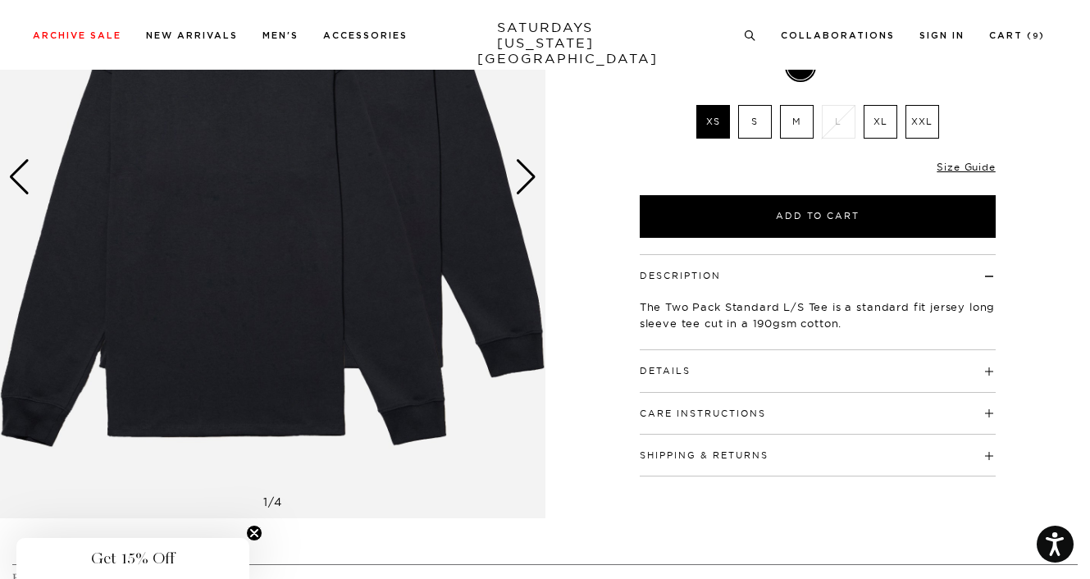
click at [968, 174] on div "Size Guide" at bounding box center [965, 166] width 58 height 15
click at [968, 166] on link "Size Guide" at bounding box center [965, 167] width 58 height 12
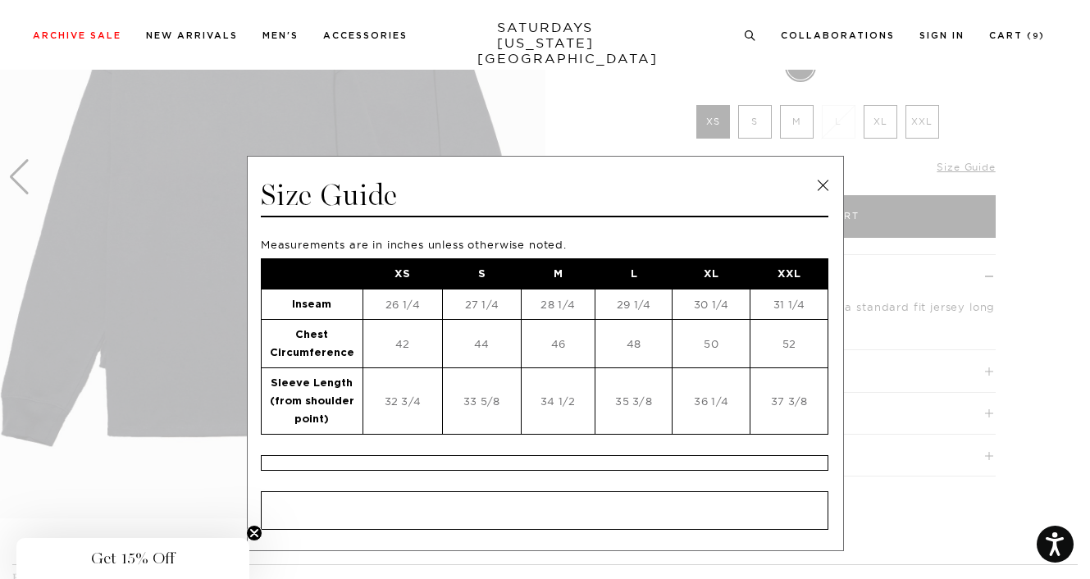
click at [814, 190] on link at bounding box center [822, 185] width 25 height 25
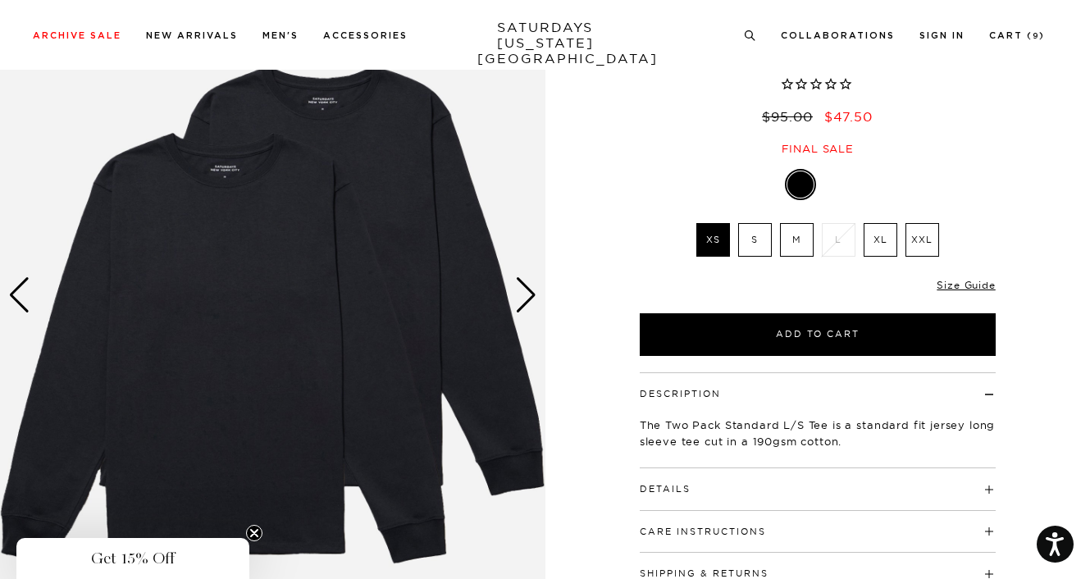
scroll to position [0, 0]
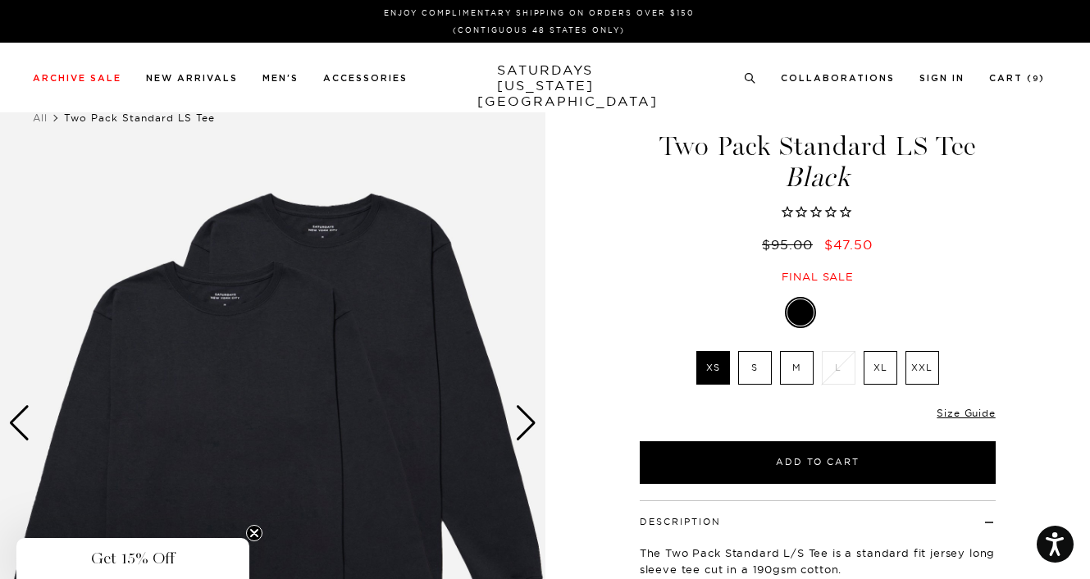
click at [927, 364] on label "XXL" at bounding box center [922, 368] width 34 height 34
click at [0, 0] on input "XXL" at bounding box center [0, 0] width 0 height 0
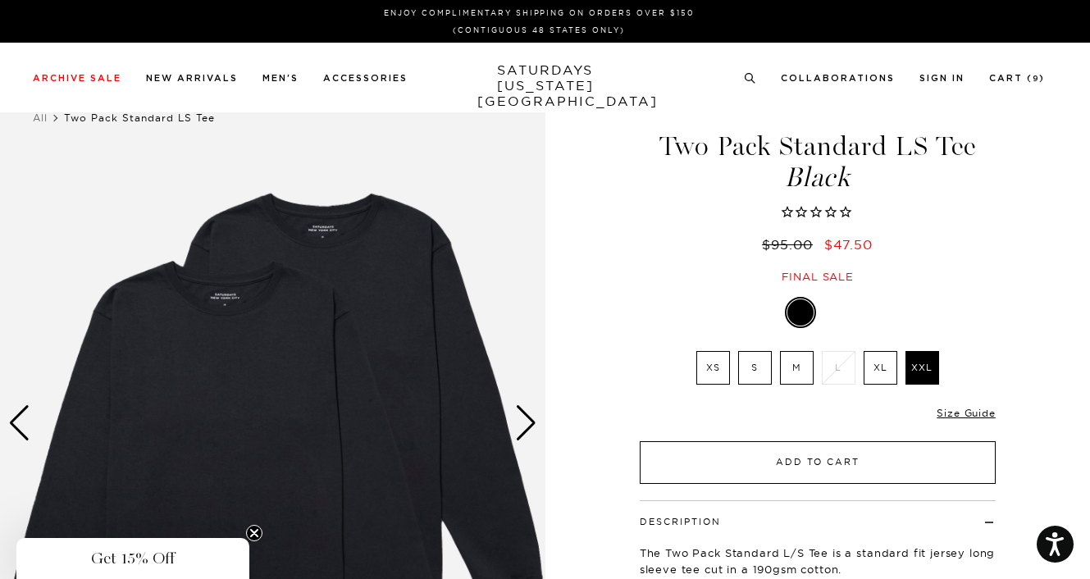
click at [853, 473] on button "Add to Cart" at bounding box center [818, 462] width 356 height 43
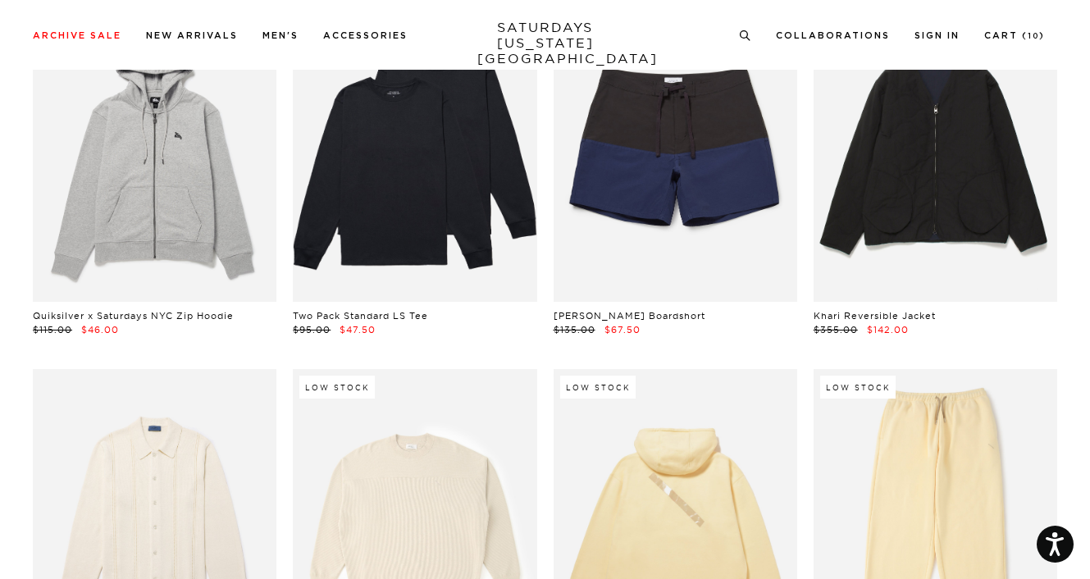
scroll to position [15989, 0]
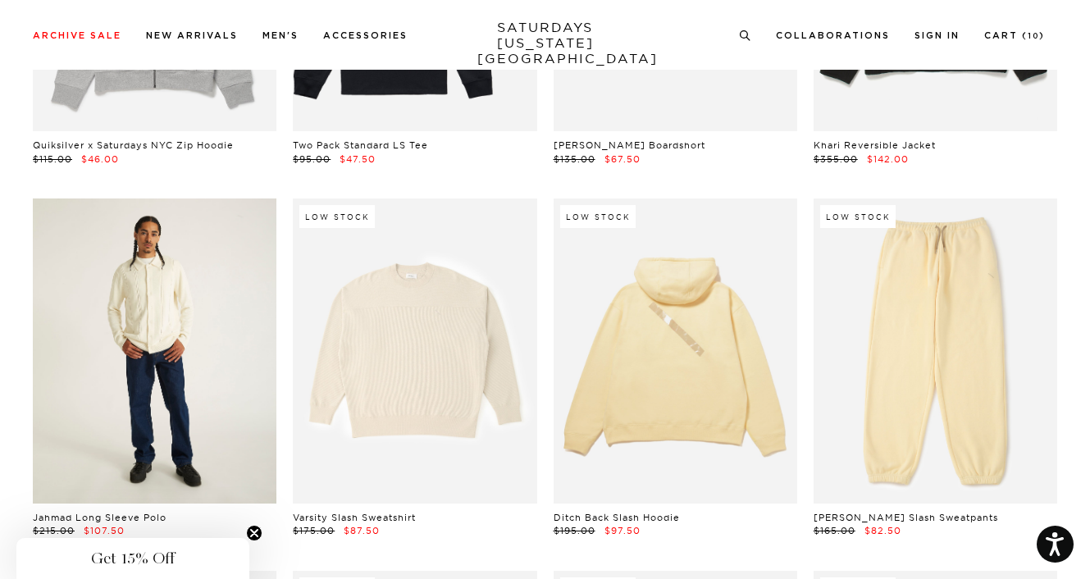
click at [178, 298] on link at bounding box center [155, 350] width 244 height 305
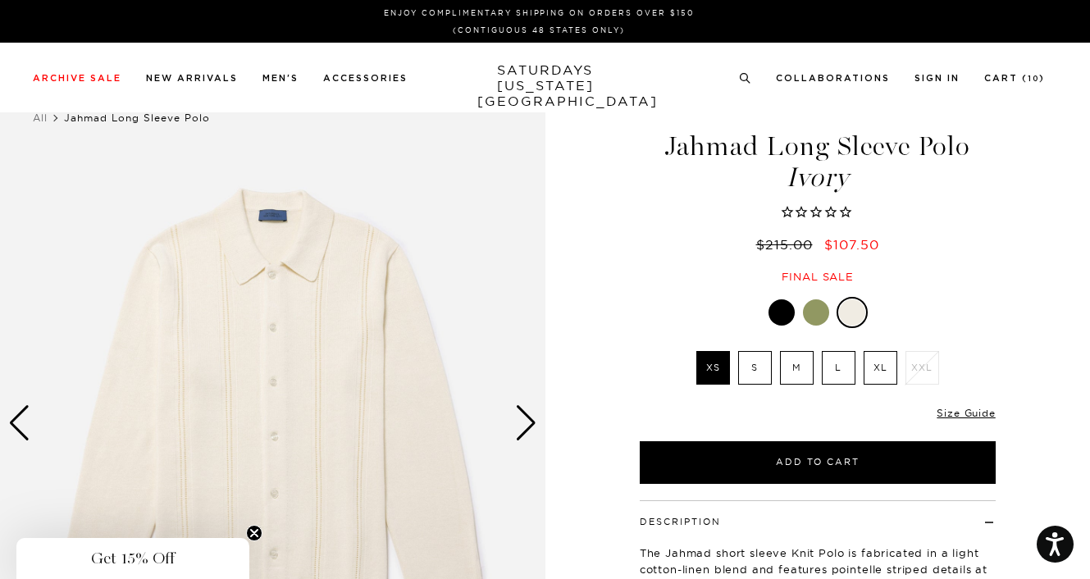
click at [878, 368] on label "XL" at bounding box center [880, 368] width 34 height 34
click at [0, 0] on input "XL" at bounding box center [0, 0] width 0 height 0
click at [979, 417] on link "Size Guide" at bounding box center [965, 413] width 58 height 12
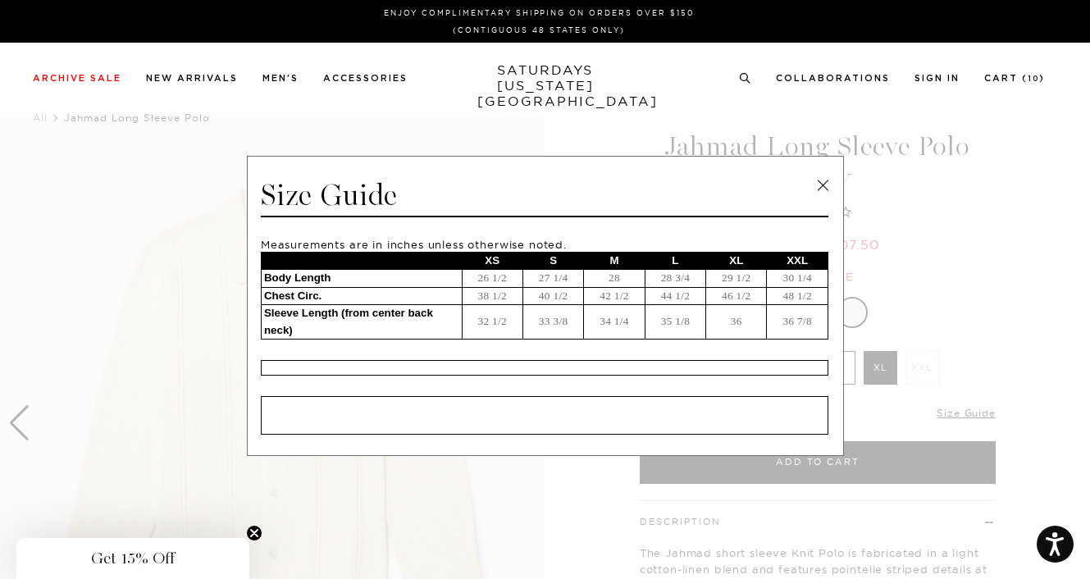
click at [822, 173] on link at bounding box center [822, 185] width 25 height 25
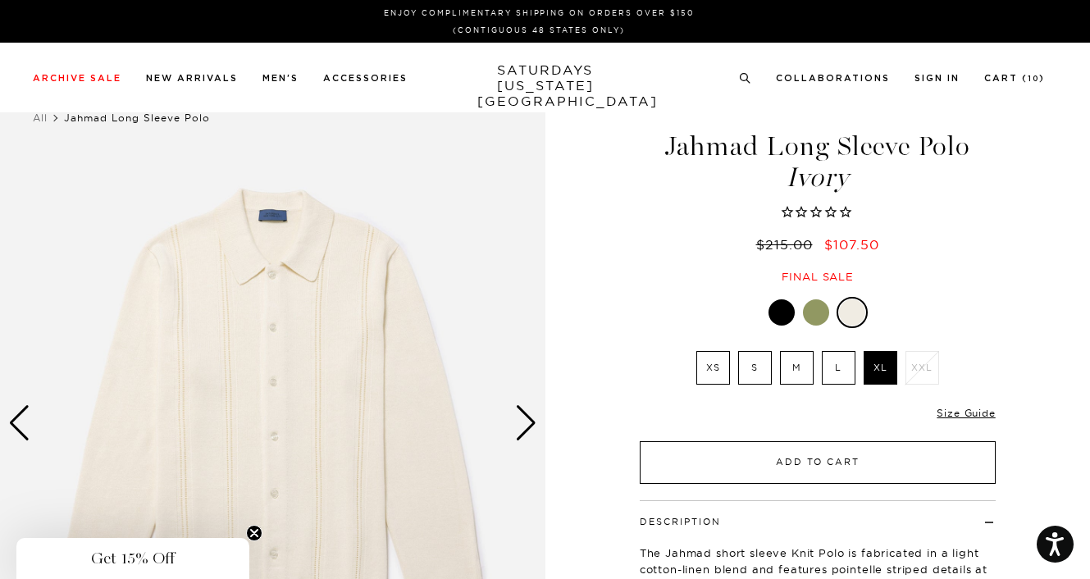
click at [835, 474] on button "Add to Cart" at bounding box center [818, 462] width 356 height 43
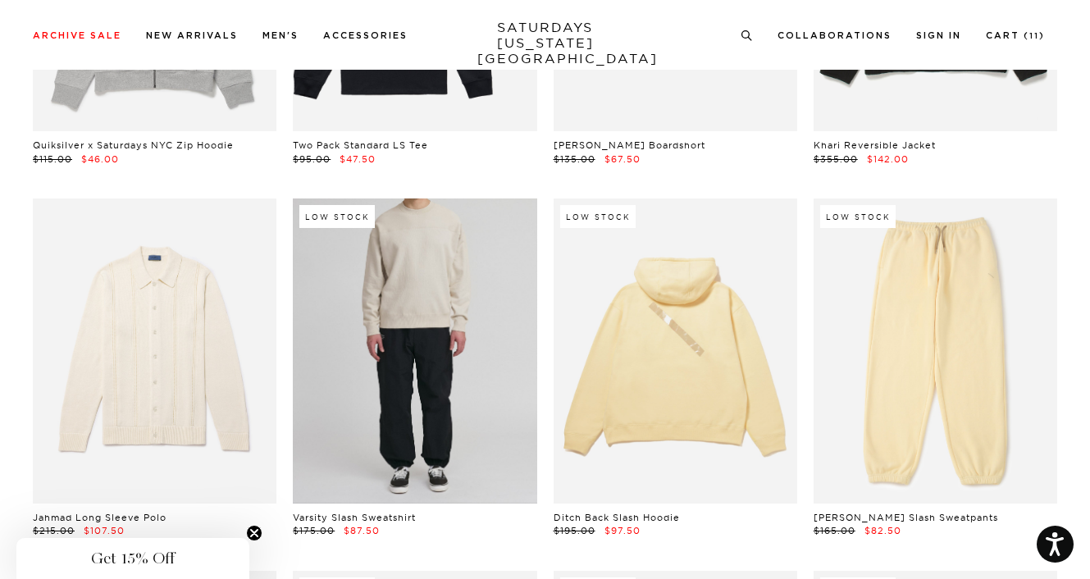
click at [362, 328] on link at bounding box center [415, 350] width 244 height 305
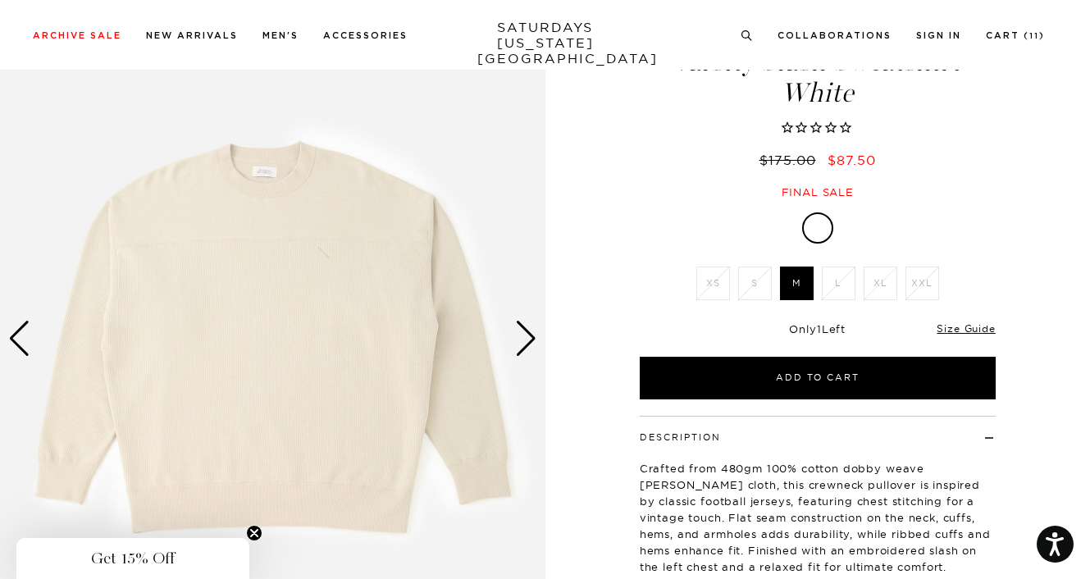
scroll to position [82, 0]
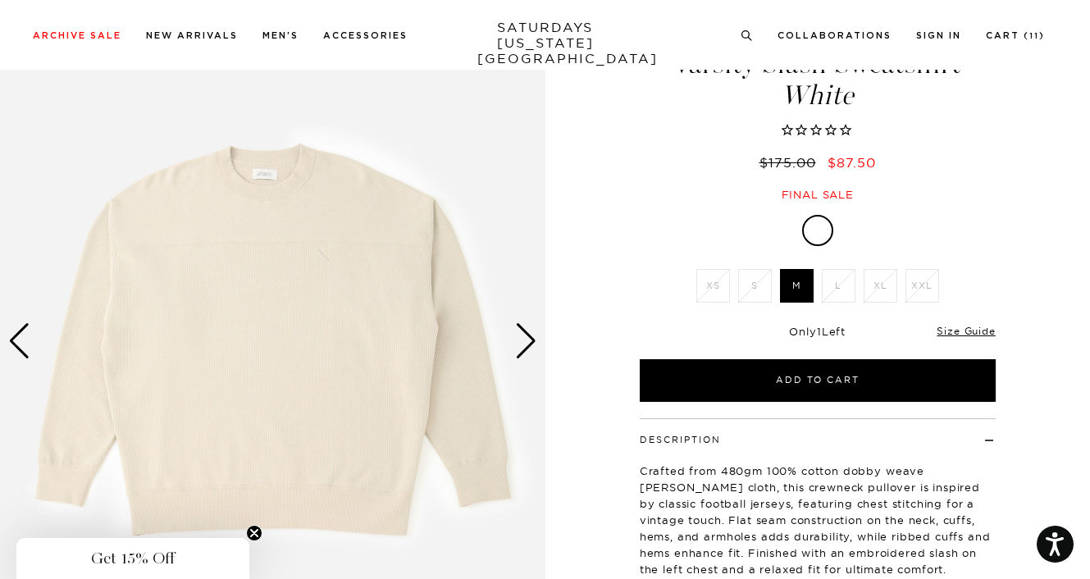
click at [530, 337] on div "Next slide" at bounding box center [526, 341] width 22 height 36
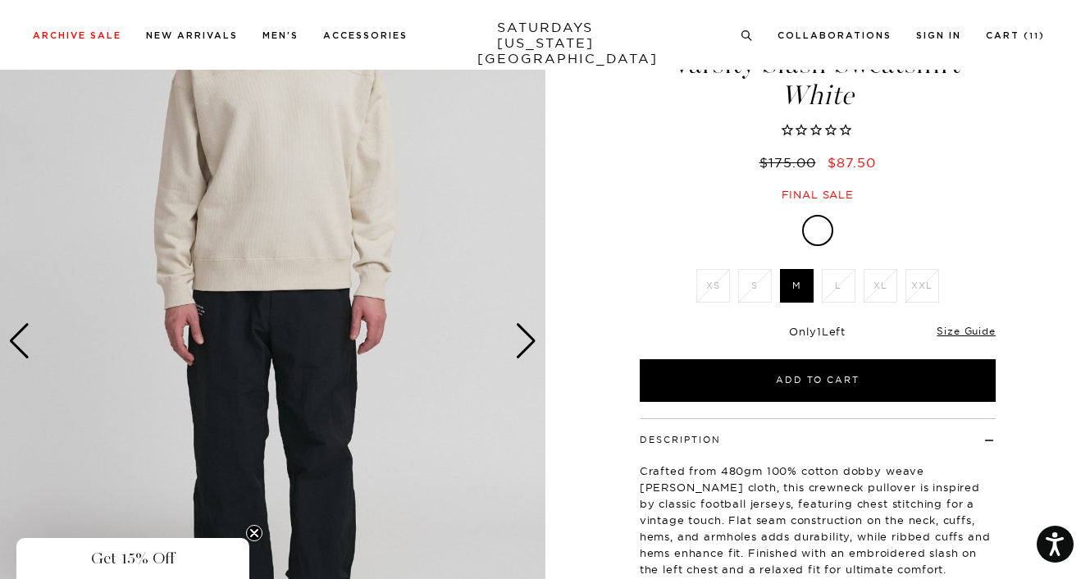
scroll to position [0, 0]
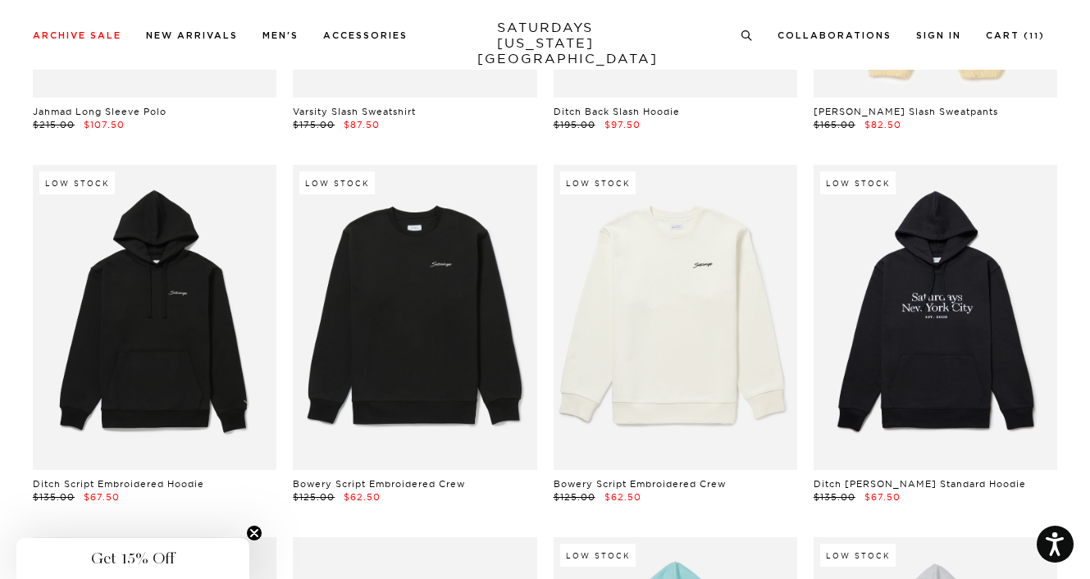
scroll to position [16399, 0]
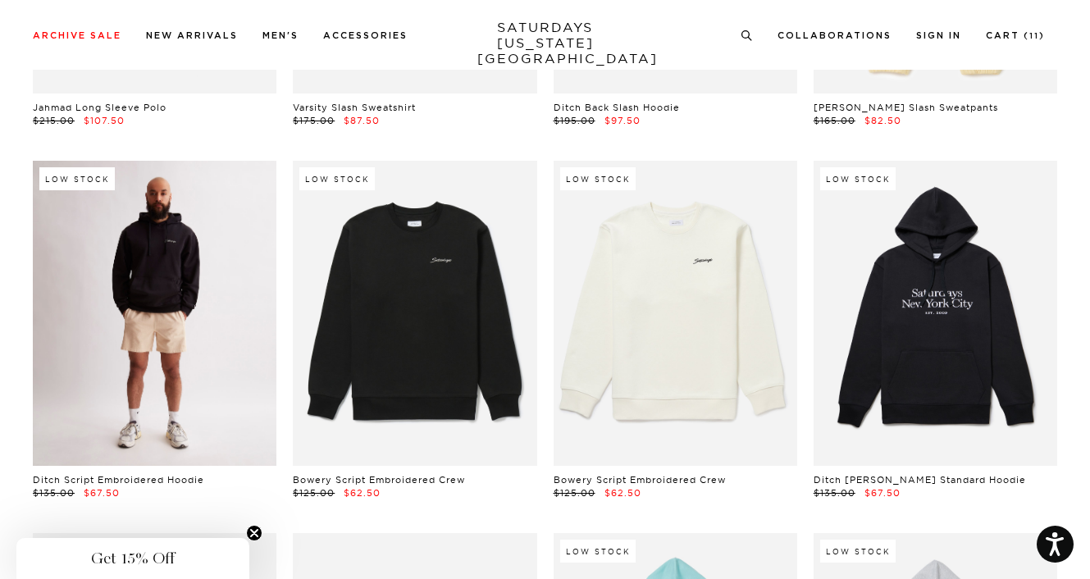
click at [166, 317] on link at bounding box center [155, 313] width 244 height 305
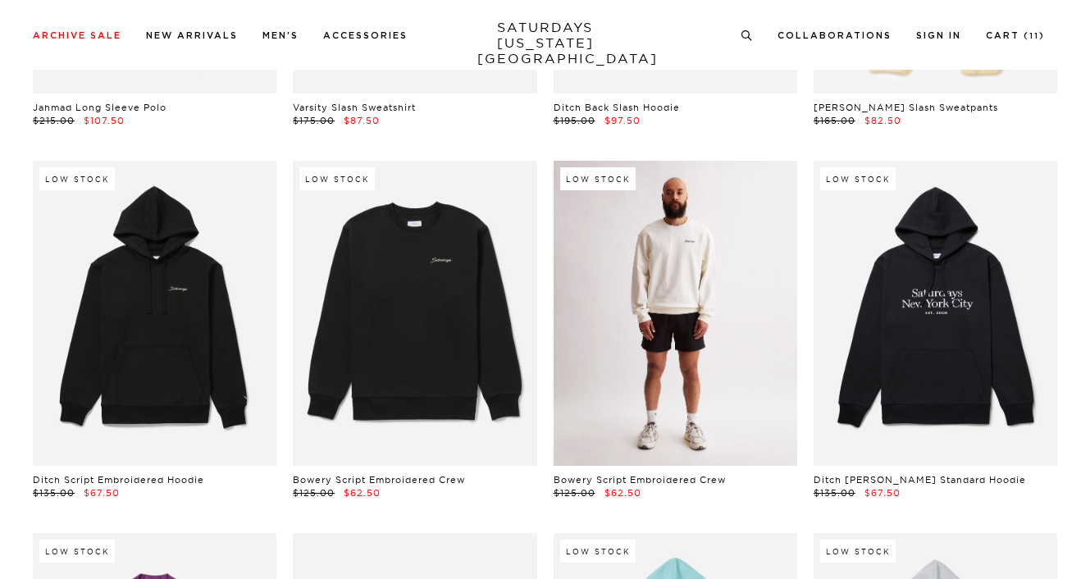
click at [667, 307] on link at bounding box center [675, 313] width 244 height 305
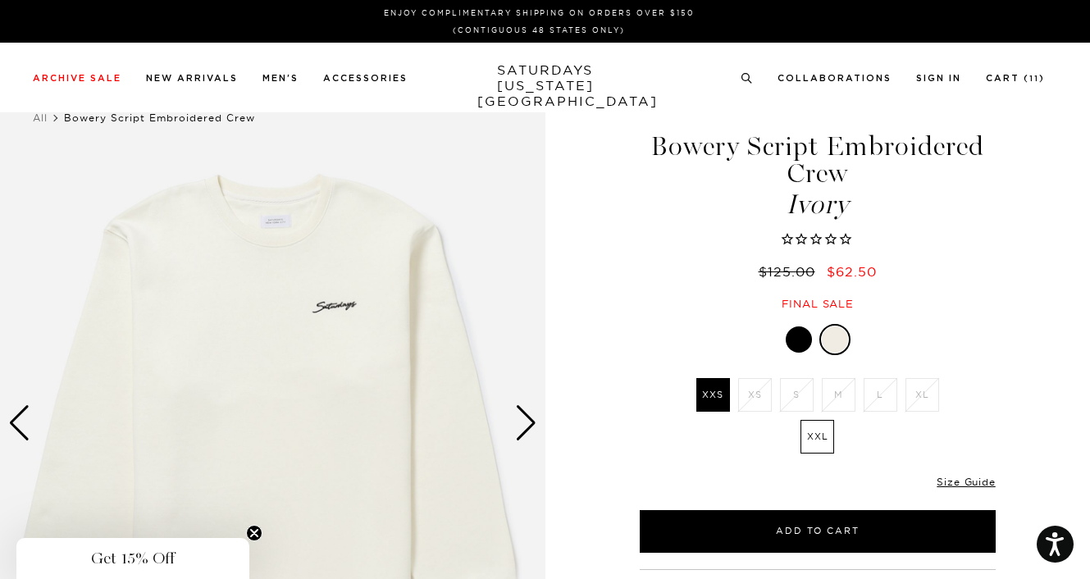
click at [817, 437] on label "XXL" at bounding box center [817, 437] width 34 height 34
click at [0, 0] on input "XXL" at bounding box center [0, 0] width 0 height 0
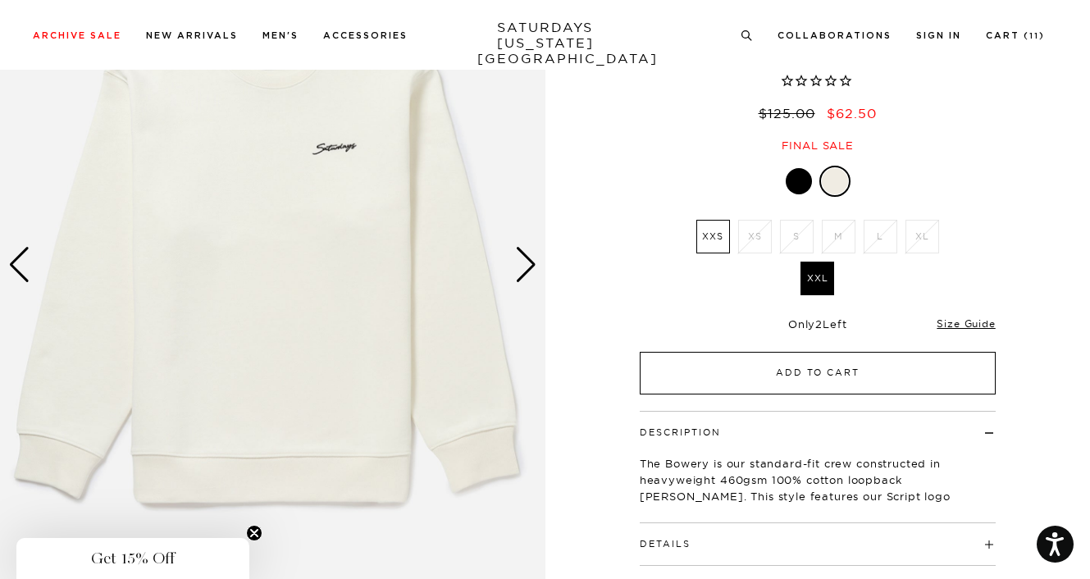
scroll to position [164, 0]
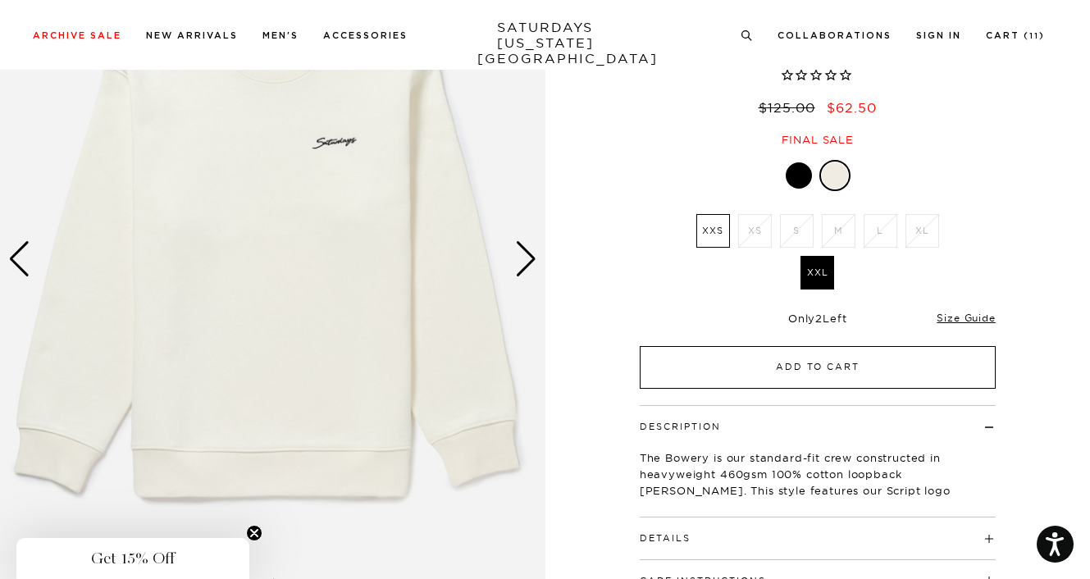
click at [775, 370] on button "Add to Cart" at bounding box center [818, 367] width 356 height 43
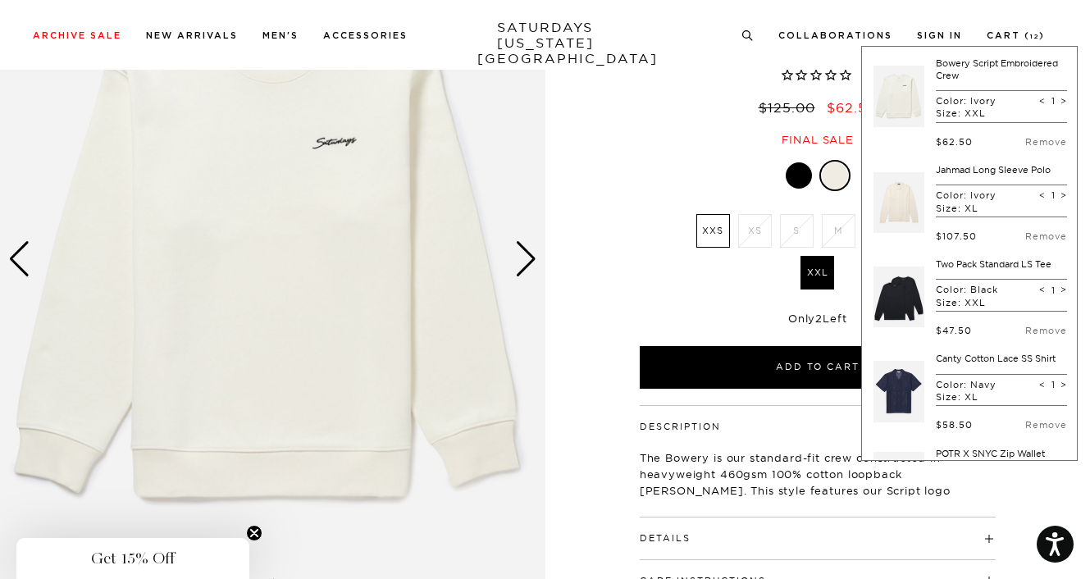
click at [535, 261] on div "Next slide" at bounding box center [526, 259] width 22 height 36
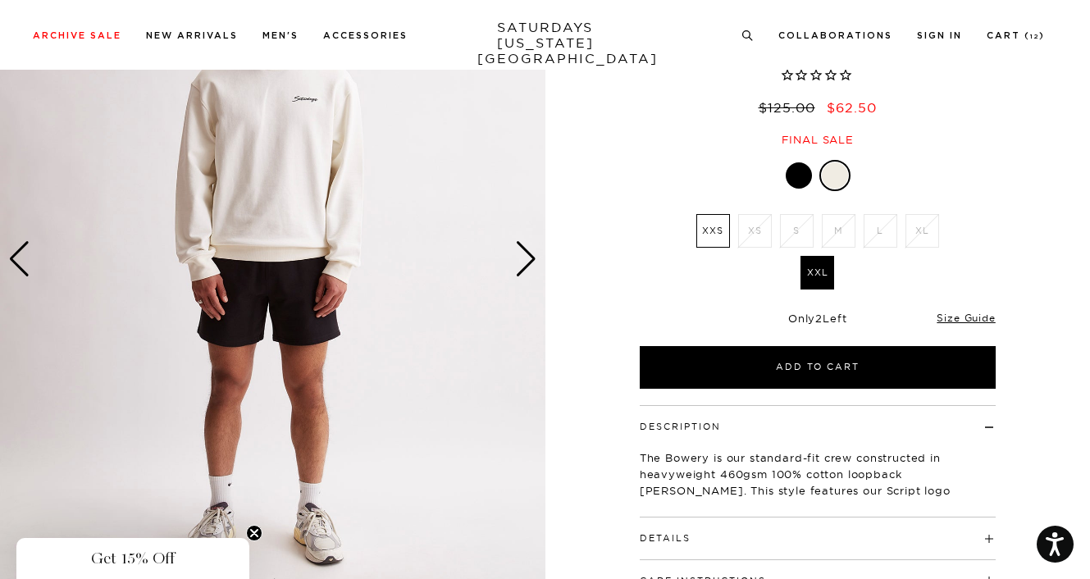
click at [535, 261] on div "Next slide" at bounding box center [526, 259] width 22 height 36
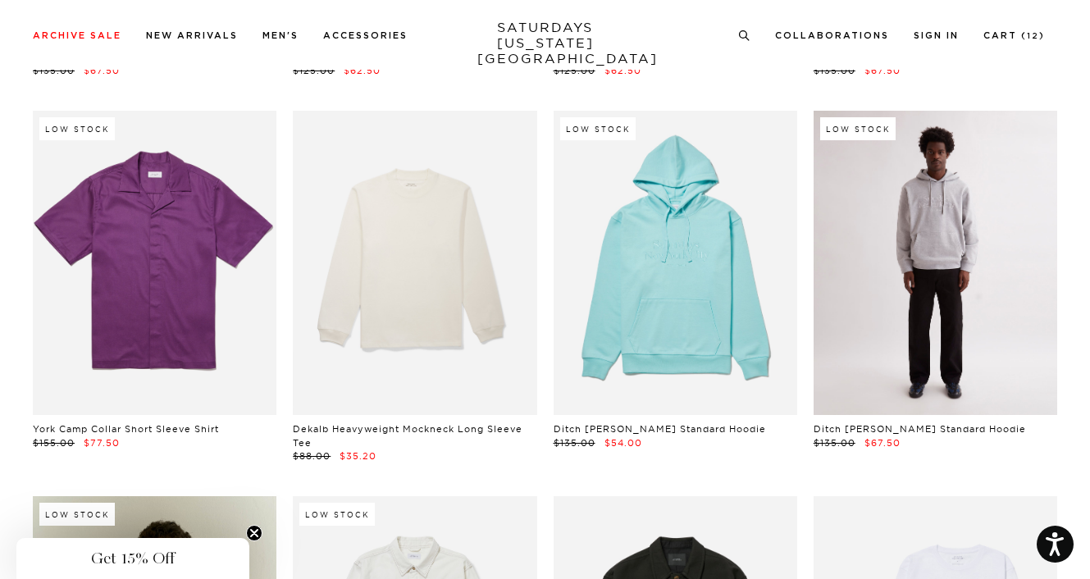
scroll to position [16809, 0]
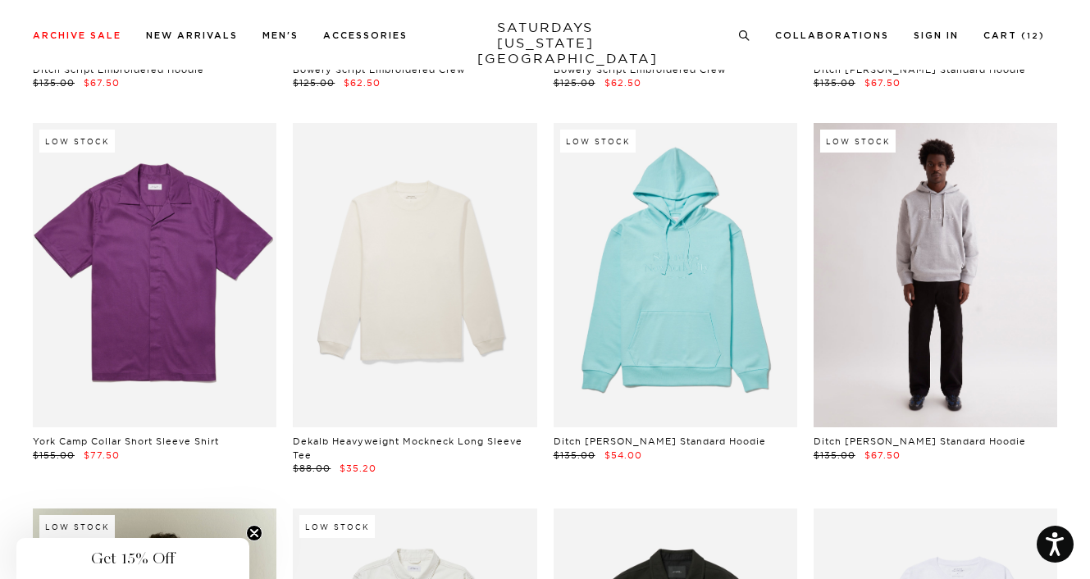
click at [893, 289] on link at bounding box center [935, 275] width 244 height 305
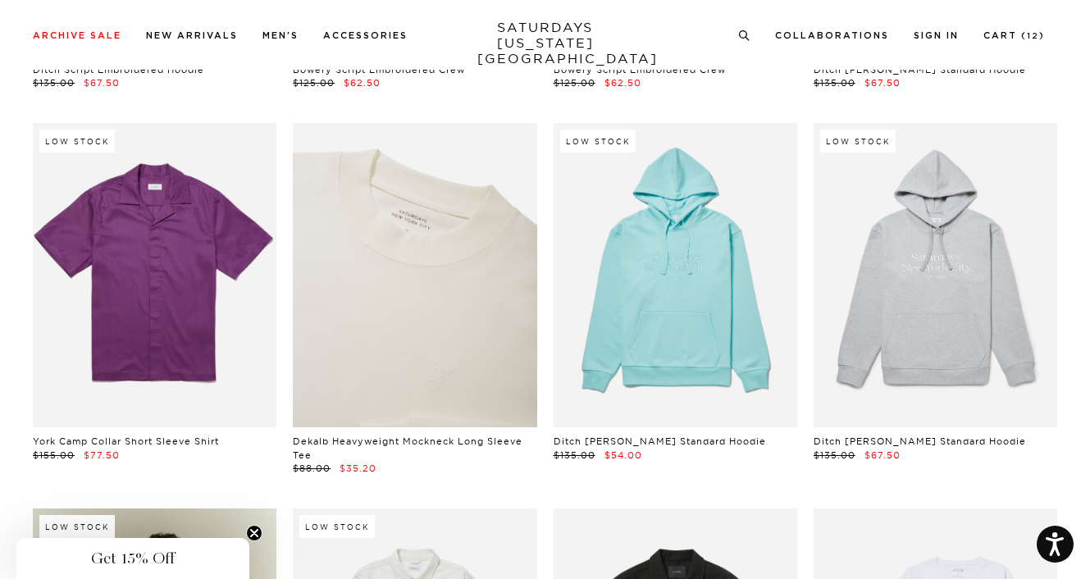
click at [372, 316] on link at bounding box center [415, 275] width 244 height 305
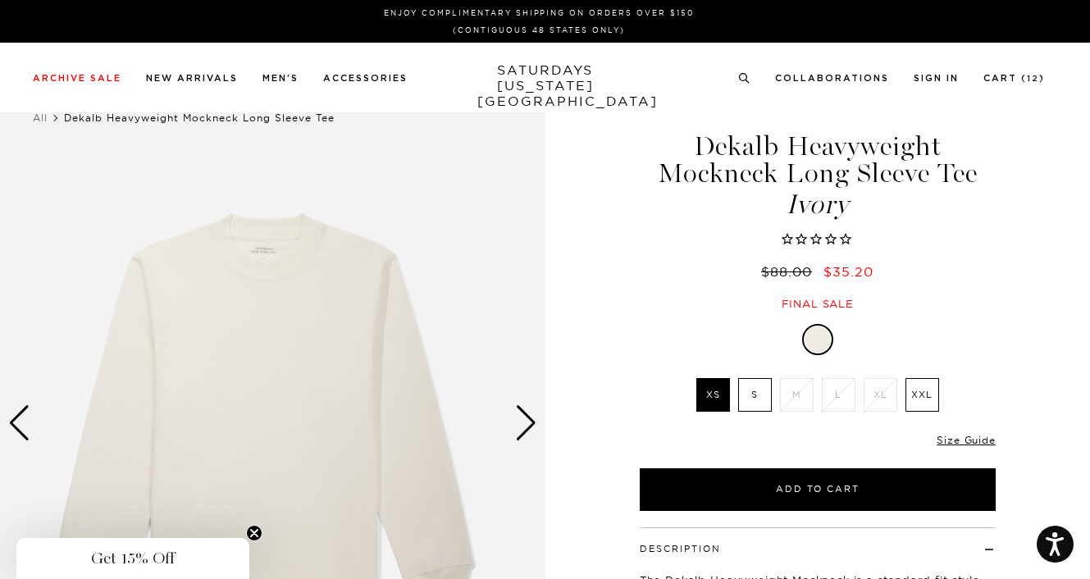
click at [922, 397] on label "XXL" at bounding box center [922, 395] width 34 height 34
click at [0, 0] on input "XXL" at bounding box center [0, 0] width 0 height 0
click at [947, 442] on link "Size Guide" at bounding box center [965, 440] width 58 height 12
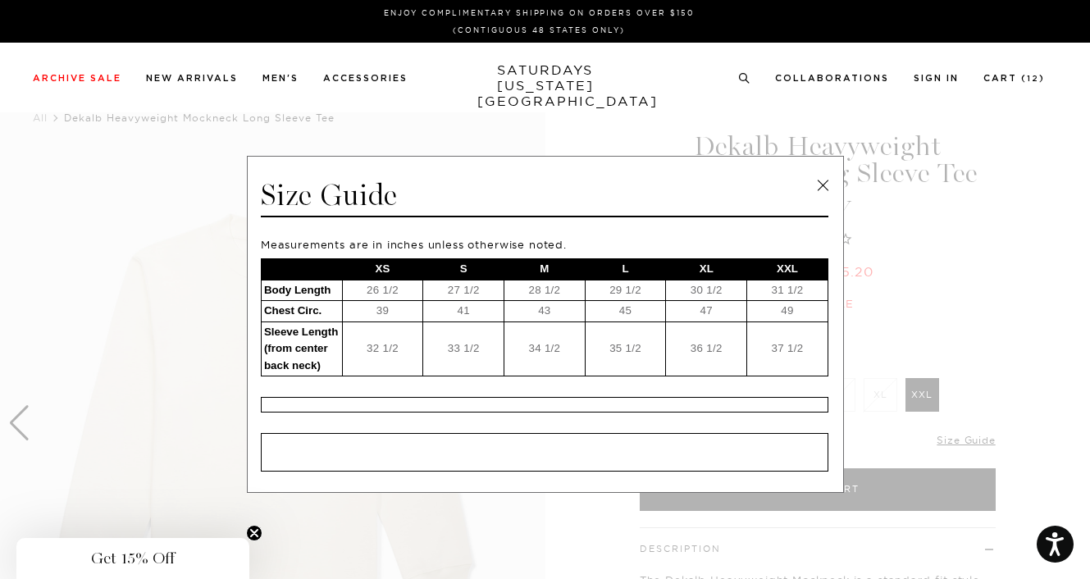
click at [818, 180] on link at bounding box center [822, 185] width 25 height 25
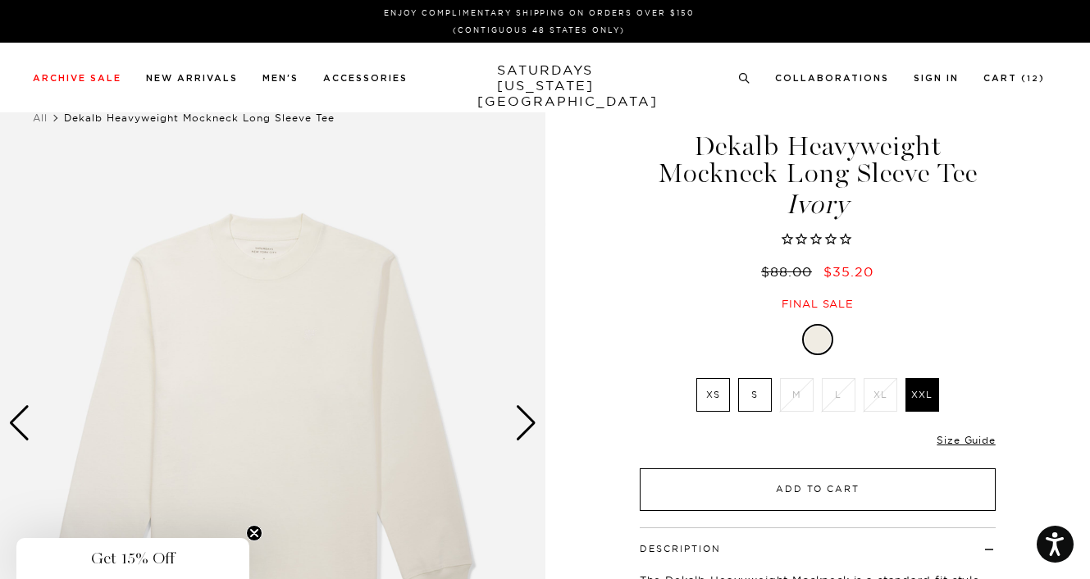
click at [845, 484] on button "Add to Cart" at bounding box center [818, 489] width 356 height 43
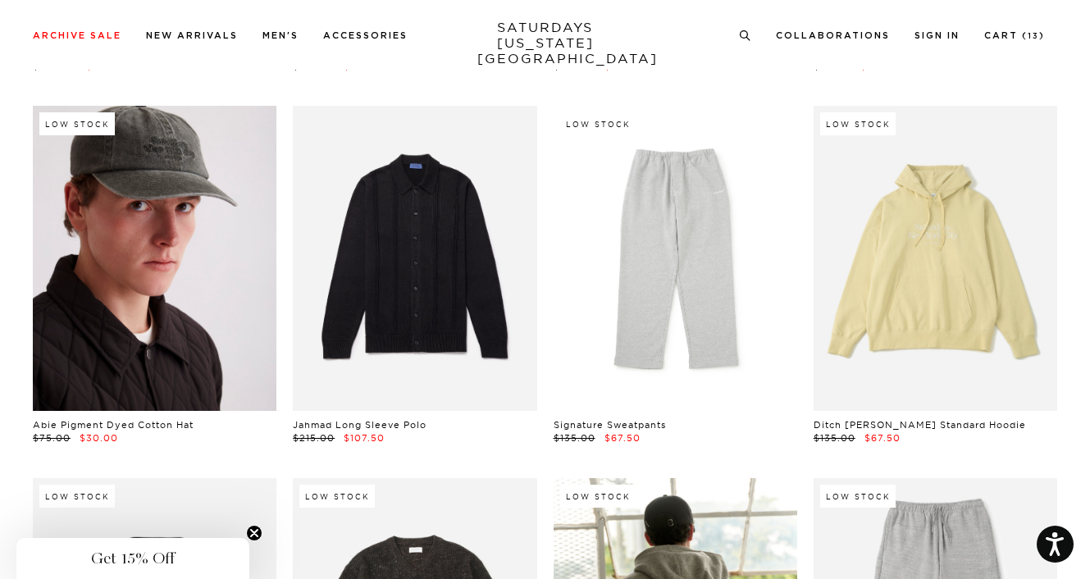
scroll to position [17546, 0]
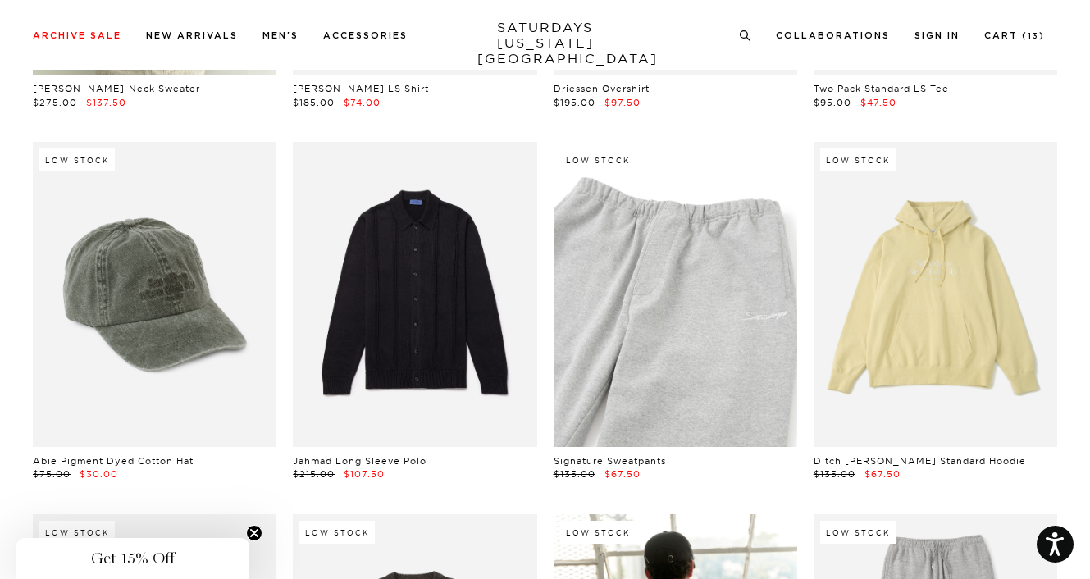
click at [662, 257] on link at bounding box center [675, 294] width 244 height 305
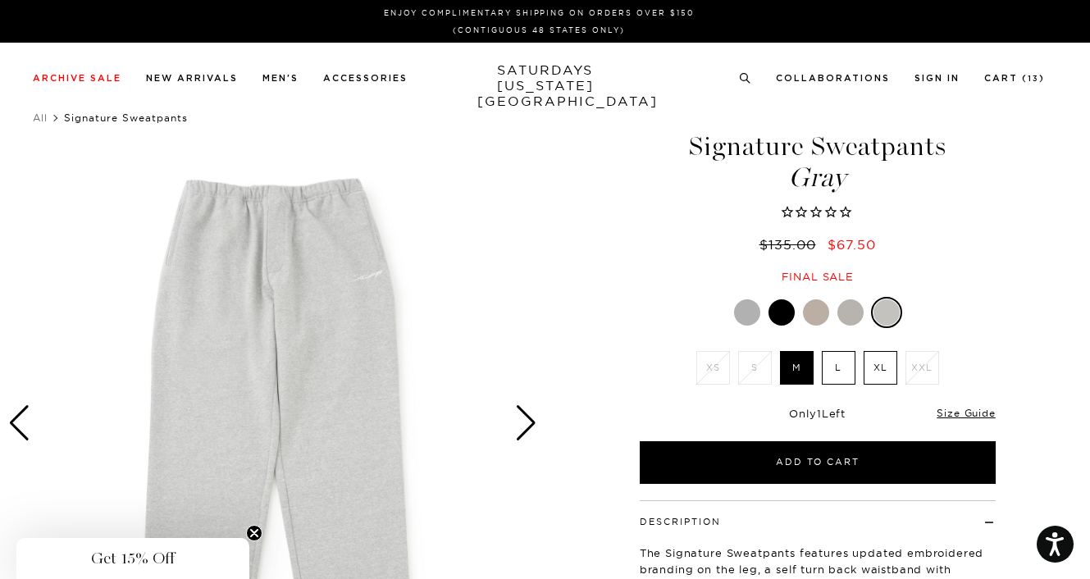
click at [880, 357] on label "XL" at bounding box center [880, 368] width 34 height 34
click at [0, 0] on input "XL" at bounding box center [0, 0] width 0 height 0
click at [952, 409] on link "Size Guide" at bounding box center [965, 413] width 58 height 12
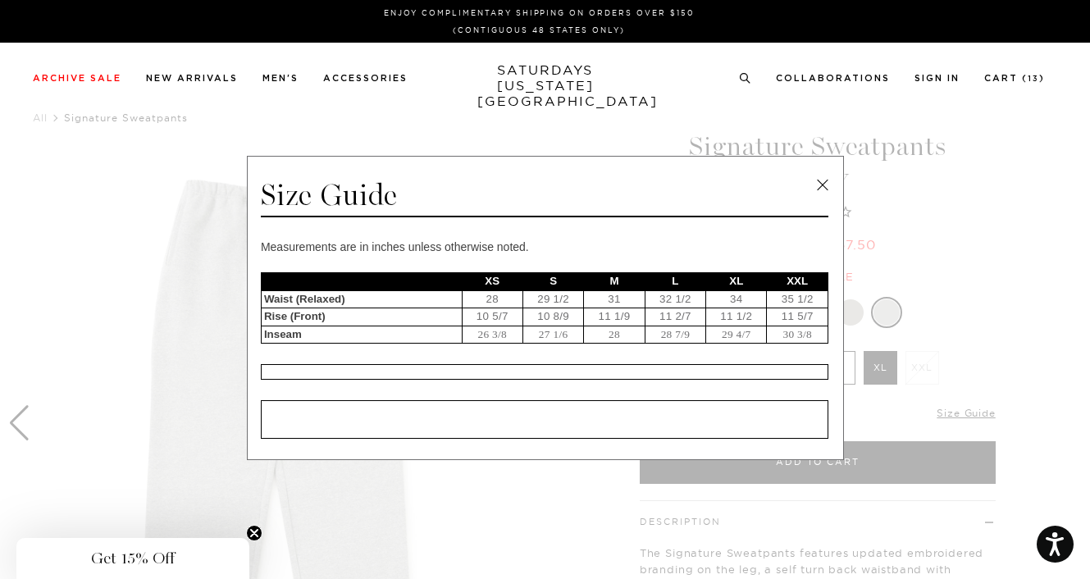
click at [721, 297] on td "34" at bounding box center [736, 299] width 61 height 18
click at [822, 182] on link at bounding box center [822, 185] width 25 height 25
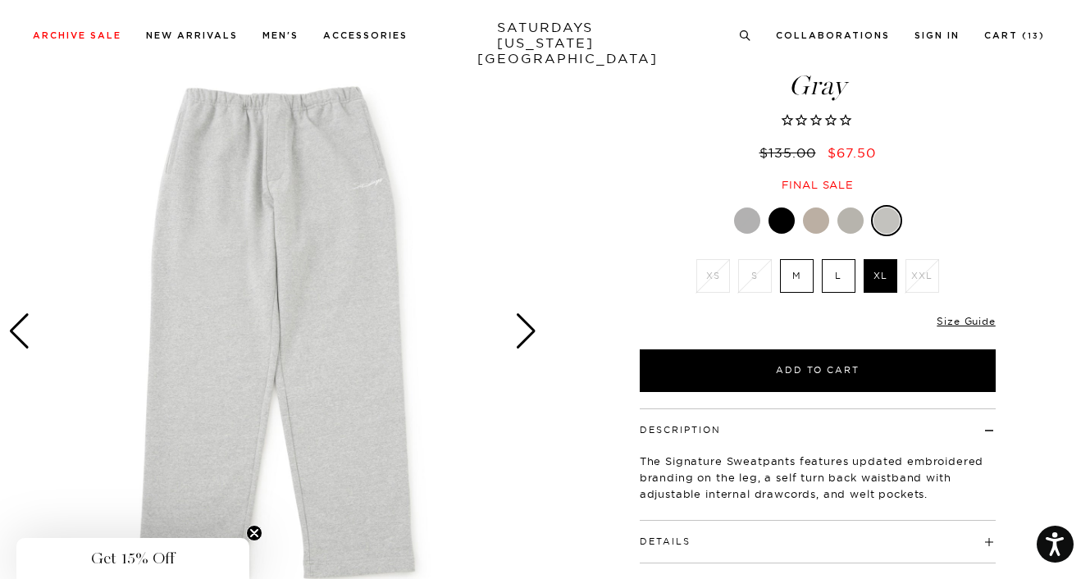
scroll to position [410, 0]
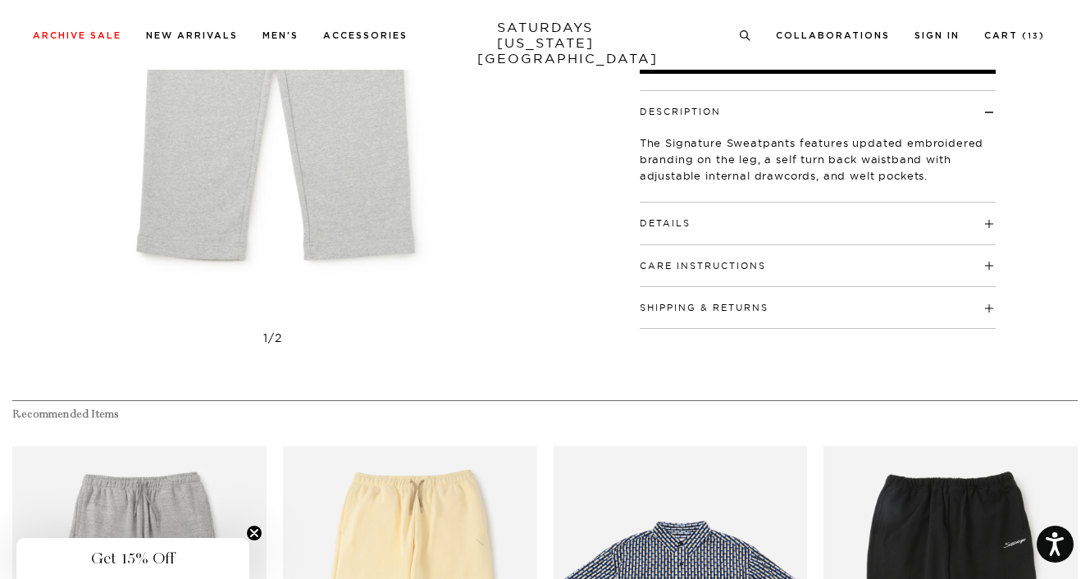
click at [703, 220] on h4 "Details" at bounding box center [818, 216] width 356 height 27
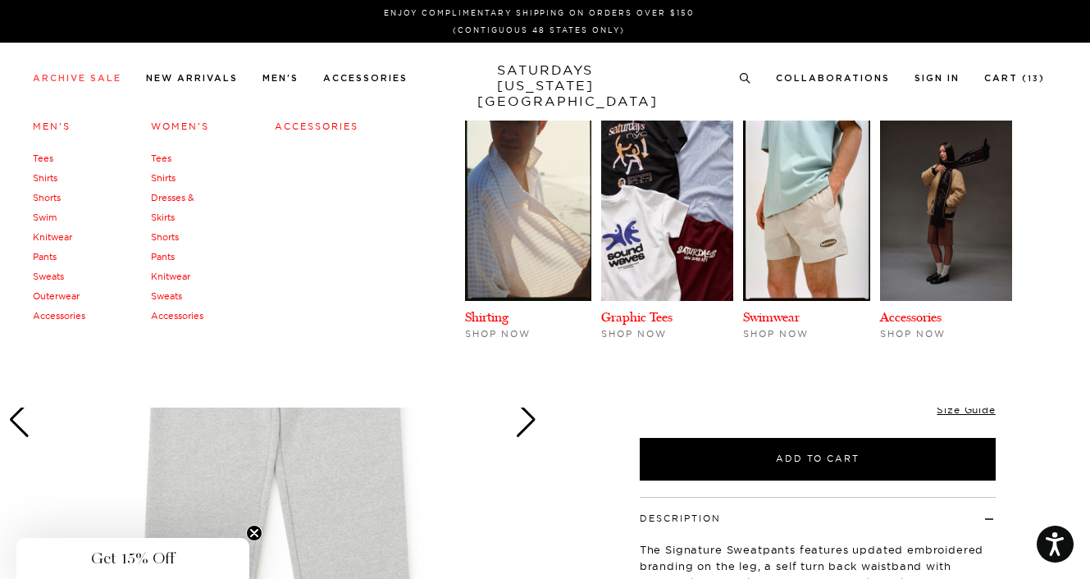
scroll to position [0, 0]
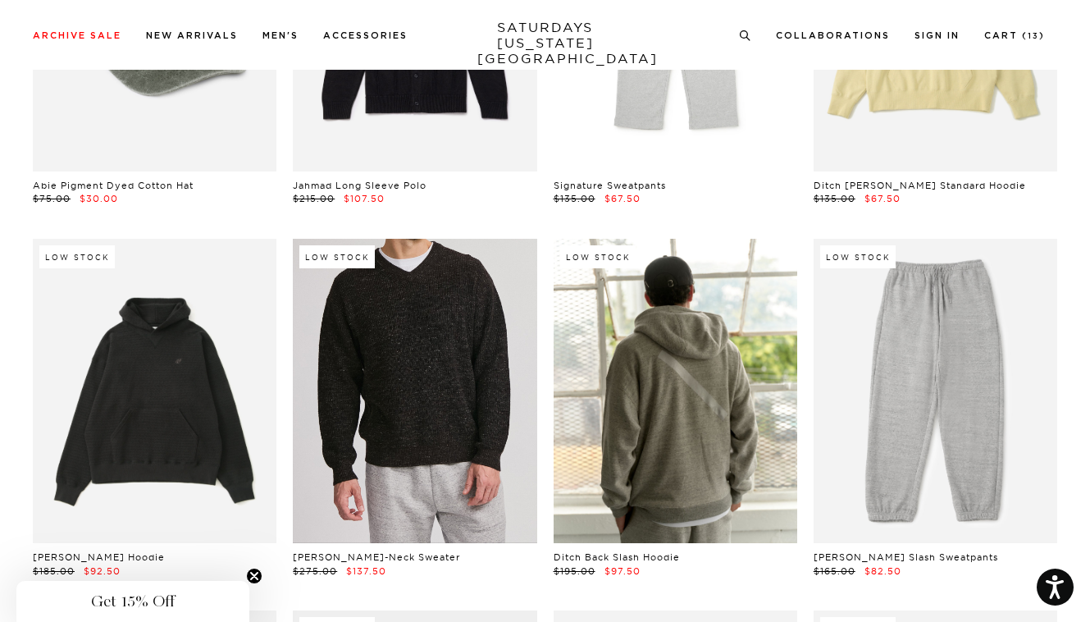
scroll to position [17830, 0]
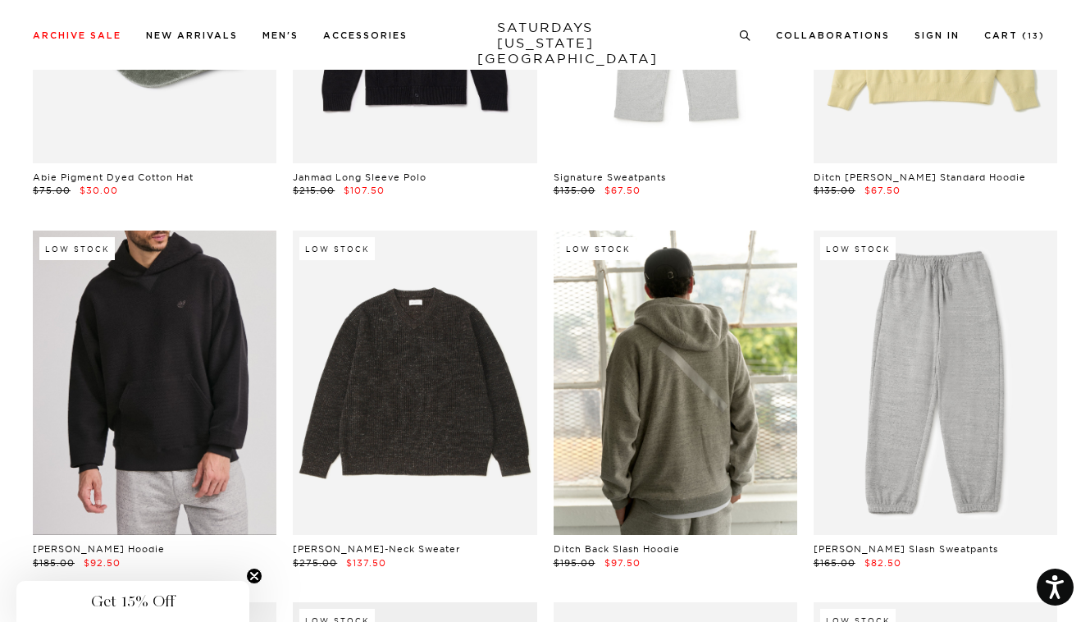
click at [110, 361] on link at bounding box center [155, 382] width 244 height 305
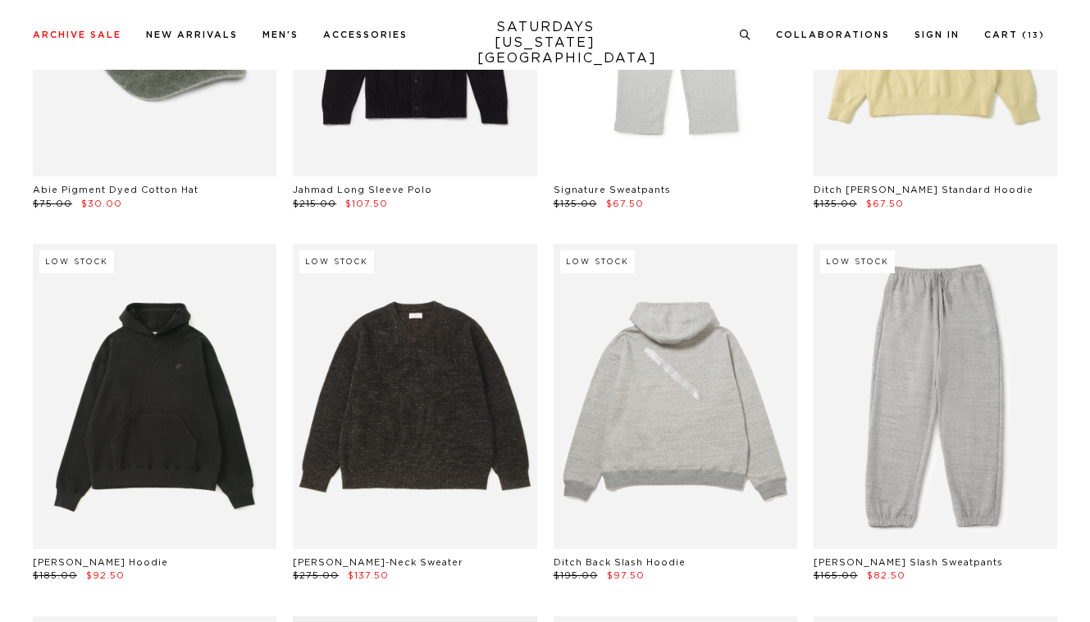
click at [641, 363] on link at bounding box center [675, 396] width 244 height 305
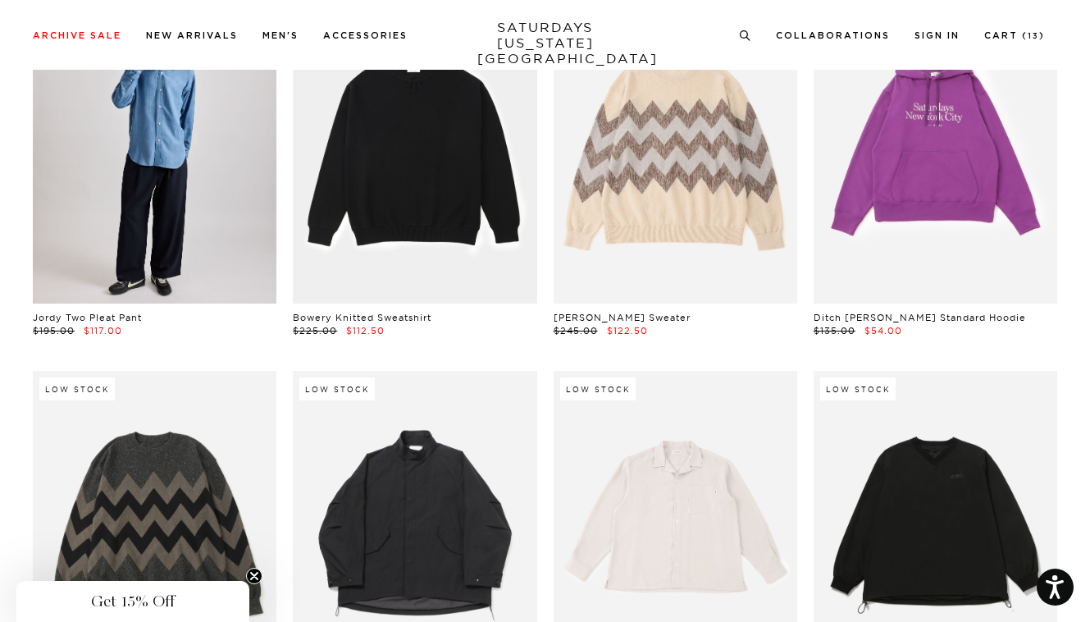
scroll to position [18732, 0]
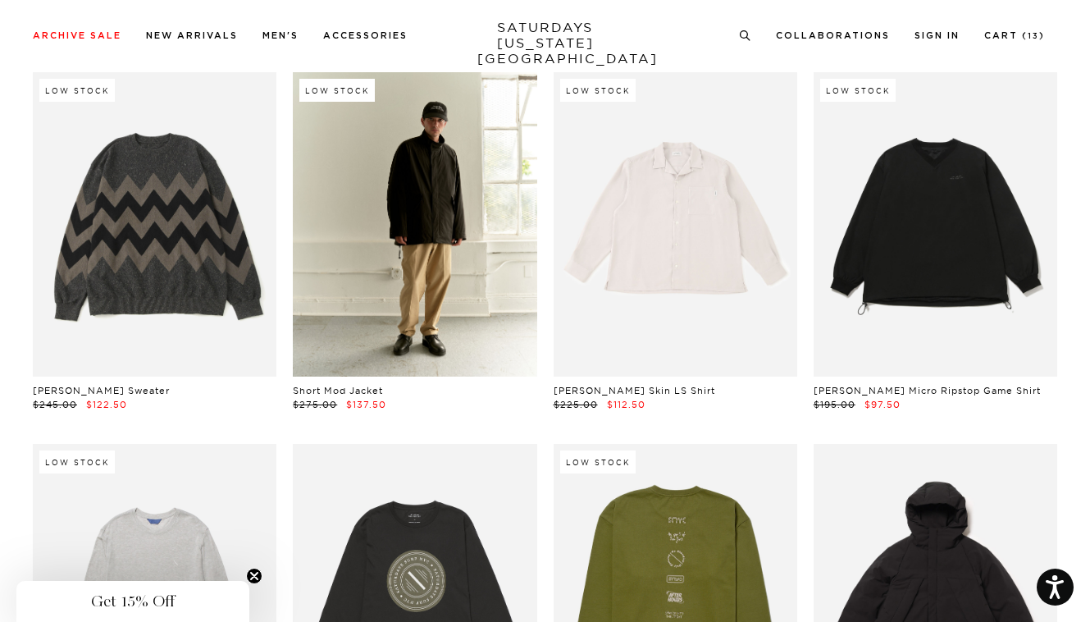
click at [354, 158] on link at bounding box center [415, 224] width 244 height 305
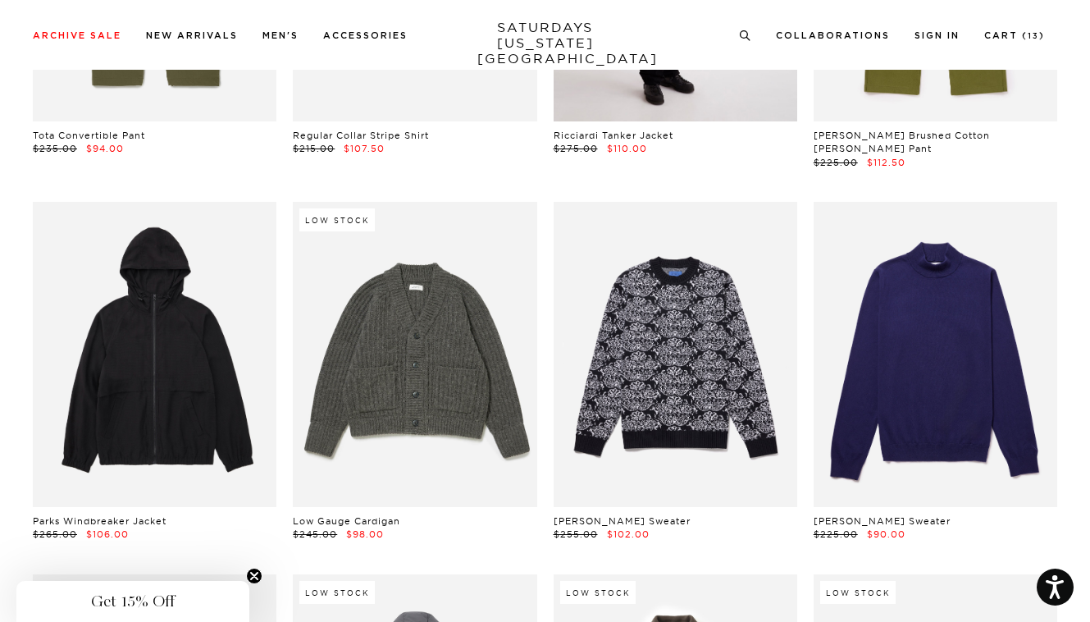
scroll to position [19798, 0]
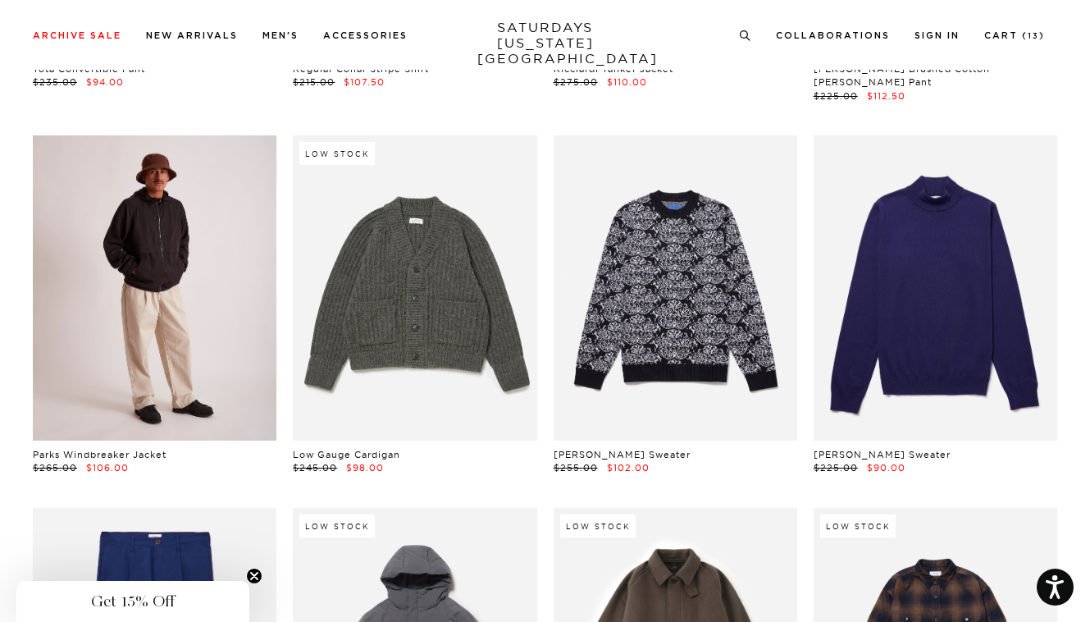
click at [150, 265] on link at bounding box center [155, 287] width 244 height 305
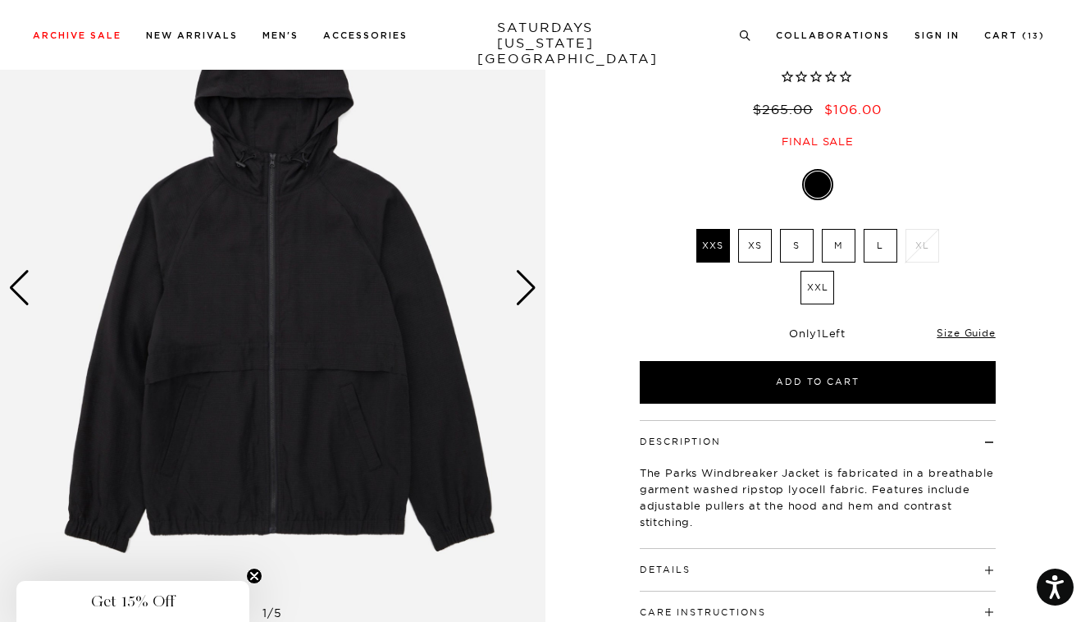
scroll to position [164, 0]
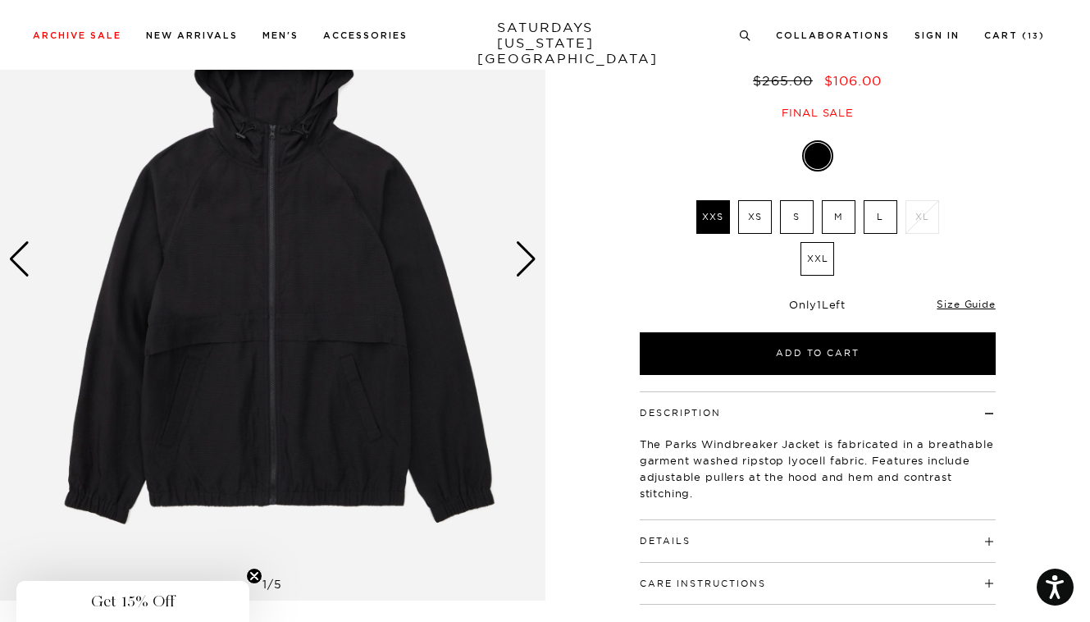
click at [534, 255] on div "Next slide" at bounding box center [526, 259] width 22 height 36
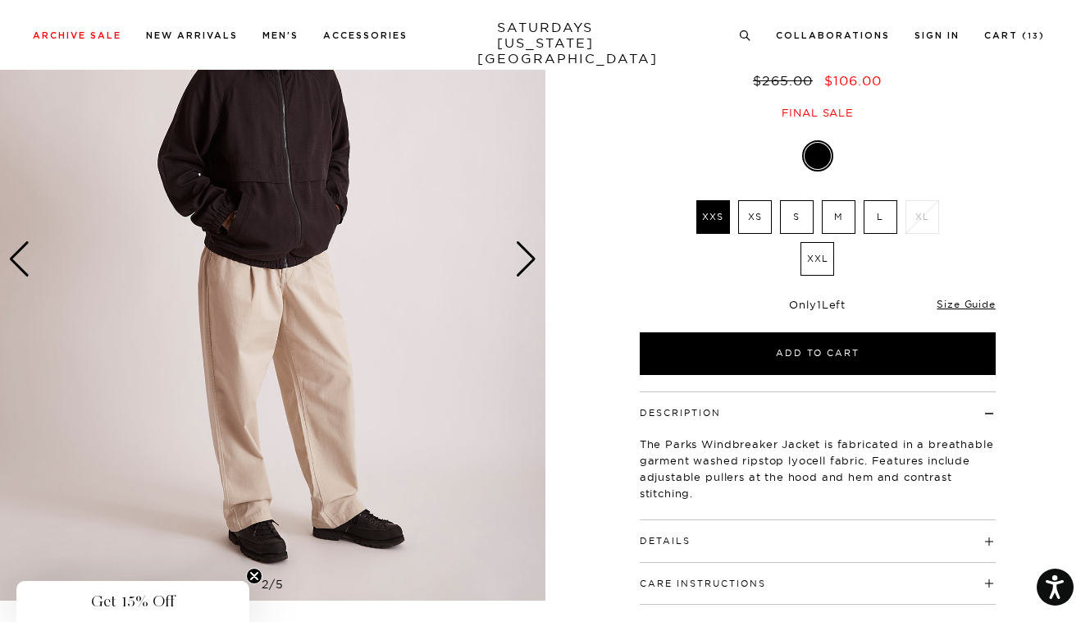
click at [534, 255] on div "Next slide" at bounding box center [526, 259] width 22 height 36
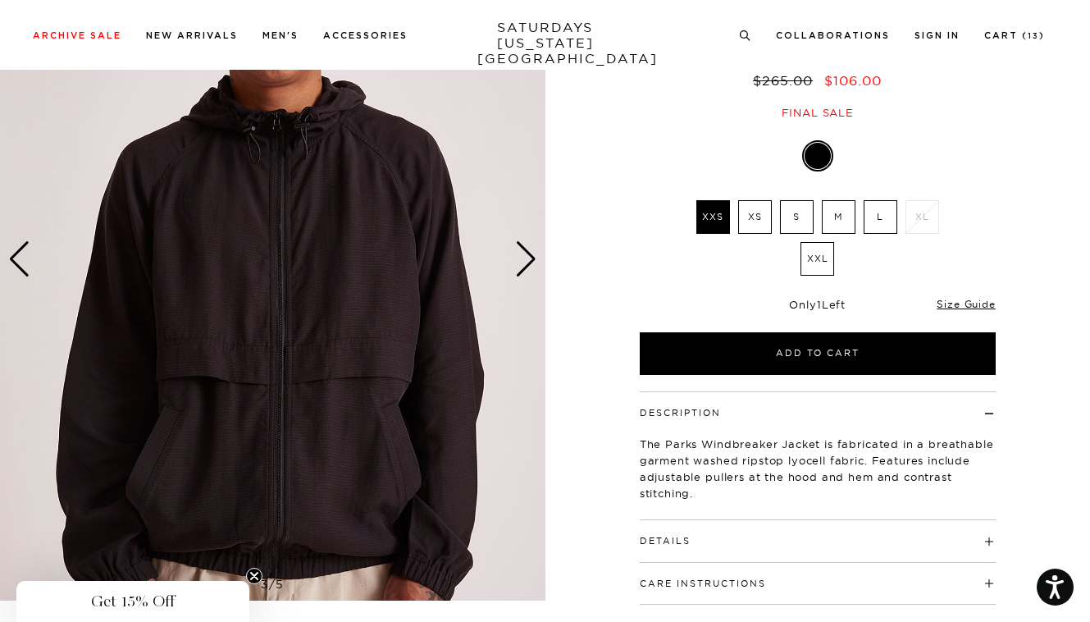
click at [534, 255] on div "Next slide" at bounding box center [526, 259] width 22 height 36
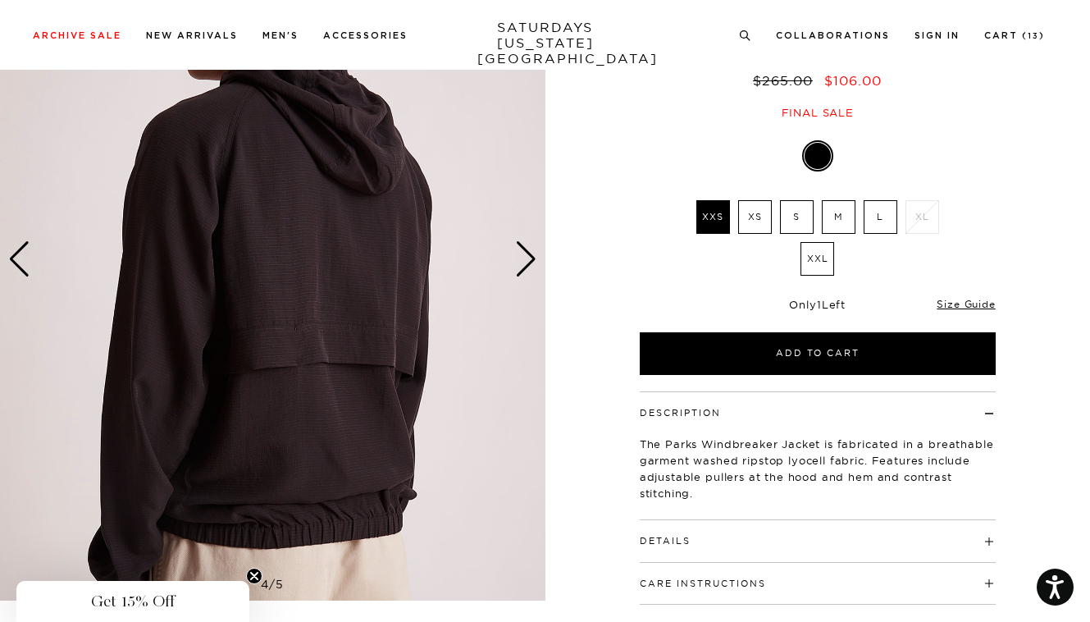
click at [534, 255] on div "Next slide" at bounding box center [526, 259] width 22 height 36
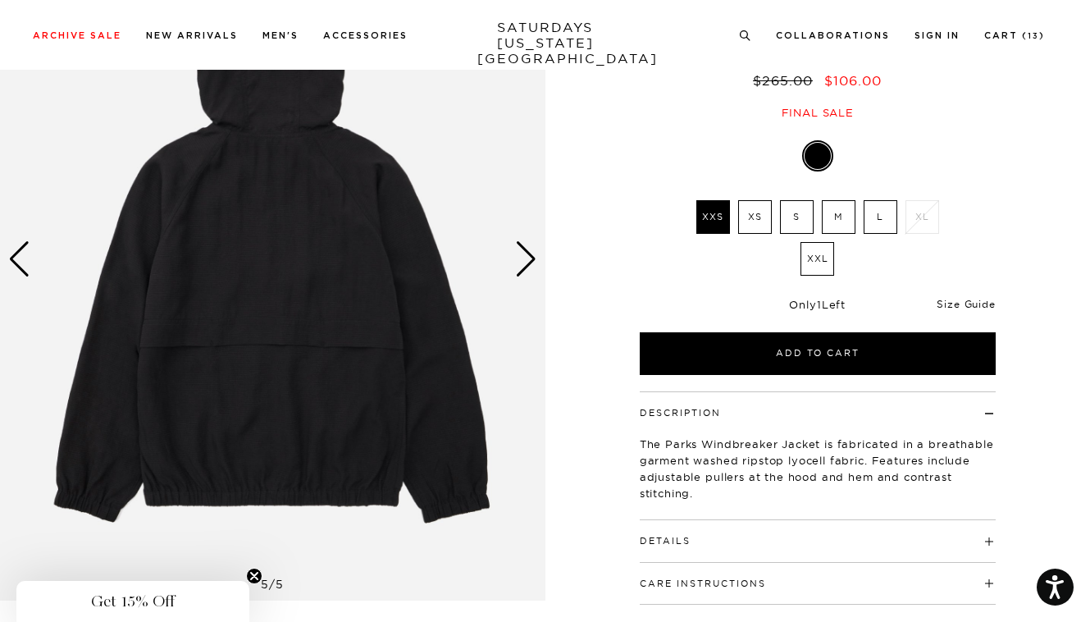
click at [958, 304] on link "Size Guide" at bounding box center [965, 304] width 58 height 12
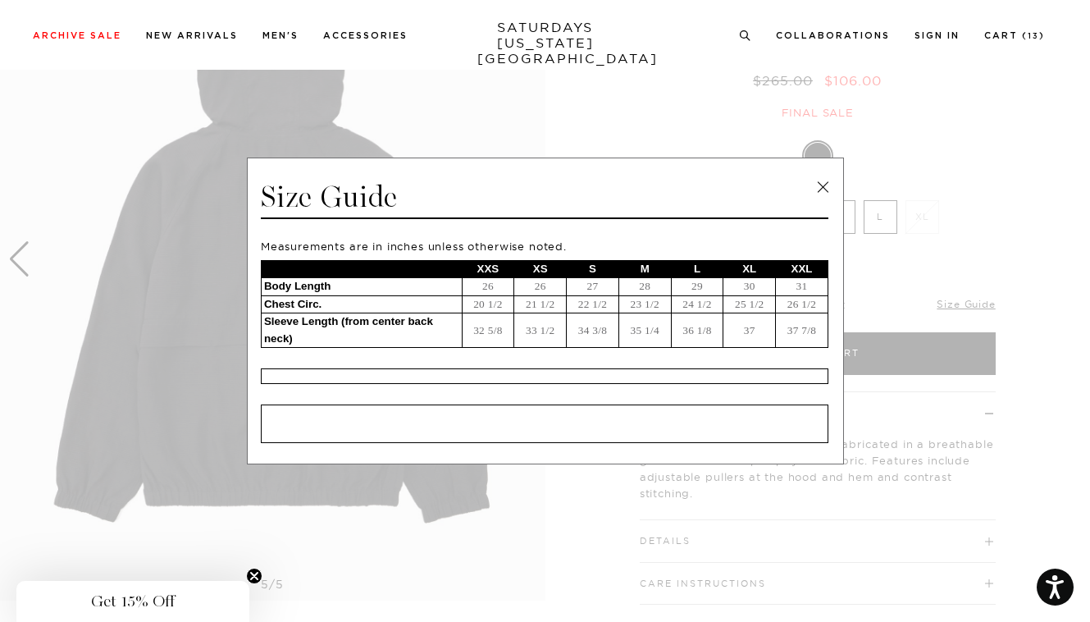
click at [817, 184] on link at bounding box center [822, 187] width 25 height 25
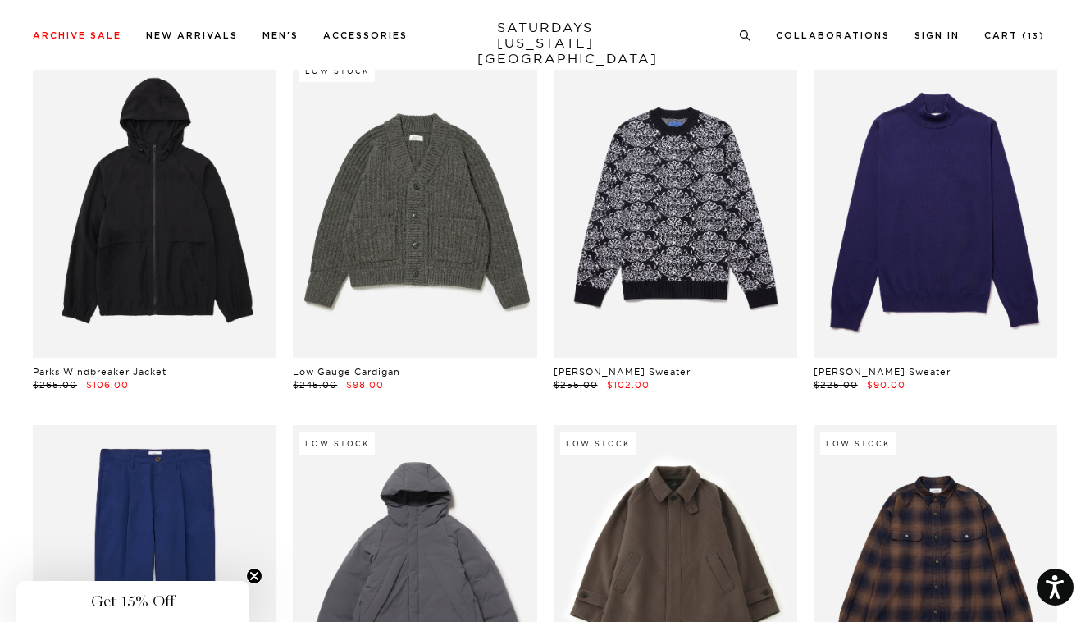
scroll to position [20126, 0]
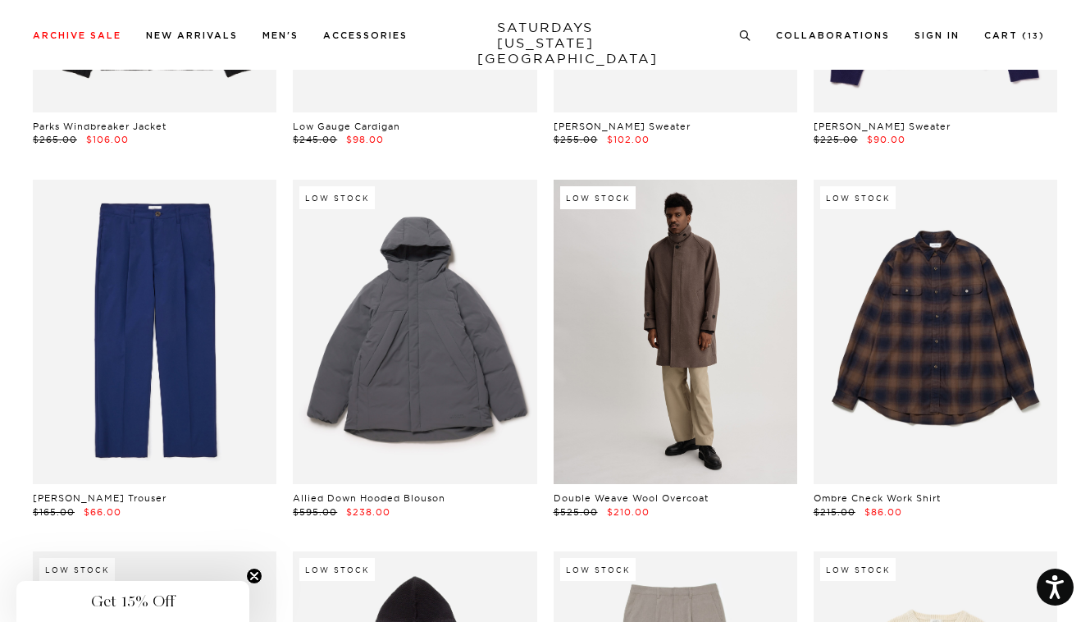
click at [674, 331] on link at bounding box center [675, 332] width 244 height 305
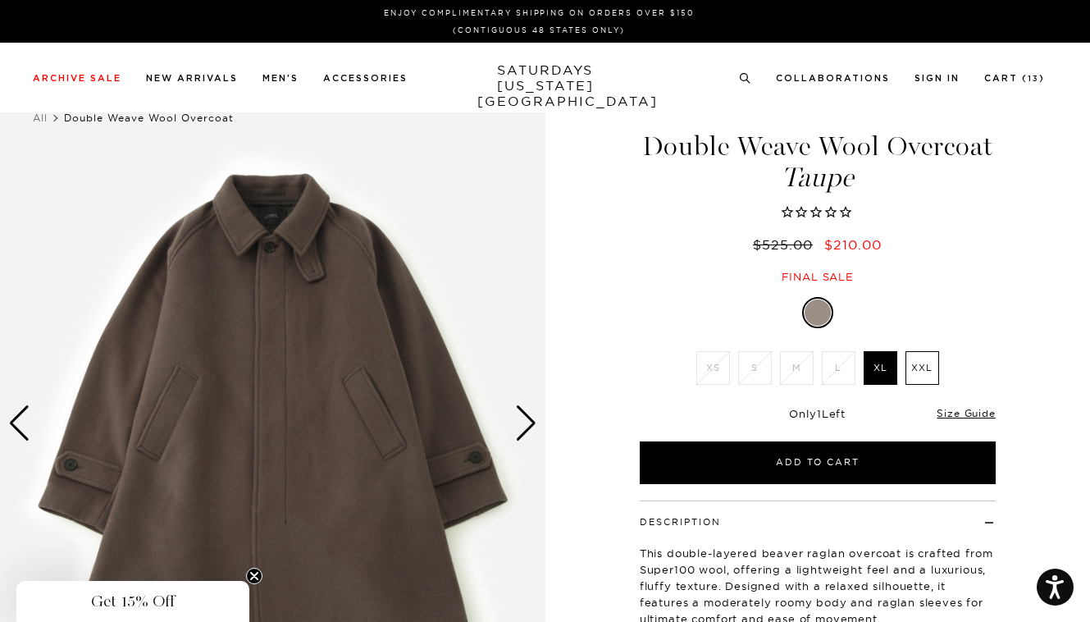
click at [521, 423] on div "Next slide" at bounding box center [526, 423] width 22 height 36
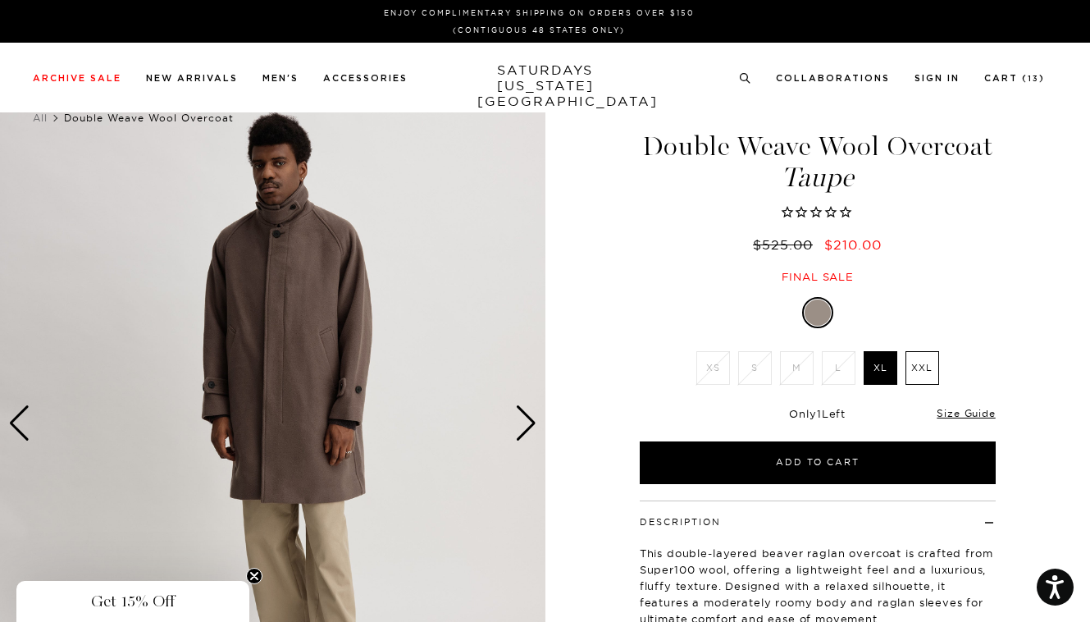
click at [521, 423] on div "Next slide" at bounding box center [526, 423] width 22 height 36
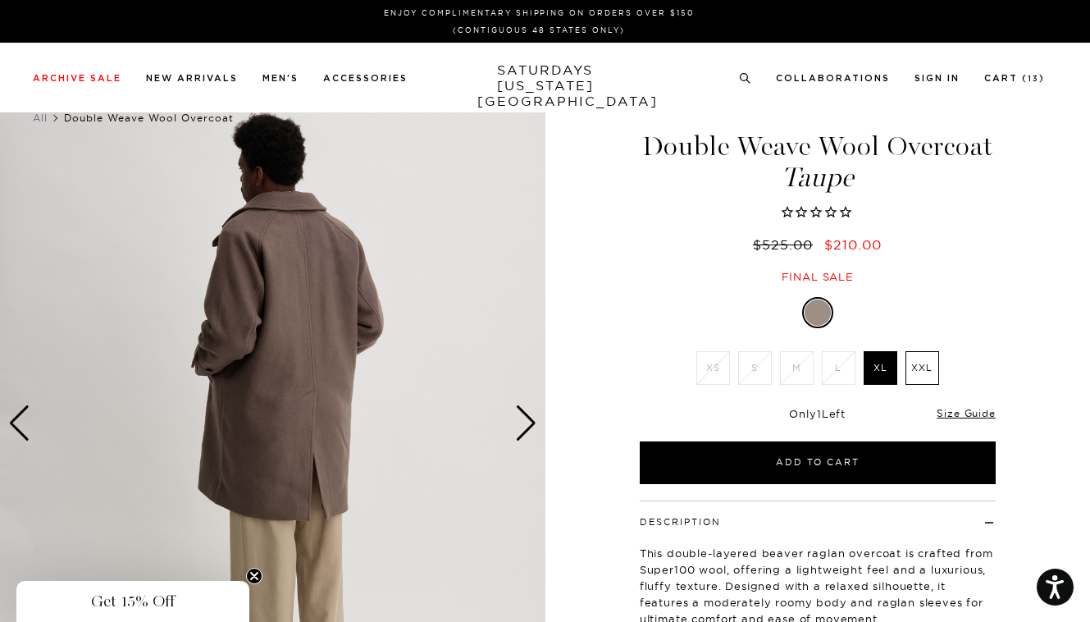
click at [521, 423] on div "Next slide" at bounding box center [526, 423] width 22 height 36
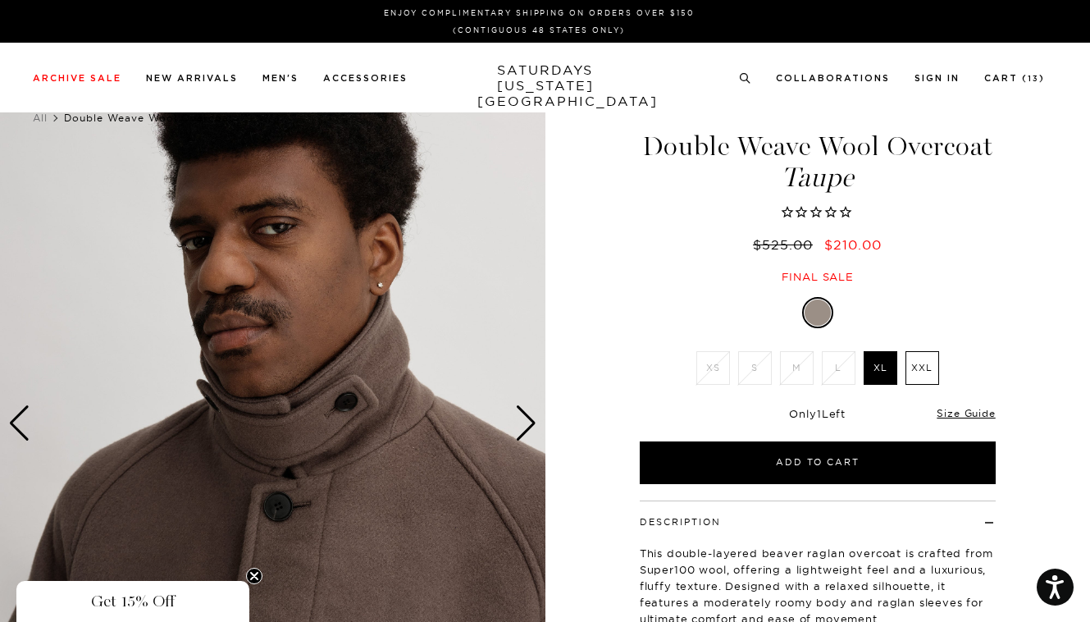
click at [521, 423] on div "Next slide" at bounding box center [526, 423] width 22 height 36
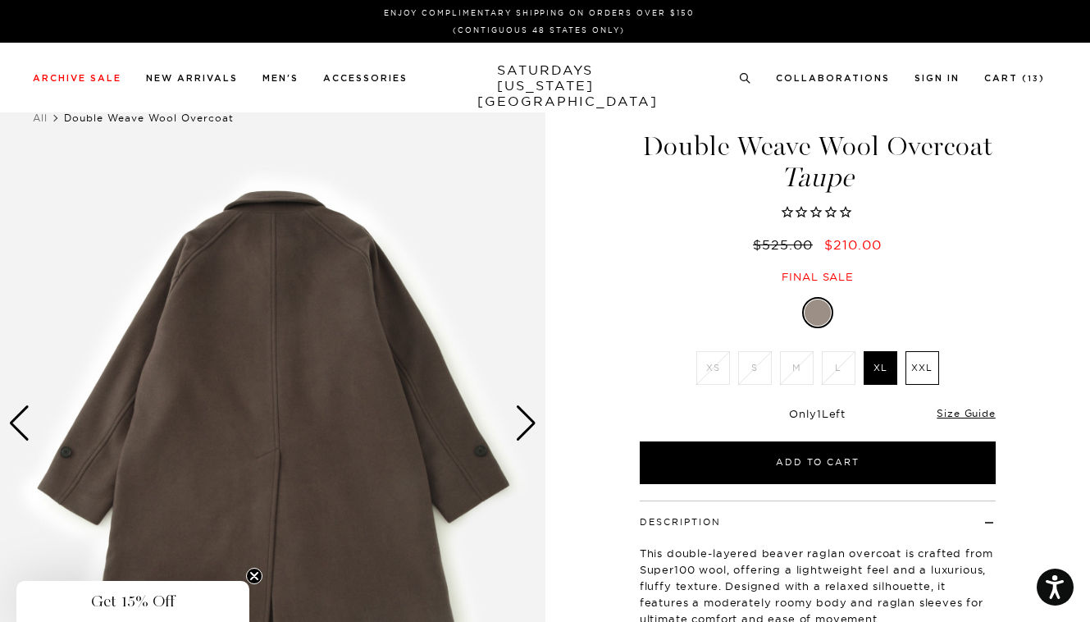
click at [521, 423] on div "Next slide" at bounding box center [526, 423] width 22 height 36
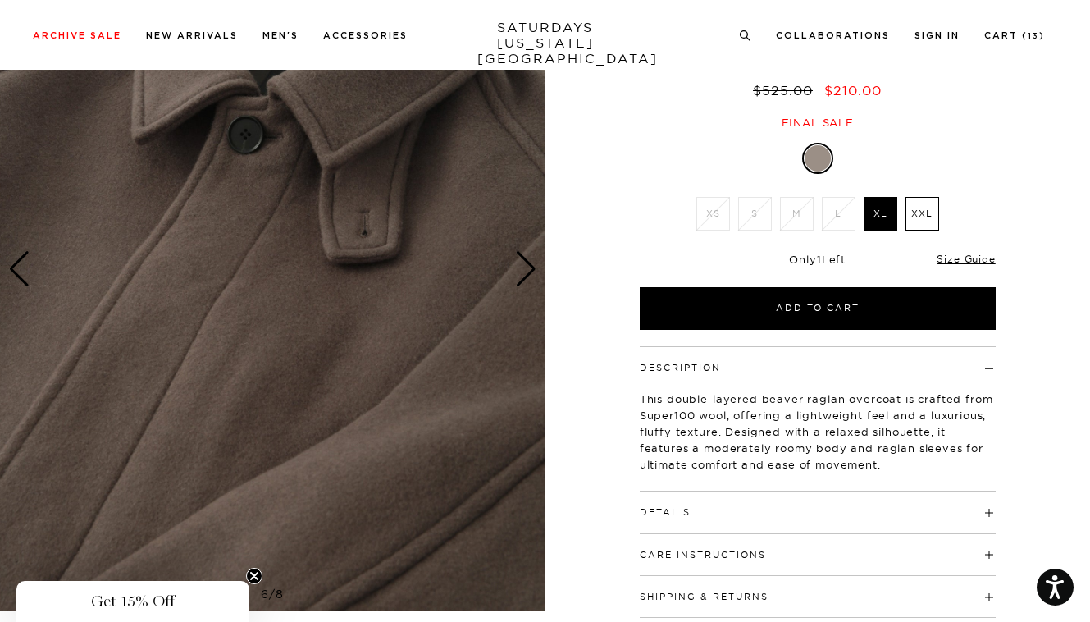
scroll to position [246, 0]
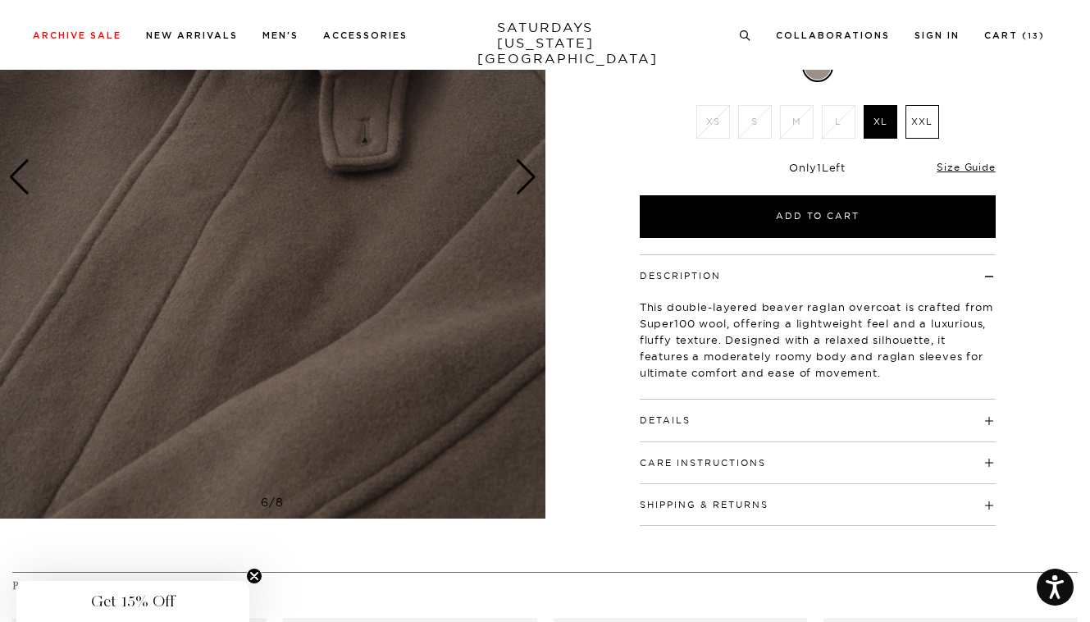
click at [667, 418] on button "Details" at bounding box center [665, 420] width 51 height 9
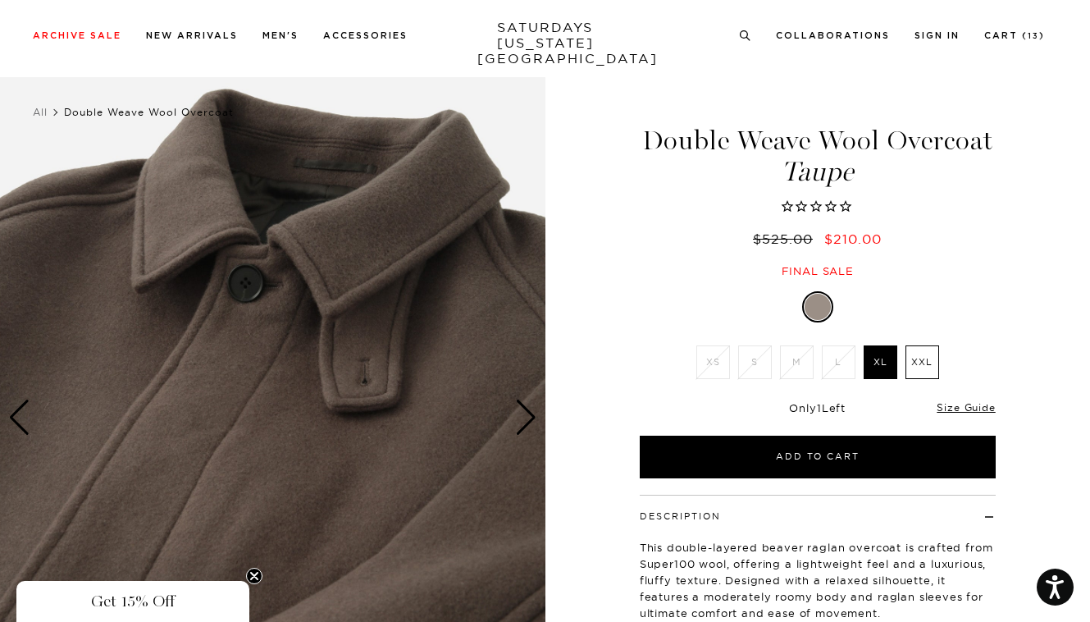
scroll to position [0, 0]
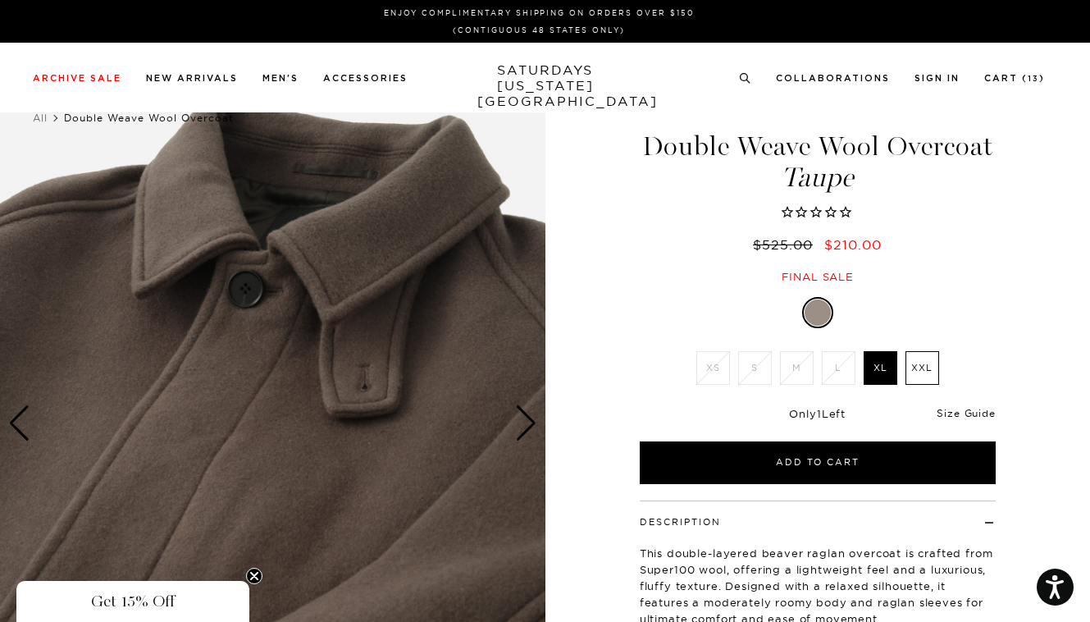
click at [956, 412] on link "Size Guide" at bounding box center [965, 413] width 58 height 12
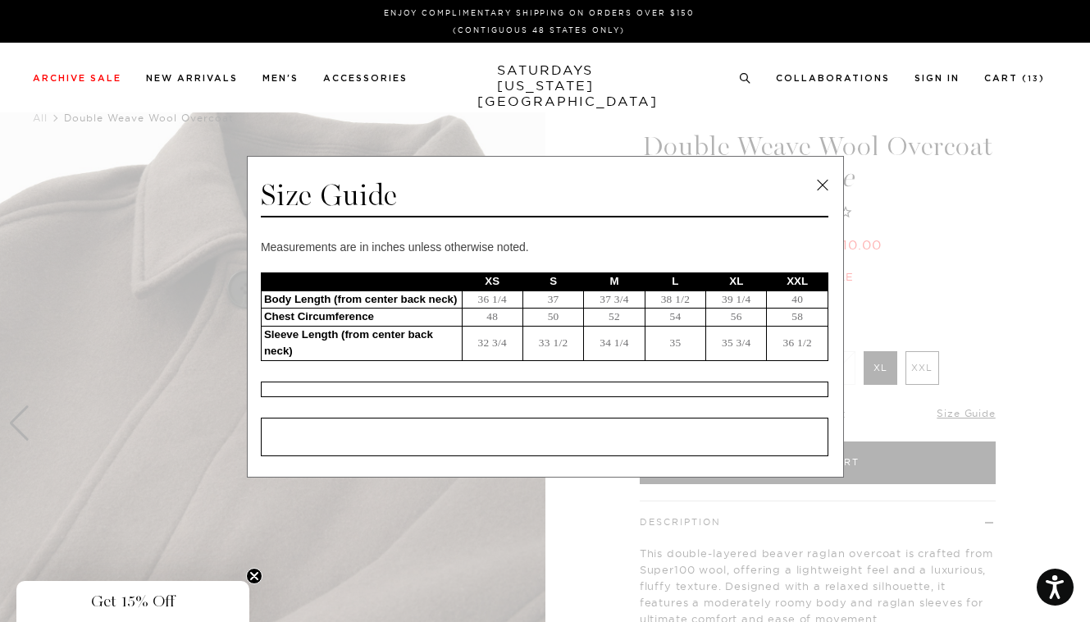
drag, startPoint x: 813, startPoint y: 186, endPoint x: 814, endPoint y: 199, distance: 13.1
click at [813, 186] on link at bounding box center [822, 185] width 25 height 25
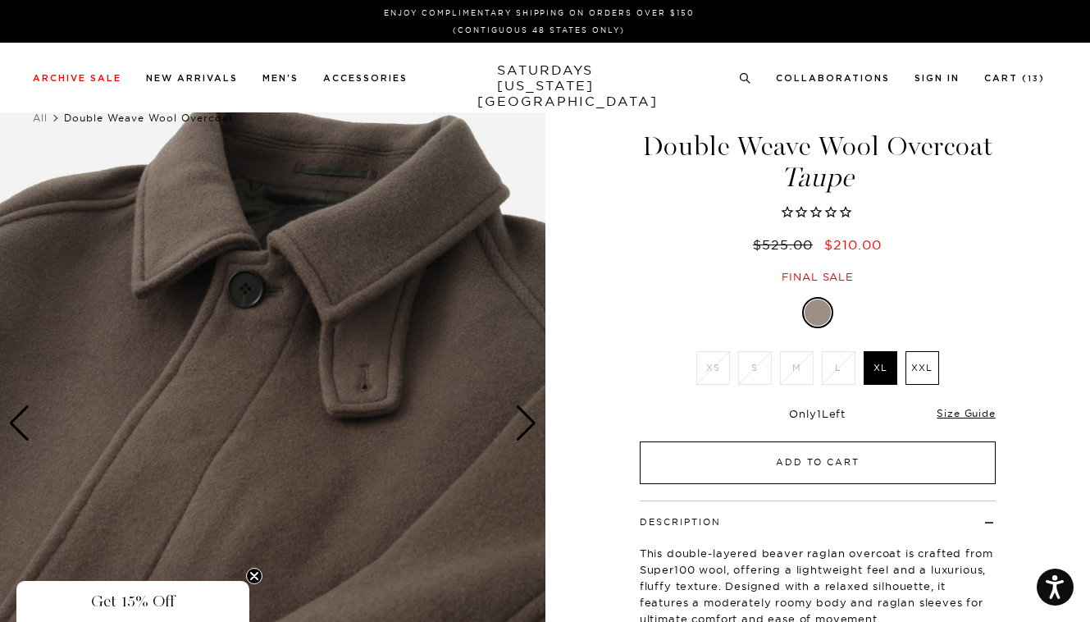
click at [846, 467] on button "Add to Cart" at bounding box center [818, 462] width 356 height 43
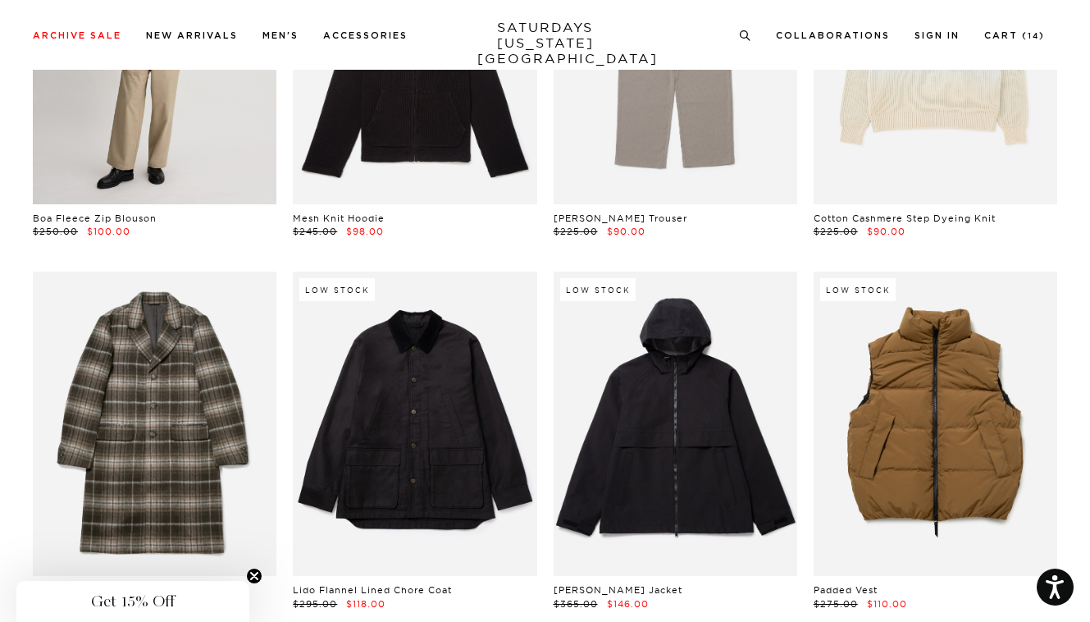
scroll to position [20864, 0]
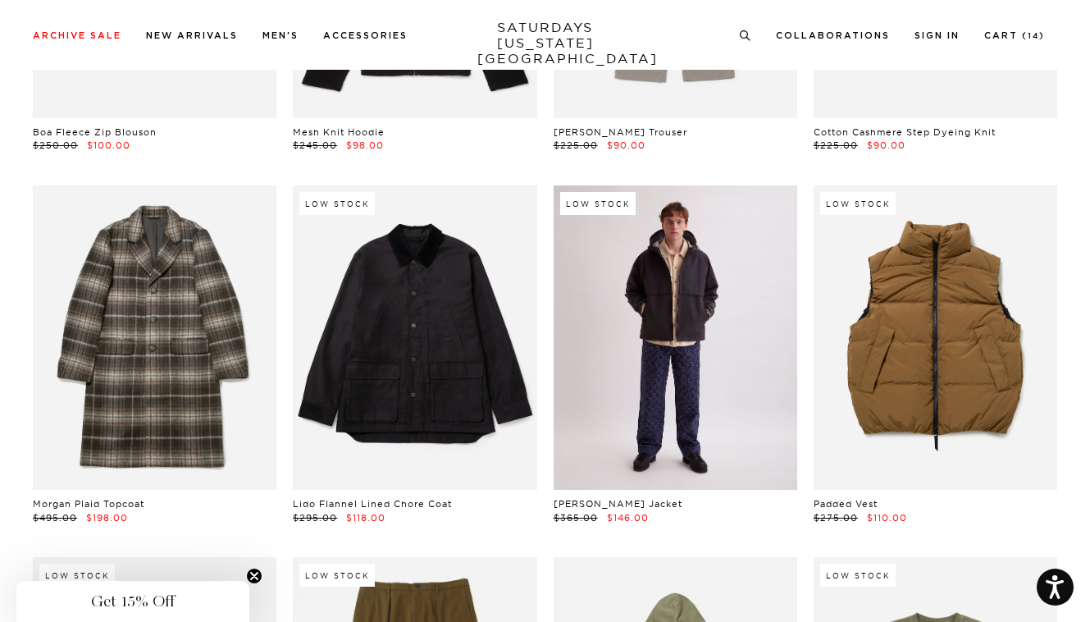
click at [676, 356] on link at bounding box center [675, 337] width 244 height 305
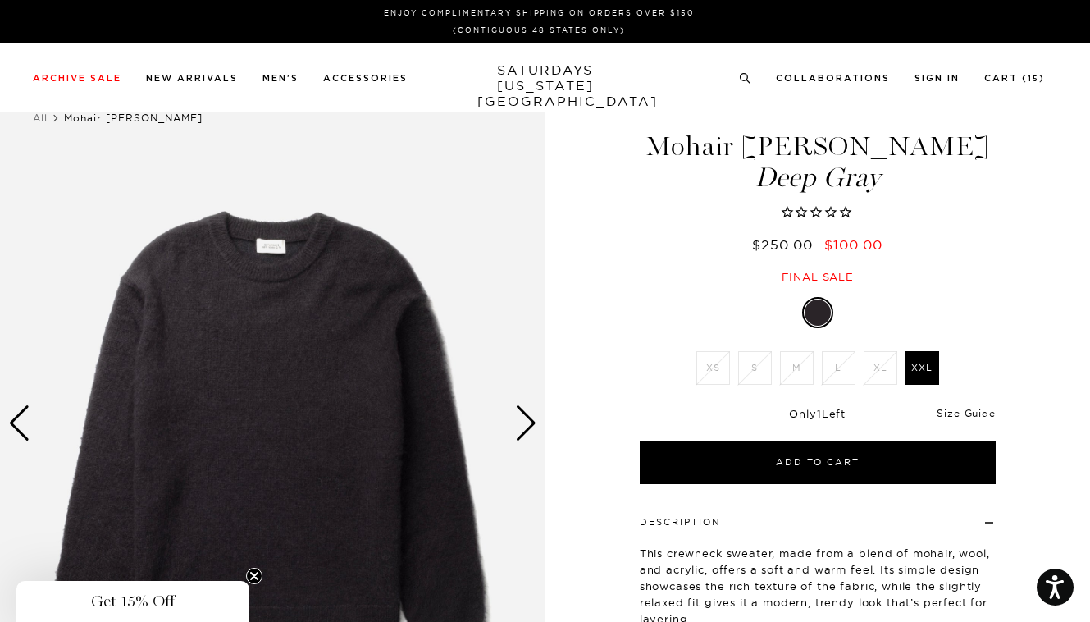
click at [525, 426] on div "Next slide" at bounding box center [526, 423] width 22 height 36
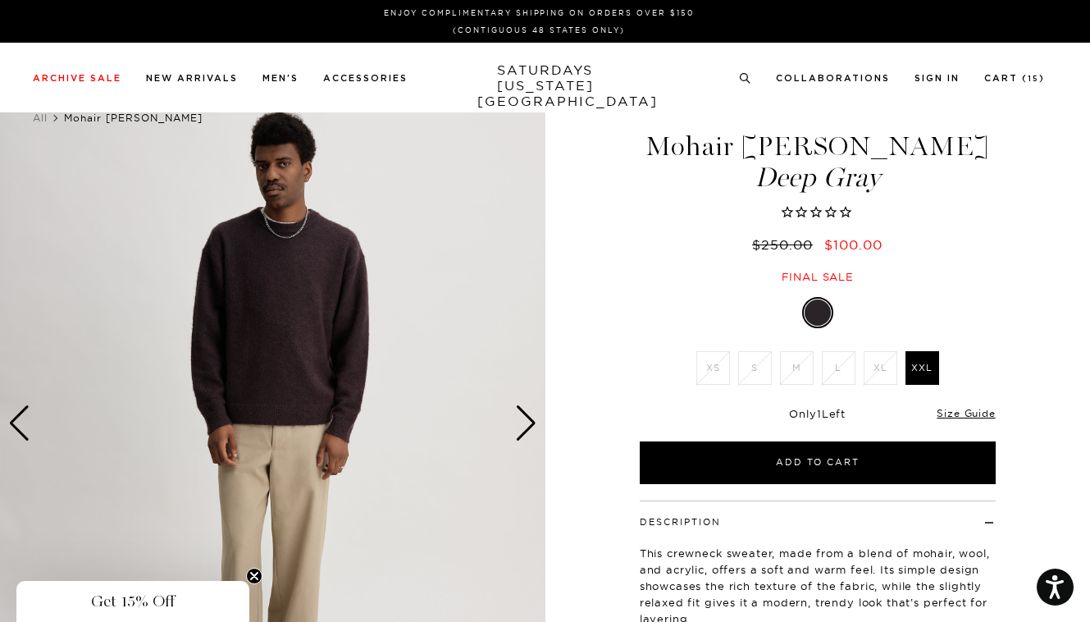
click at [526, 426] on div "Next slide" at bounding box center [526, 423] width 22 height 36
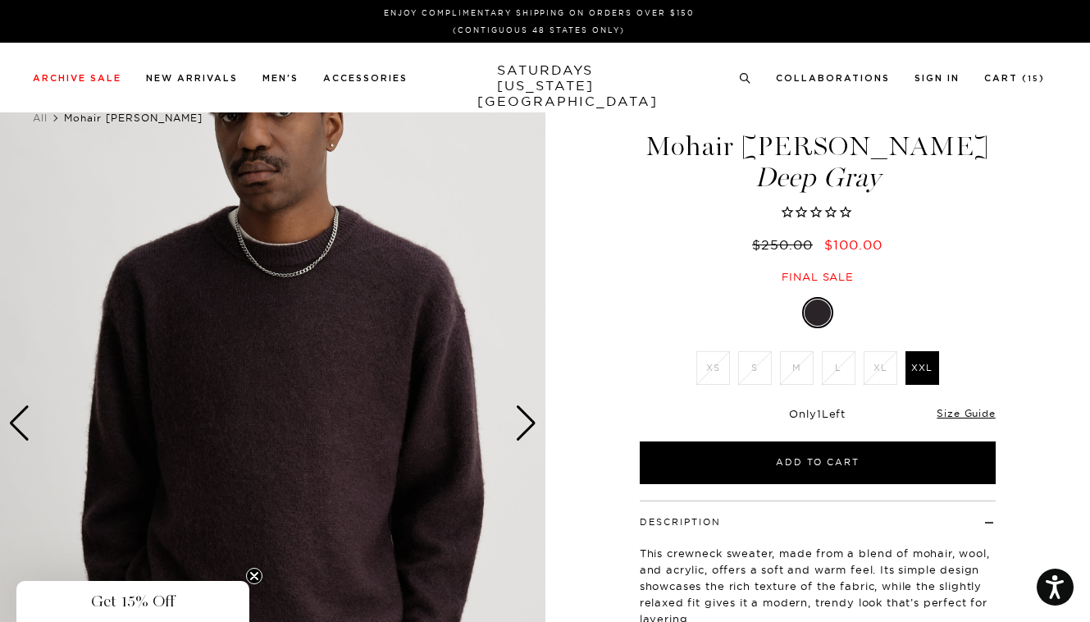
click at [526, 426] on div "Next slide" at bounding box center [526, 423] width 22 height 36
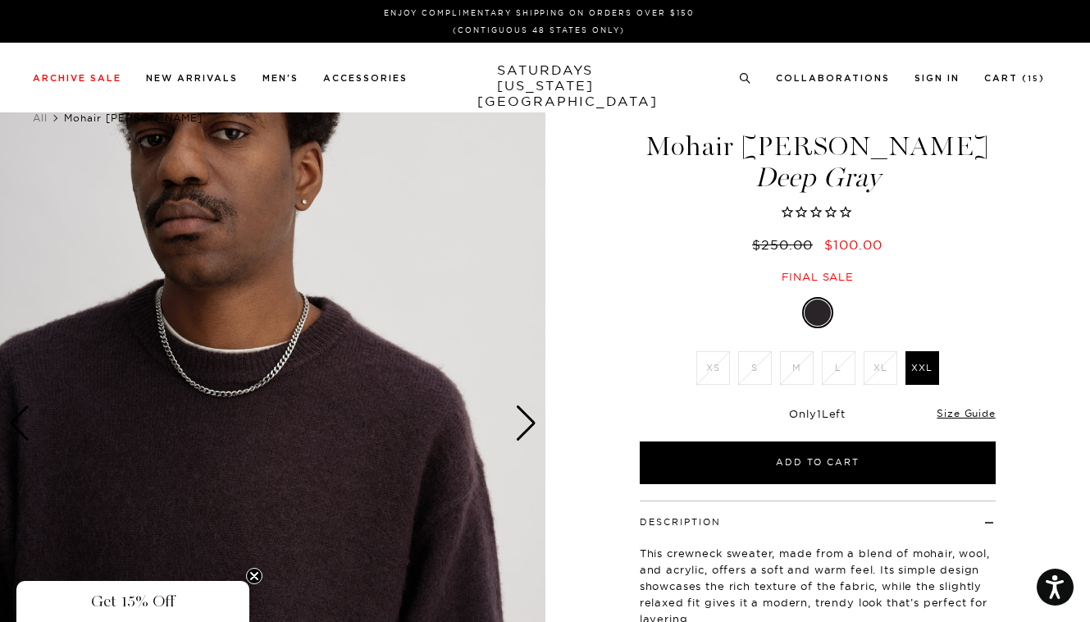
click at [526, 426] on div "Next slide" at bounding box center [526, 423] width 22 height 36
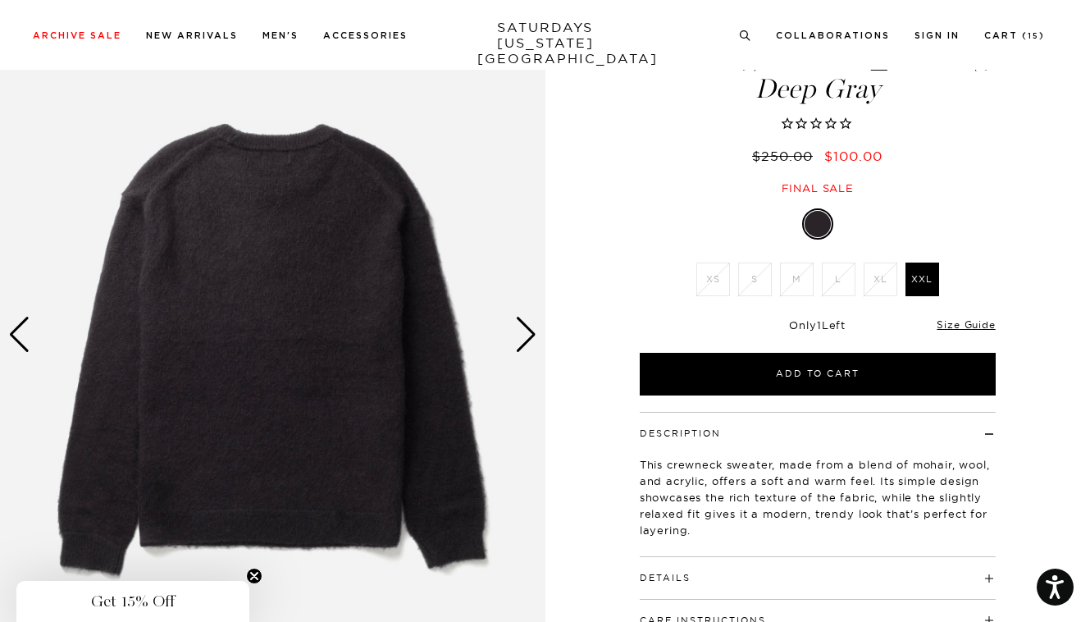
scroll to position [246, 0]
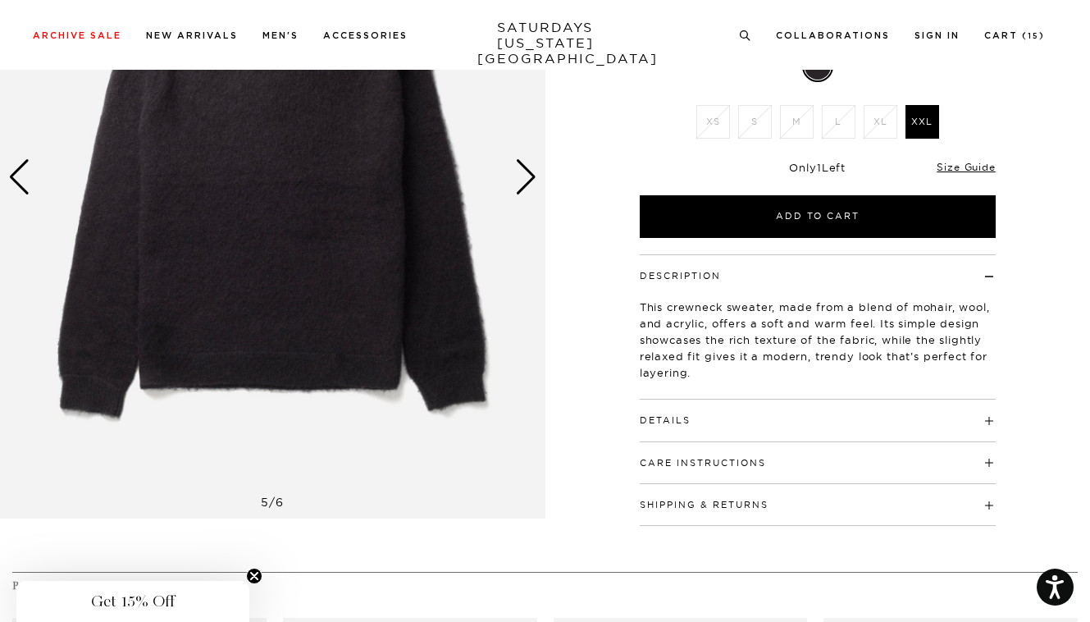
click at [717, 430] on div "Details 63% Wool / 20% Nylon / 17% Mohair Model is 6'0" and wearing a M" at bounding box center [818, 420] width 356 height 42
click at [994, 418] on div "Description This crewneck sweater, made from a blend of mohair, wool, and acryl…" at bounding box center [817, 389] width 410 height 271
click at [985, 418] on h4 "Details" at bounding box center [818, 412] width 356 height 27
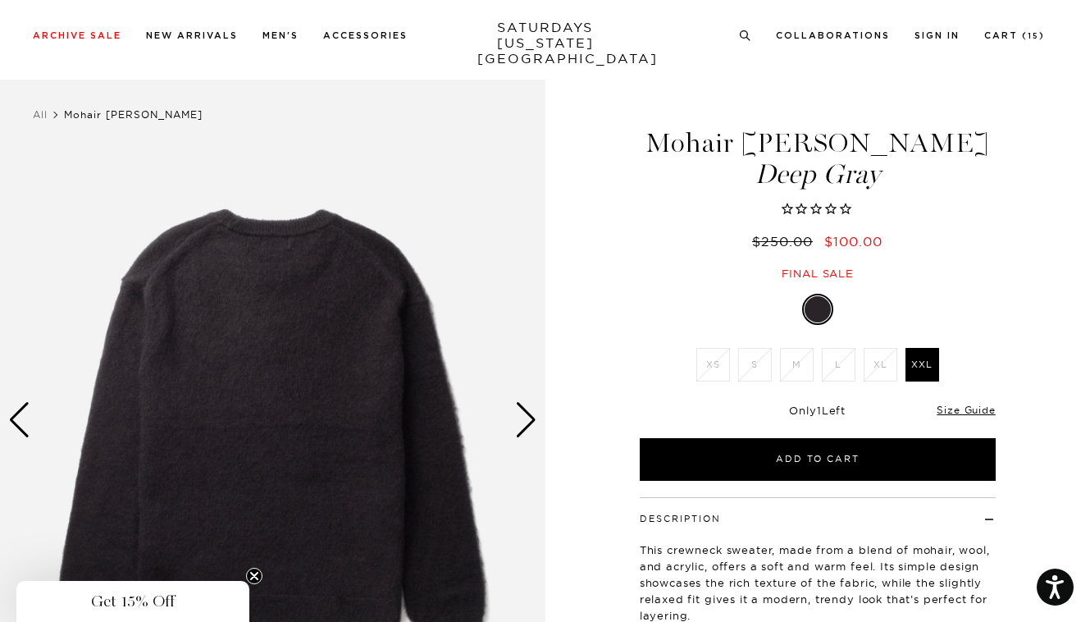
scroll to position [0, 0]
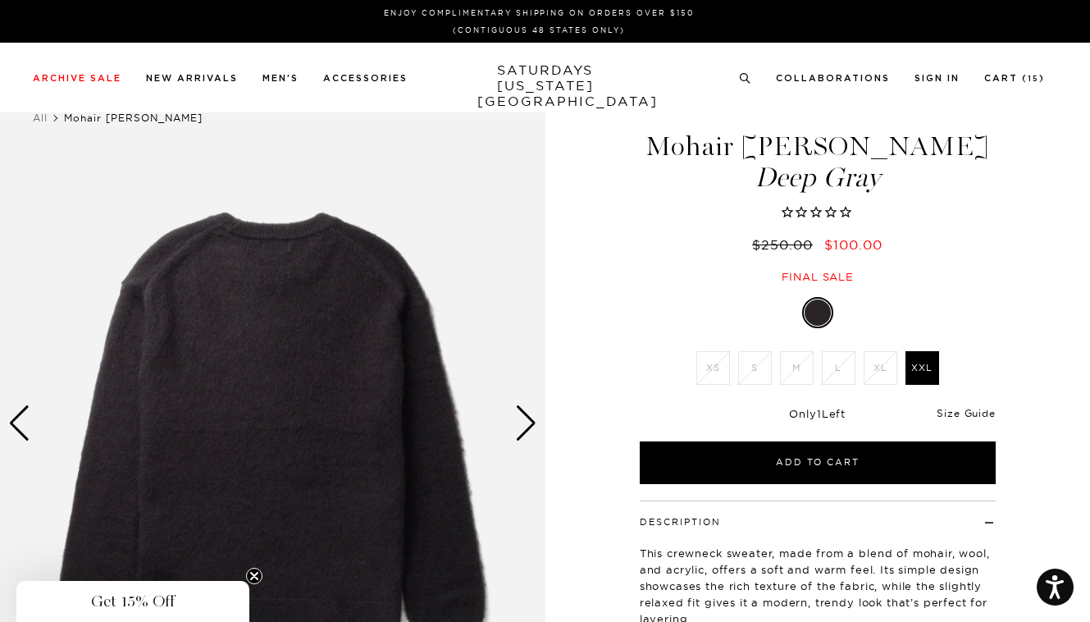
click at [951, 412] on link "Size Guide" at bounding box center [965, 413] width 58 height 12
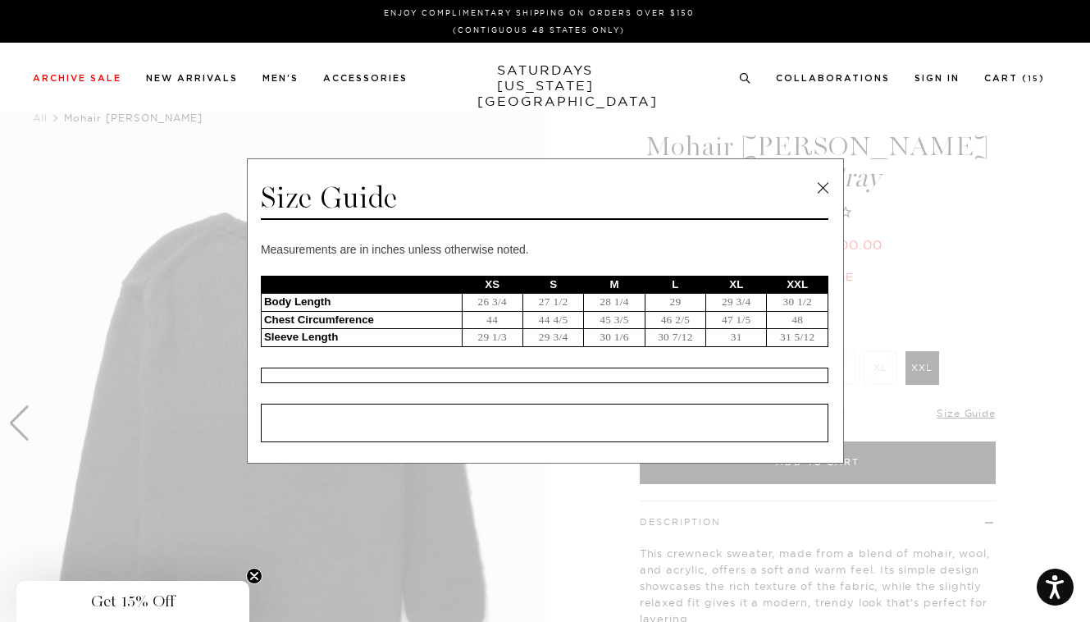
click at [819, 182] on link at bounding box center [822, 187] width 25 height 25
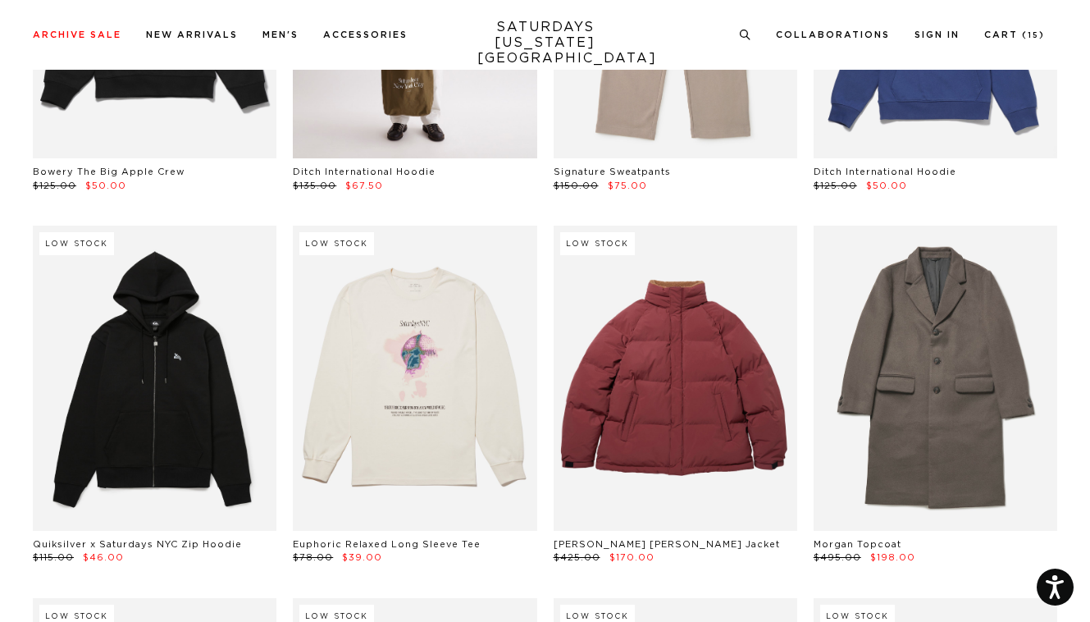
scroll to position [24964, 0]
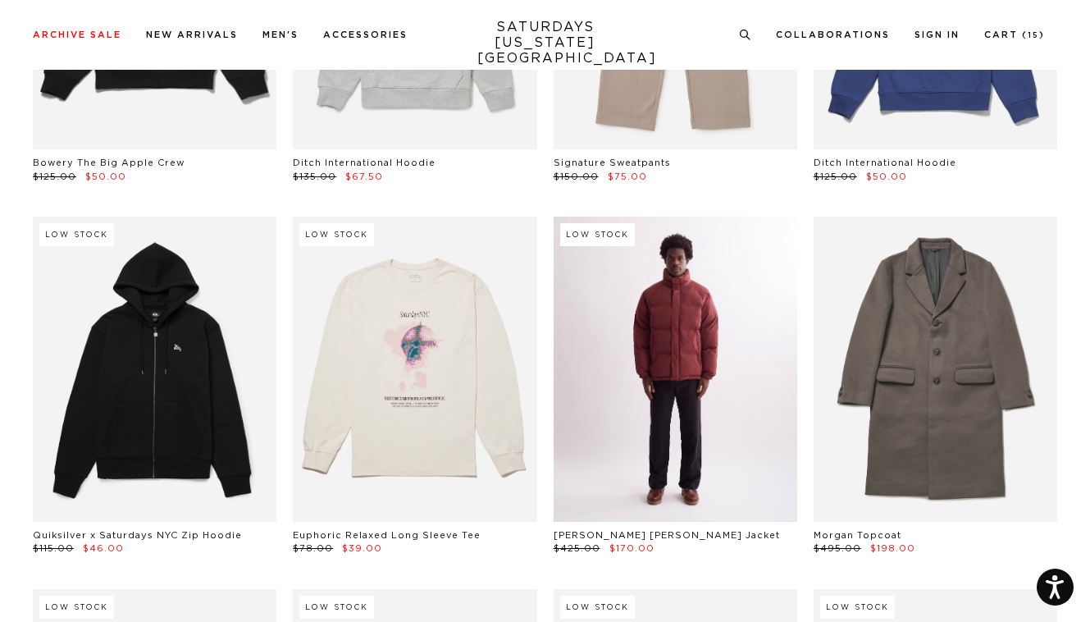
click at [722, 330] on link at bounding box center [675, 368] width 244 height 305
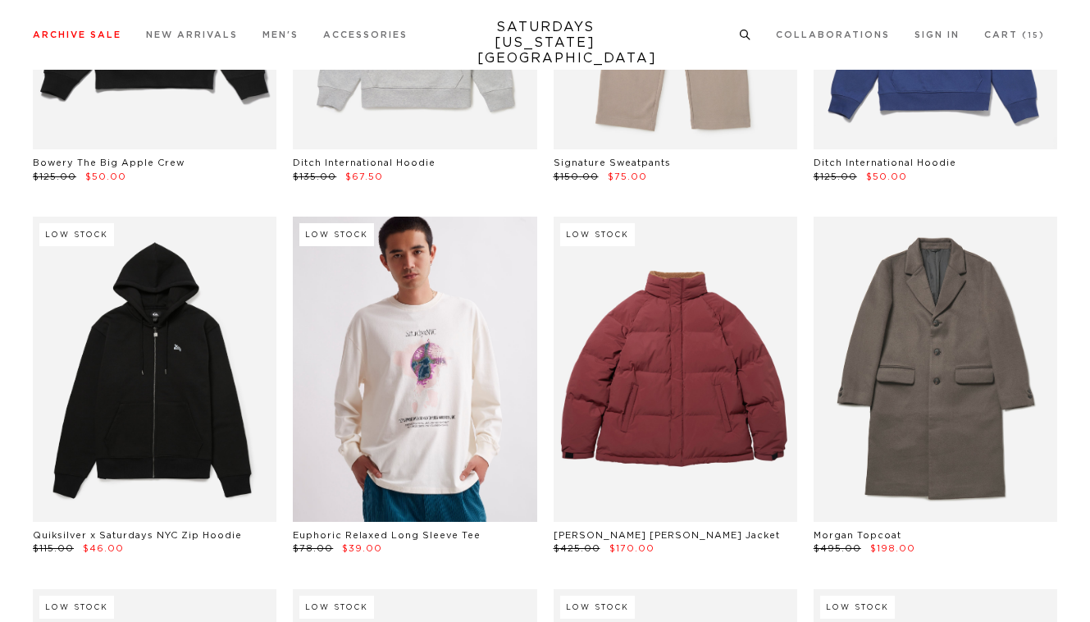
scroll to position [24964, 0]
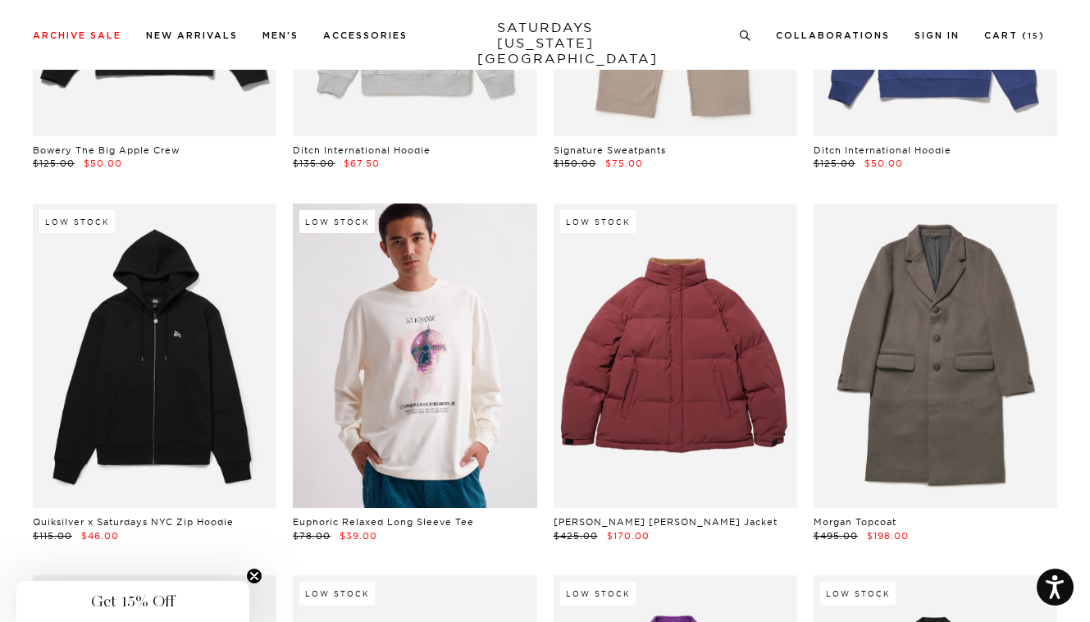
click at [397, 334] on link at bounding box center [415, 355] width 244 height 305
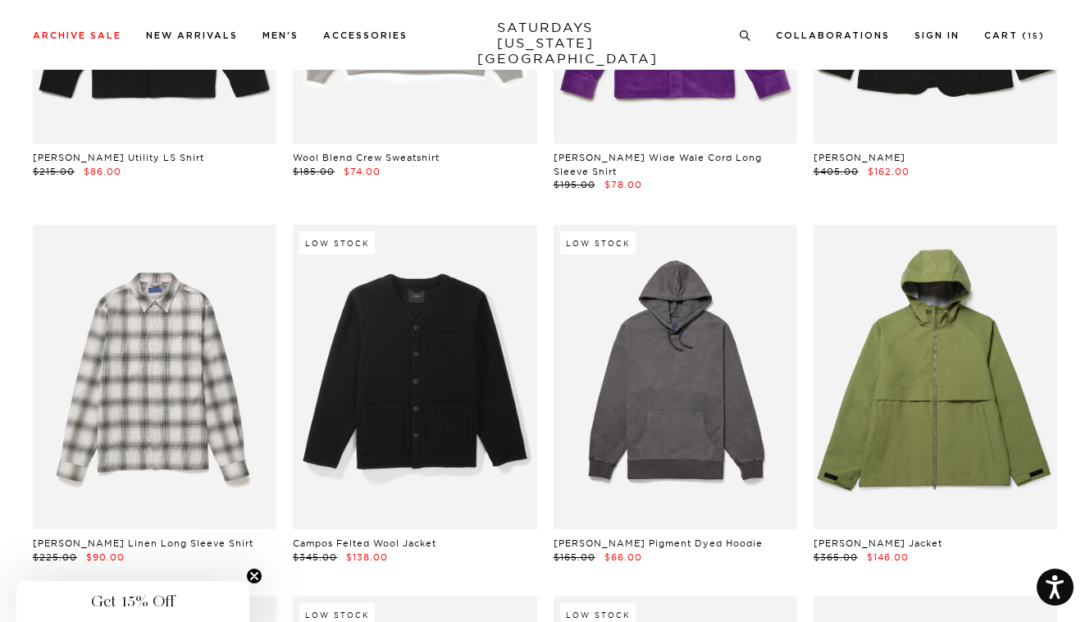
scroll to position [25701, 0]
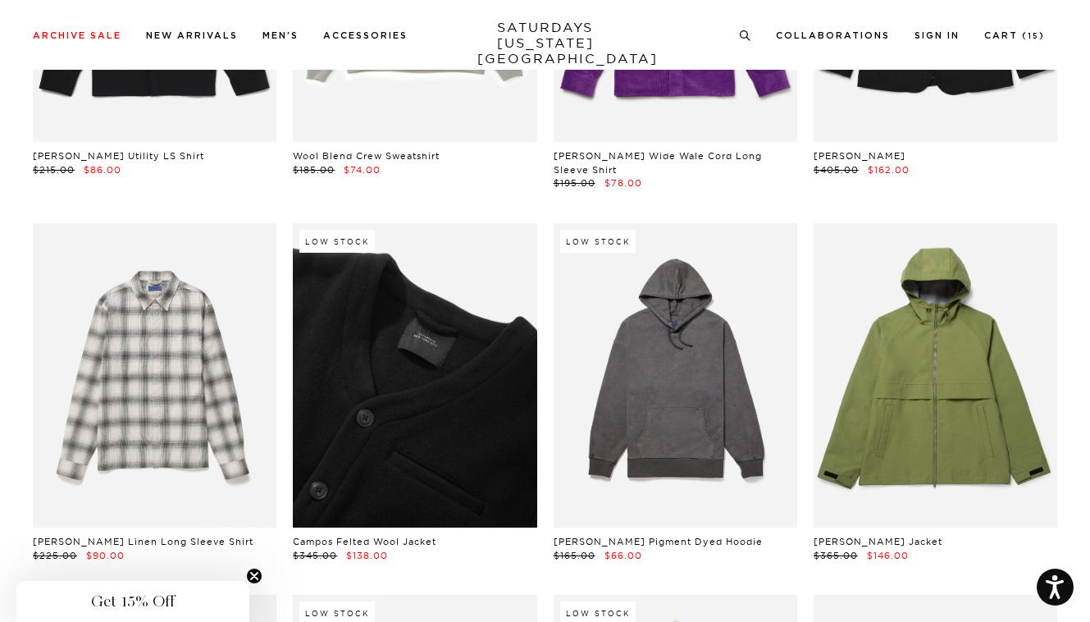
click at [363, 305] on link at bounding box center [415, 375] width 244 height 305
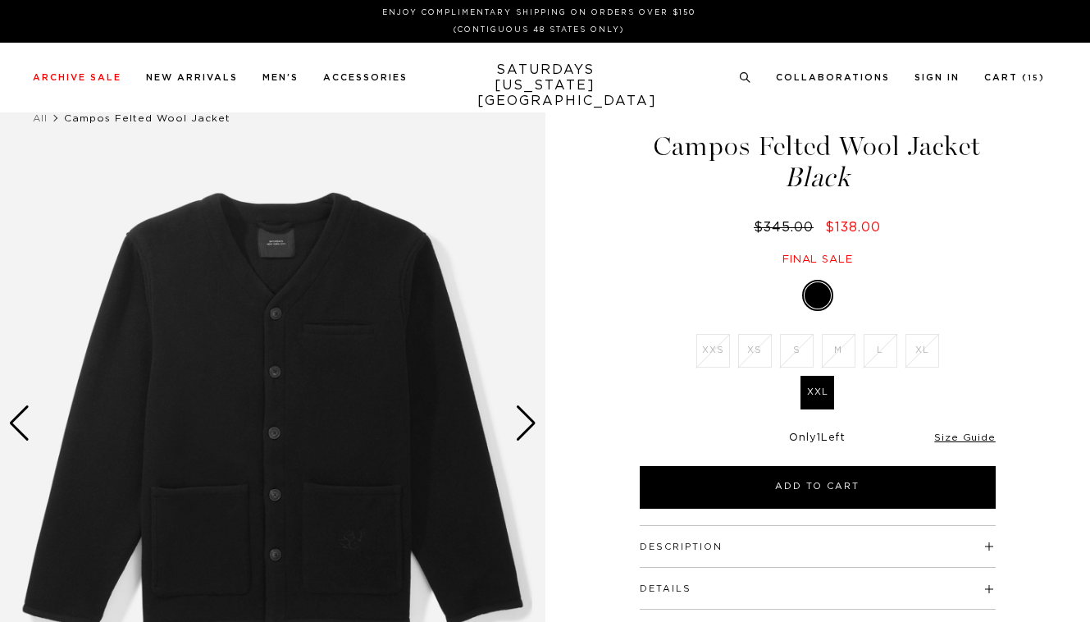
select select "recent"
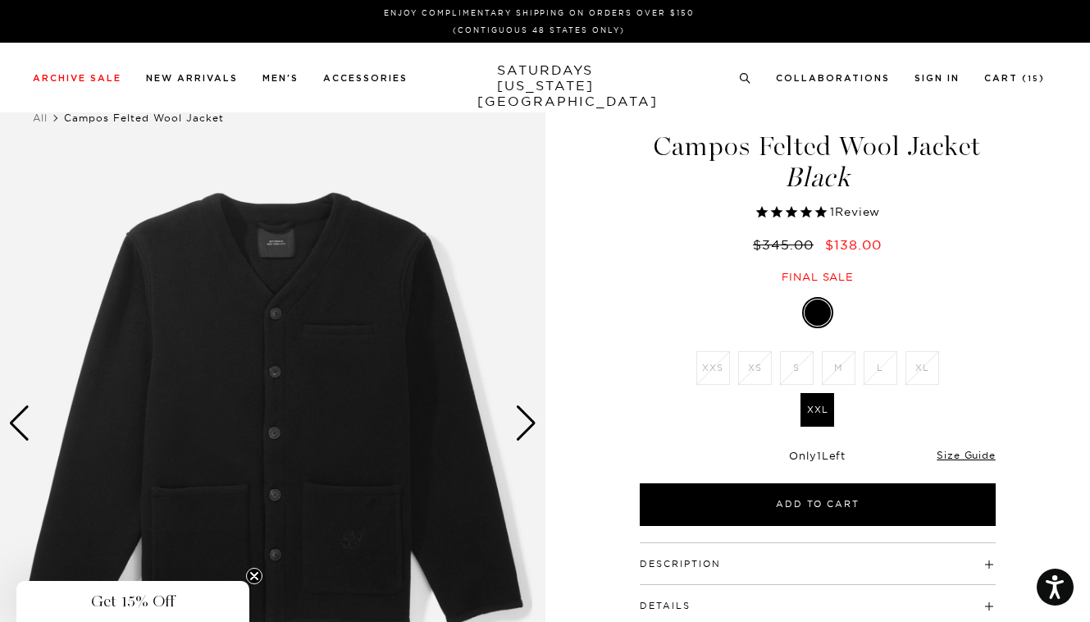
click at [528, 420] on div "Next slide" at bounding box center [526, 423] width 22 height 36
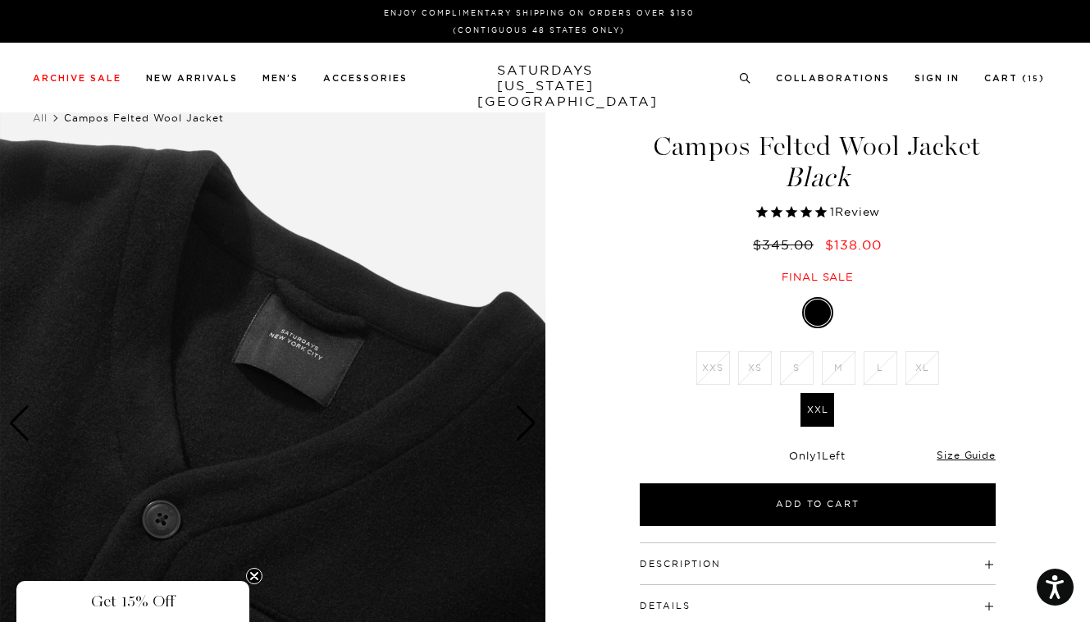
click at [528, 420] on div "Next slide" at bounding box center [526, 423] width 22 height 36
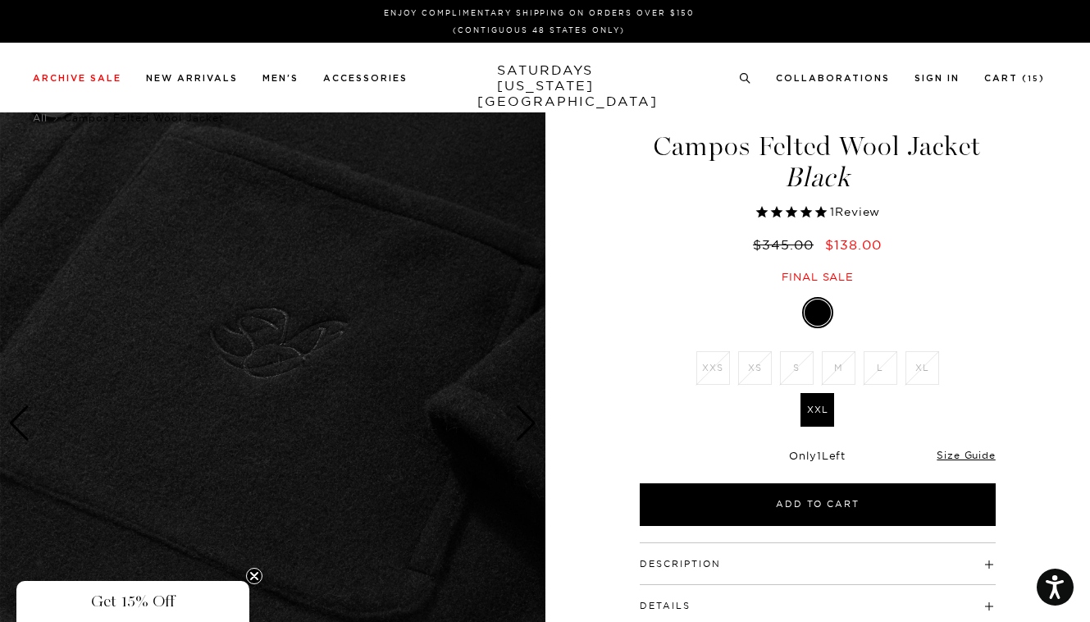
click at [528, 420] on div "Next slide" at bounding box center [526, 423] width 22 height 36
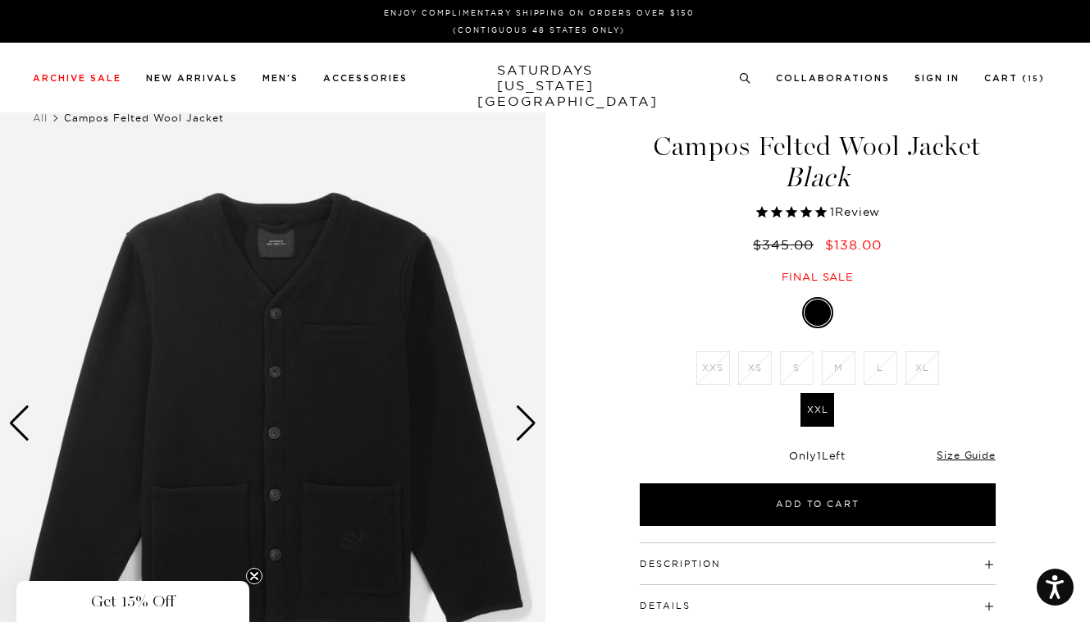
click at [528, 420] on div "Next slide" at bounding box center [526, 423] width 22 height 36
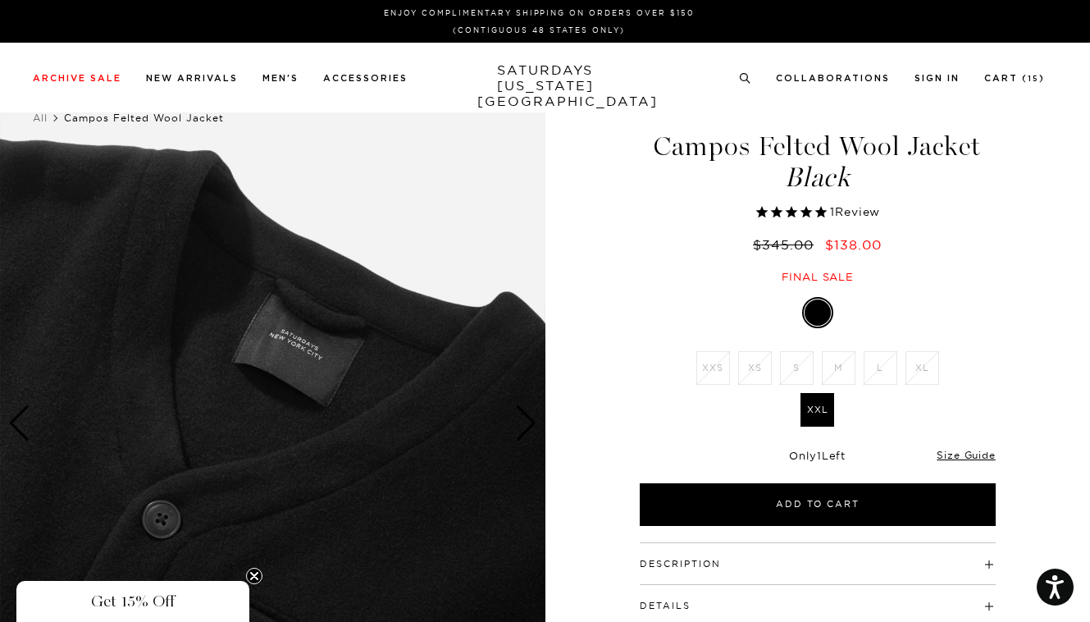
click at [528, 420] on div "Next slide" at bounding box center [526, 423] width 22 height 36
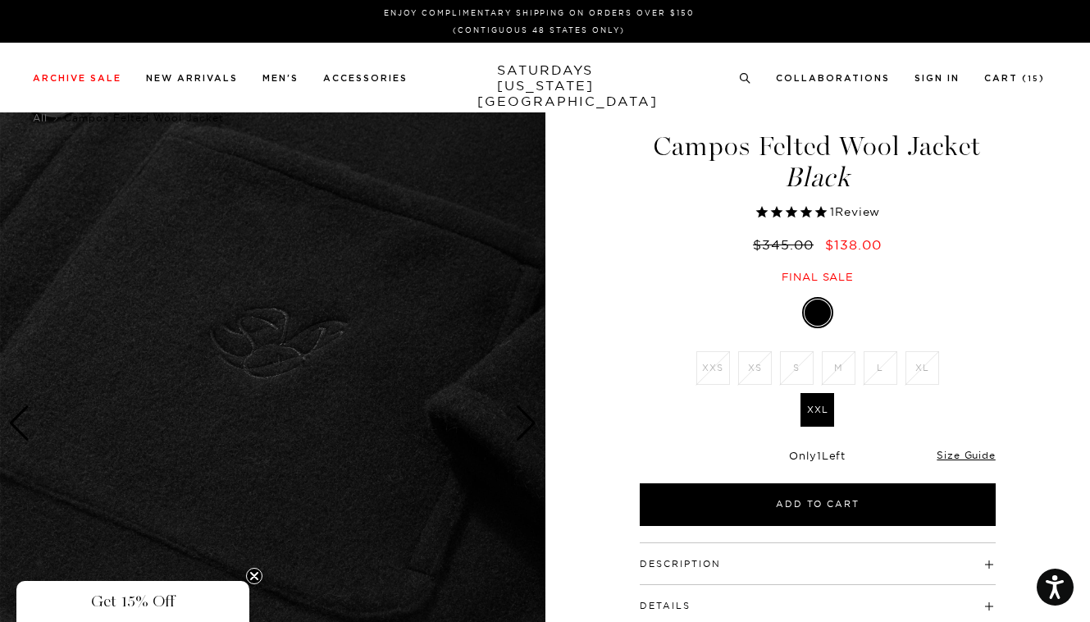
click at [528, 420] on div "Next slide" at bounding box center [526, 423] width 22 height 36
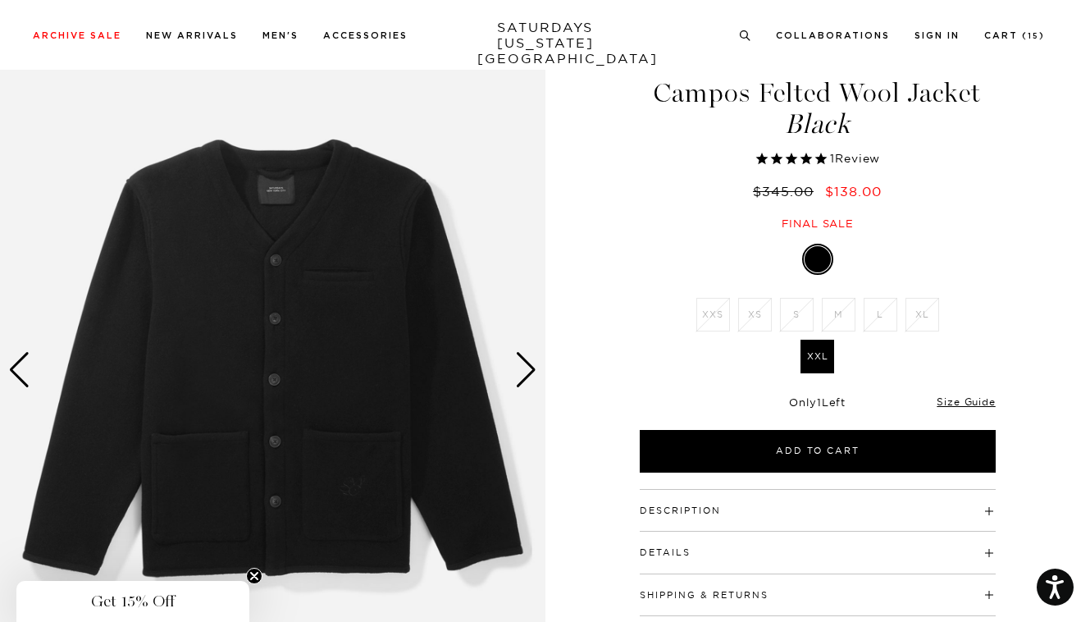
scroll to position [328, 0]
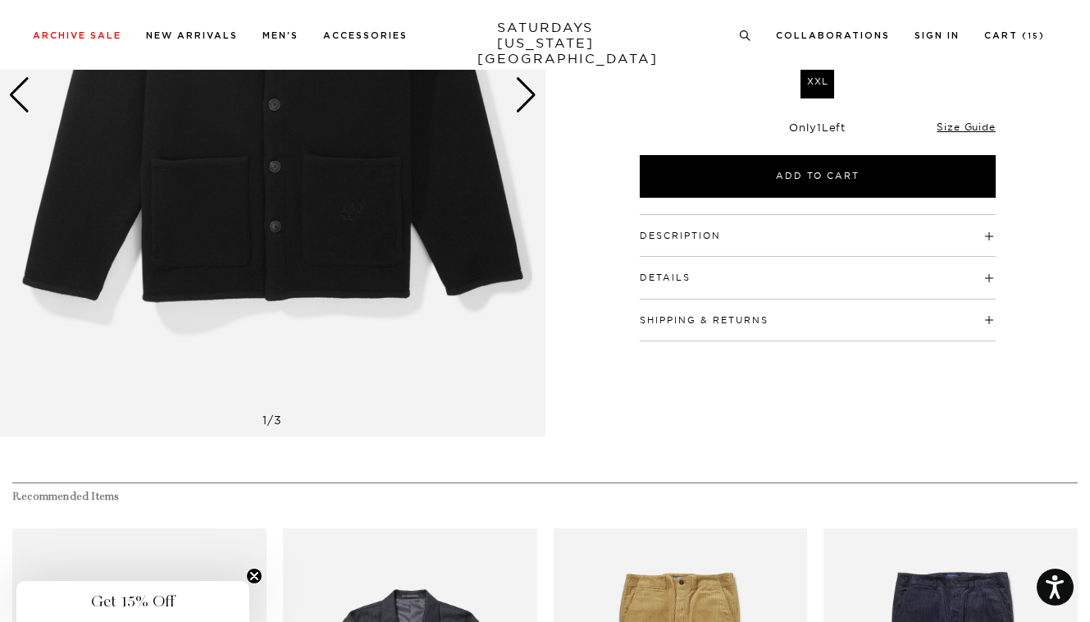
click at [680, 227] on h4 "Description" at bounding box center [818, 228] width 356 height 27
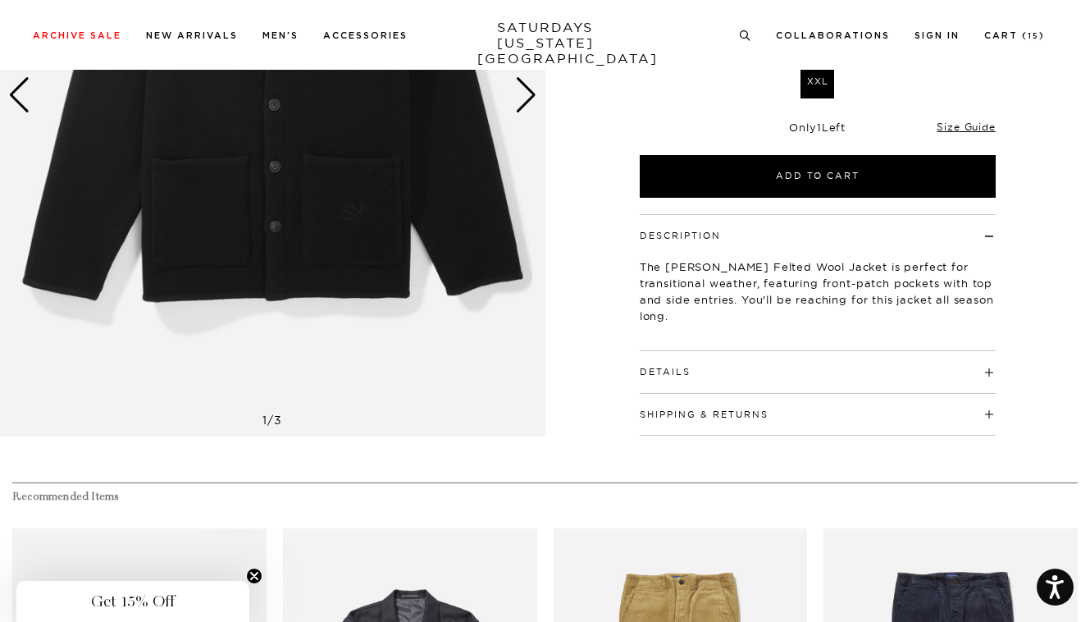
click at [686, 372] on button "Details" at bounding box center [665, 371] width 51 height 9
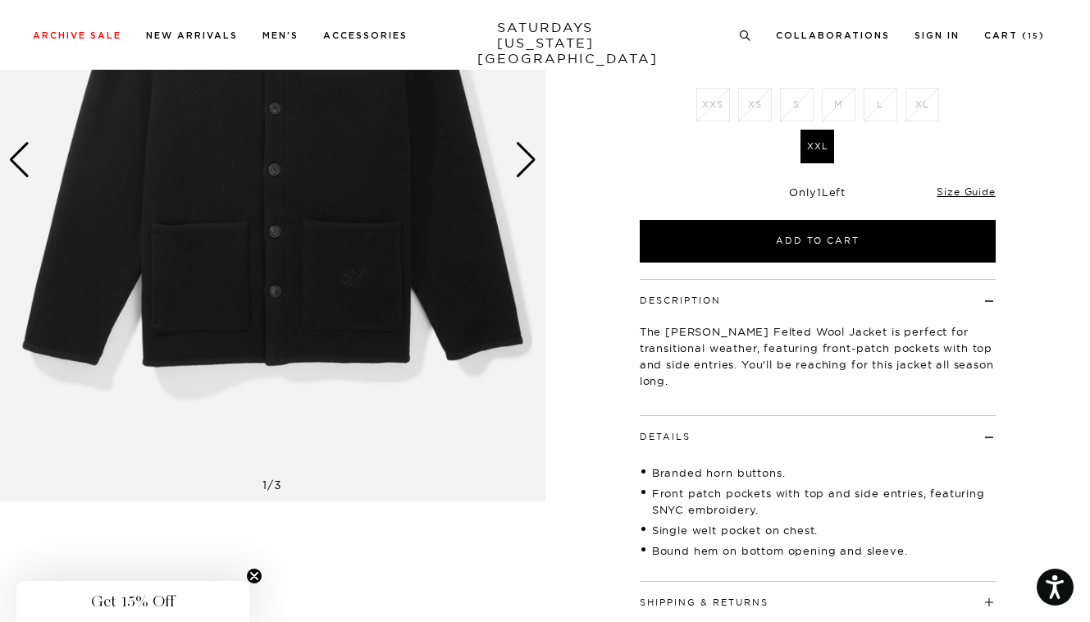
scroll to position [164, 0]
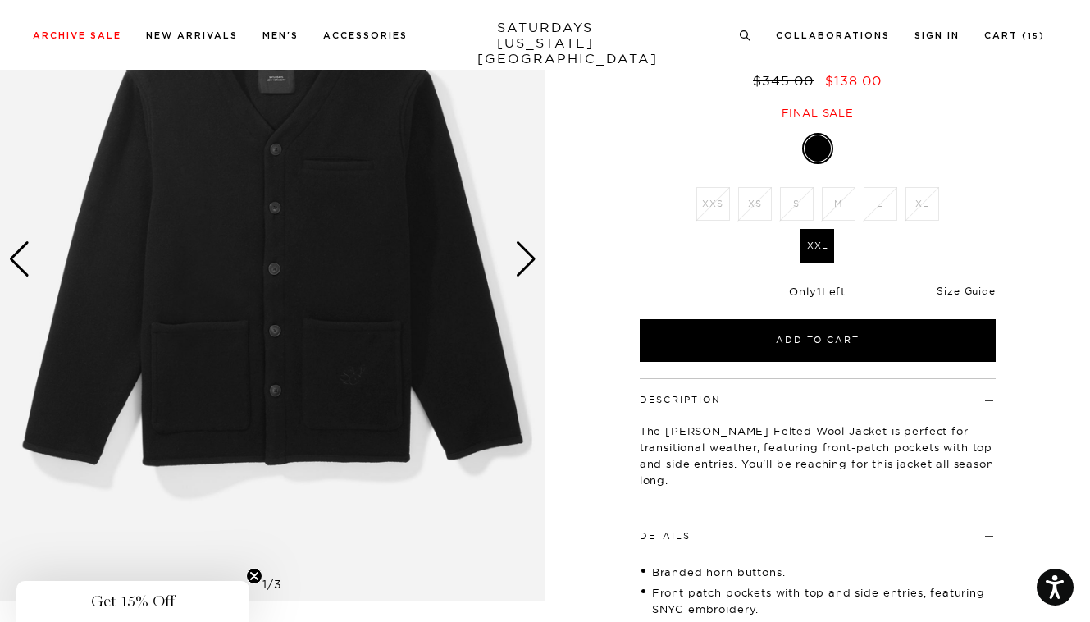
click at [951, 289] on link "Size Guide" at bounding box center [965, 291] width 58 height 12
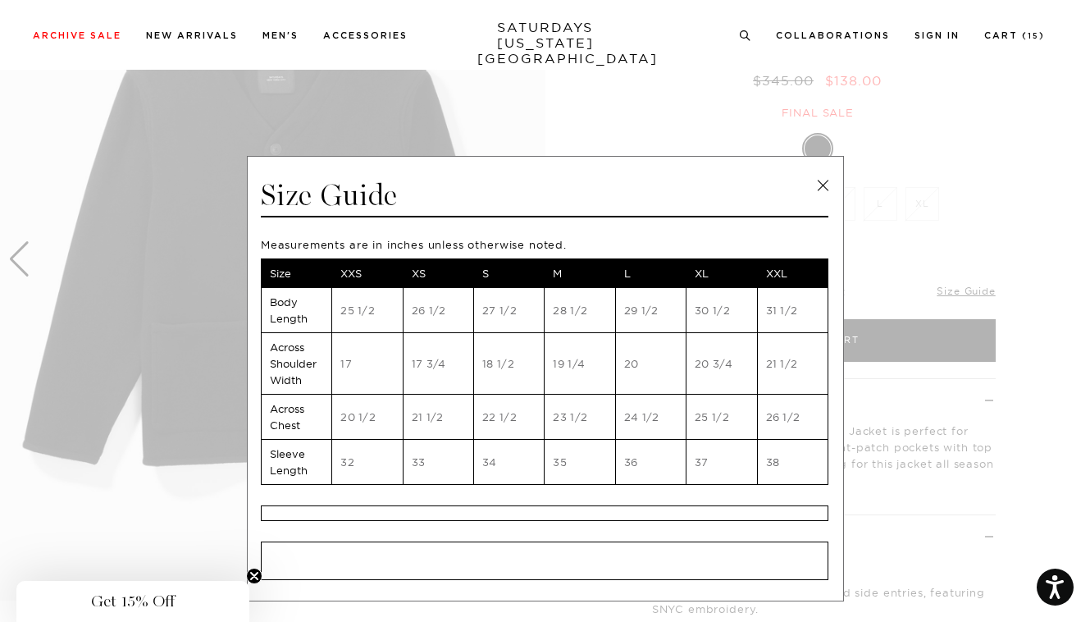
click at [817, 184] on link at bounding box center [822, 185] width 25 height 25
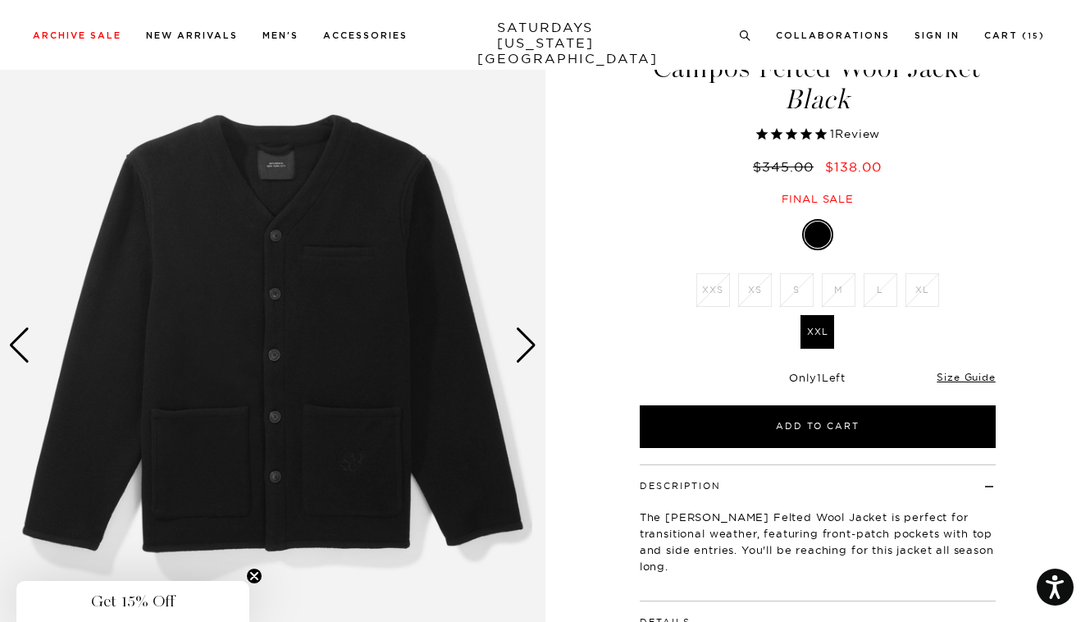
scroll to position [0, 0]
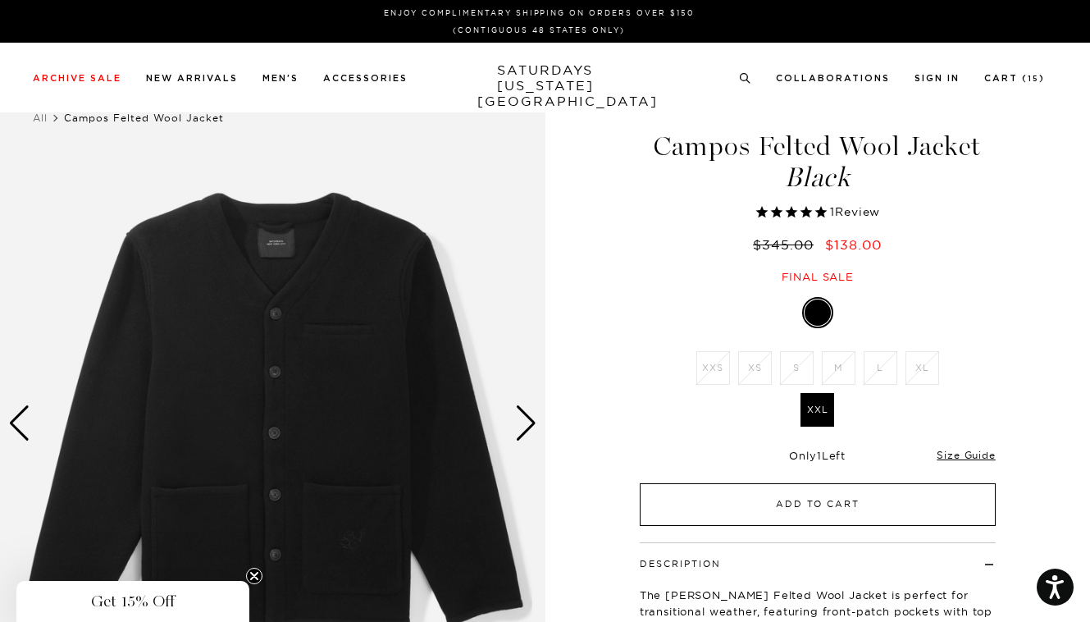
click at [782, 513] on button "Add to Cart" at bounding box center [818, 504] width 356 height 43
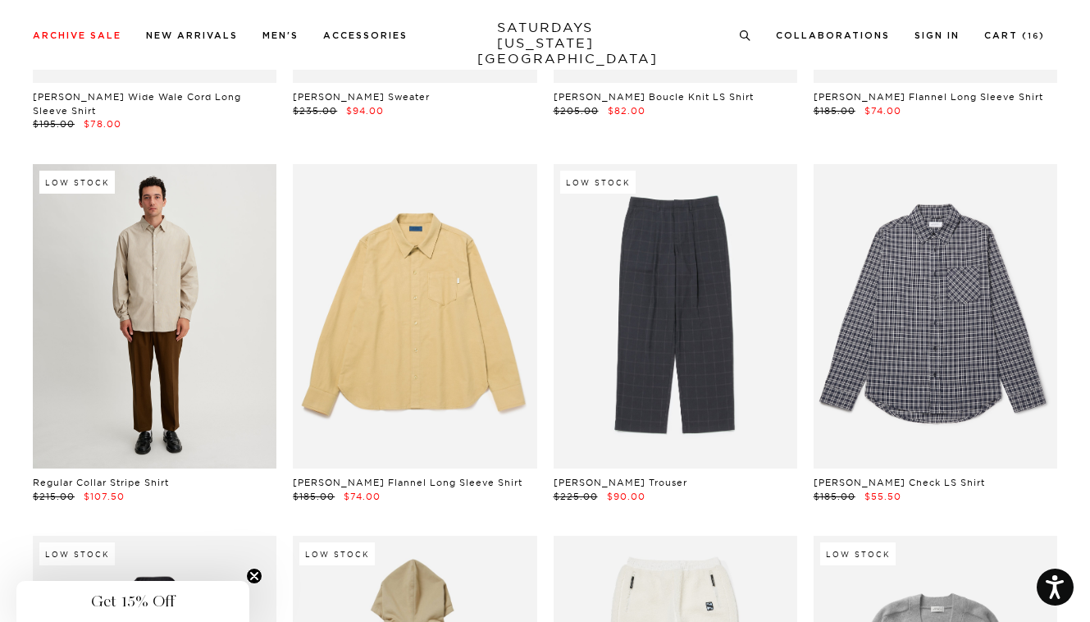
scroll to position [27669, 0]
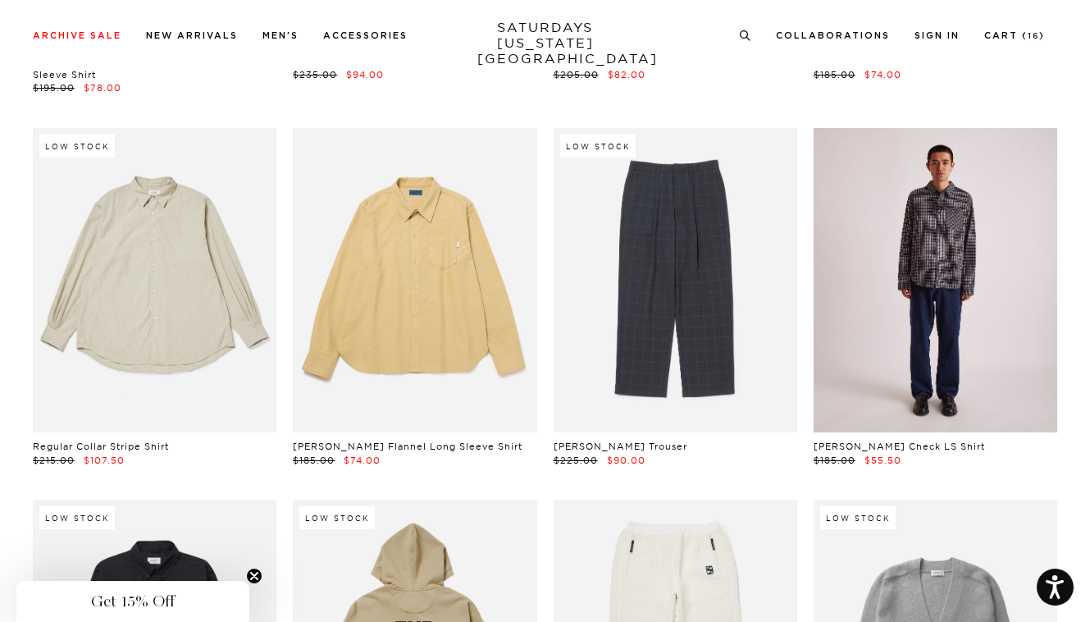
click at [973, 221] on link at bounding box center [935, 280] width 244 height 305
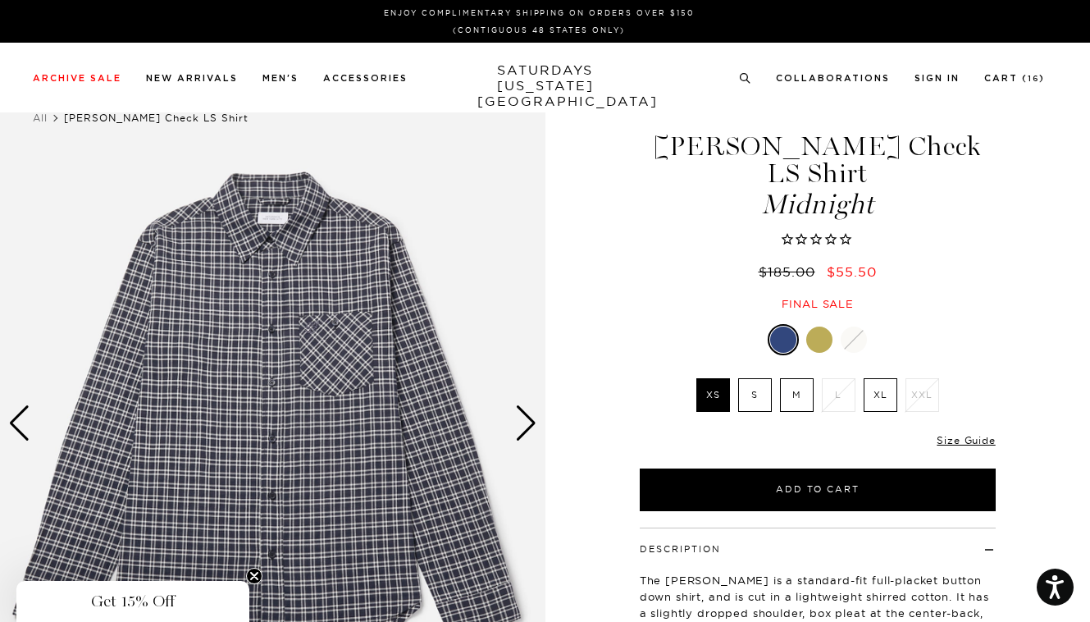
click at [530, 419] on div "Next slide" at bounding box center [526, 423] width 22 height 36
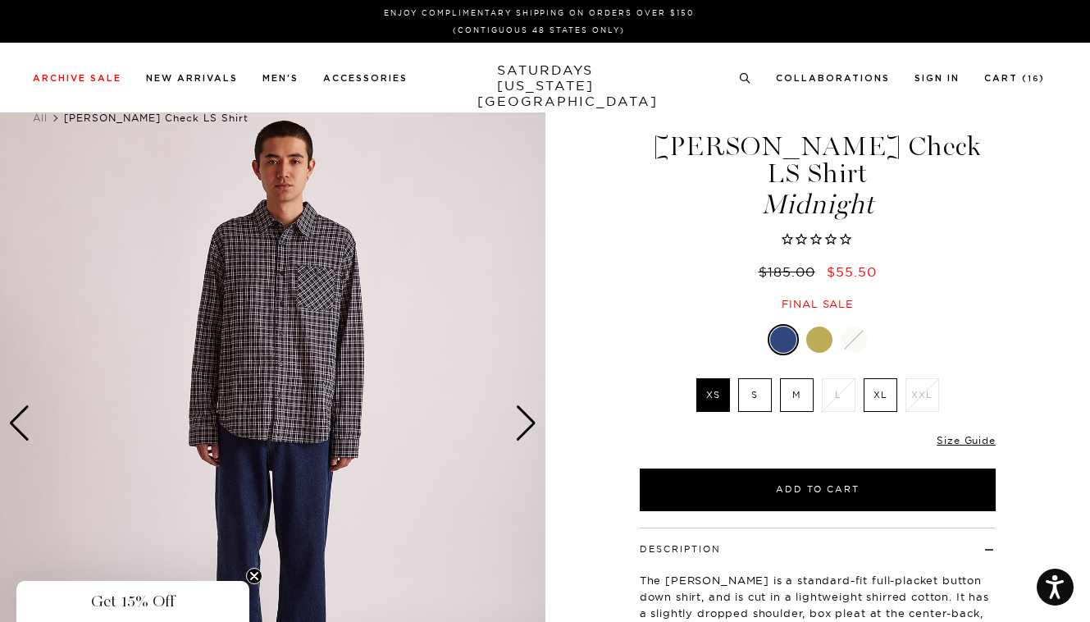
click at [531, 419] on div "Next slide" at bounding box center [526, 423] width 22 height 36
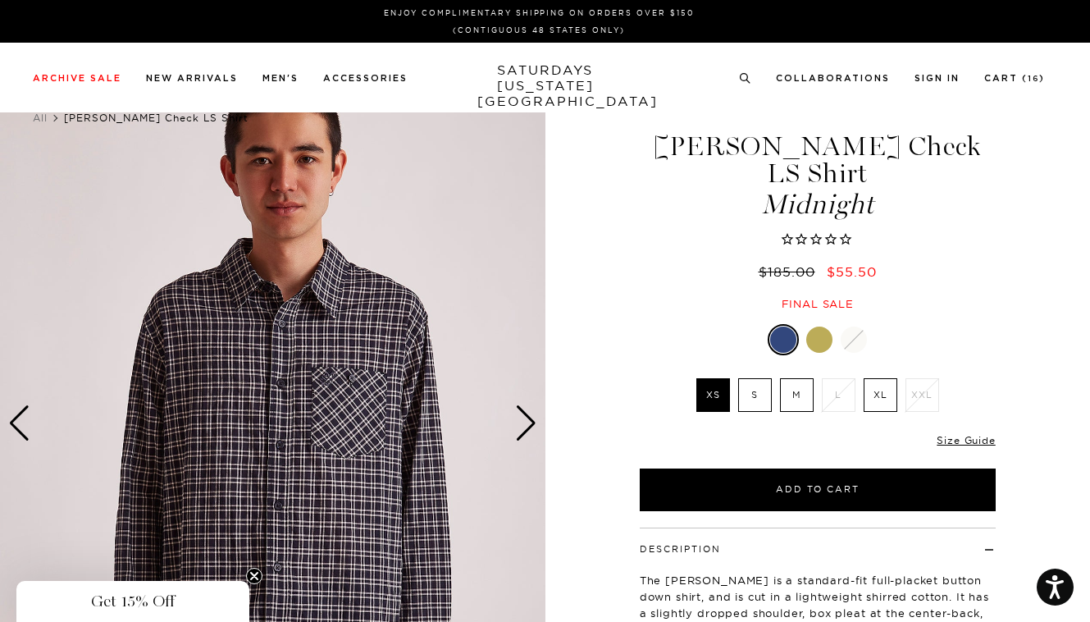
click at [531, 419] on div "Next slide" at bounding box center [526, 423] width 22 height 36
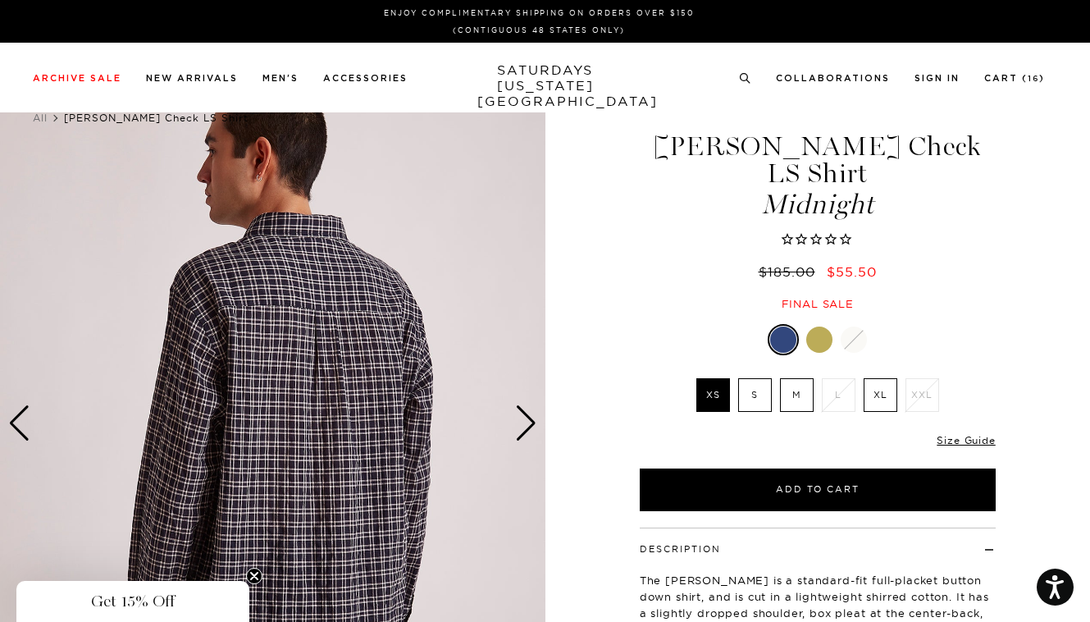
click at [531, 419] on div "Next slide" at bounding box center [526, 423] width 22 height 36
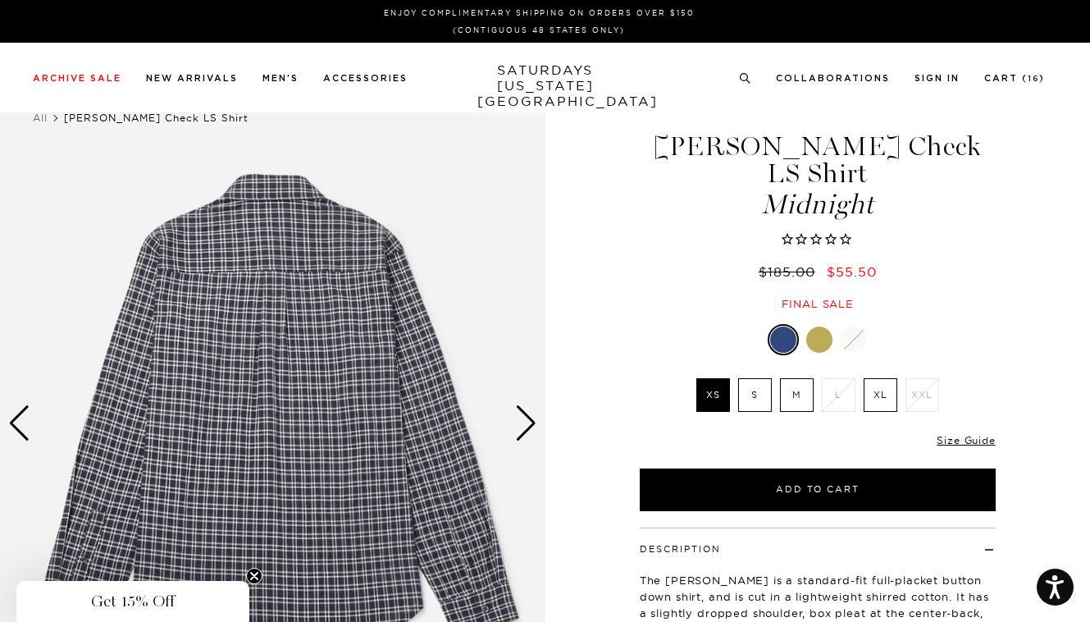
click at [531, 419] on div "Next slide" at bounding box center [526, 423] width 22 height 36
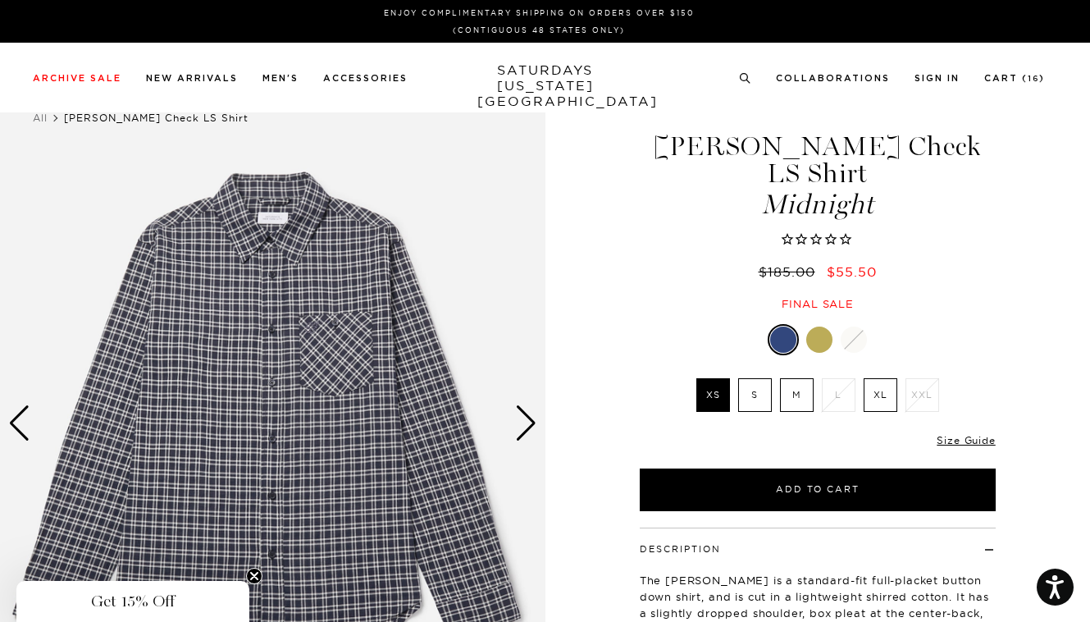
click at [533, 419] on div "Next slide" at bounding box center [526, 423] width 22 height 36
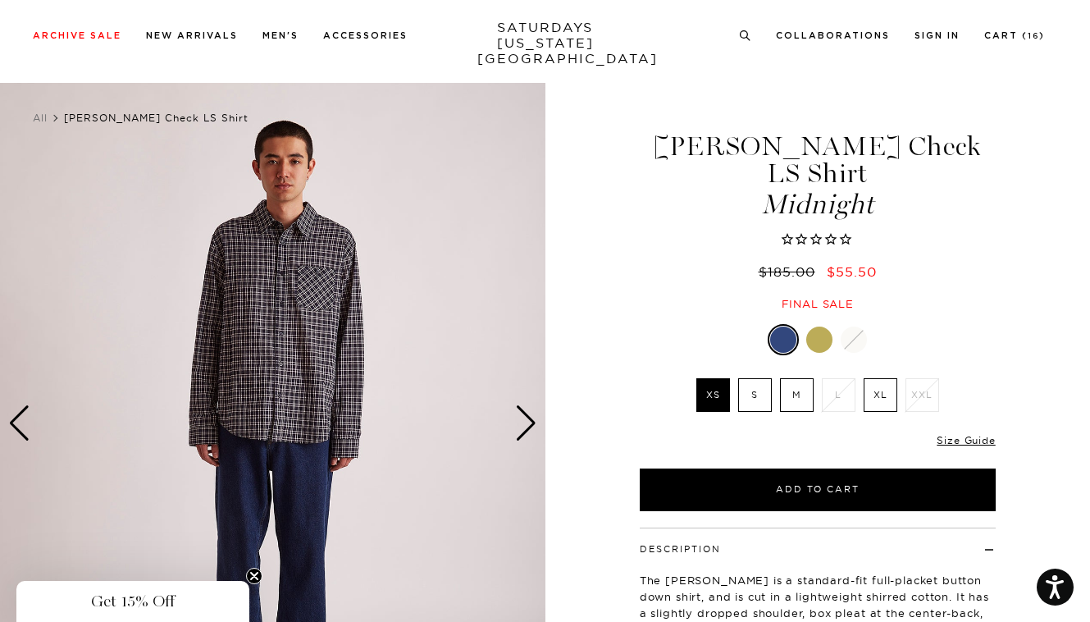
scroll to position [82, 0]
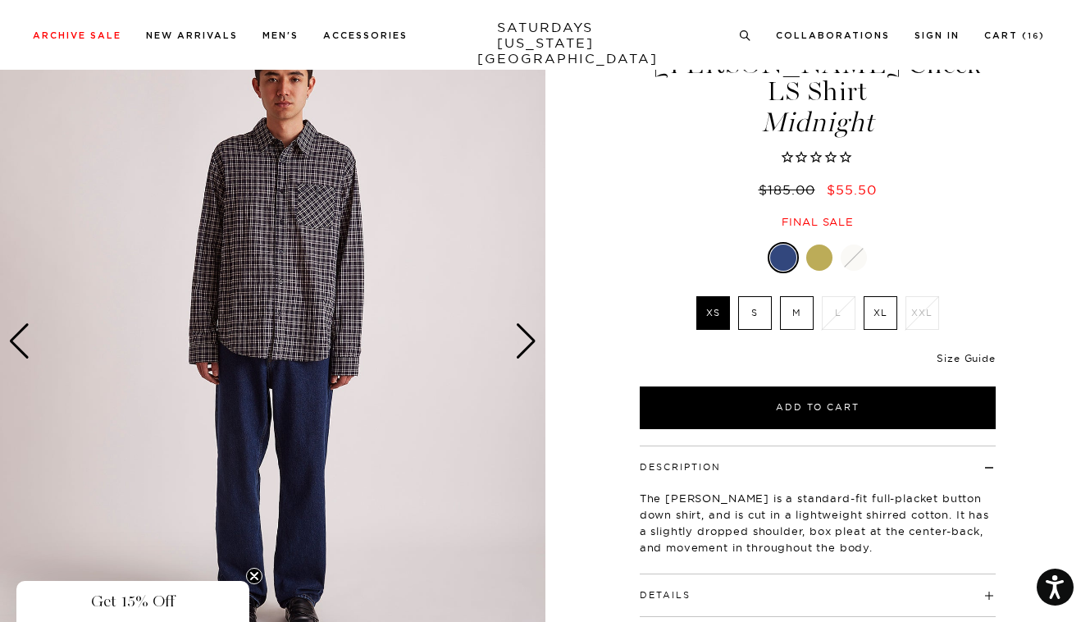
click at [954, 352] on link "Size Guide" at bounding box center [965, 358] width 58 height 12
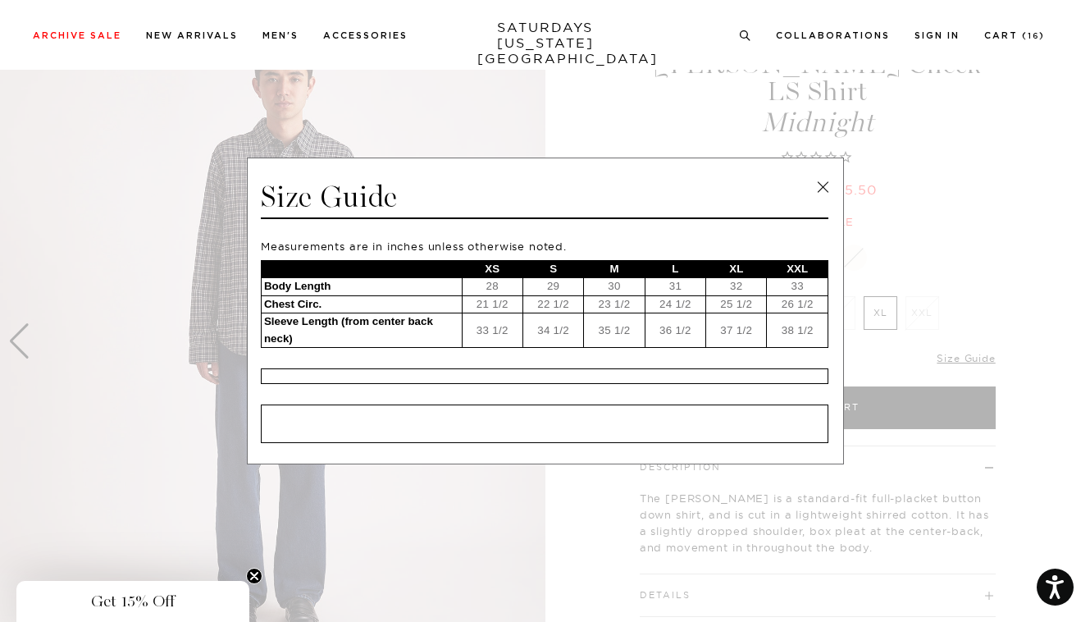
click at [825, 173] on div "Size Guide Measurements are in inches unless otherwise noted. XS S M L XL XXL B…" at bounding box center [545, 310] width 597 height 307
click at [817, 185] on link at bounding box center [822, 187] width 25 height 25
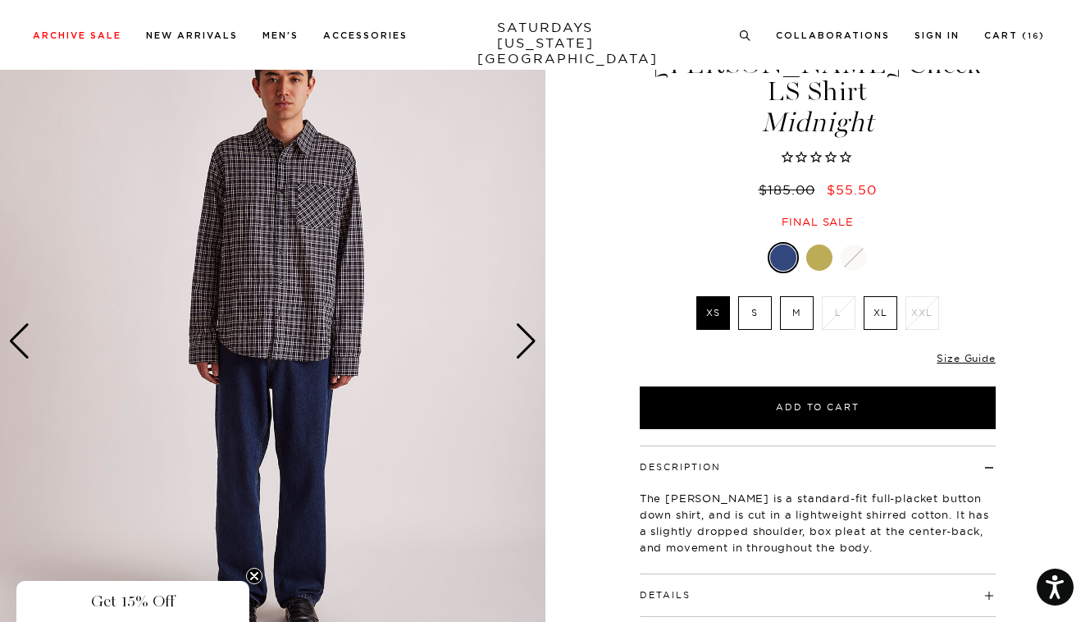
click at [879, 296] on label "XL" at bounding box center [880, 313] width 34 height 34
click at [0, 0] on input "XL" at bounding box center [0, 0] width 0 height 0
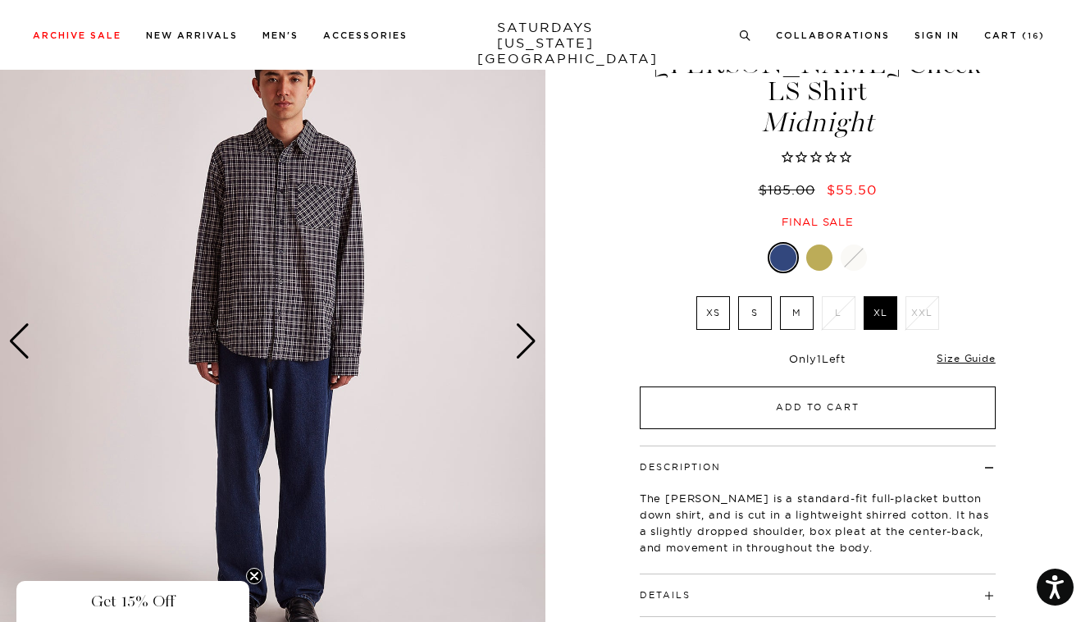
click at [847, 386] on button "Add to Cart" at bounding box center [818, 407] width 356 height 43
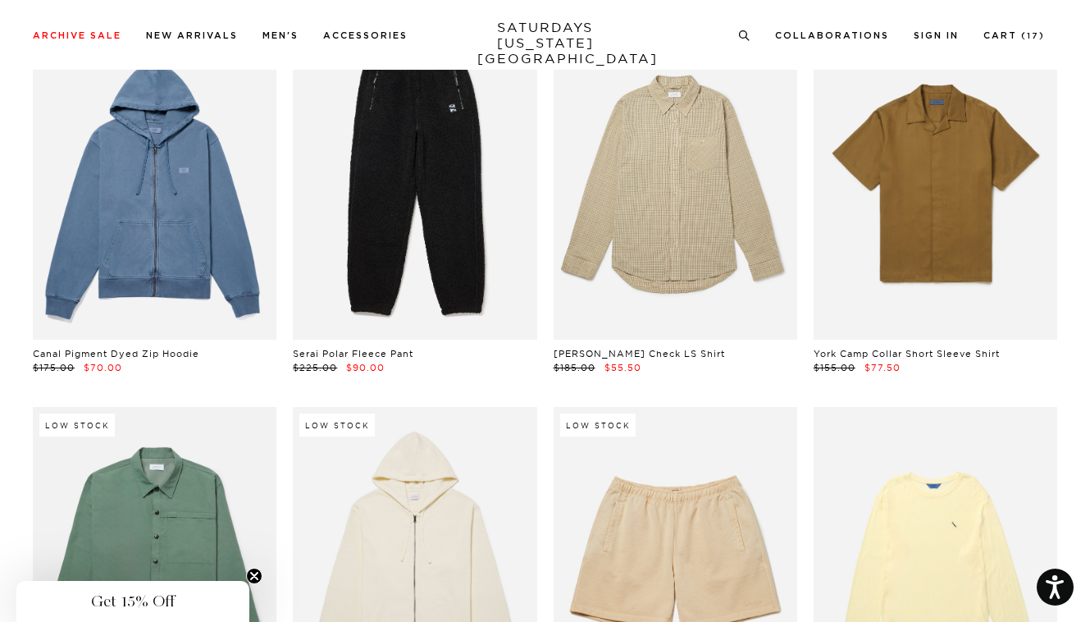
scroll to position [28735, 0]
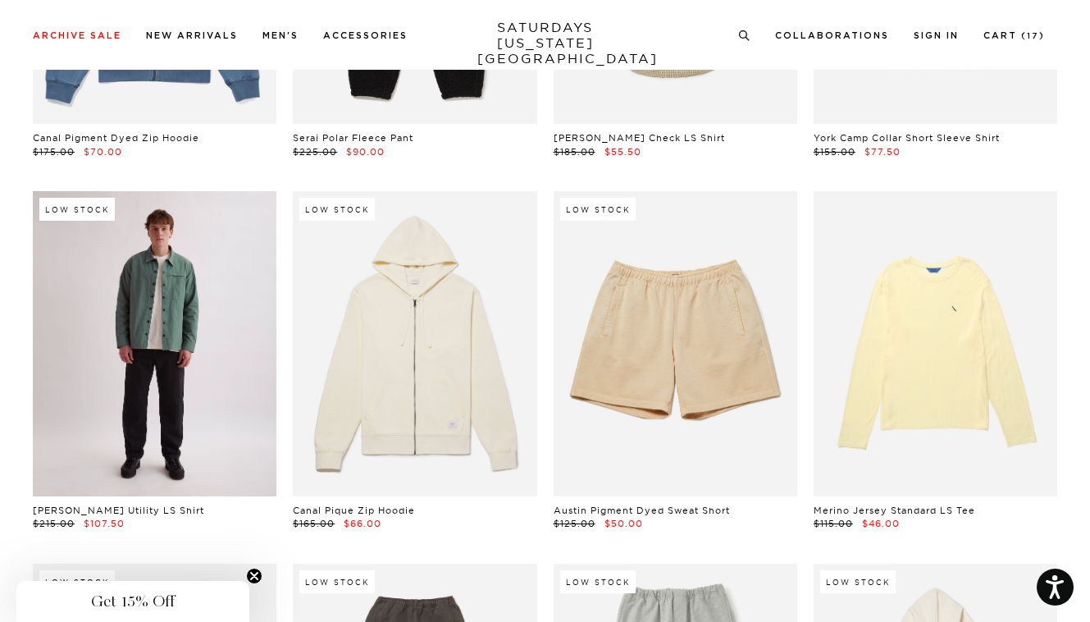
click at [220, 303] on link at bounding box center [155, 343] width 244 height 305
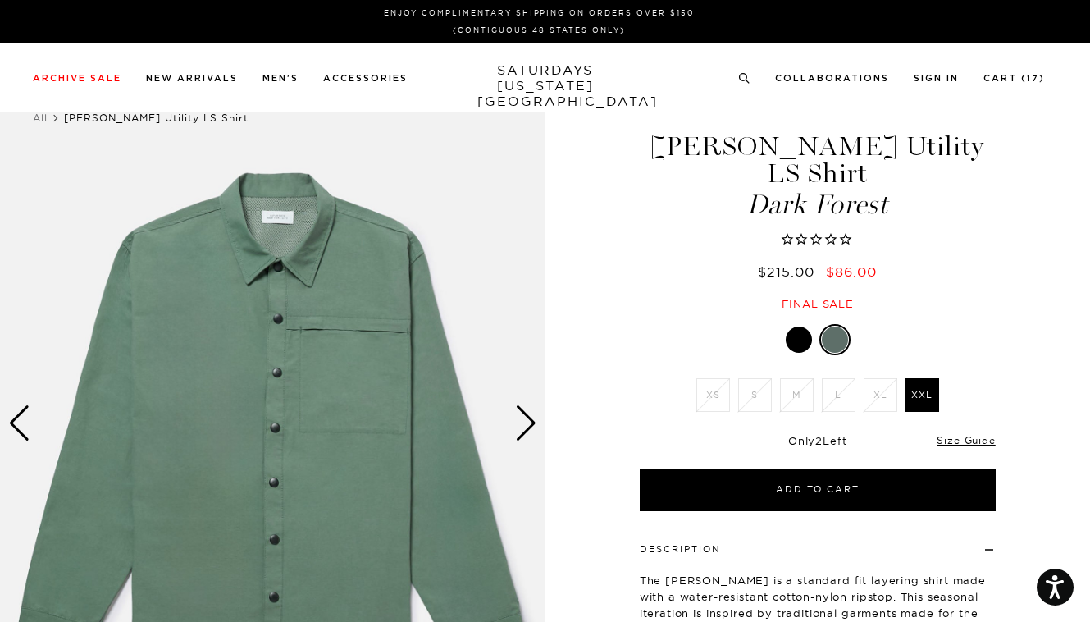
click at [521, 420] on div "Next slide" at bounding box center [526, 423] width 22 height 36
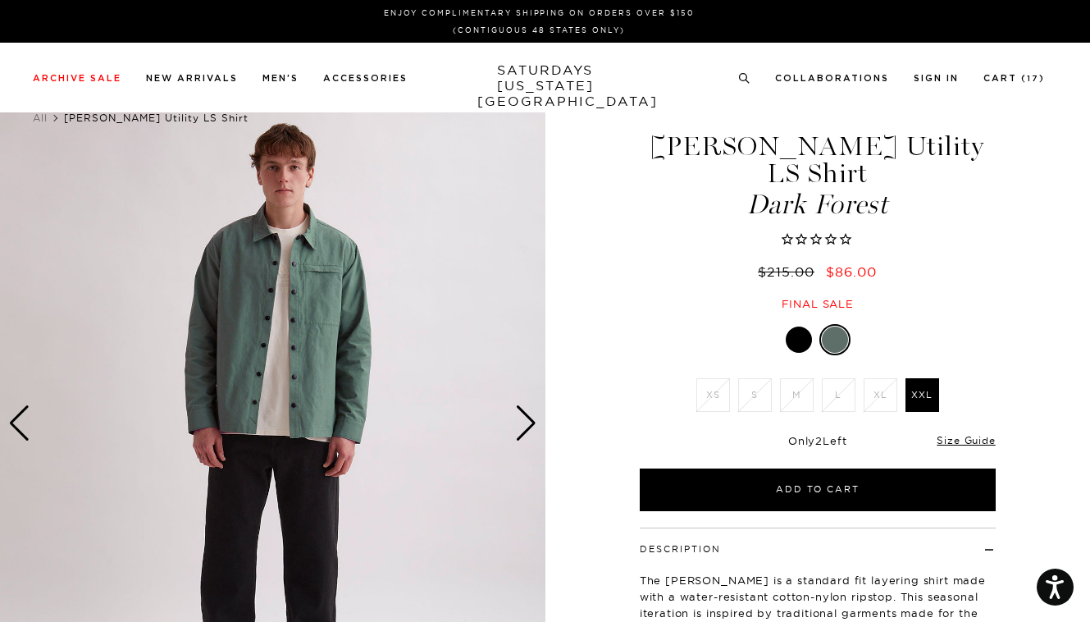
click at [522, 420] on div "Next slide" at bounding box center [526, 423] width 22 height 36
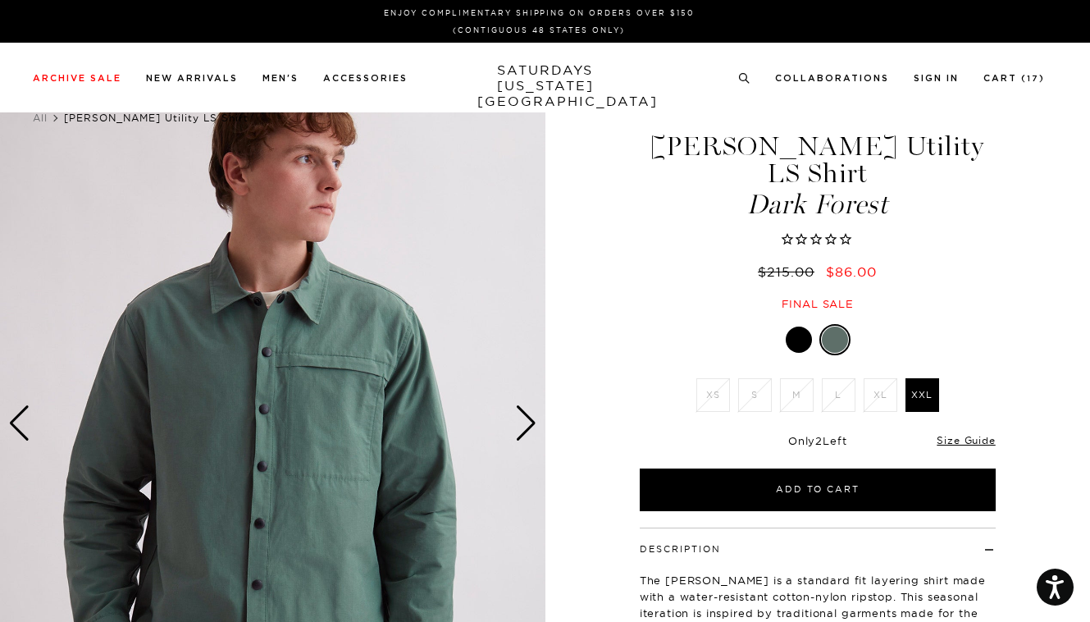
click at [523, 420] on div "Next slide" at bounding box center [526, 423] width 22 height 36
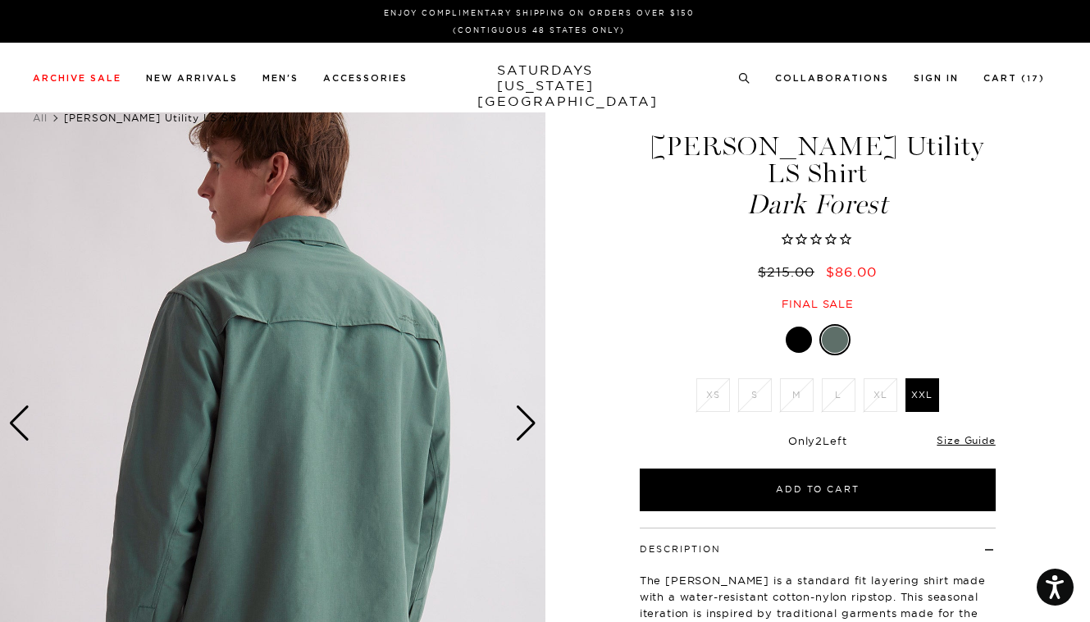
click at [523, 420] on div "Next slide" at bounding box center [526, 423] width 22 height 36
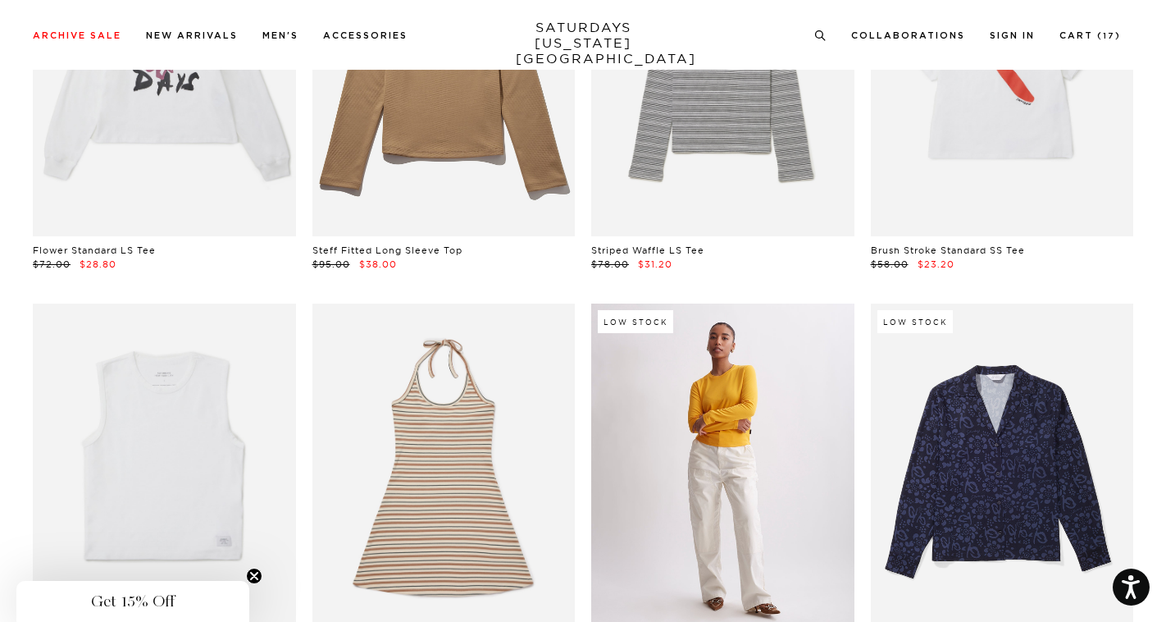
scroll to position [36802, 0]
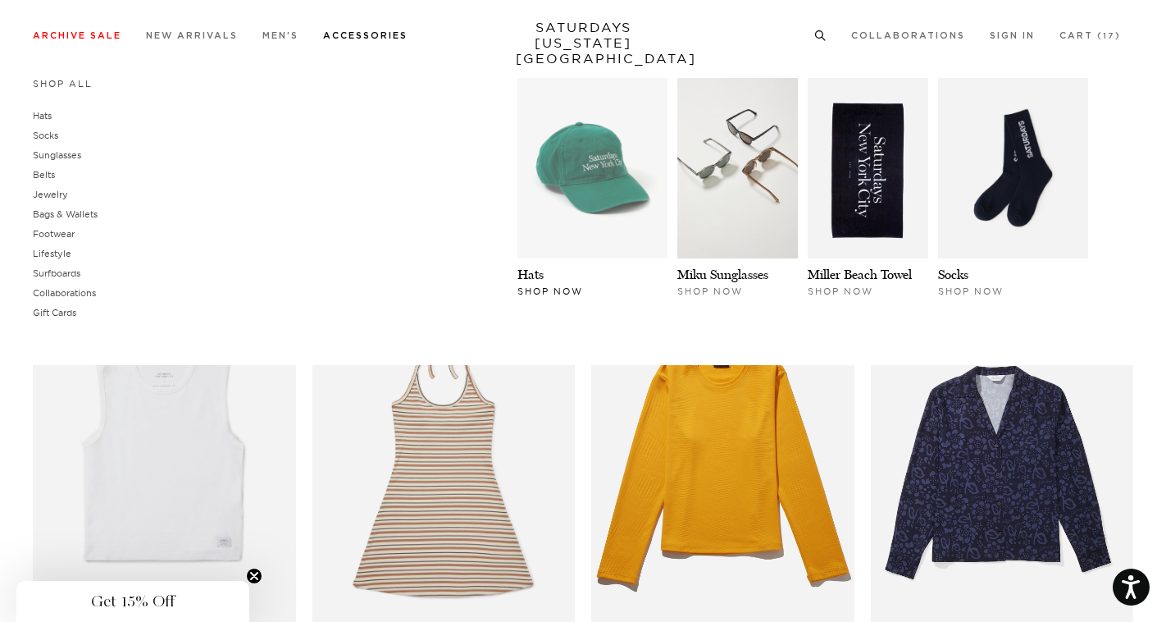
click at [582, 194] on img at bounding box center [592, 168] width 150 height 180
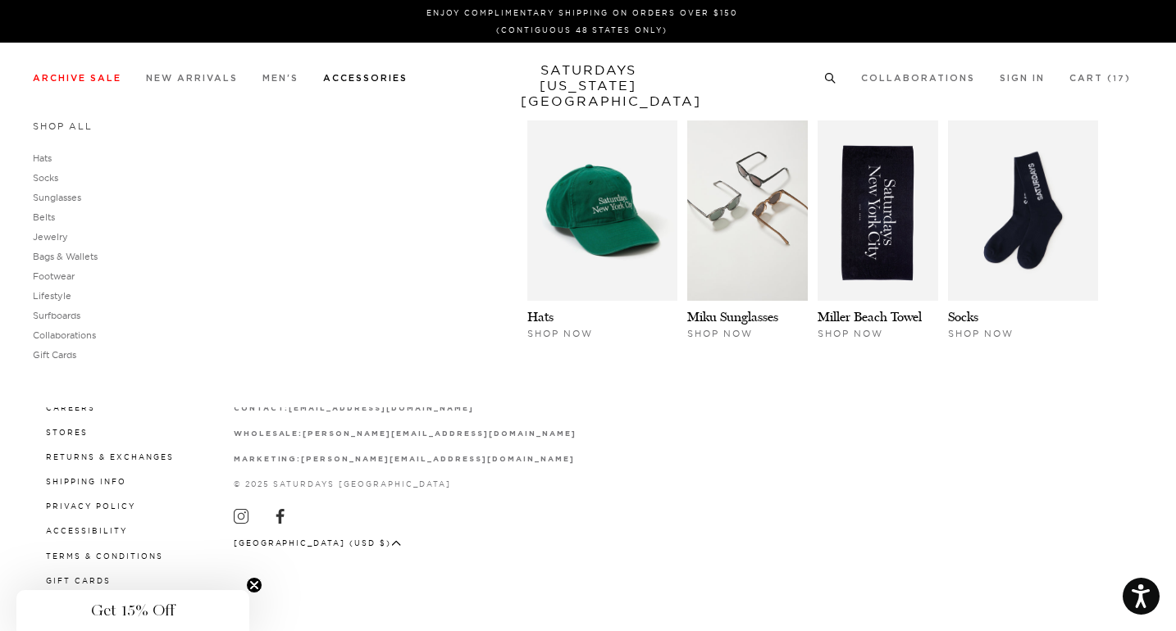
click at [80, 123] on link "Shop All" at bounding box center [63, 126] width 60 height 11
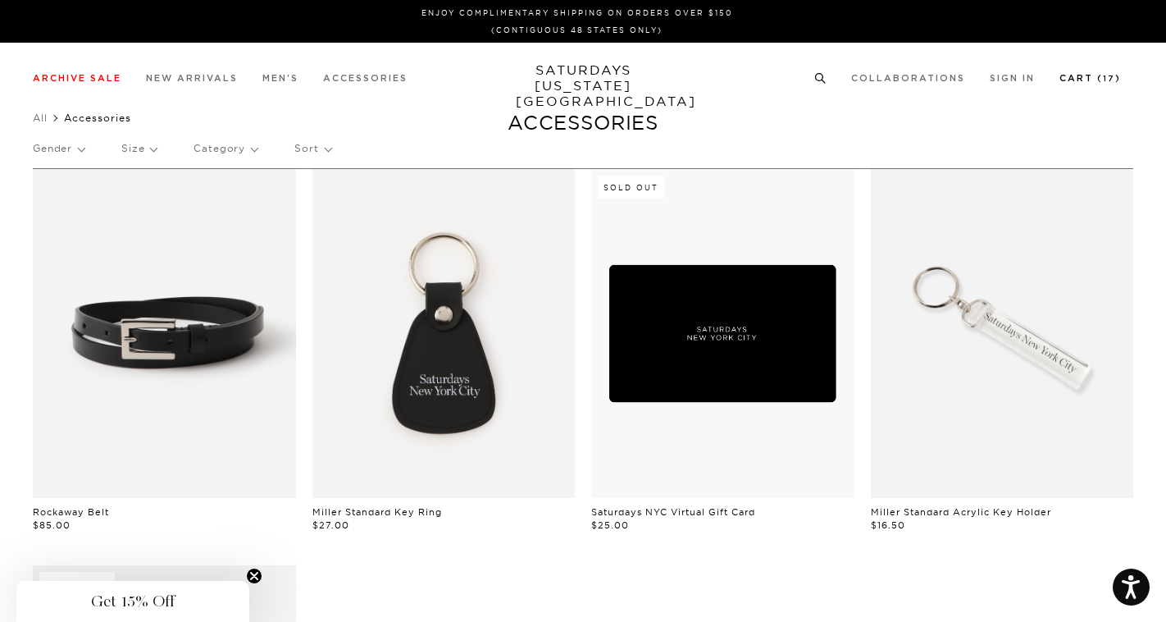
click at [1077, 76] on link "Cart ( 17 )" at bounding box center [1089, 78] width 61 height 9
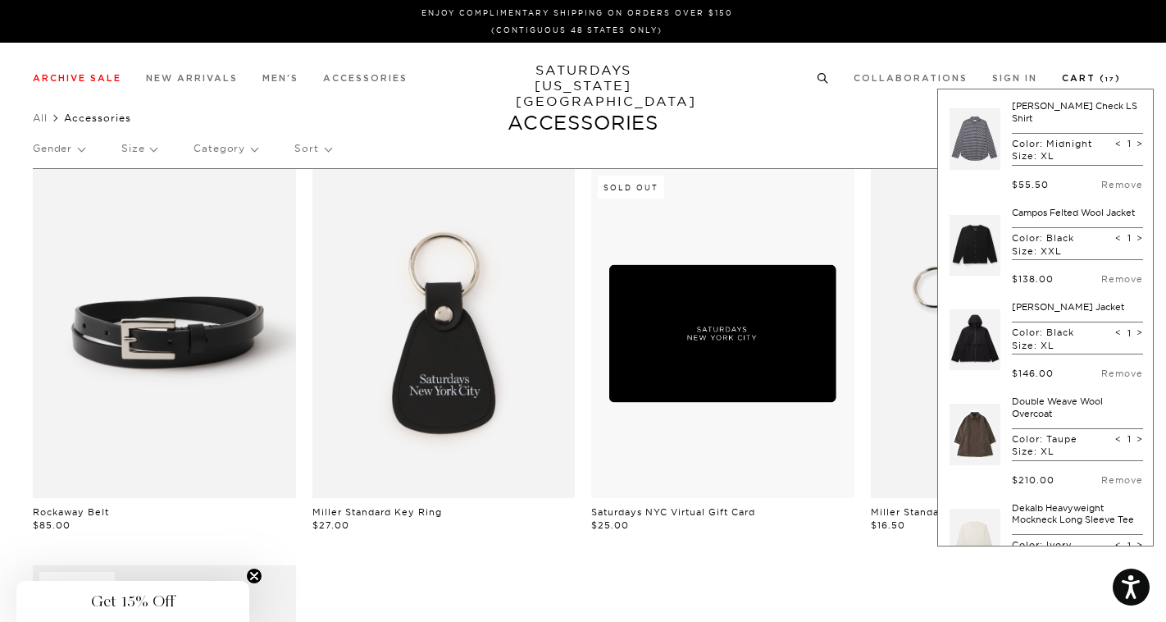
click at [1095, 78] on link "Cart ( 17 )" at bounding box center [1091, 78] width 59 height 9
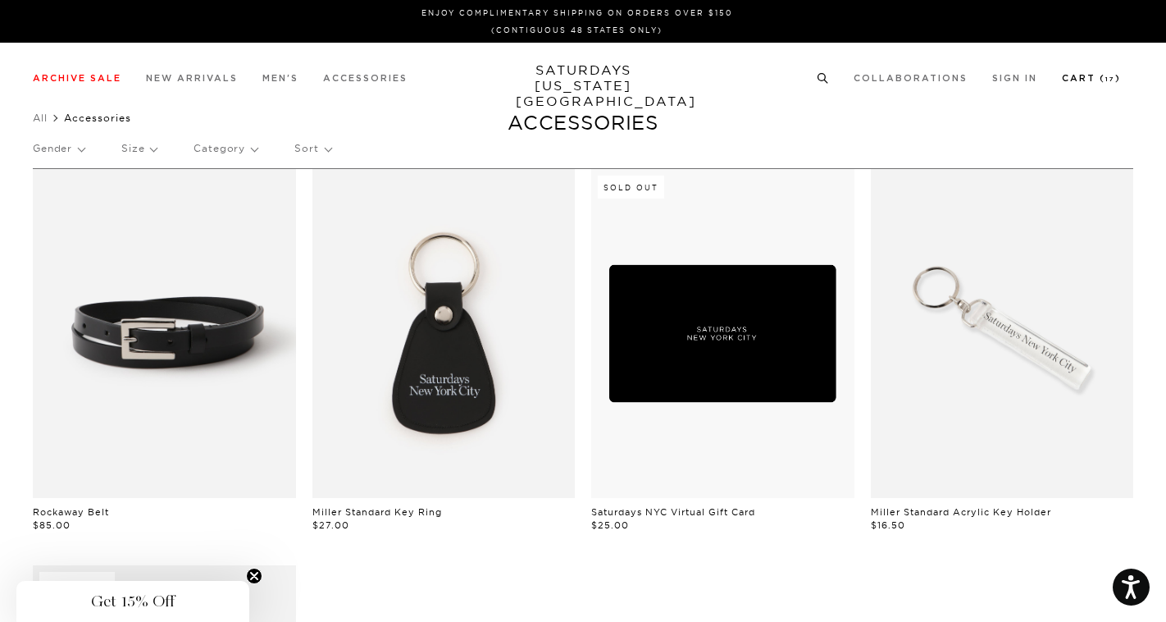
click at [1095, 78] on link "Cart ( 17 )" at bounding box center [1091, 78] width 59 height 9
click at [1093, 80] on link "Cart ( 17 )" at bounding box center [1091, 78] width 59 height 9
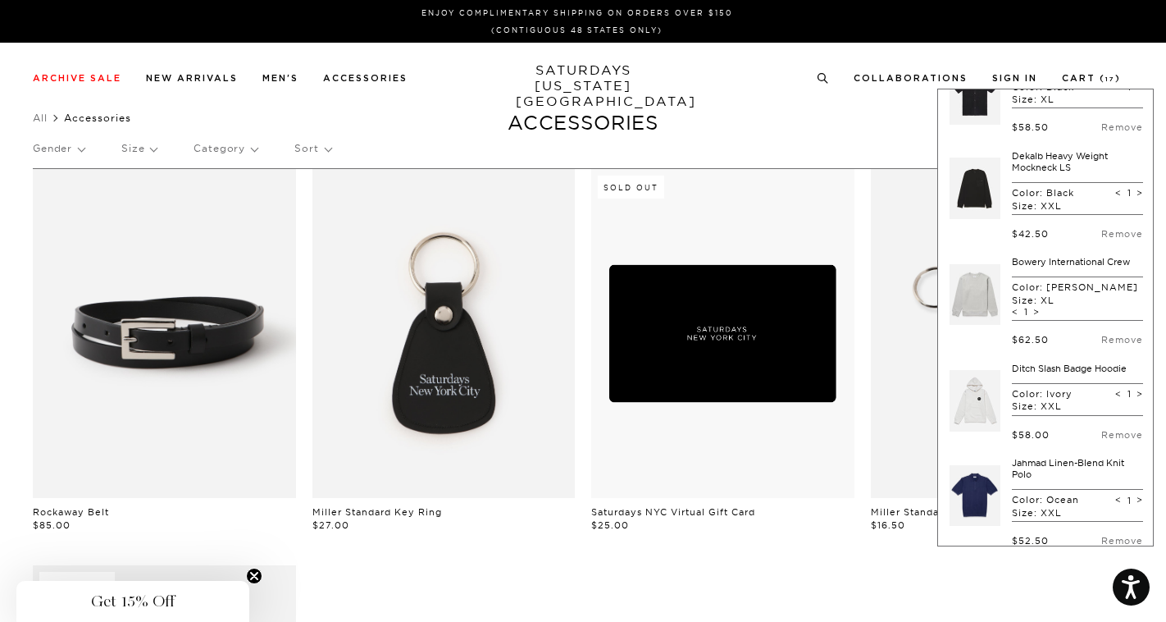
scroll to position [1530, 0]
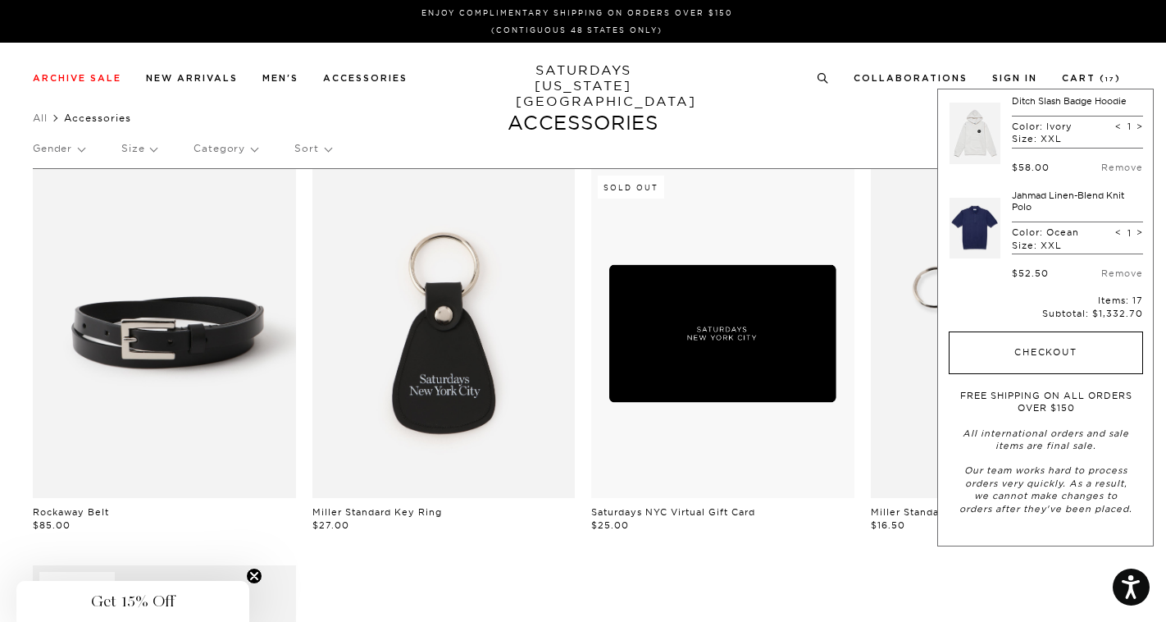
click at [1041, 338] on button "Checkout" at bounding box center [1046, 352] width 194 height 43
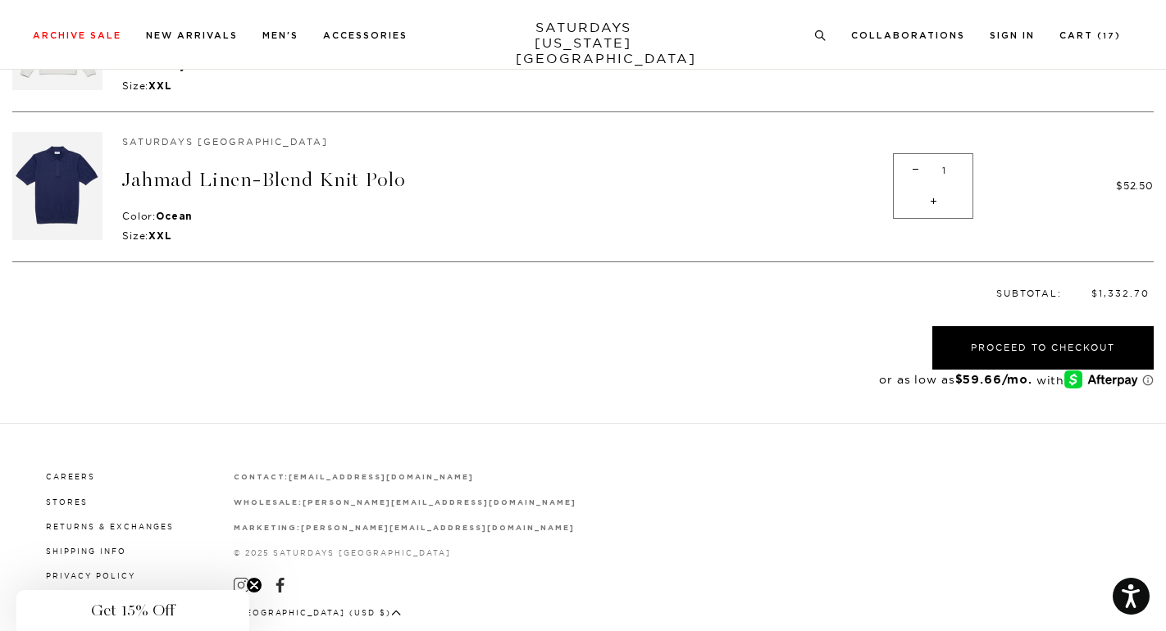
scroll to position [2378, 0]
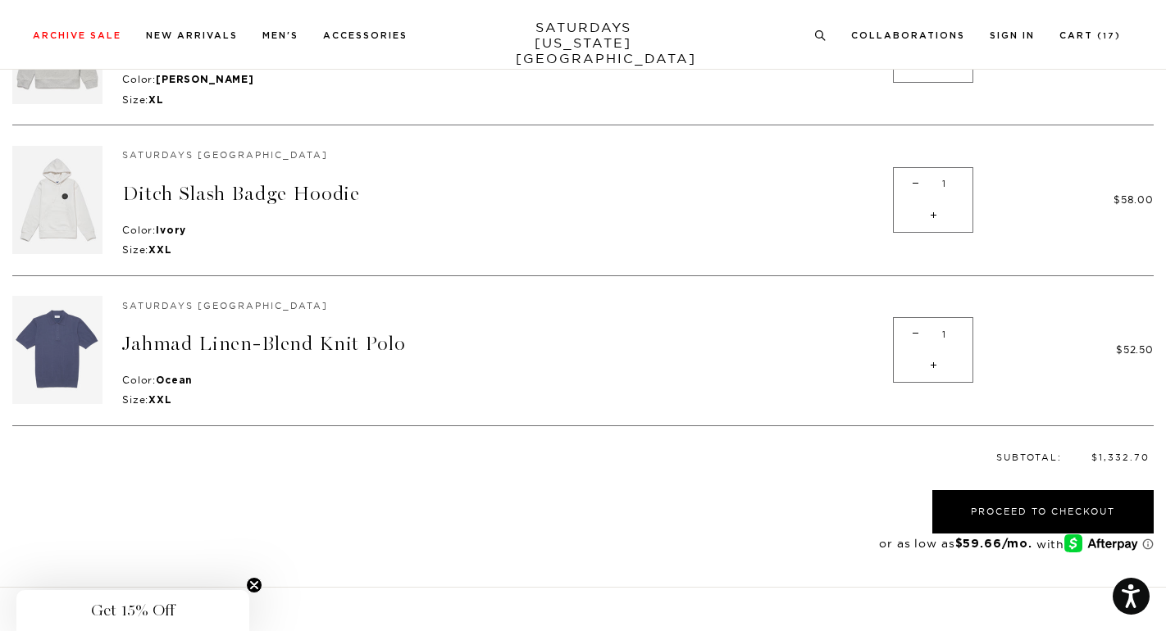
click at [75, 339] on img at bounding box center [57, 350] width 90 height 108
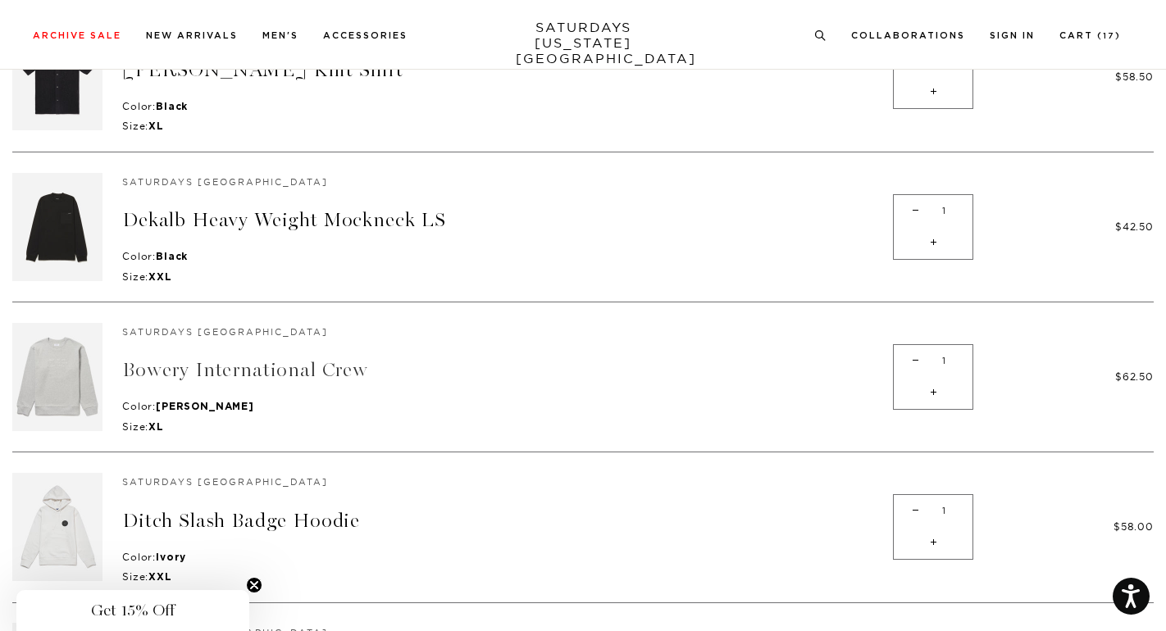
scroll to position [2050, 0]
click at [57, 363] on img at bounding box center [57, 378] width 90 height 108
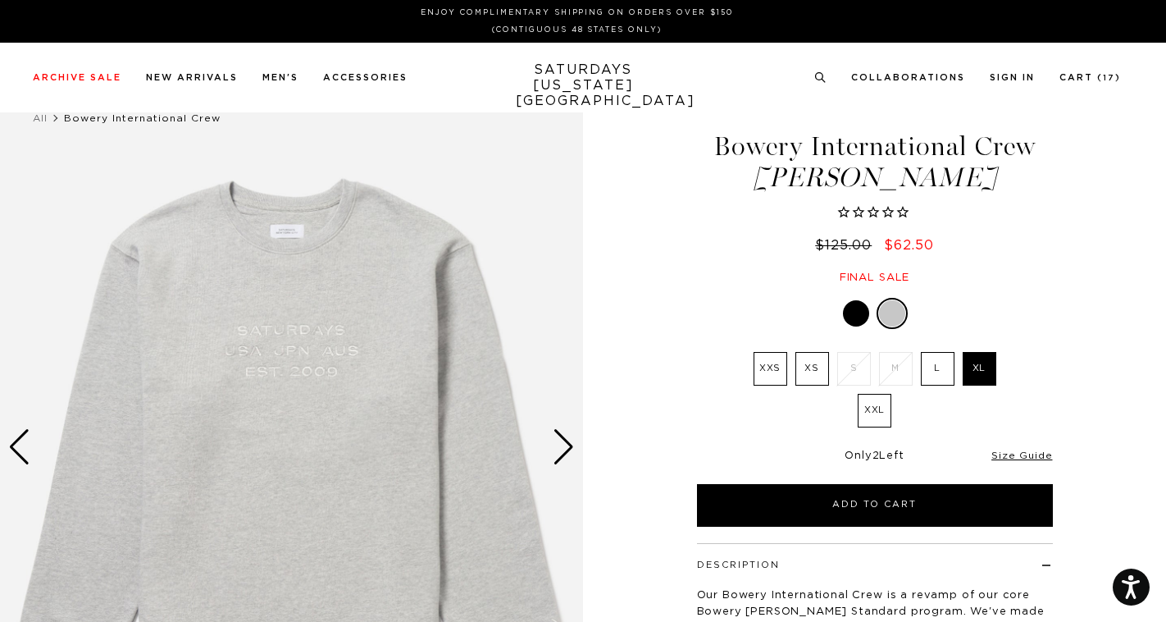
click at [569, 460] on div "Next slide" at bounding box center [564, 447] width 22 height 36
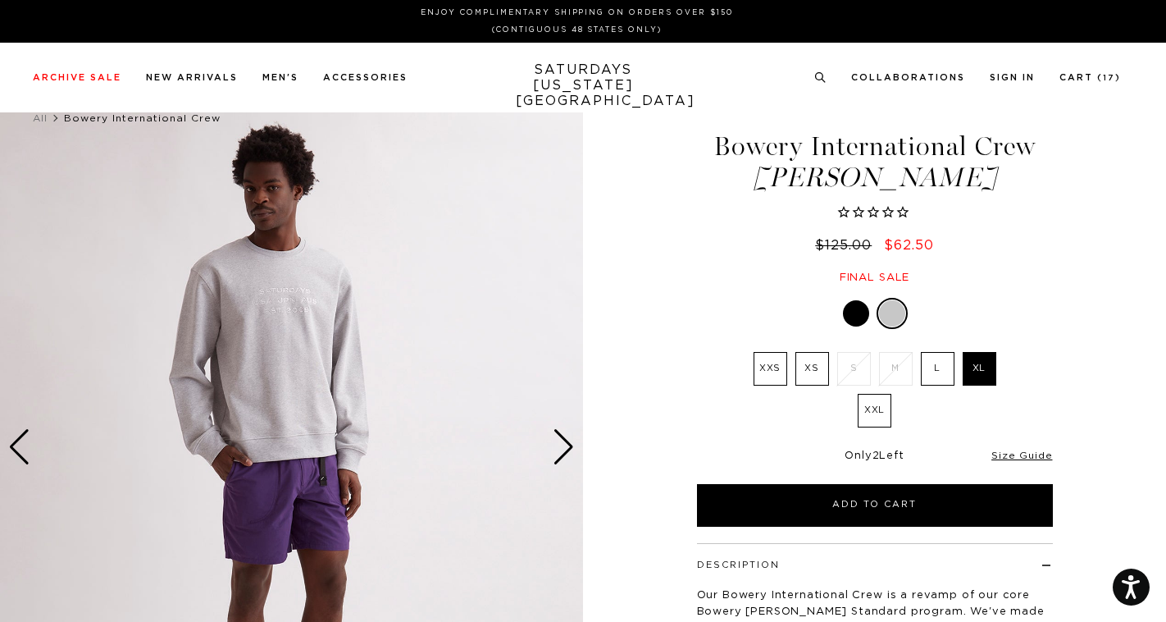
click at [567, 460] on div "Next slide" at bounding box center [564, 447] width 22 height 36
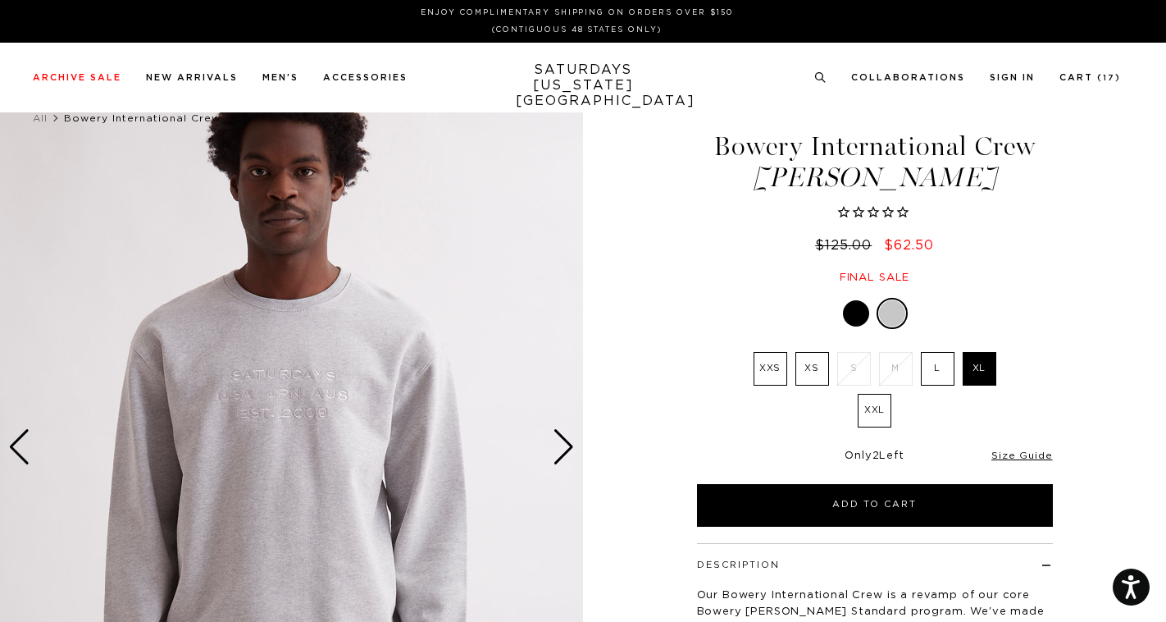
click at [567, 460] on div "Next slide" at bounding box center [564, 447] width 22 height 36
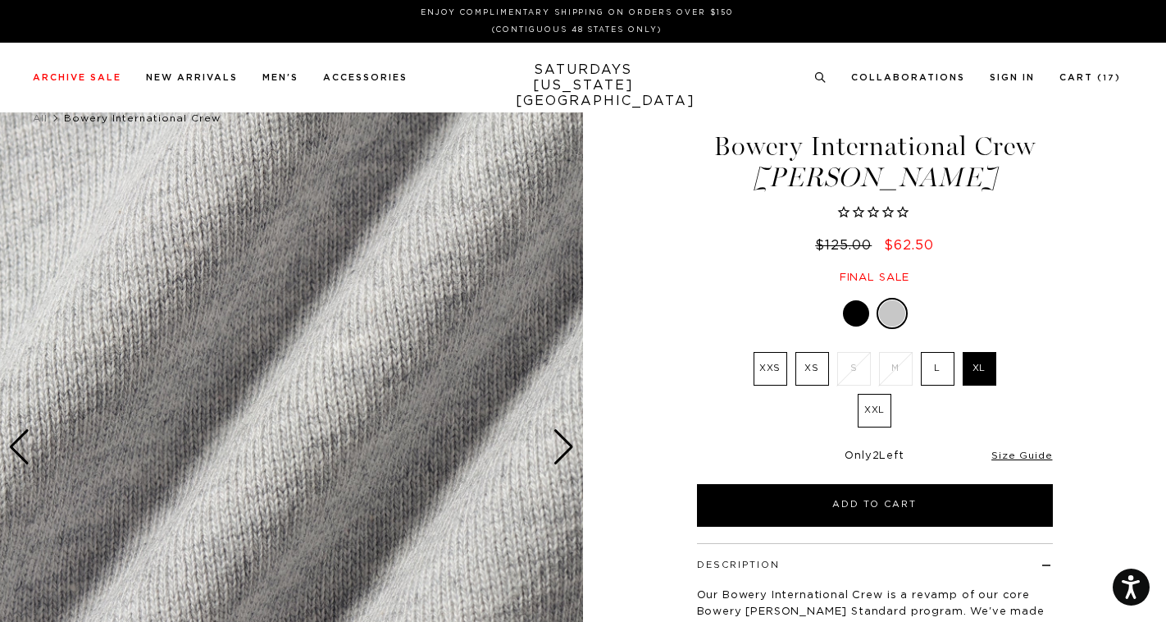
click at [567, 460] on div "Next slide" at bounding box center [564, 447] width 22 height 36
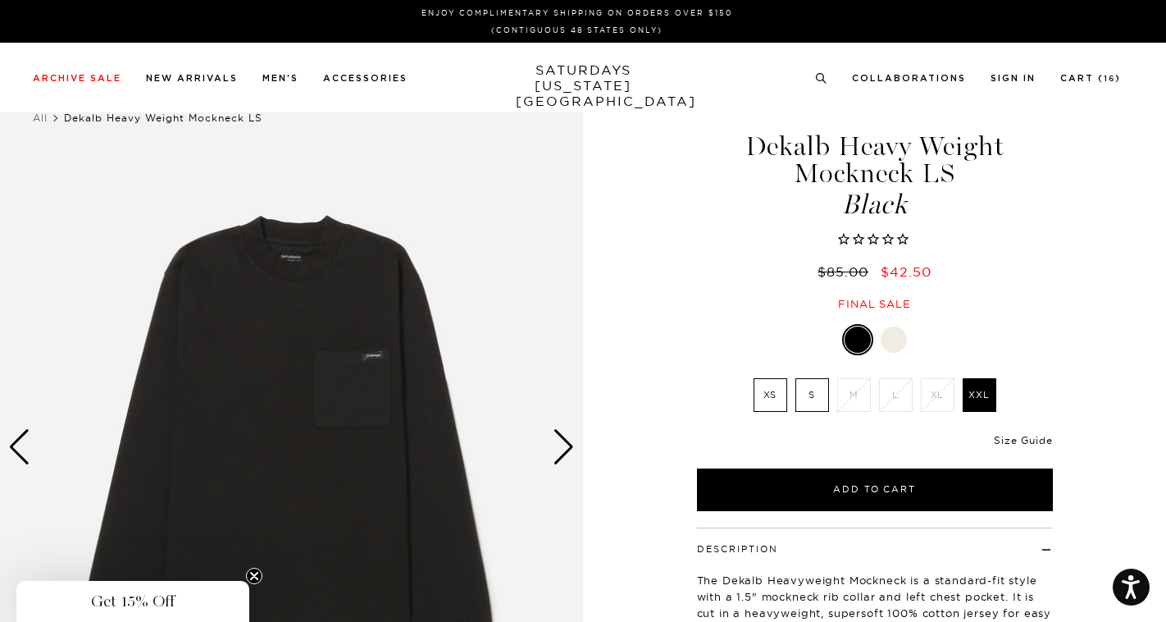
click at [1044, 440] on link "Size Guide" at bounding box center [1023, 440] width 58 height 12
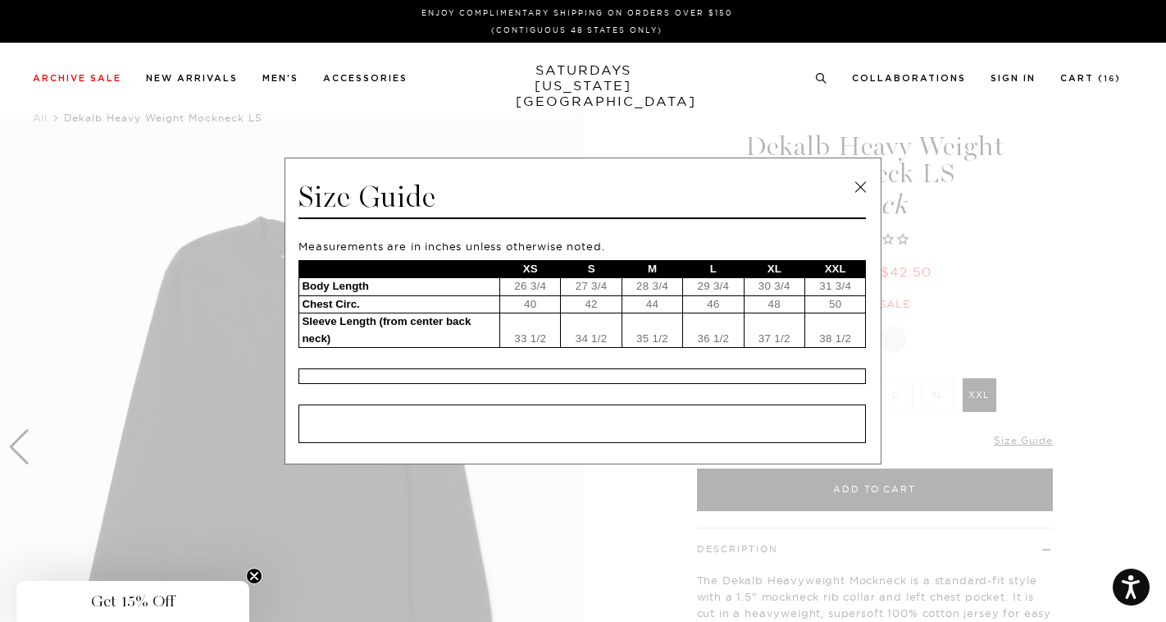
click at [867, 184] on link at bounding box center [860, 187] width 25 height 25
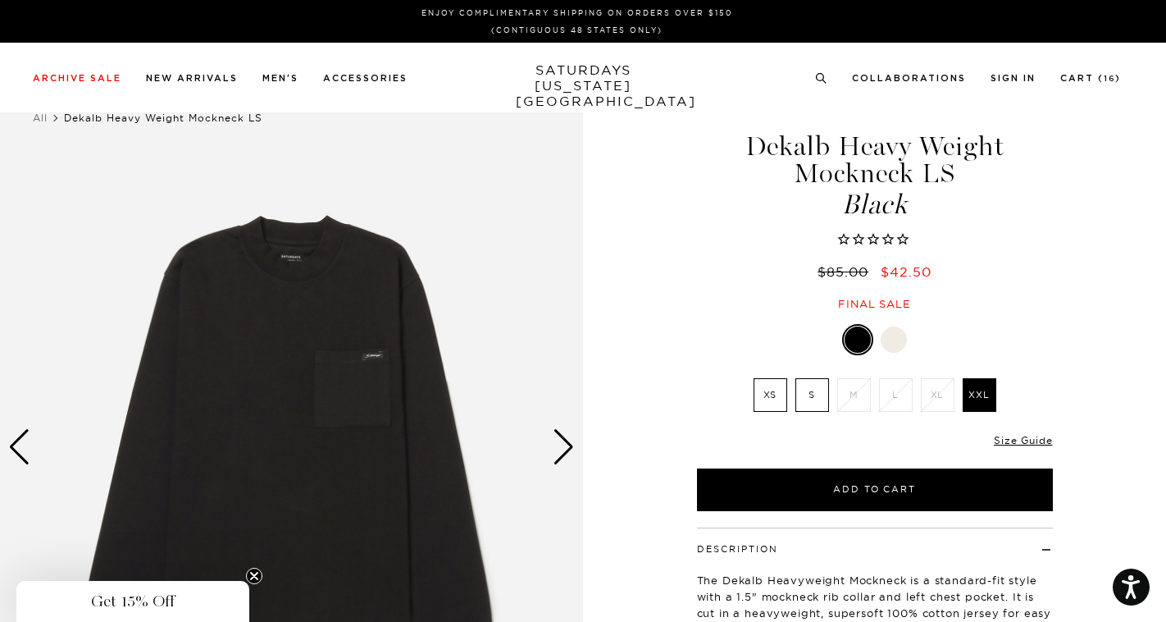
click at [567, 459] on div "Next slide" at bounding box center [564, 447] width 22 height 36
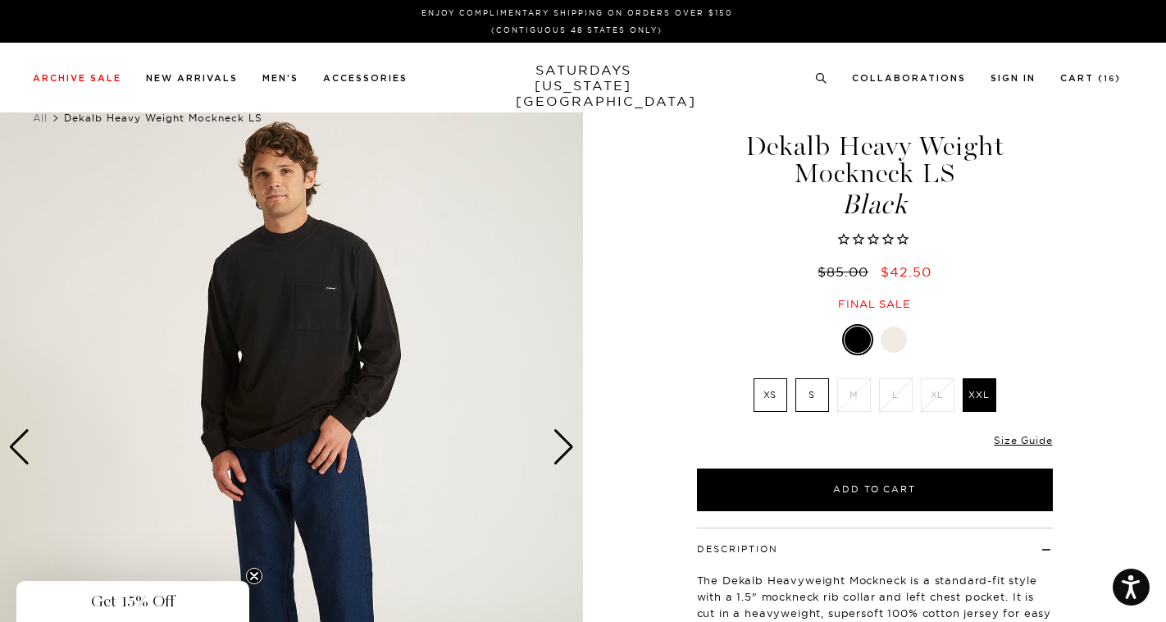
click at [566, 456] on div "Next slide" at bounding box center [564, 447] width 22 height 36
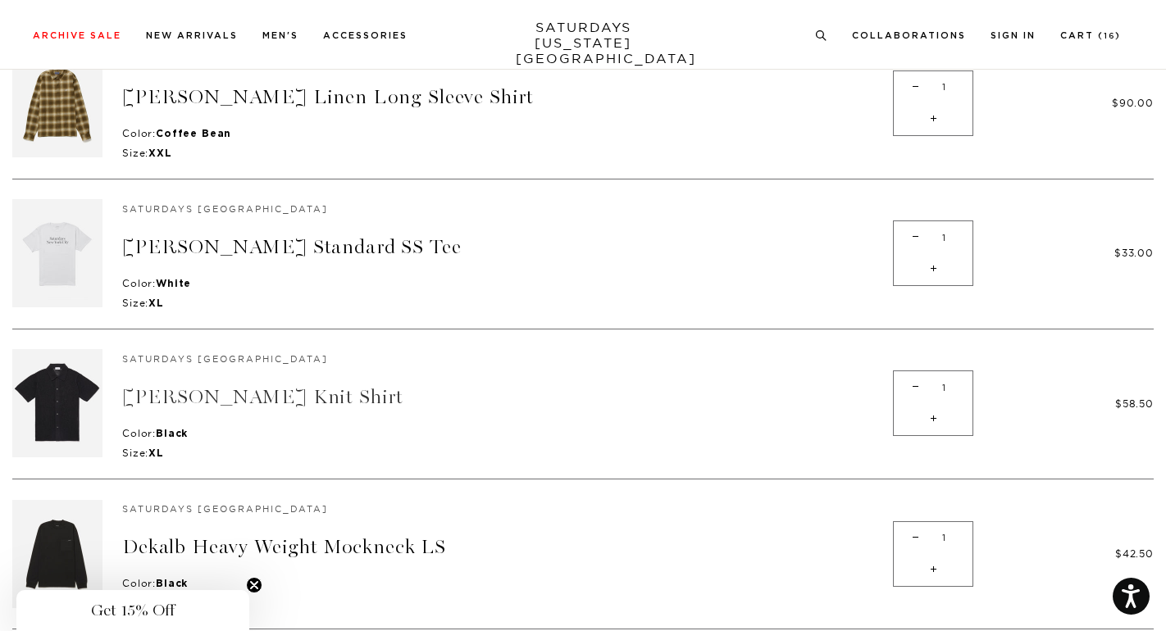
scroll to position [1722, 0]
click at [98, 386] on img at bounding box center [57, 405] width 90 height 108
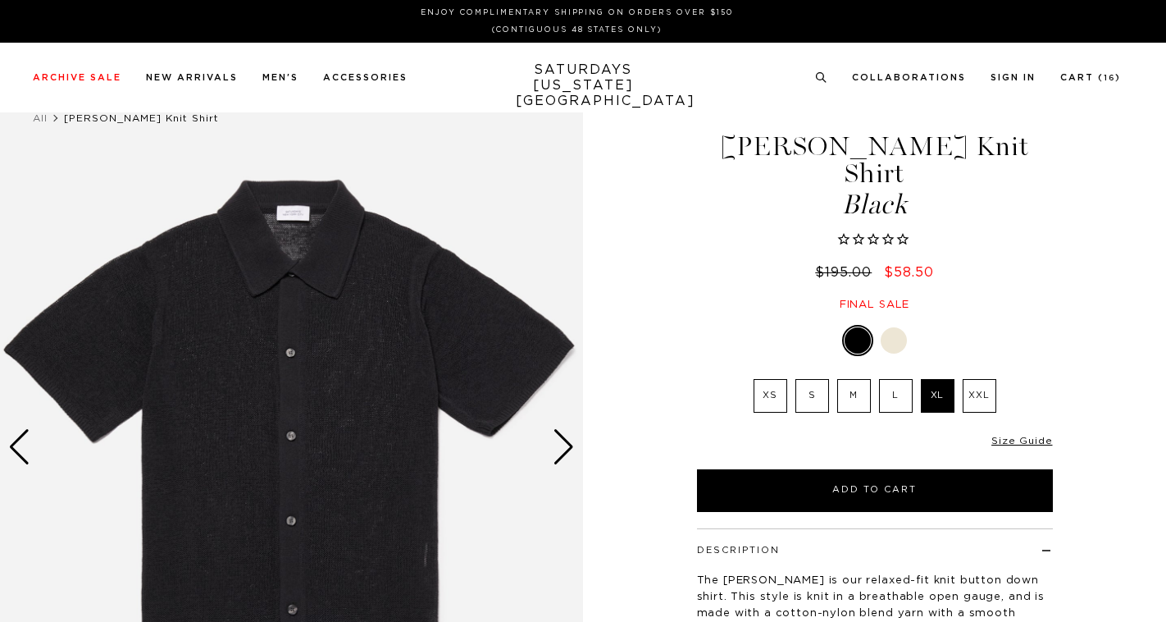
click at [567, 451] on div "Next slide" at bounding box center [564, 447] width 22 height 36
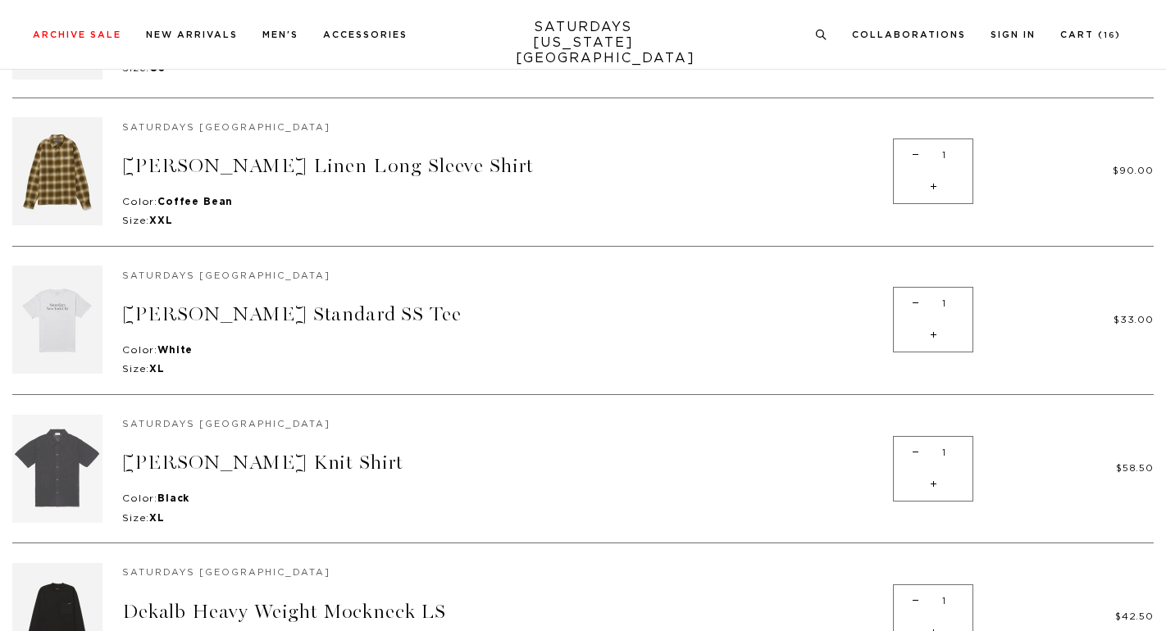
scroll to position [1558, 0]
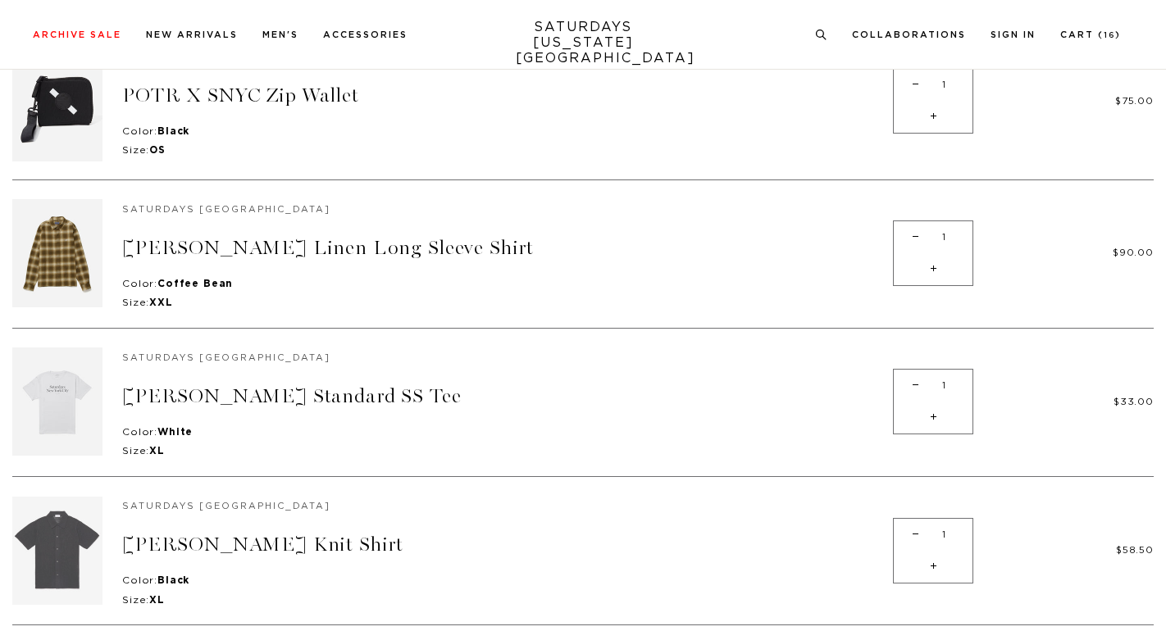
click at [56, 426] on img at bounding box center [57, 402] width 90 height 108
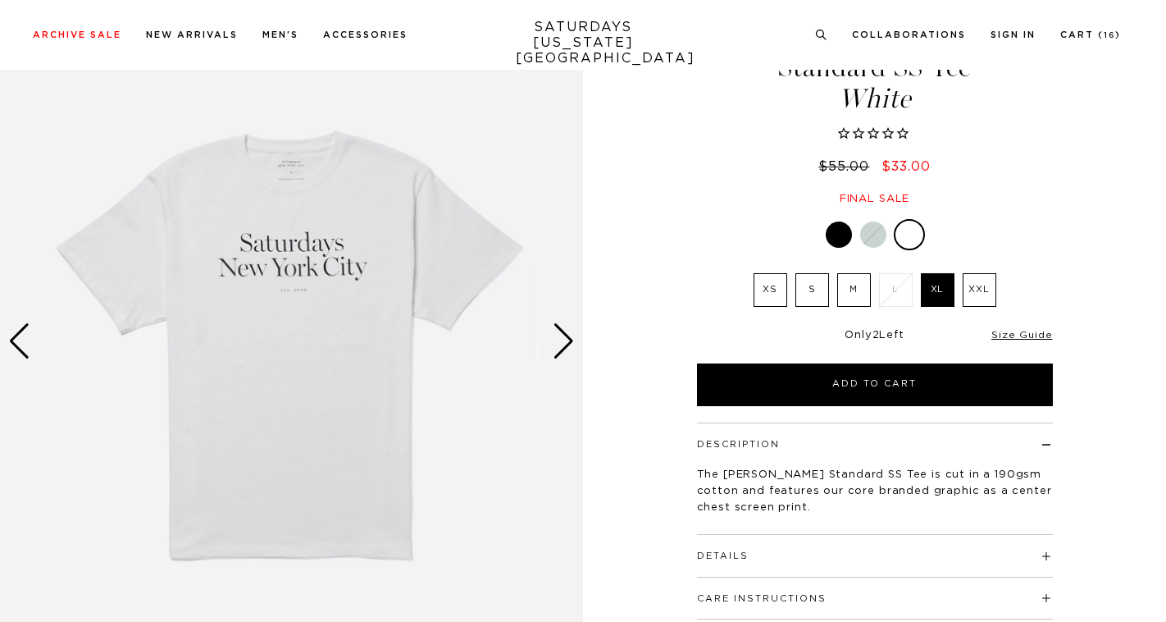
scroll to position [82, 0]
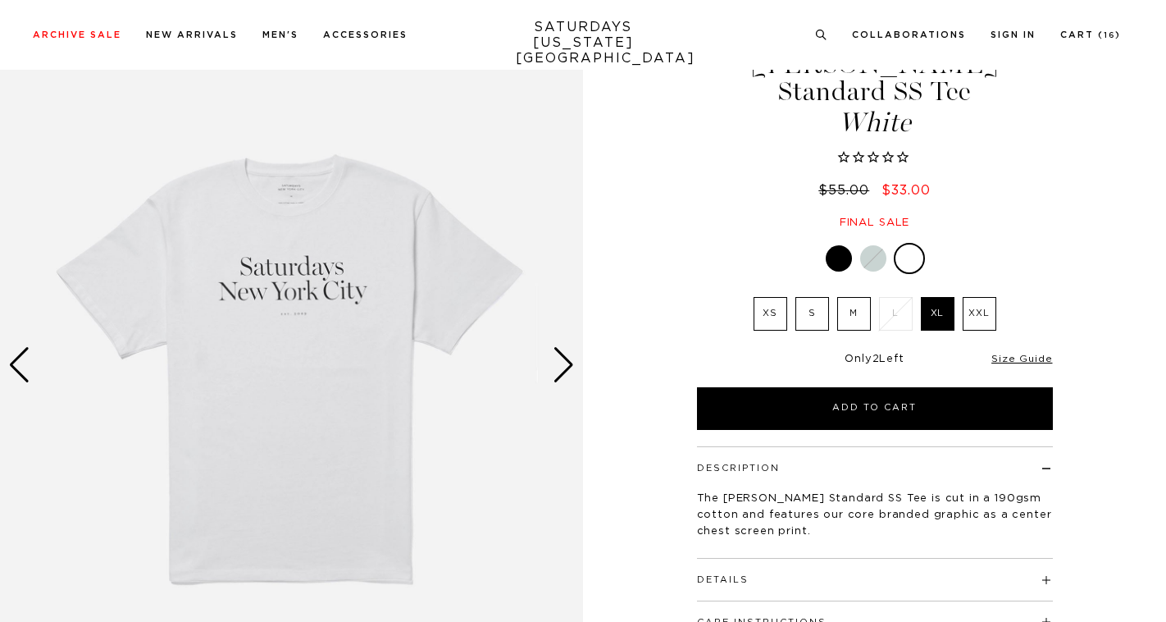
click at [557, 358] on div "Next slide" at bounding box center [564, 365] width 22 height 36
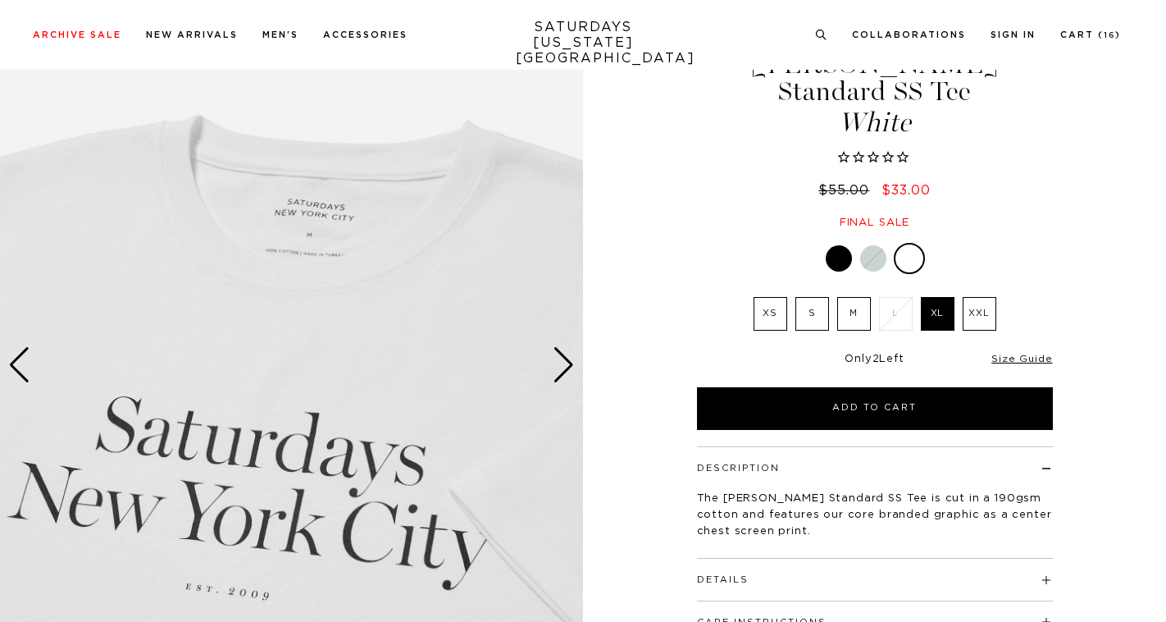
click at [557, 358] on div "Next slide" at bounding box center [564, 365] width 22 height 36
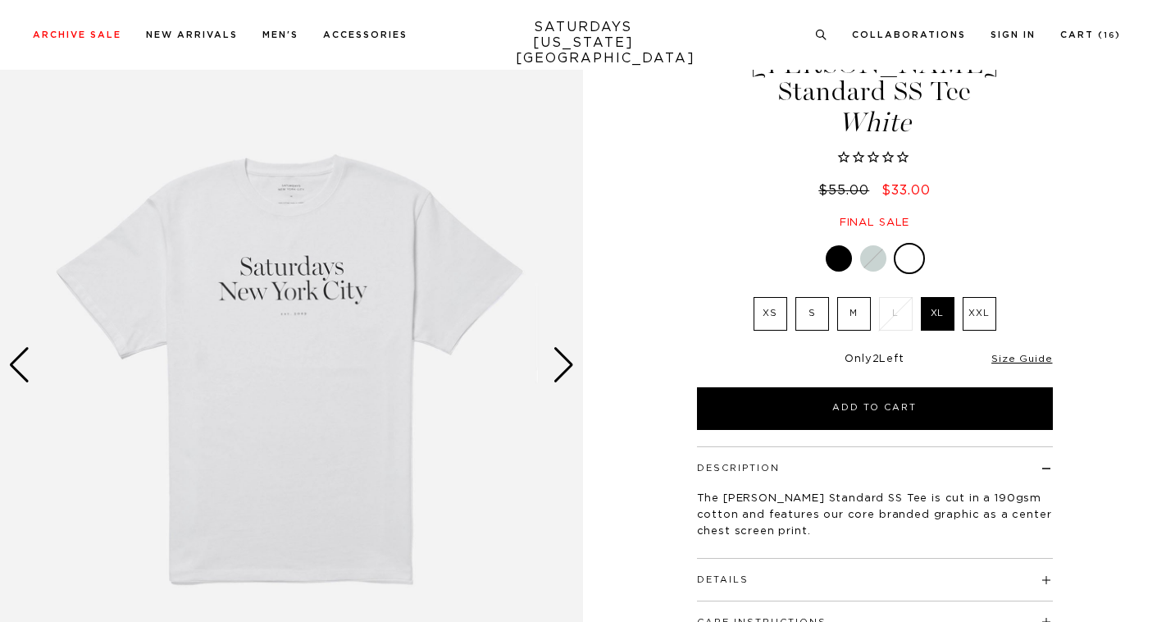
click at [789, 558] on h4 "Details" at bounding box center [875, 571] width 356 height 27
click at [1011, 353] on link "Size Guide" at bounding box center [1021, 358] width 61 height 10
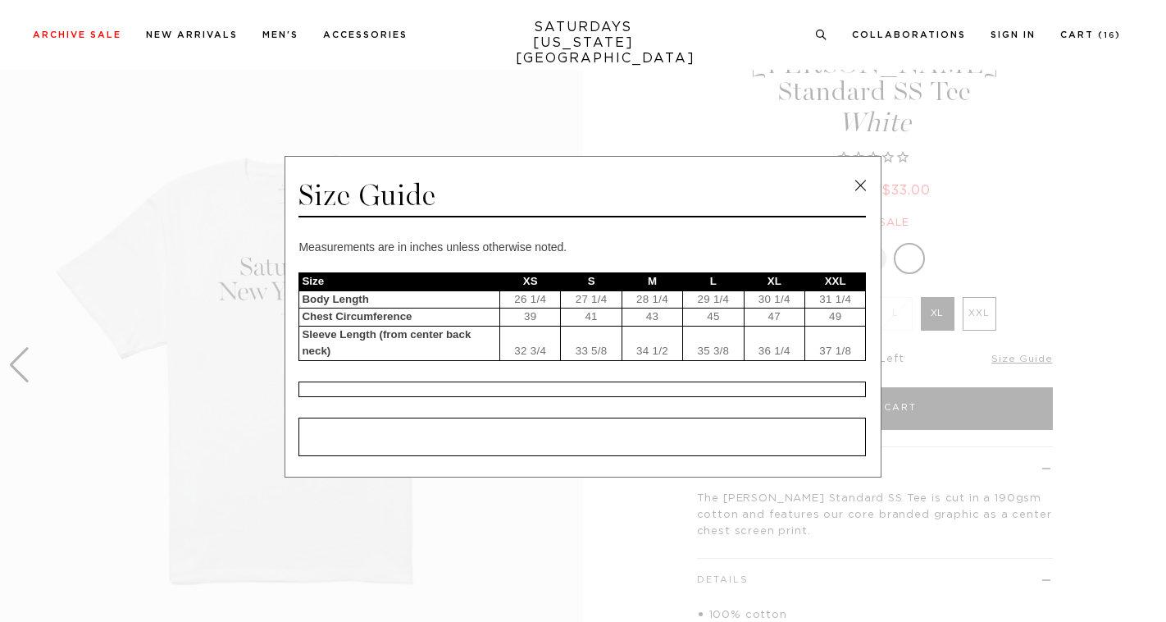
click at [861, 184] on link at bounding box center [860, 185] width 25 height 25
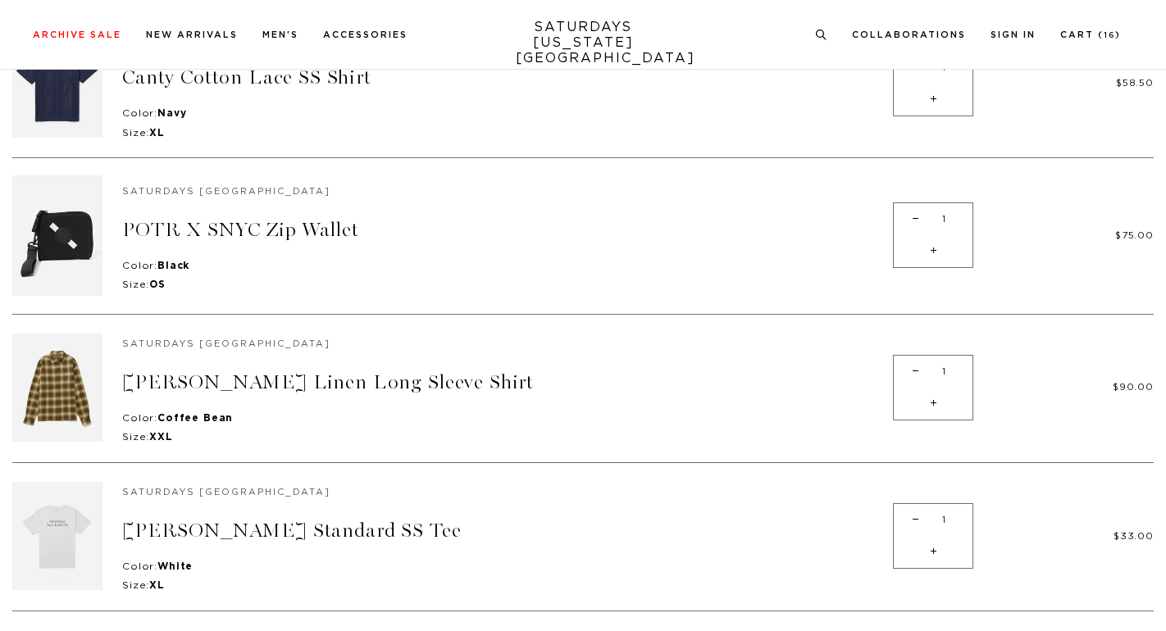
scroll to position [1394, 0]
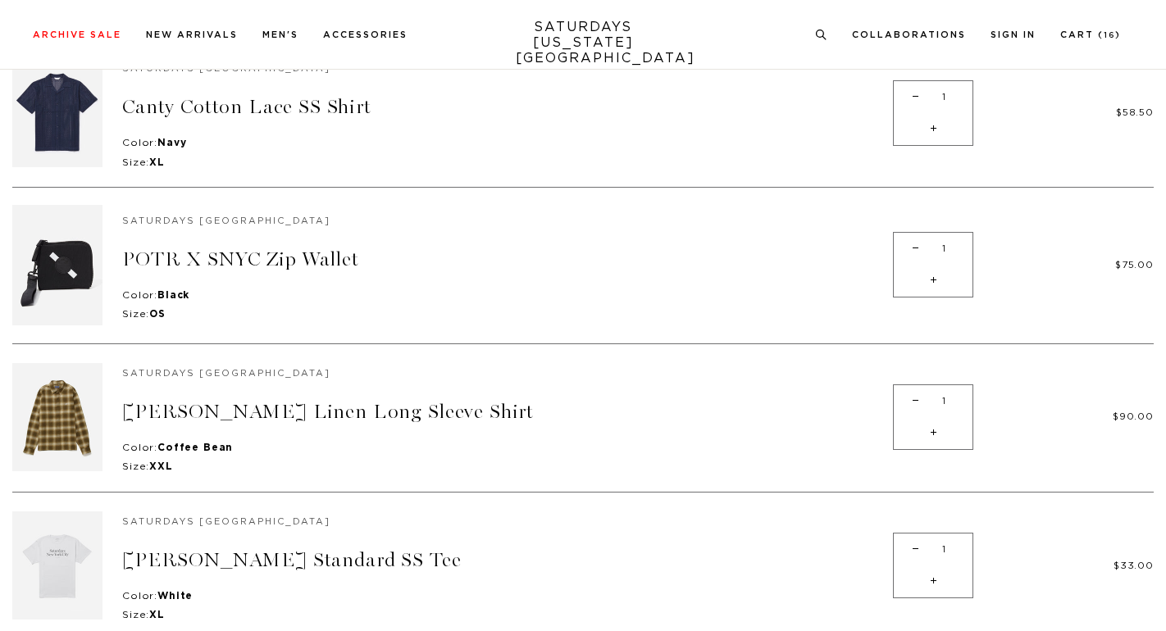
click at [913, 399] on span "-" at bounding box center [915, 401] width 22 height 32
type input "0"
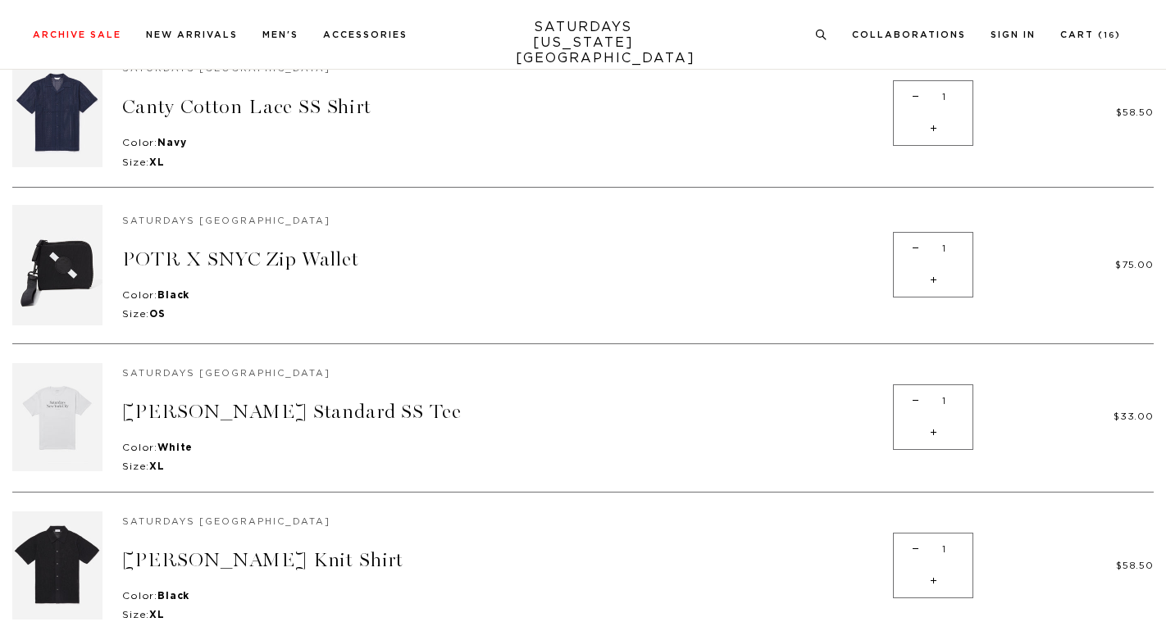
click at [910, 248] on span "-" at bounding box center [915, 249] width 22 height 32
type input "0"
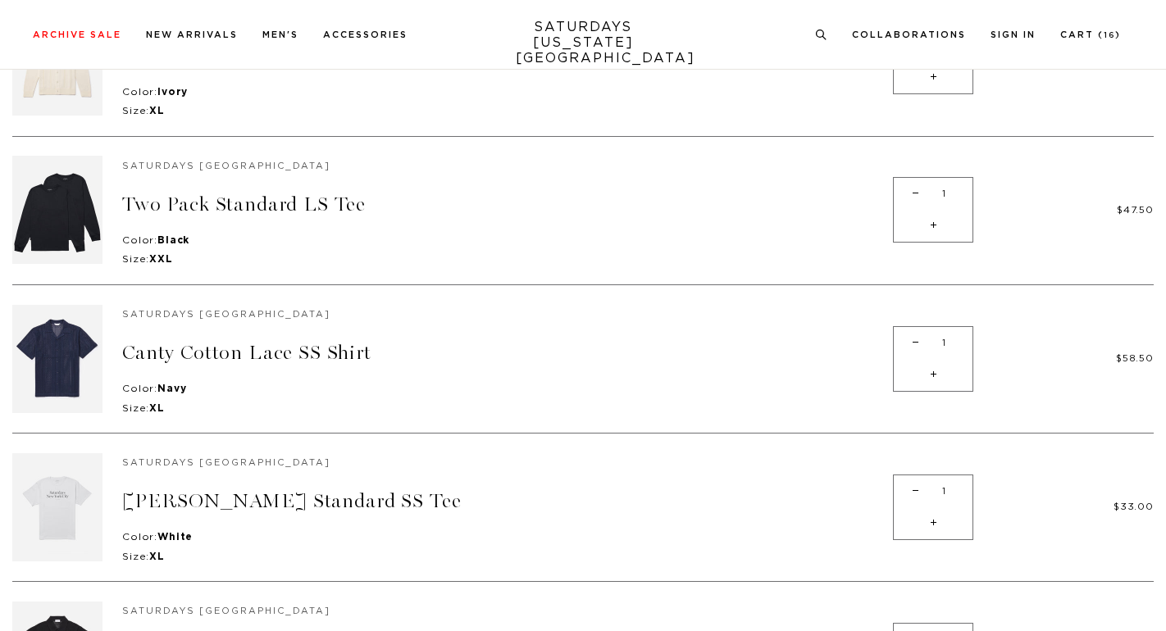
scroll to position [1066, 0]
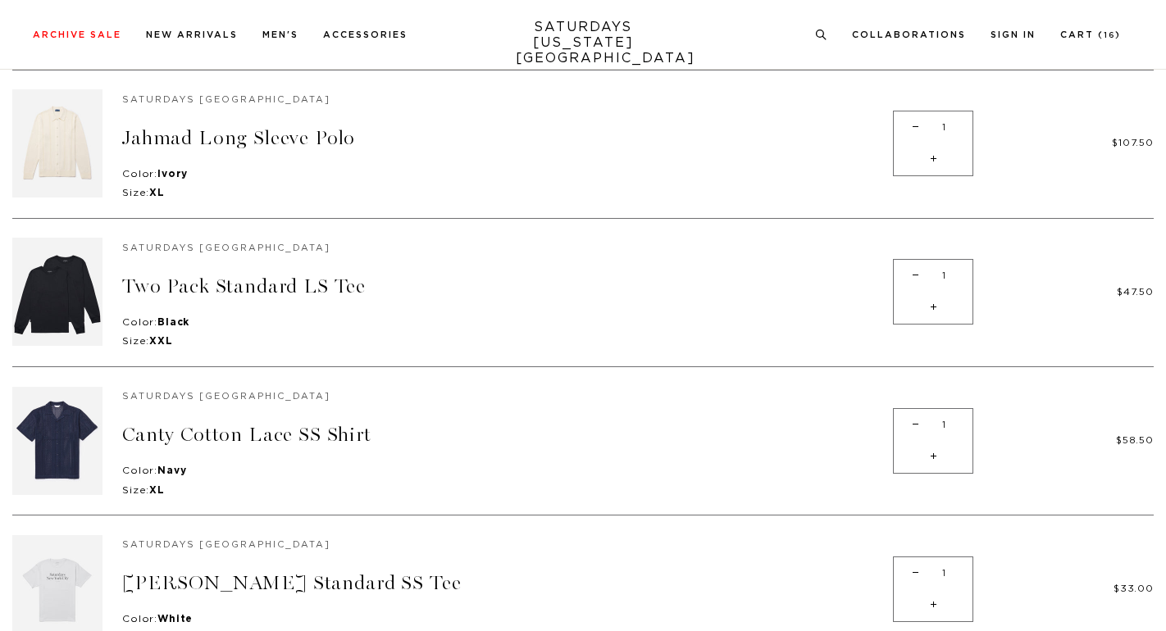
click at [912, 273] on span "-" at bounding box center [915, 276] width 22 height 32
type input "0"
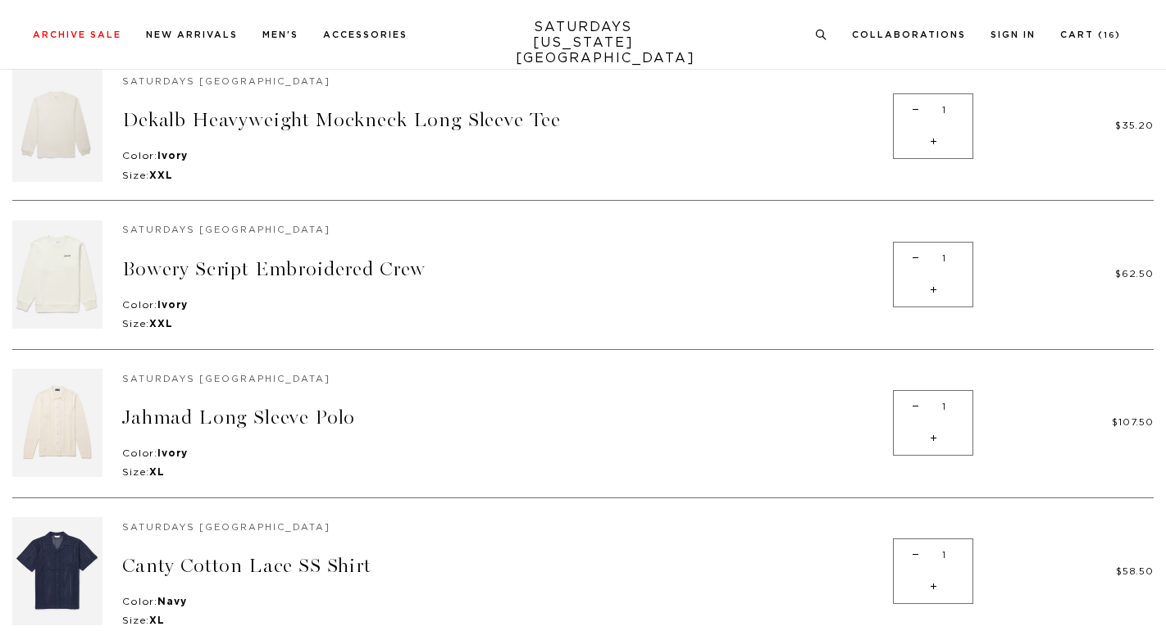
scroll to position [738, 0]
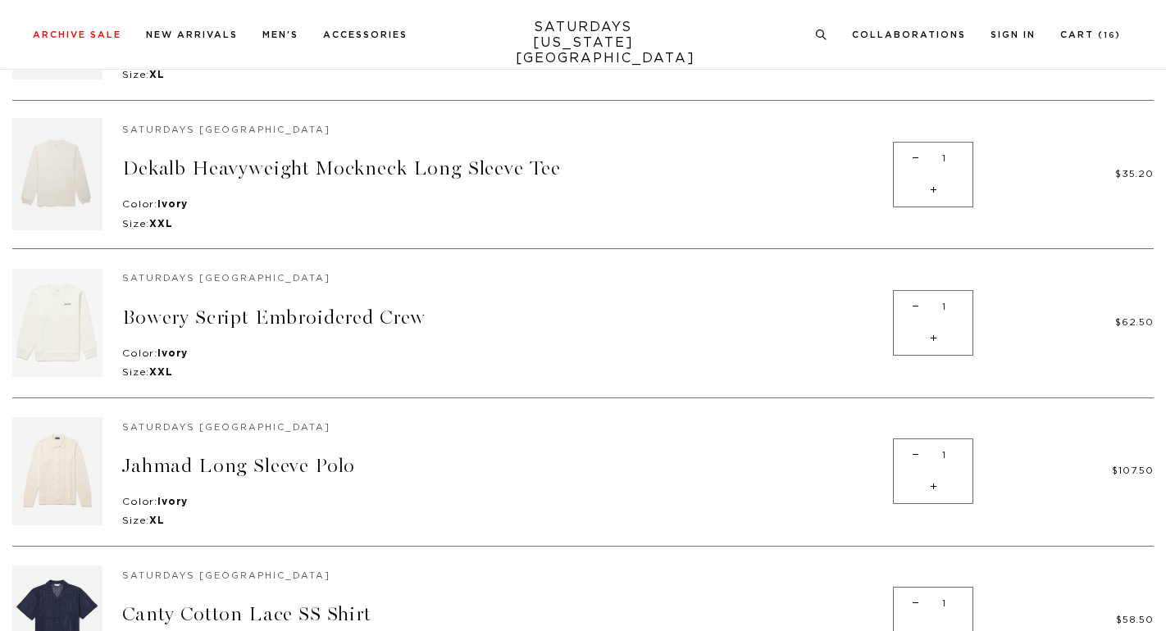
click at [47, 325] on img at bounding box center [57, 323] width 90 height 108
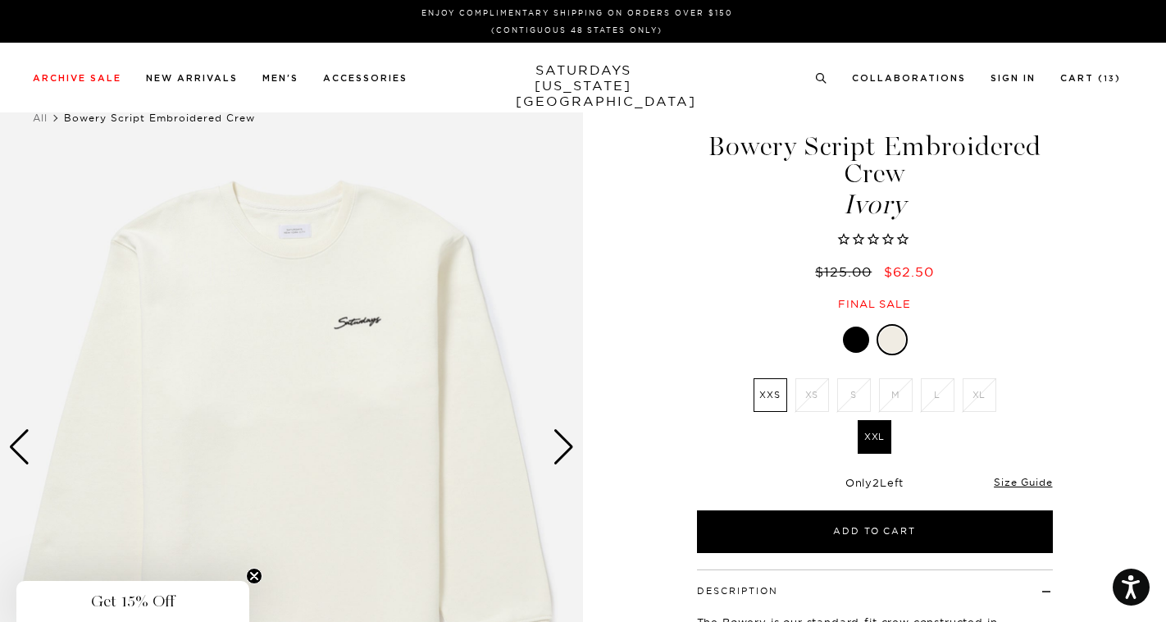
click at [557, 439] on div "Next slide" at bounding box center [564, 447] width 22 height 36
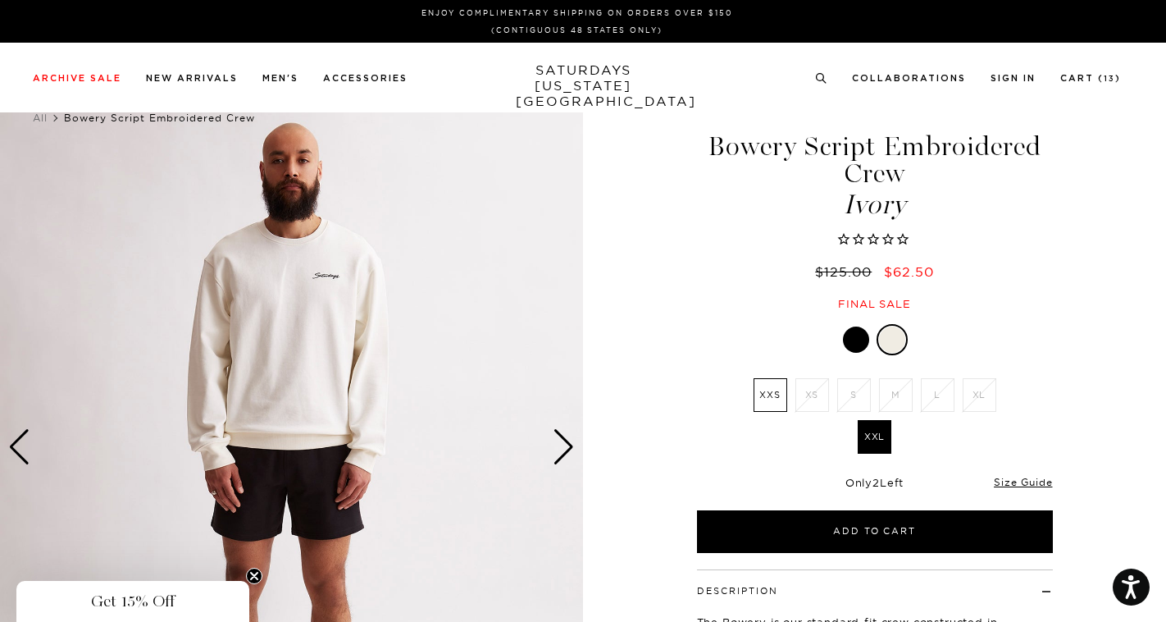
click at [559, 439] on div "Next slide" at bounding box center [564, 447] width 22 height 36
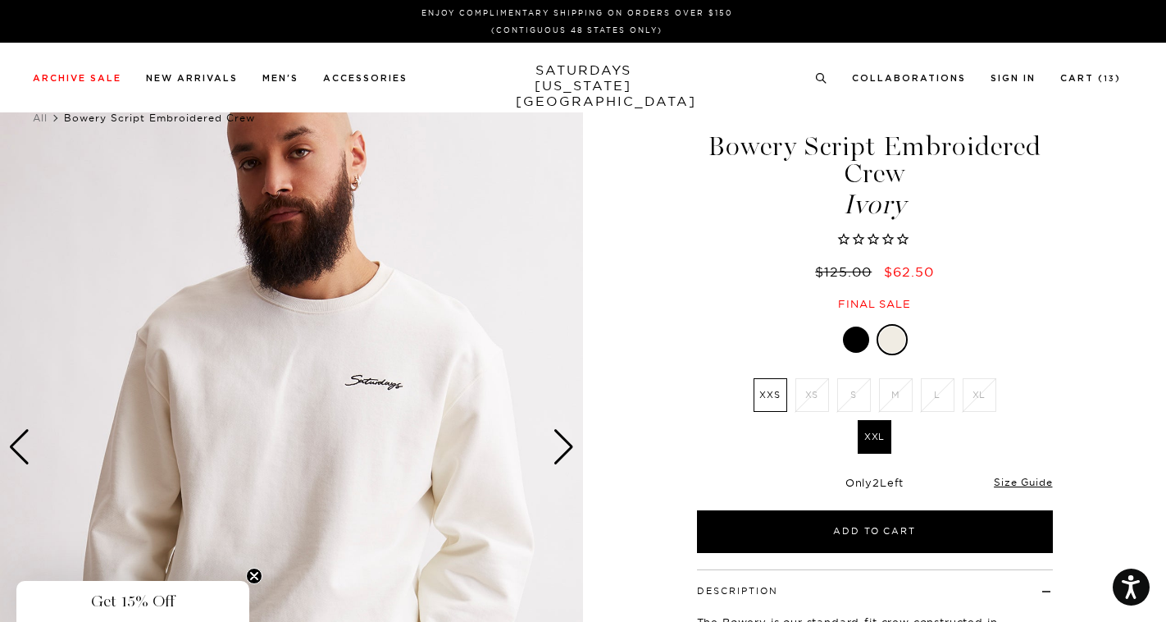
click at [559, 439] on div "Next slide" at bounding box center [564, 447] width 22 height 36
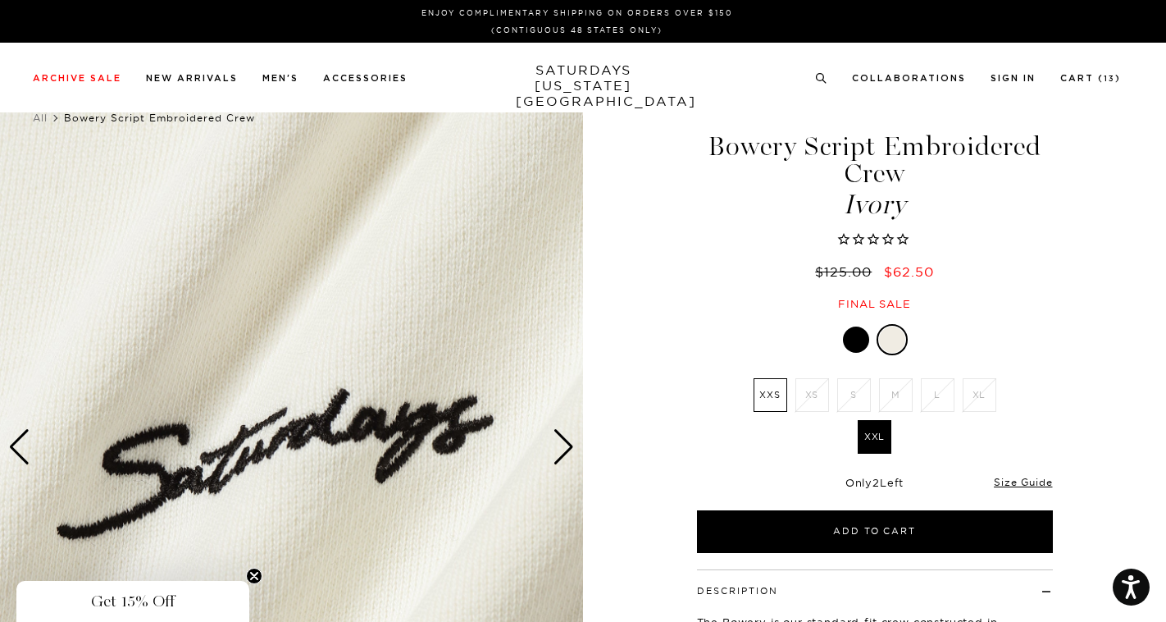
click at [559, 439] on div "Next slide" at bounding box center [564, 447] width 22 height 36
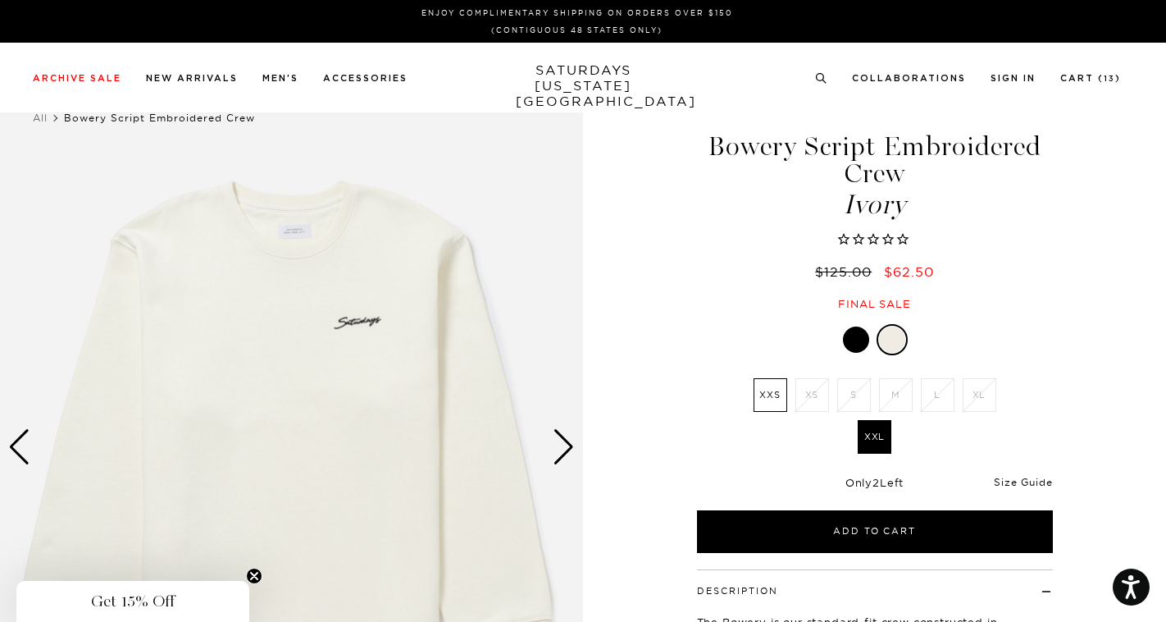
click at [1027, 482] on link "Size Guide" at bounding box center [1023, 482] width 58 height 12
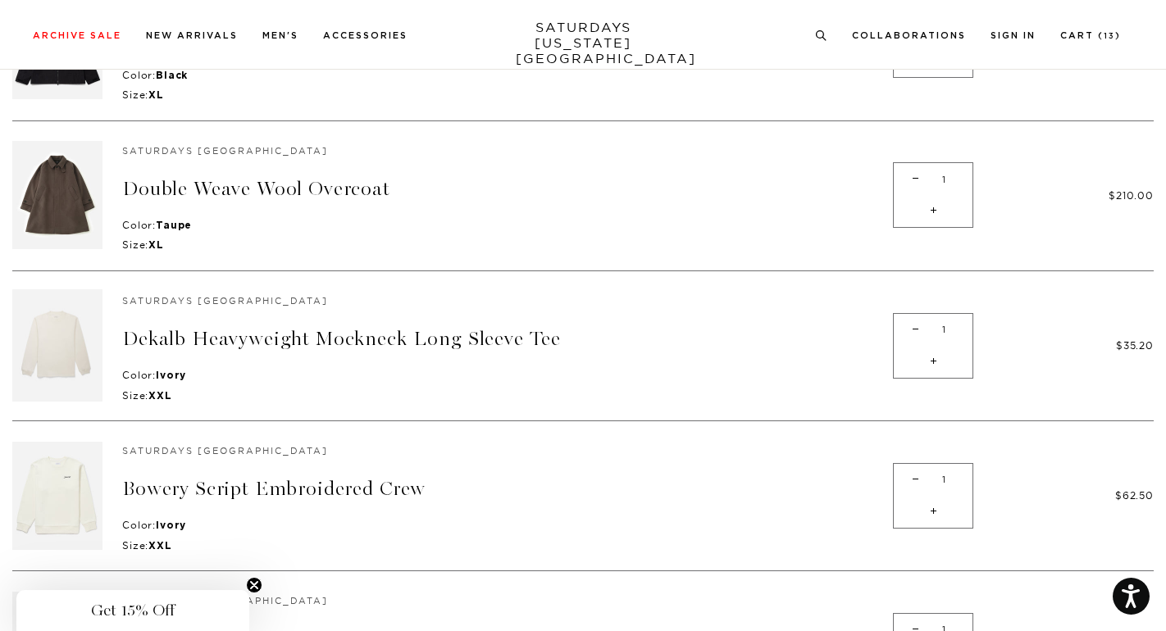
scroll to position [492, 0]
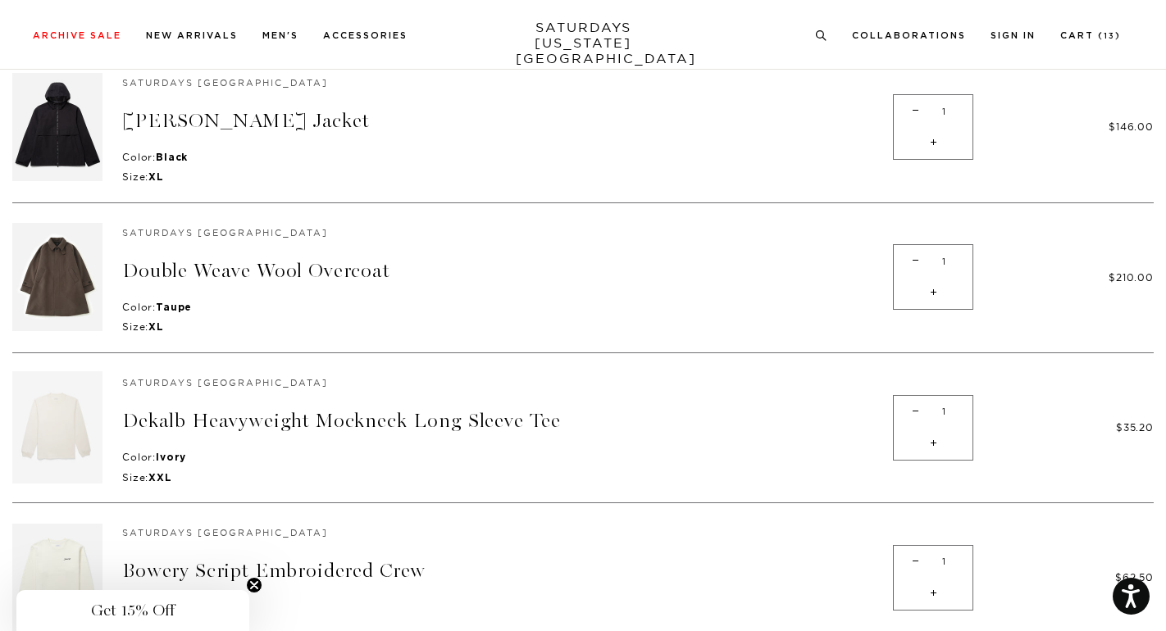
click at [50, 412] on img at bounding box center [57, 427] width 90 height 113
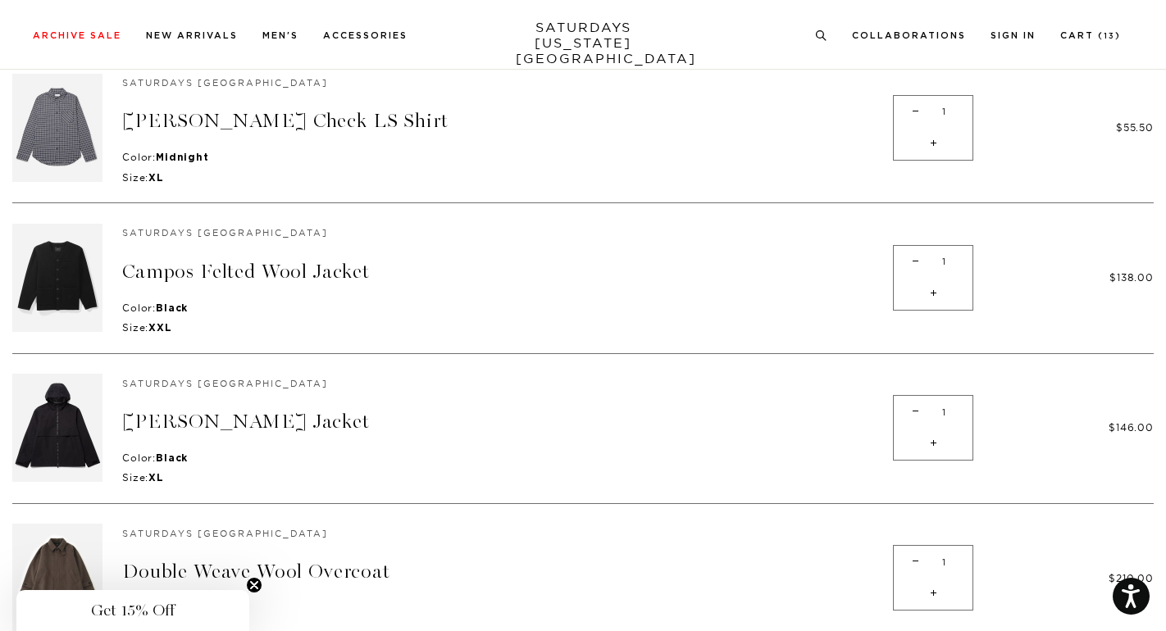
scroll to position [164, 0]
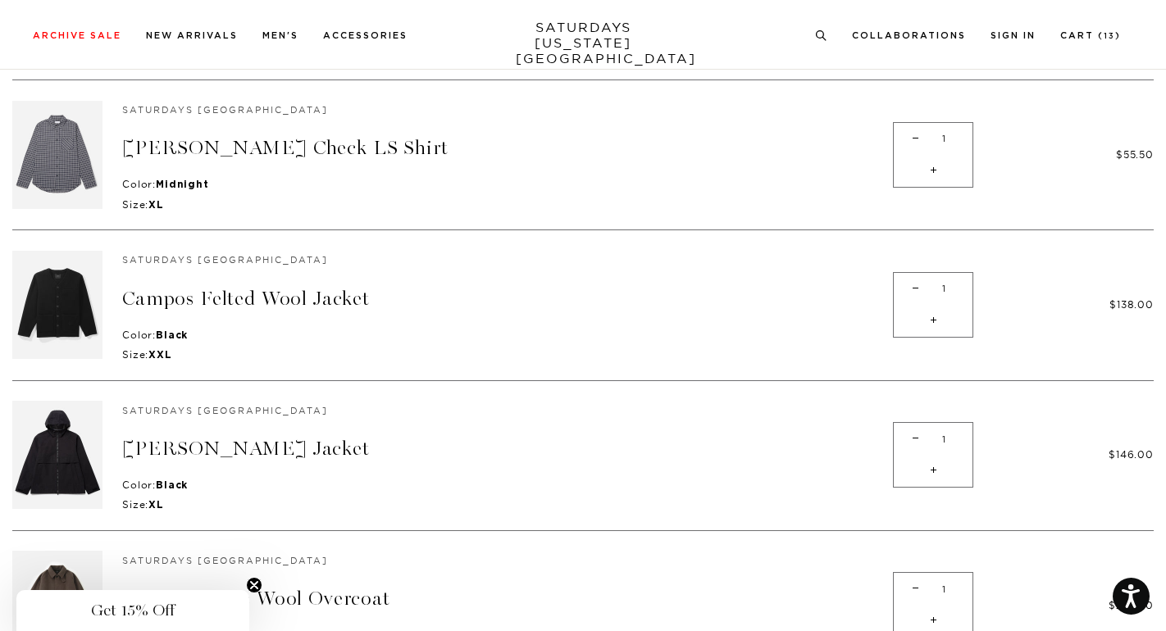
click at [911, 280] on span "-" at bounding box center [915, 289] width 22 height 32
type input "0"
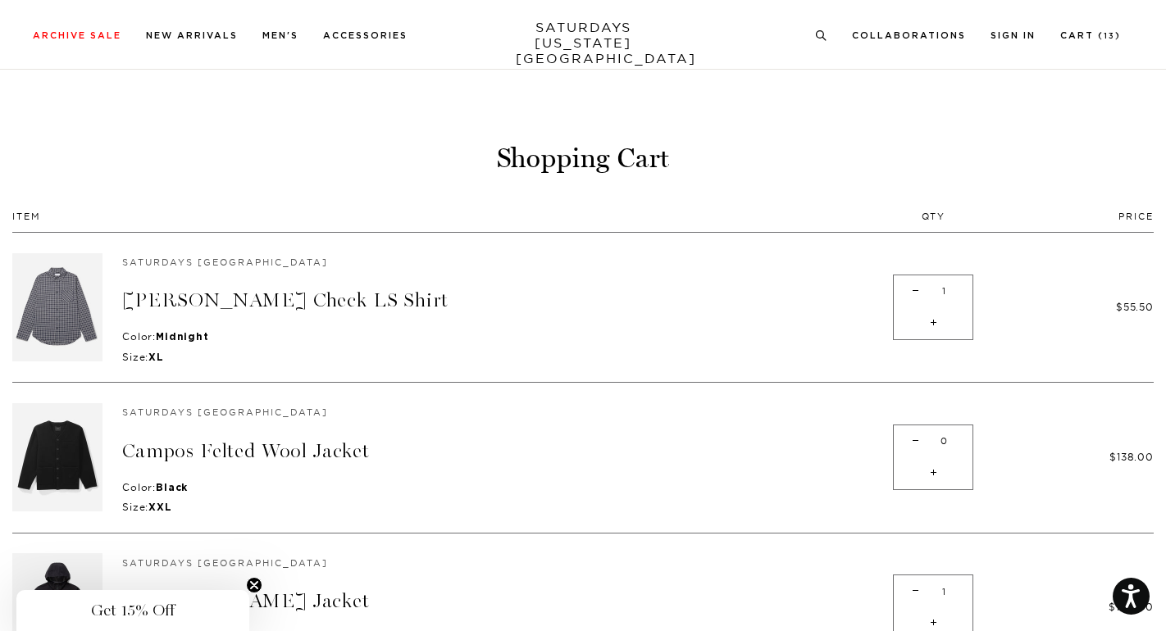
scroll to position [0, 0]
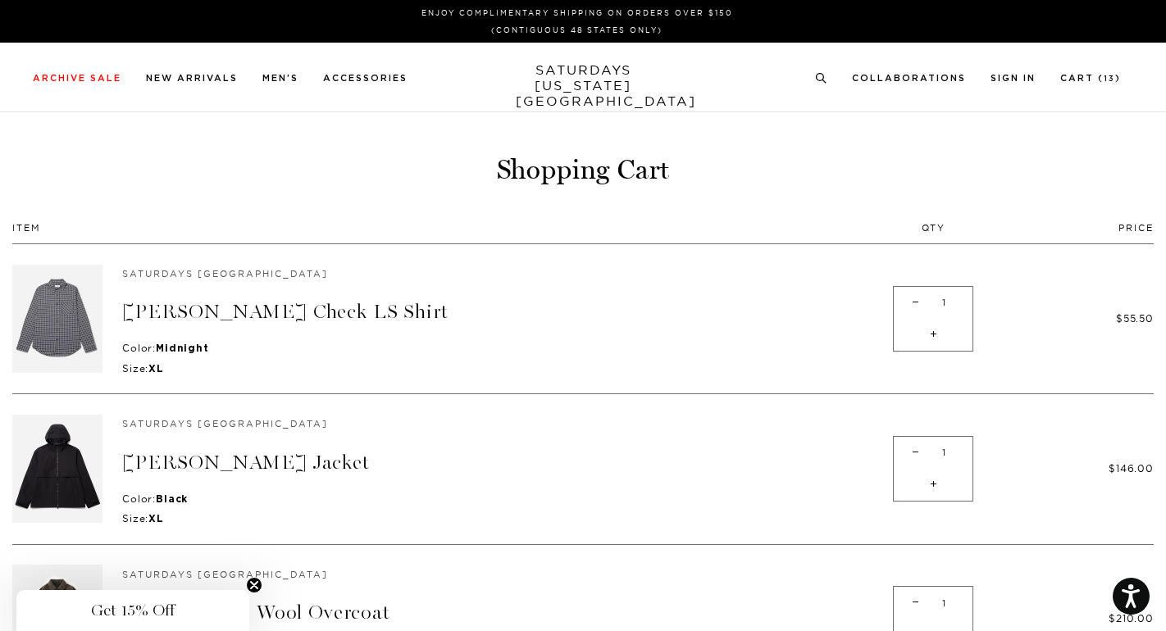
click at [915, 294] on span "-" at bounding box center [915, 303] width 22 height 32
type input "0"
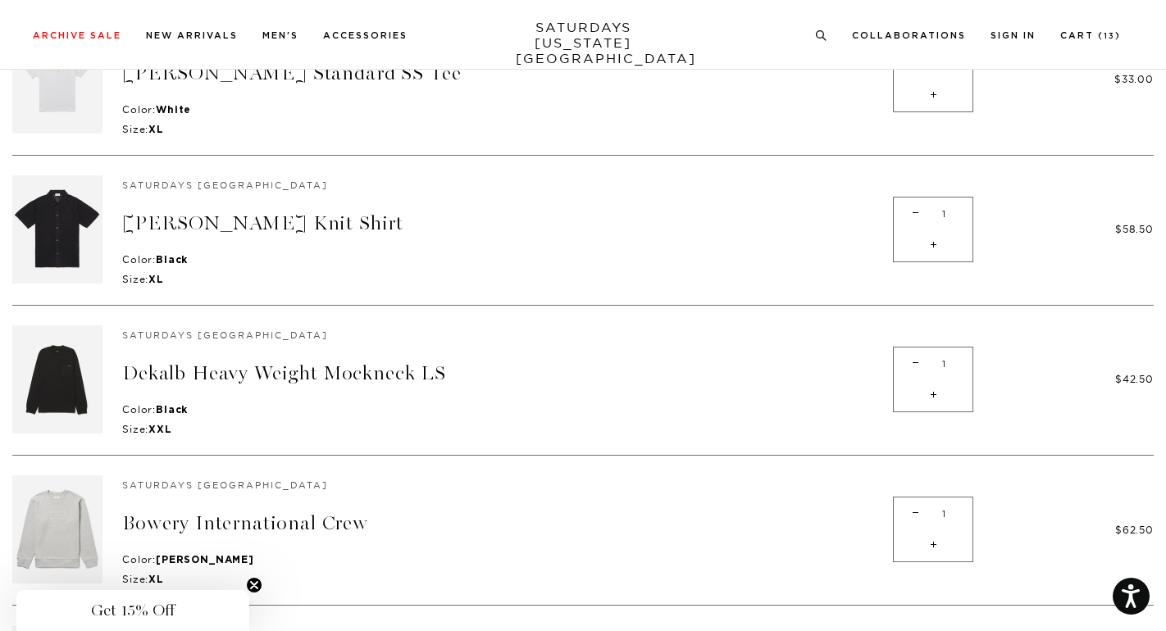
scroll to position [1148, 0]
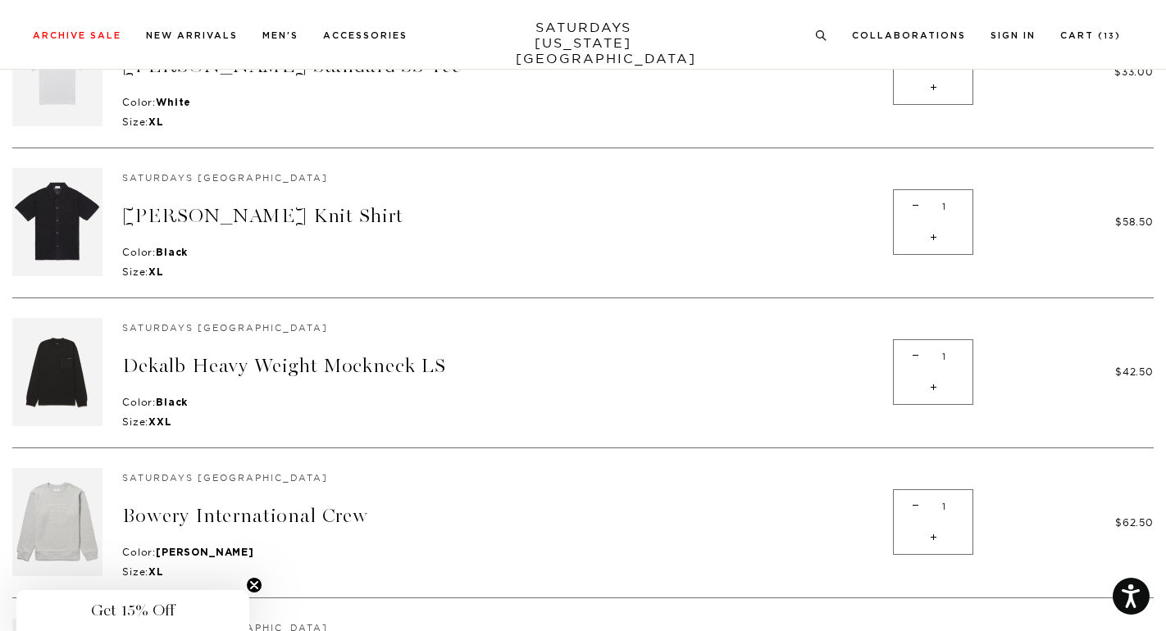
click at [911, 340] on span "-" at bounding box center [915, 356] width 22 height 32
type input "0"
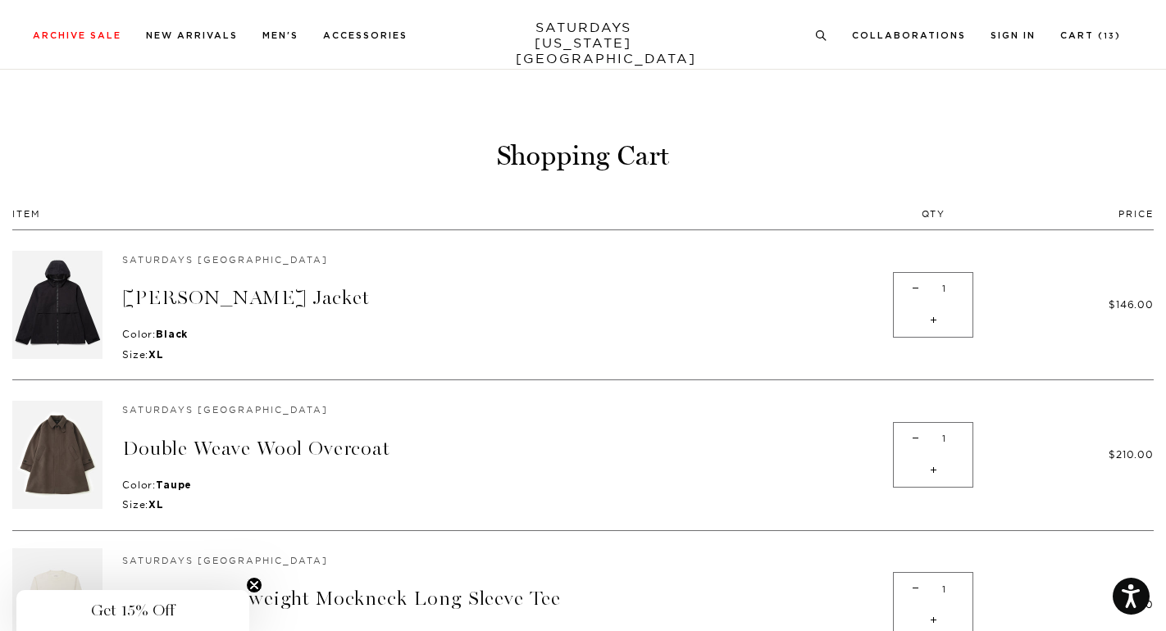
scroll to position [0, 0]
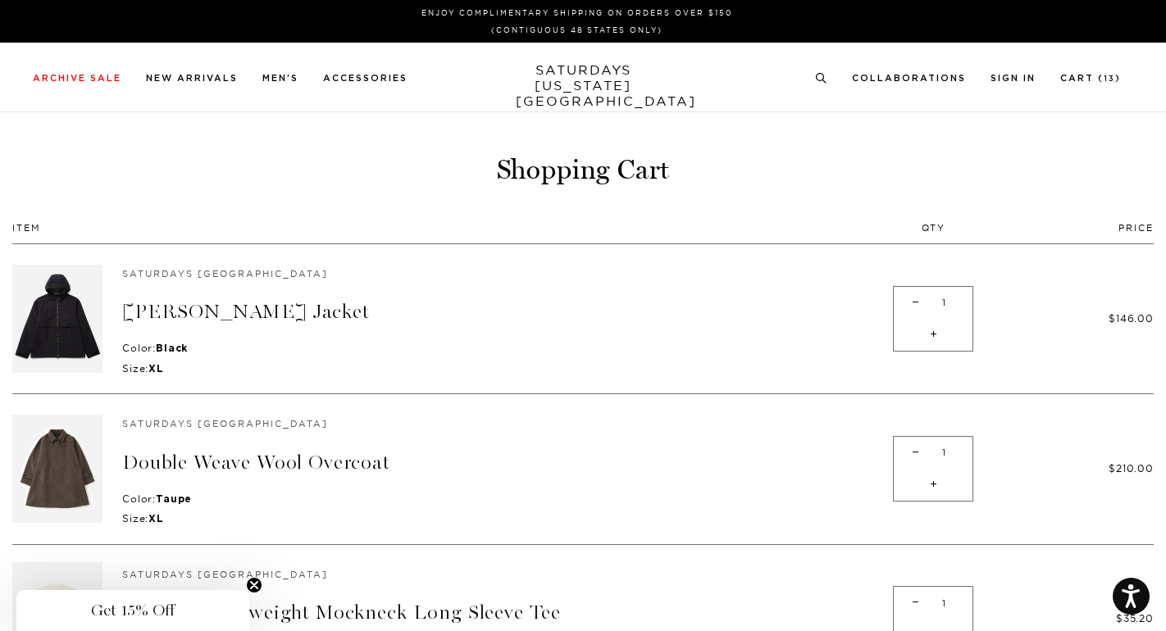
click at [917, 303] on span "-" at bounding box center [915, 303] width 22 height 32
type input "0"
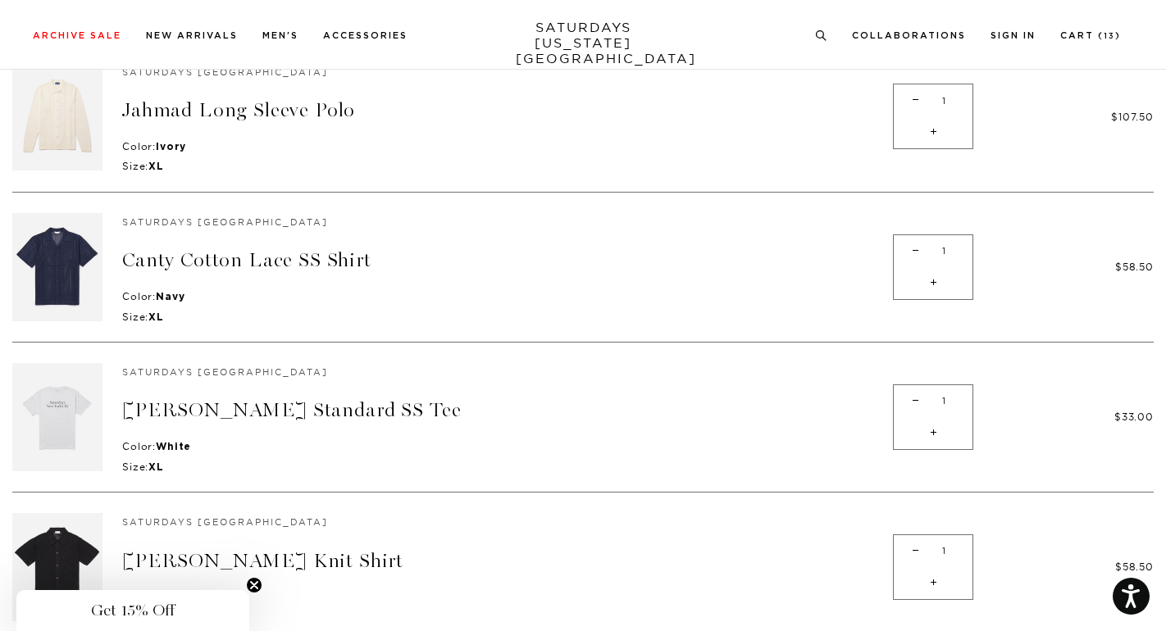
scroll to position [410, 0]
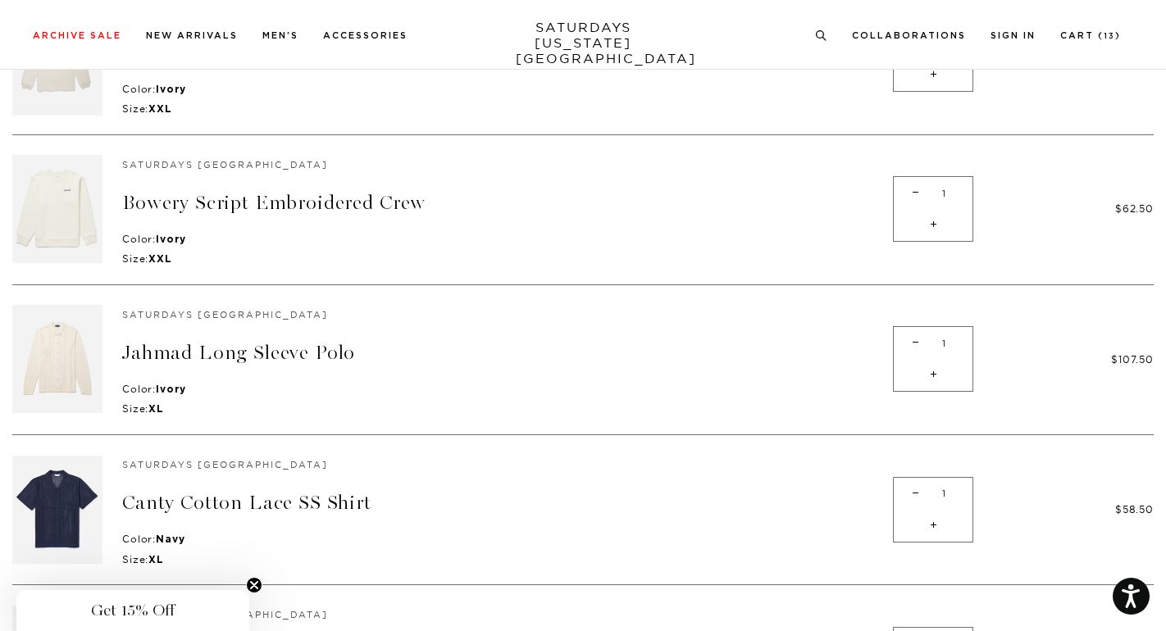
click at [909, 186] on span "-" at bounding box center [915, 193] width 22 height 32
type input "0"
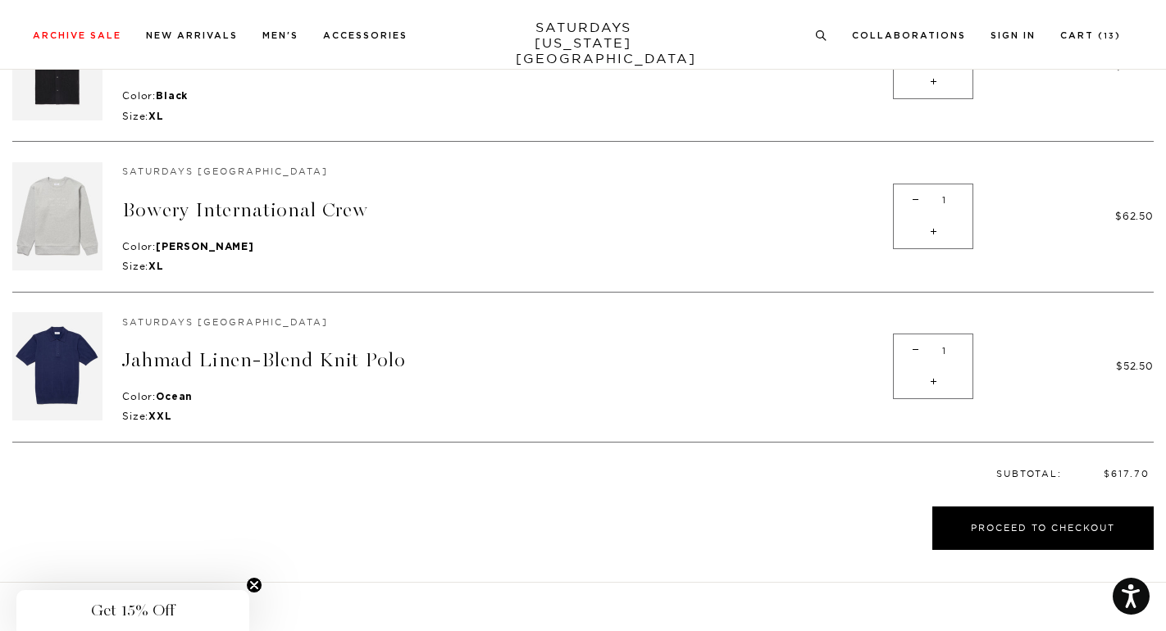
scroll to position [1066, 0]
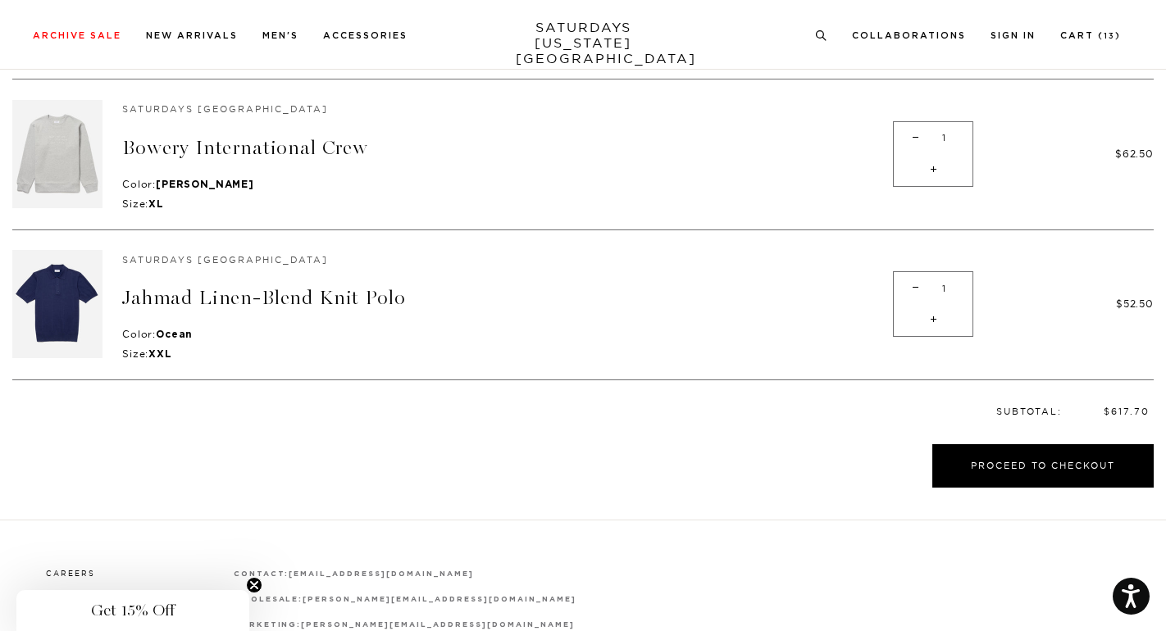
click at [914, 278] on span "-" at bounding box center [915, 288] width 22 height 32
type input "0"
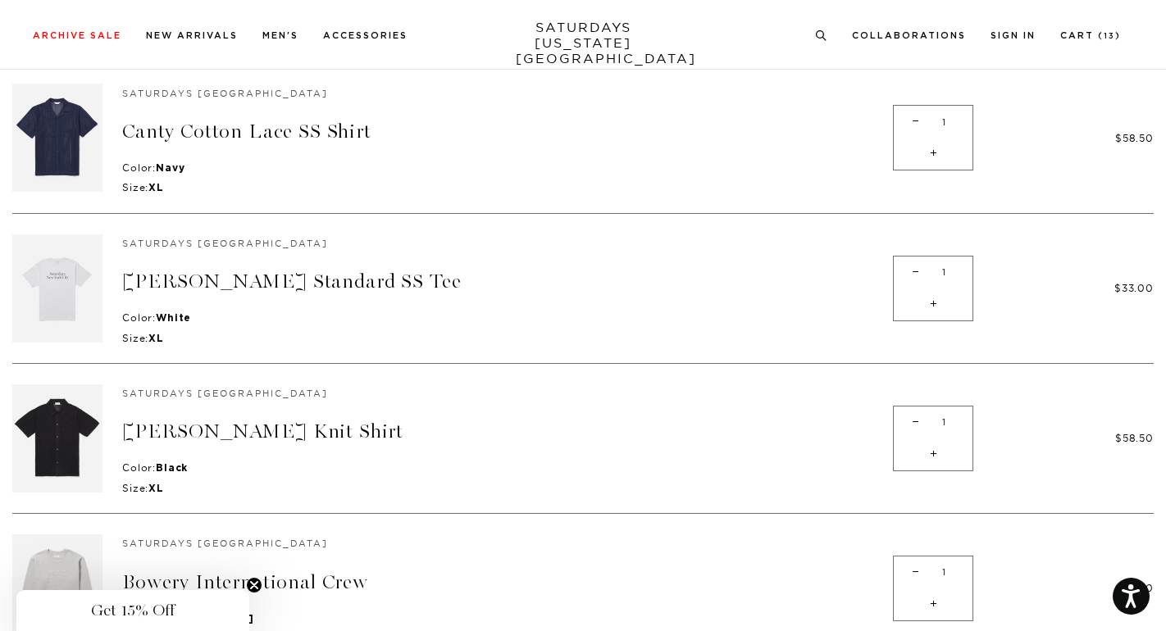
scroll to position [492, 0]
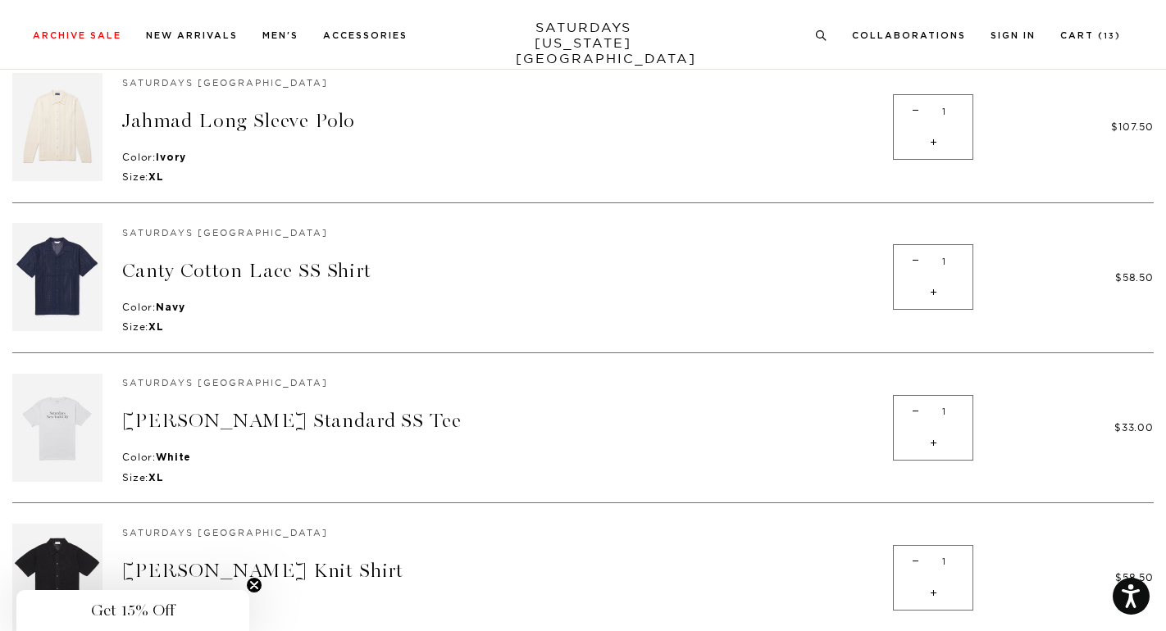
click at [913, 405] on span "-" at bounding box center [915, 412] width 22 height 32
type input "0"
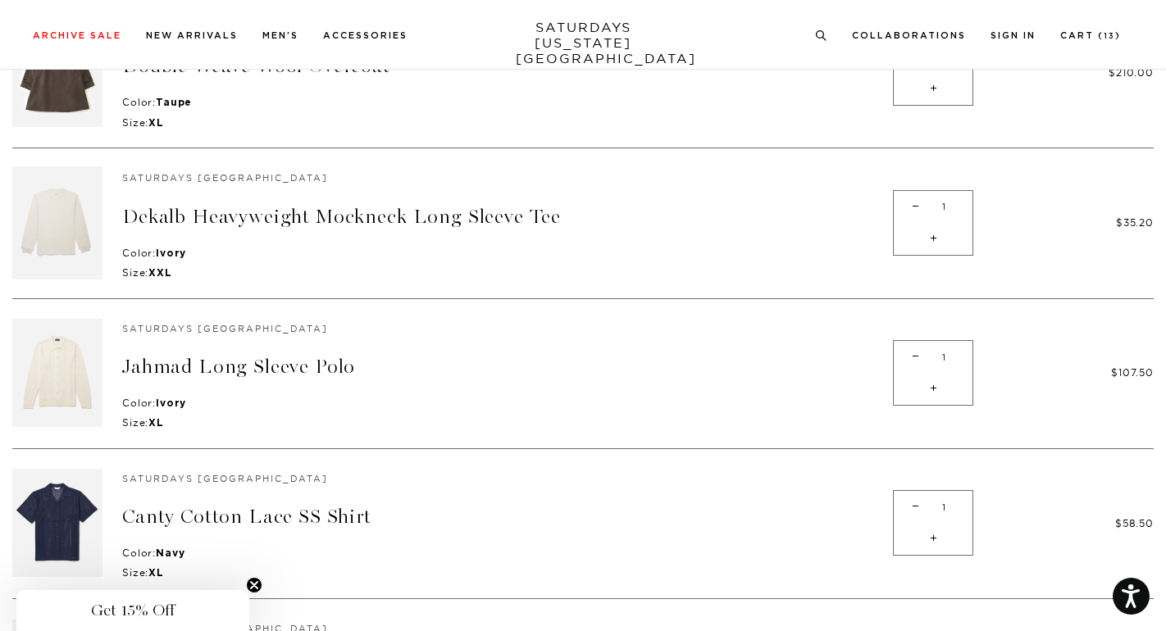
scroll to position [164, 0]
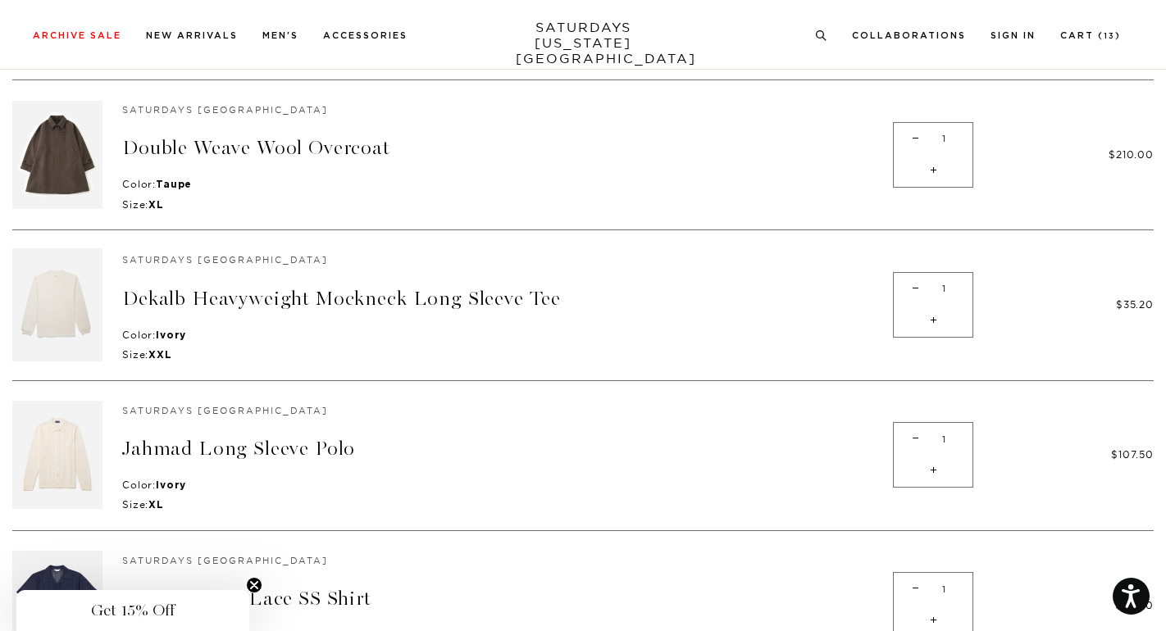
click at [908, 135] on span "-" at bounding box center [915, 139] width 22 height 32
type input "0"
